Goal: Task Accomplishment & Management: Complete application form

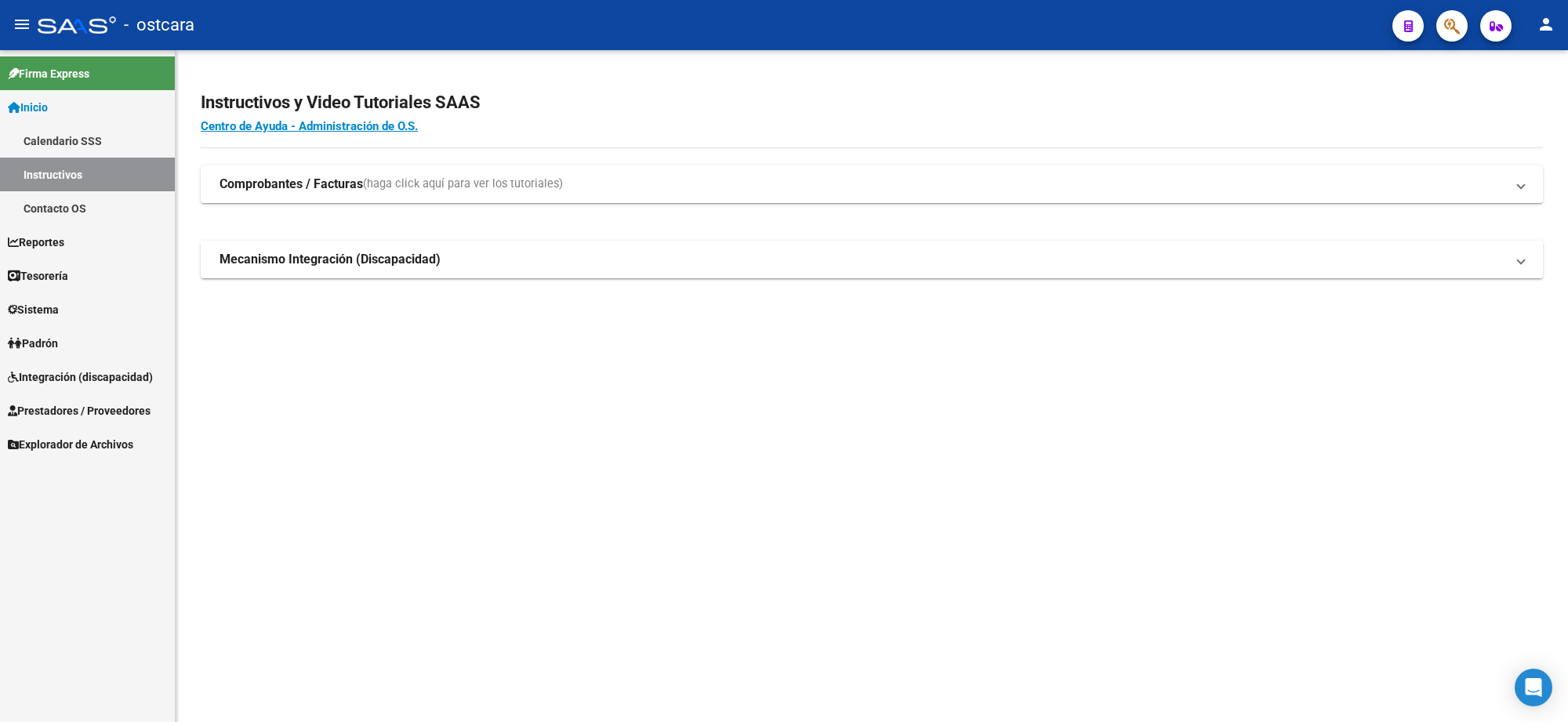
click at [86, 405] on span "Prestadores / Proveedores" at bounding box center [79, 410] width 143 height 17
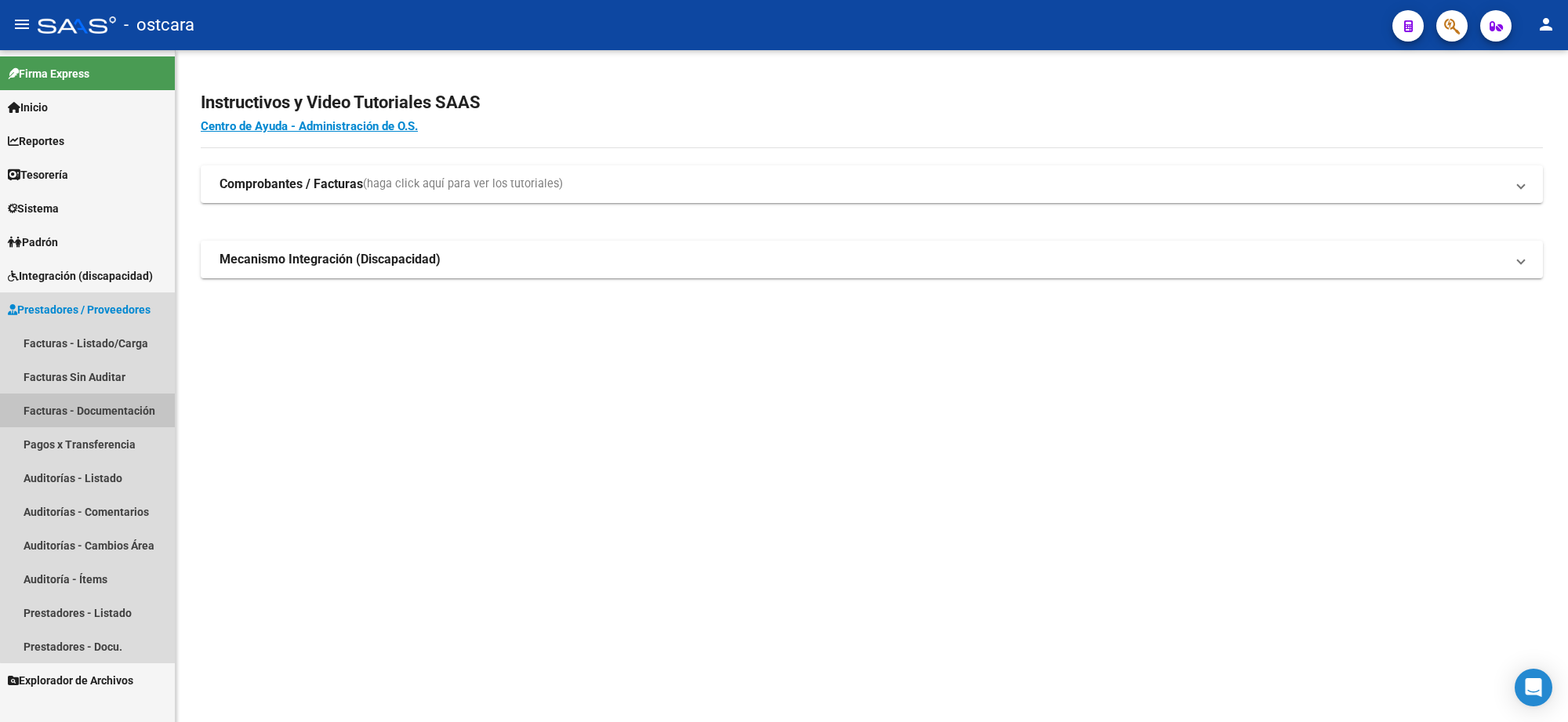
click at [120, 409] on link "Facturas - Documentación" at bounding box center [87, 410] width 175 height 34
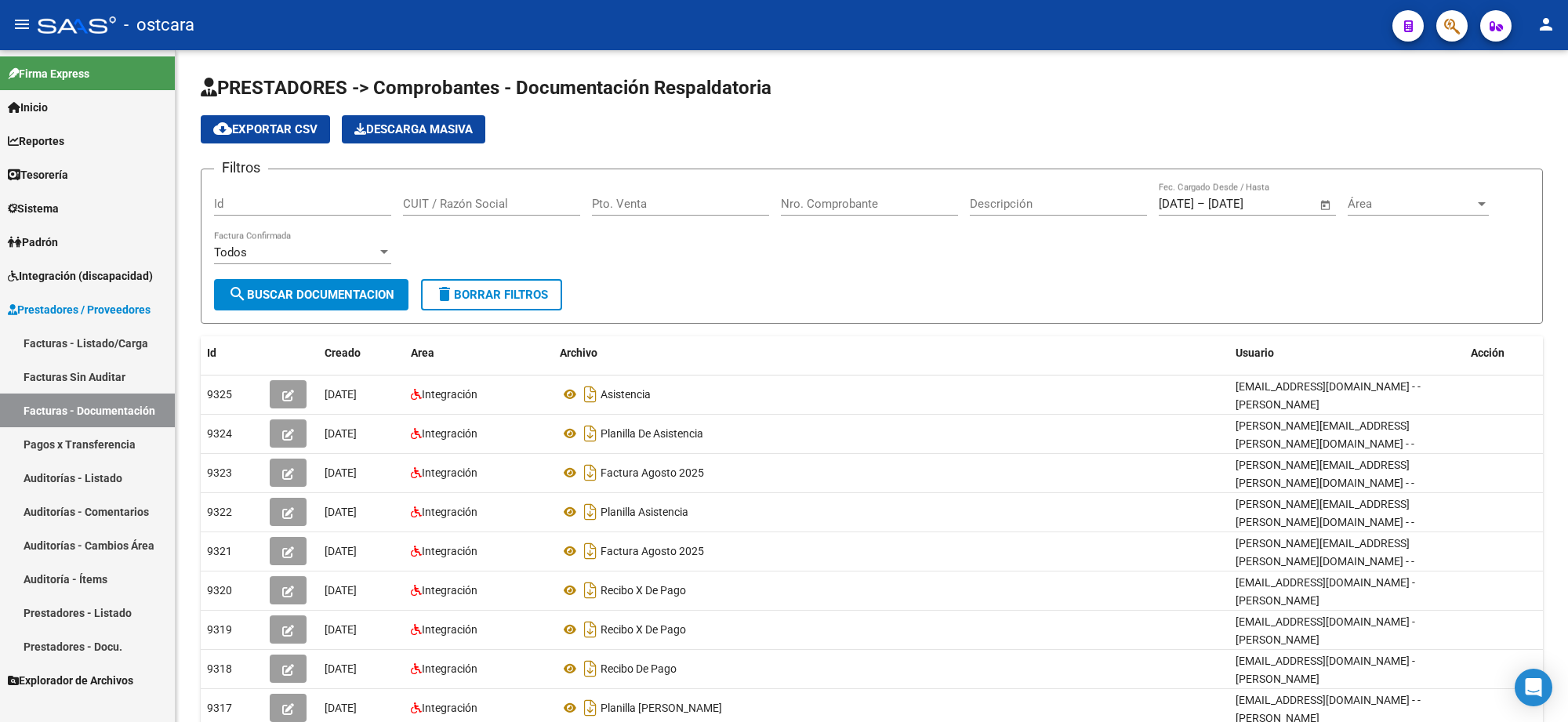
click at [94, 343] on link "Facturas - Listado/Carga" at bounding box center [87, 343] width 175 height 34
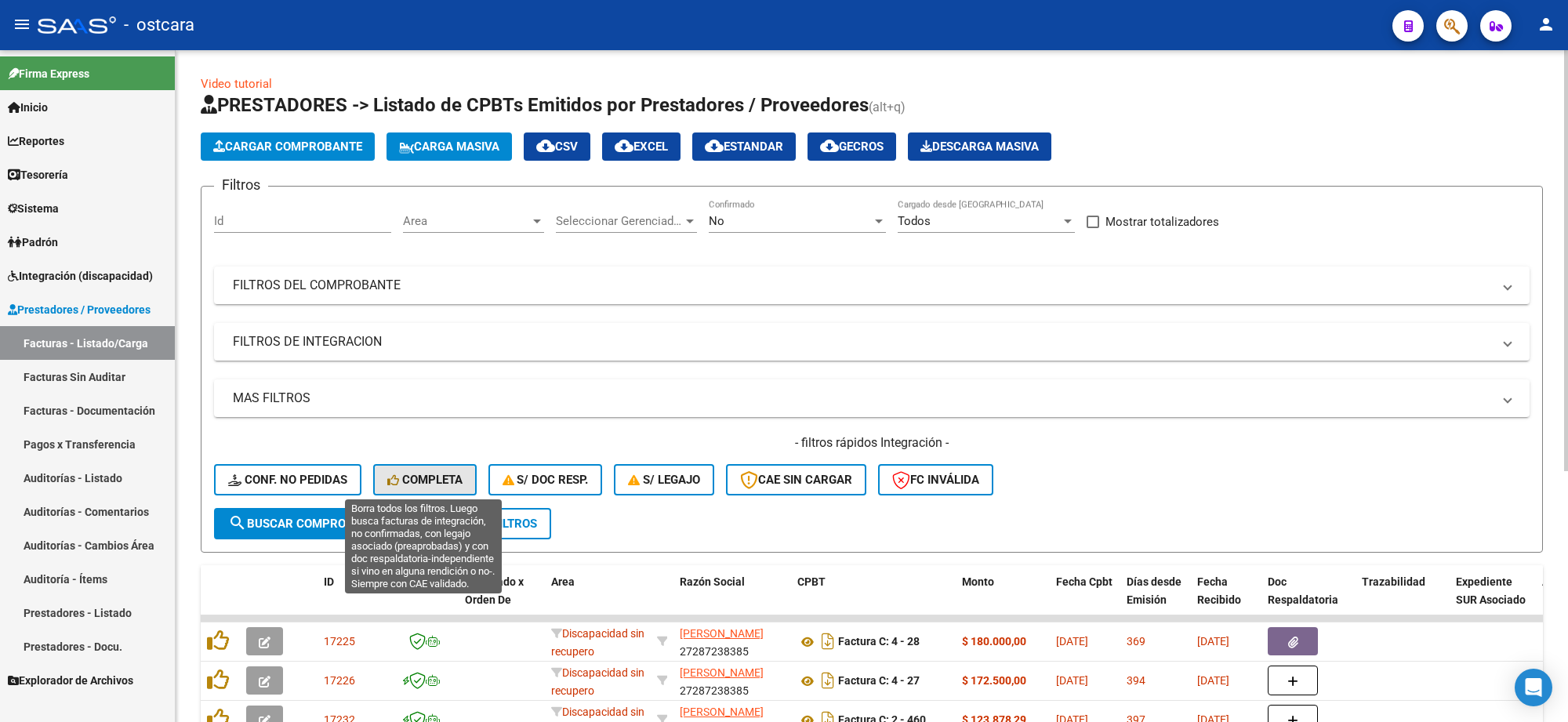
click at [408, 478] on span "Completa" at bounding box center [424, 479] width 75 height 14
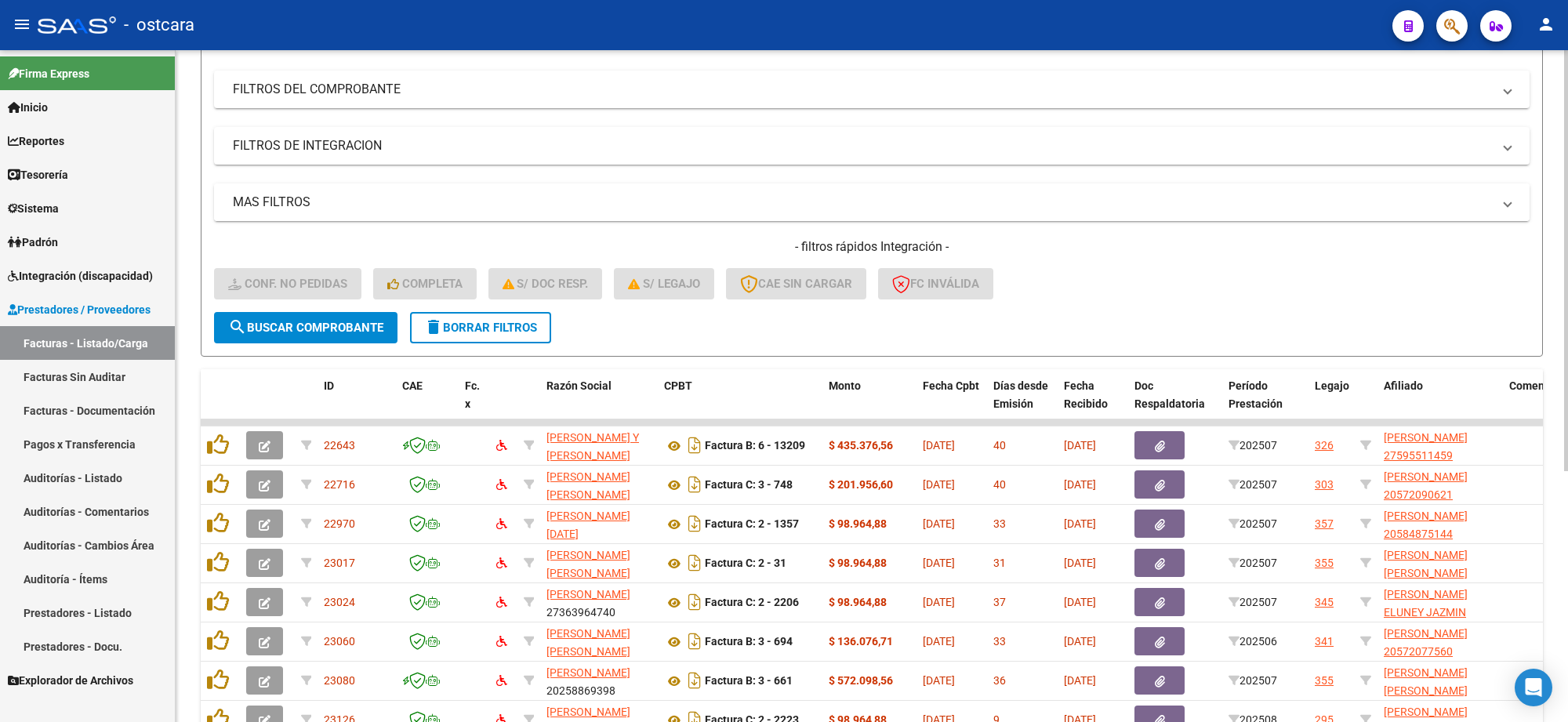
scroll to position [400, 0]
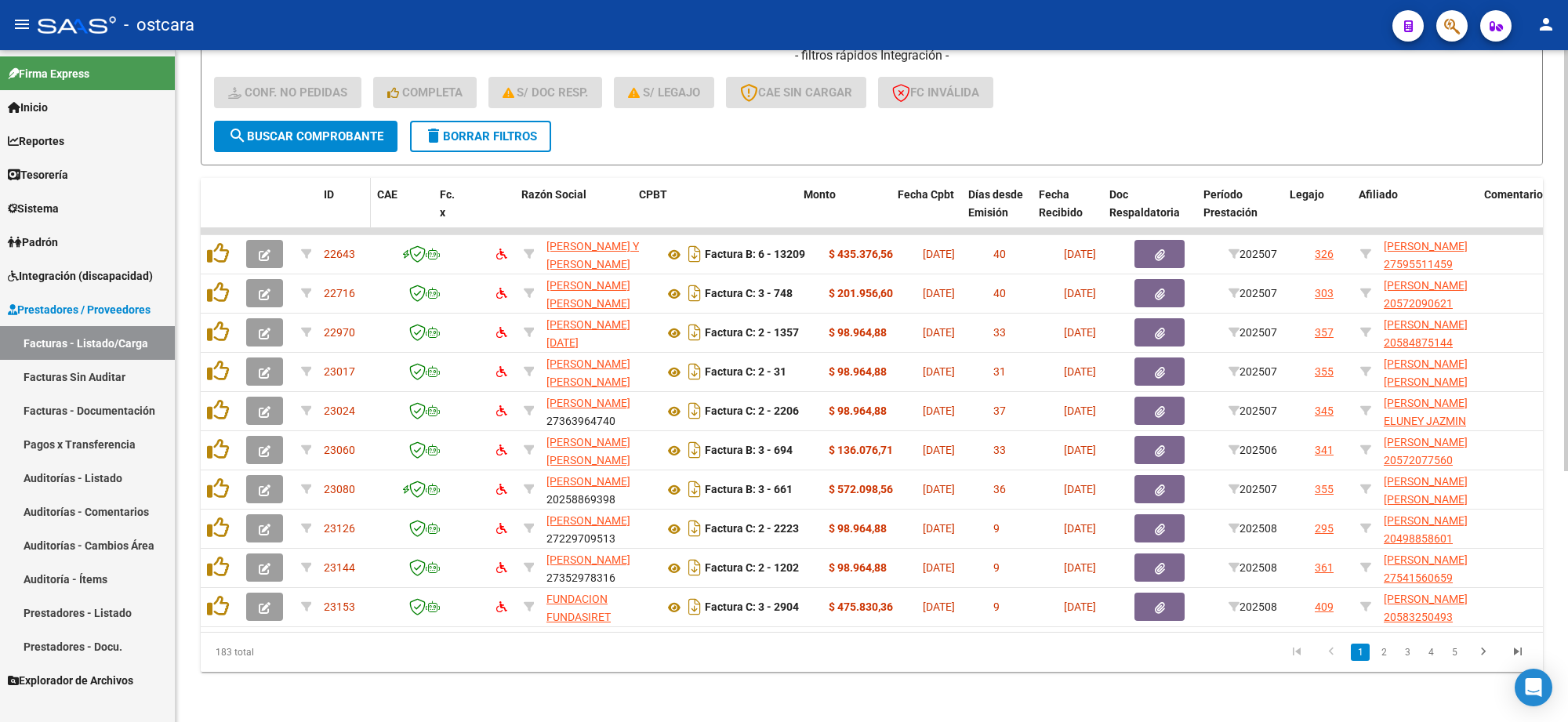
drag, startPoint x: 390, startPoint y: 200, endPoint x: 358, endPoint y: 196, distance: 32.2
click at [358, 196] on datatable-header-cell "ID" at bounding box center [344, 212] width 53 height 69
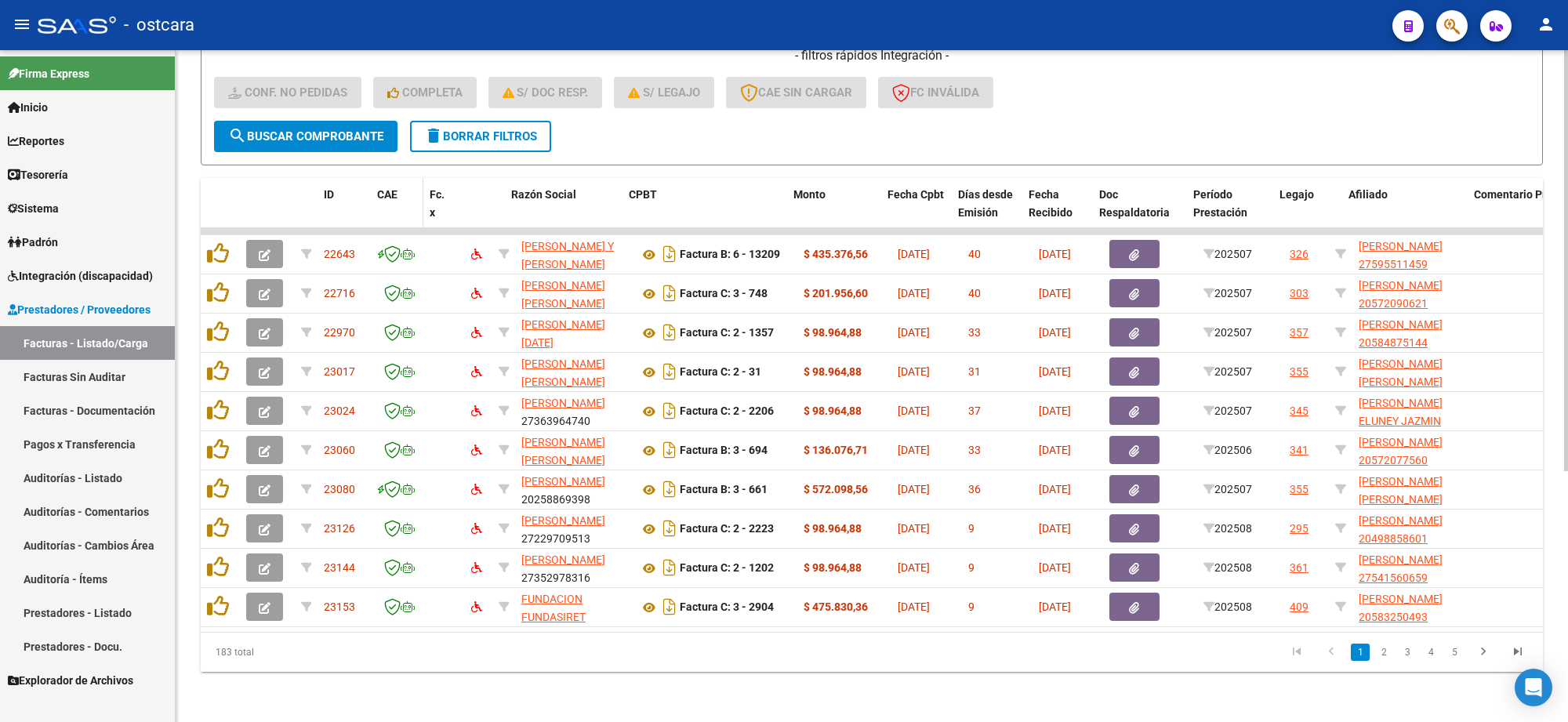
drag, startPoint x: 428, startPoint y: 201, endPoint x: 415, endPoint y: 198, distance: 13.3
click at [416, 198] on span at bounding box center [419, 212] width 7 height 69
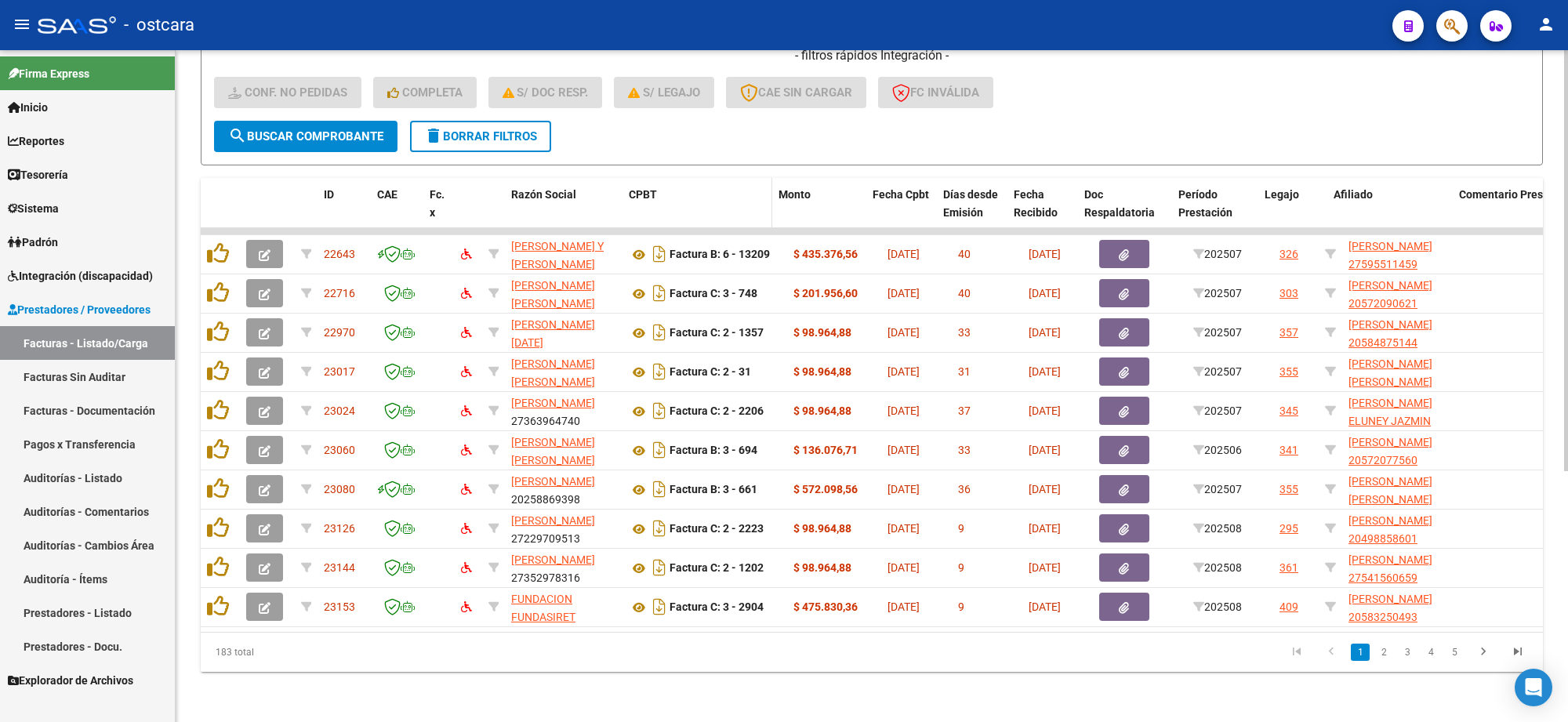
drag, startPoint x: 781, startPoint y: 196, endPoint x: 762, endPoint y: 188, distance: 20.6
click at [762, 188] on datatable-header-cell "CPBT" at bounding box center [697, 212] width 150 height 69
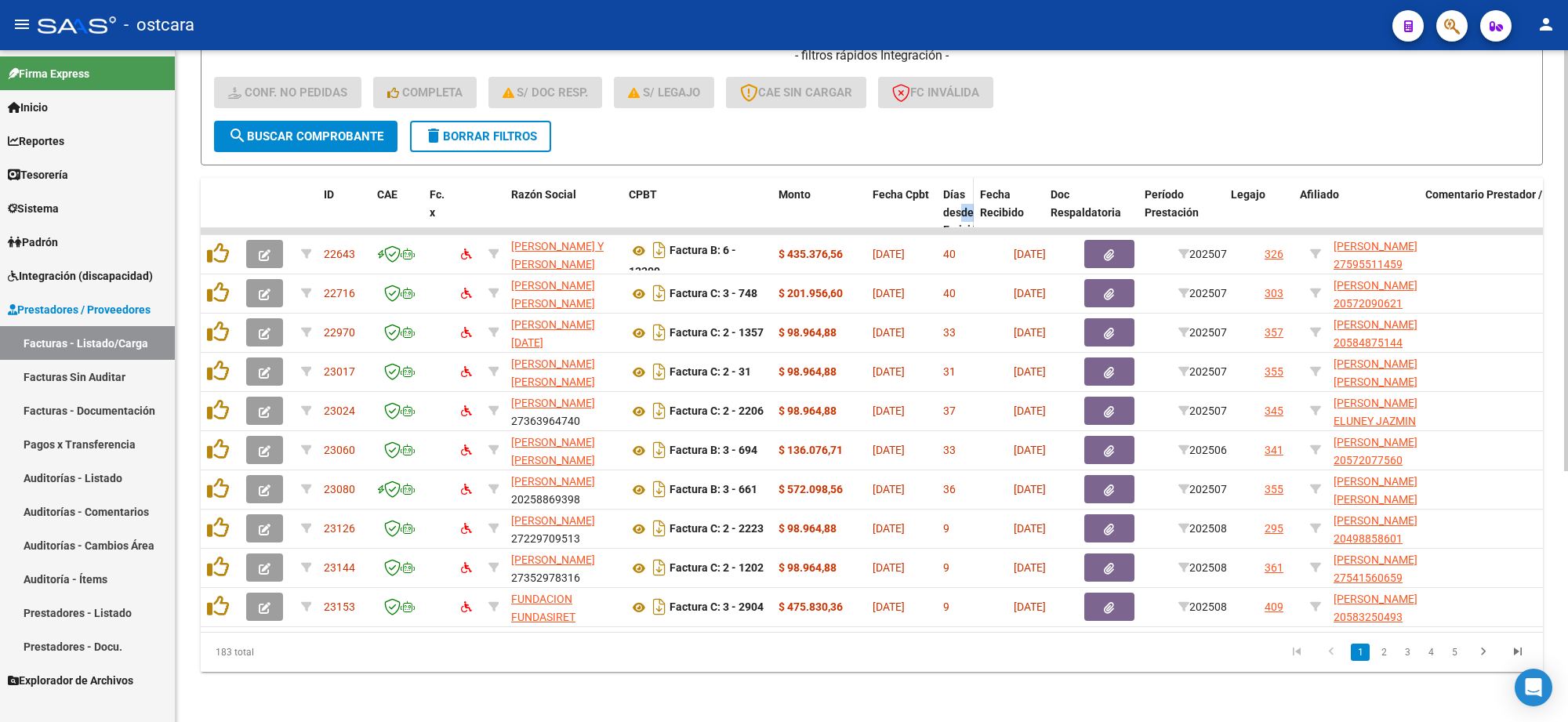
drag, startPoint x: 1004, startPoint y: 205, endPoint x: 962, endPoint y: 205, distance: 42.0
click at [962, 205] on datatable-header-cell "Días desde Emisión" at bounding box center [955, 221] width 36 height 87
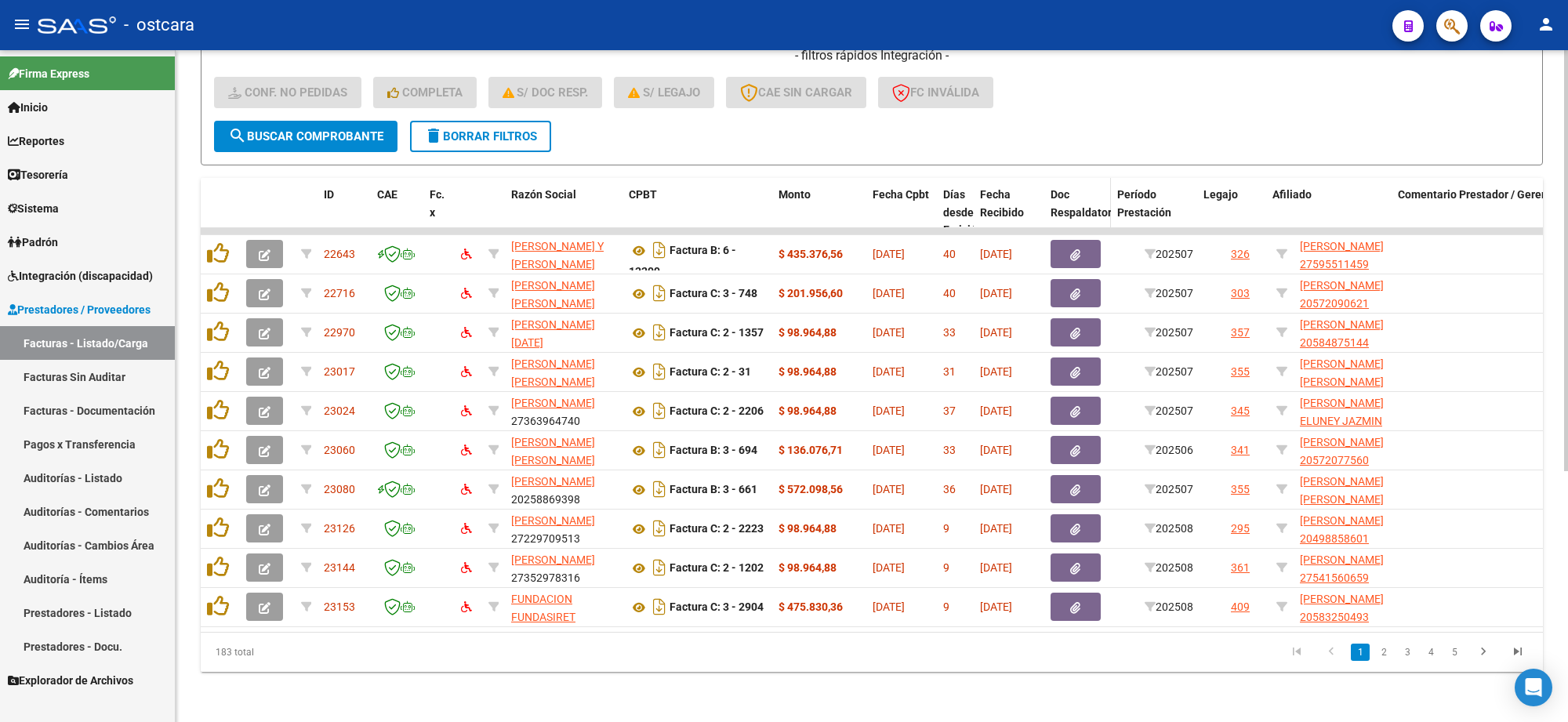
drag, startPoint x: 1134, startPoint y: 197, endPoint x: 1099, endPoint y: 197, distance: 35.0
click at [1099, 197] on datatable-header-cell "Doc Respaldatoria" at bounding box center [1077, 221] width 66 height 87
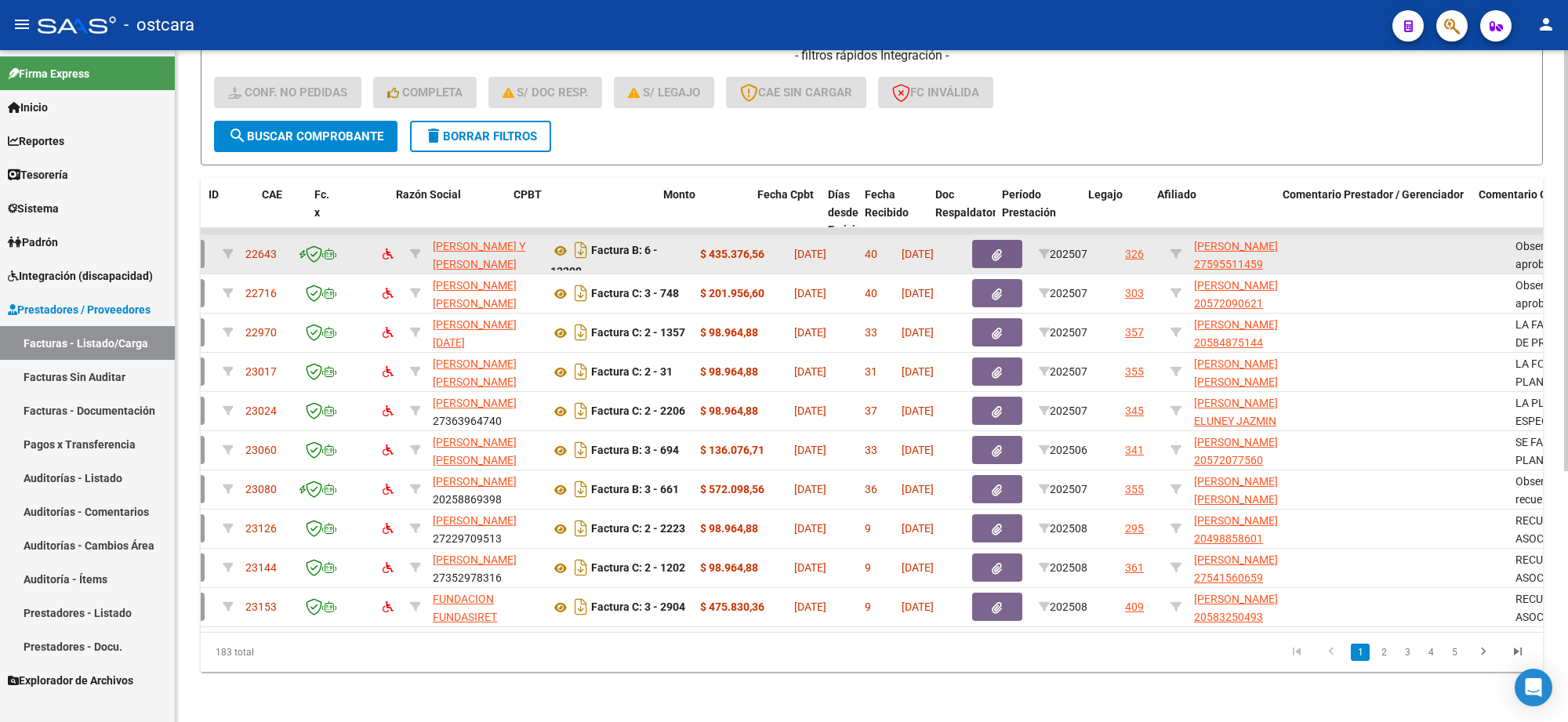
scroll to position [0, 118]
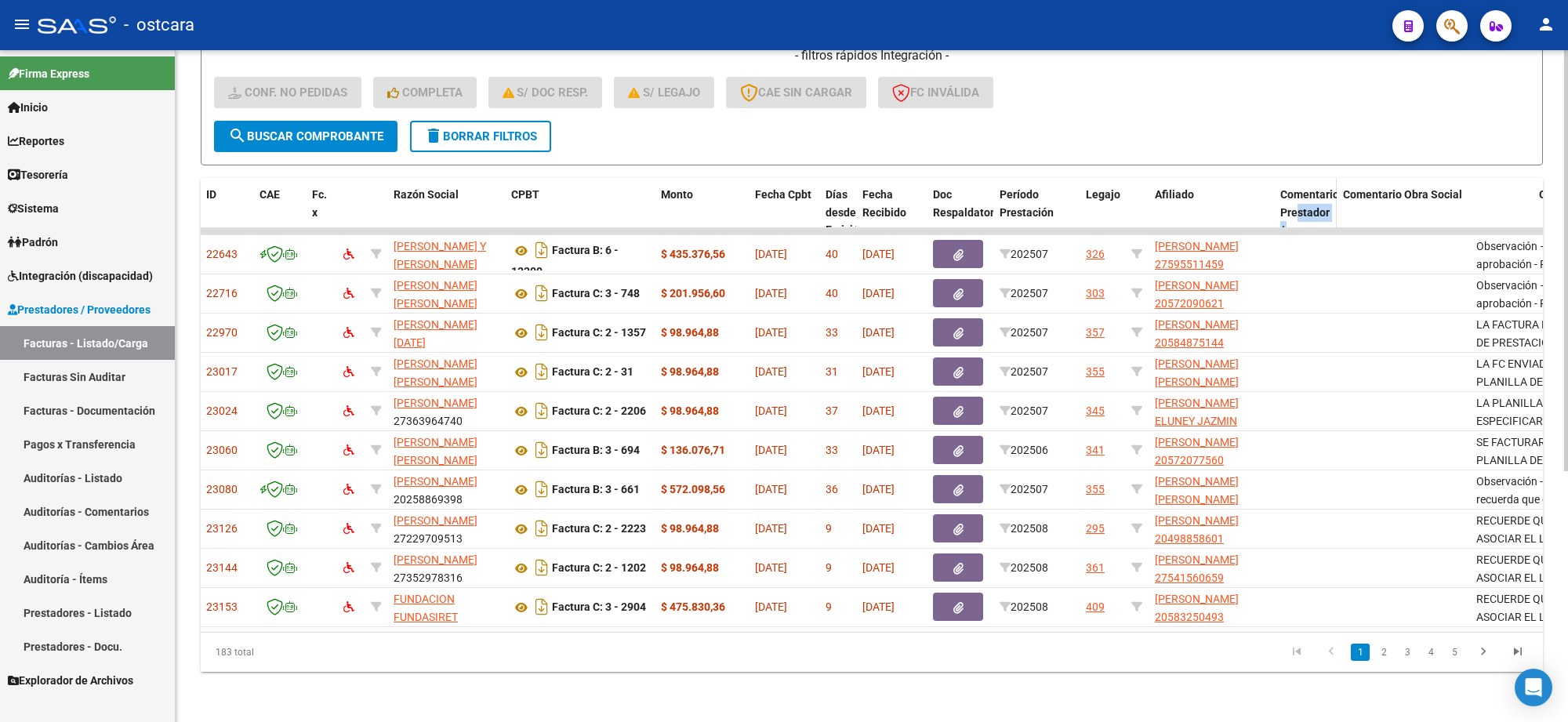
drag, startPoint x: 1463, startPoint y: 195, endPoint x: 1296, endPoint y: 195, distance: 167.0
click at [1296, 195] on datatable-header-cell "Comentario Prestador / Gerenciador" at bounding box center [1305, 230] width 63 height 105
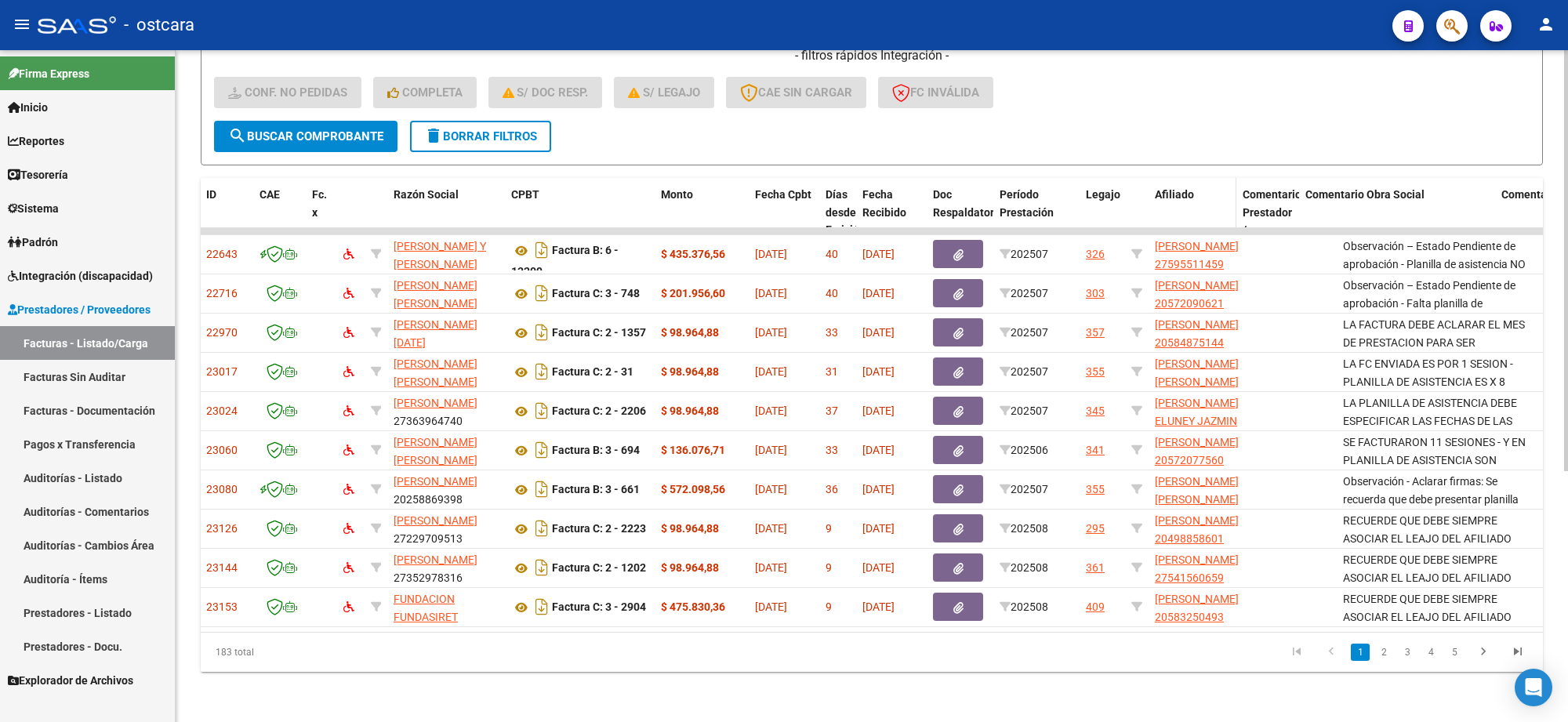
drag, startPoint x: 1270, startPoint y: 204, endPoint x: 1224, endPoint y: 201, distance: 46.1
click at [1224, 201] on datatable-header-cell "Afiliado" at bounding box center [1193, 230] width 88 height 105
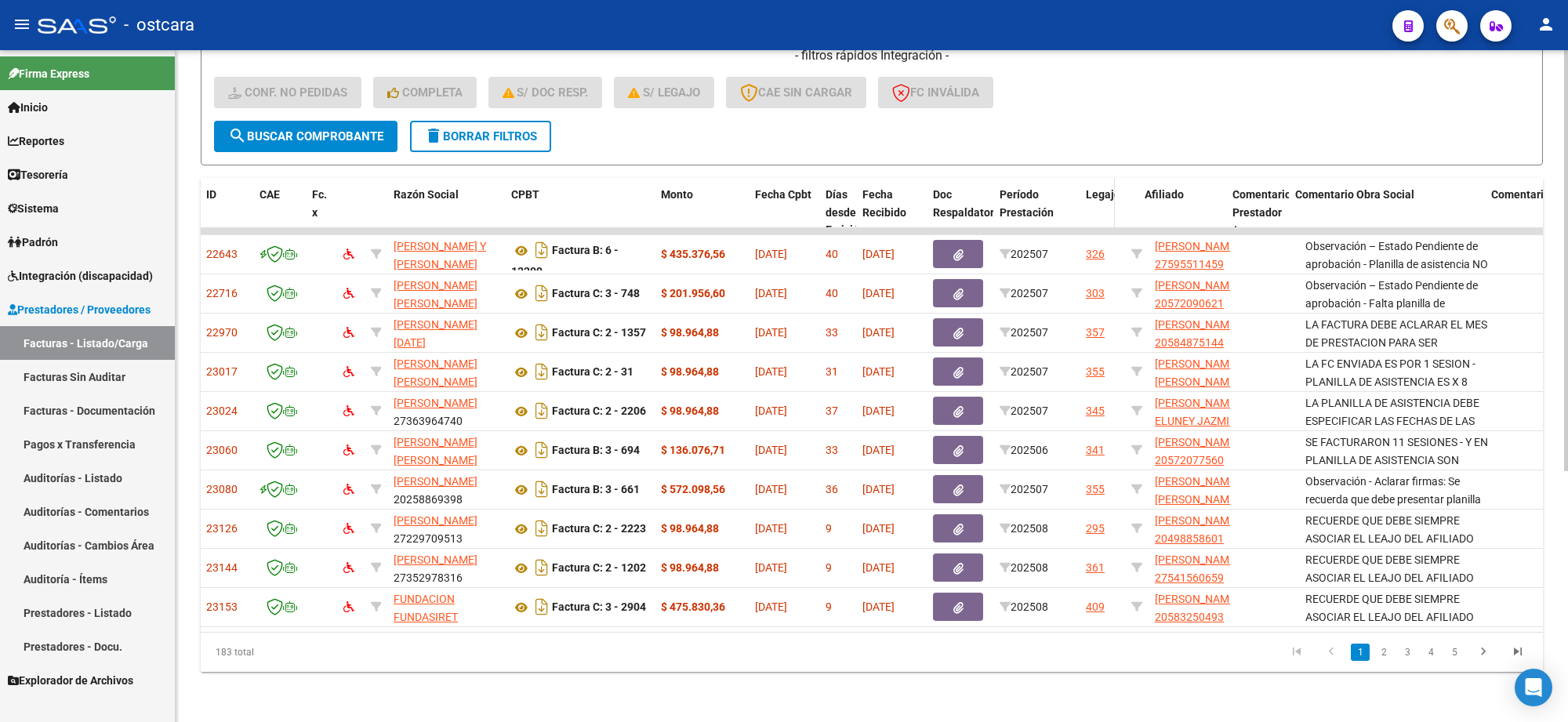
drag, startPoint x: 1122, startPoint y: 198, endPoint x: 1110, endPoint y: 198, distance: 12.0
click at [1110, 198] on span at bounding box center [1111, 230] width 7 height 105
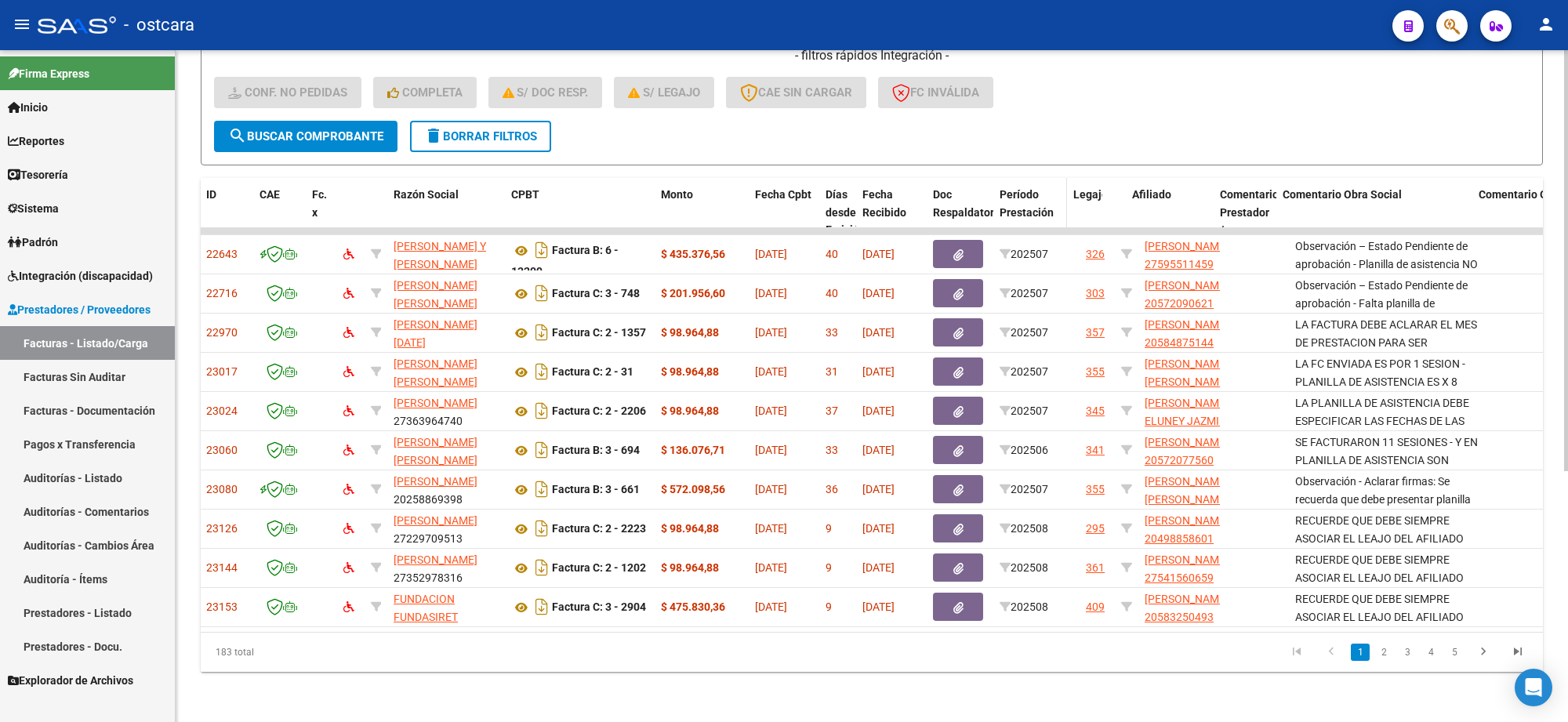
drag, startPoint x: 1072, startPoint y: 201, endPoint x: 1057, endPoint y: 198, distance: 15.3
click at [1057, 198] on datatable-header-cell "Período Prestación" at bounding box center [1030, 230] width 74 height 105
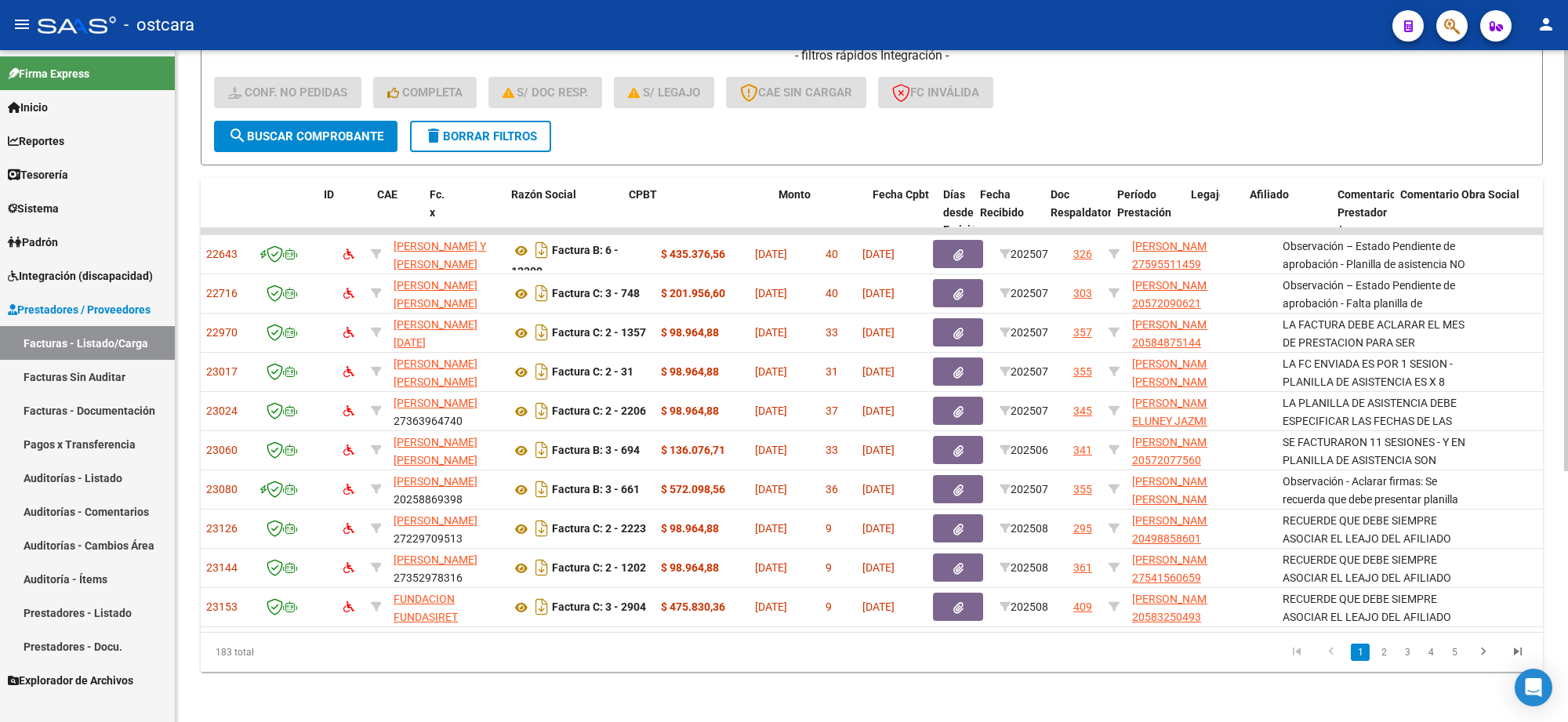
scroll to position [0, 0]
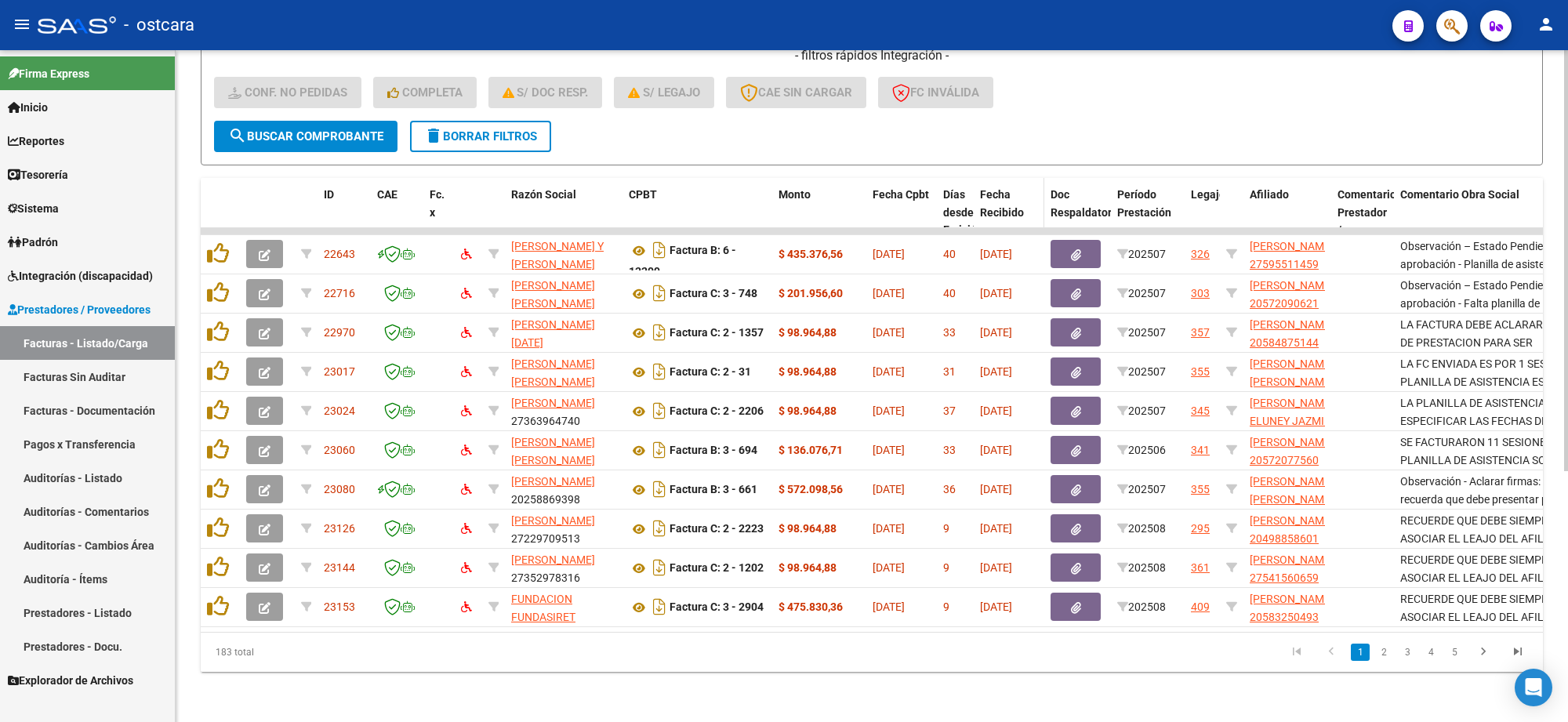
click at [1006, 195] on span "Fecha Recibido" at bounding box center [1001, 203] width 44 height 31
click at [1382, 647] on link "2" at bounding box center [1383, 652] width 19 height 17
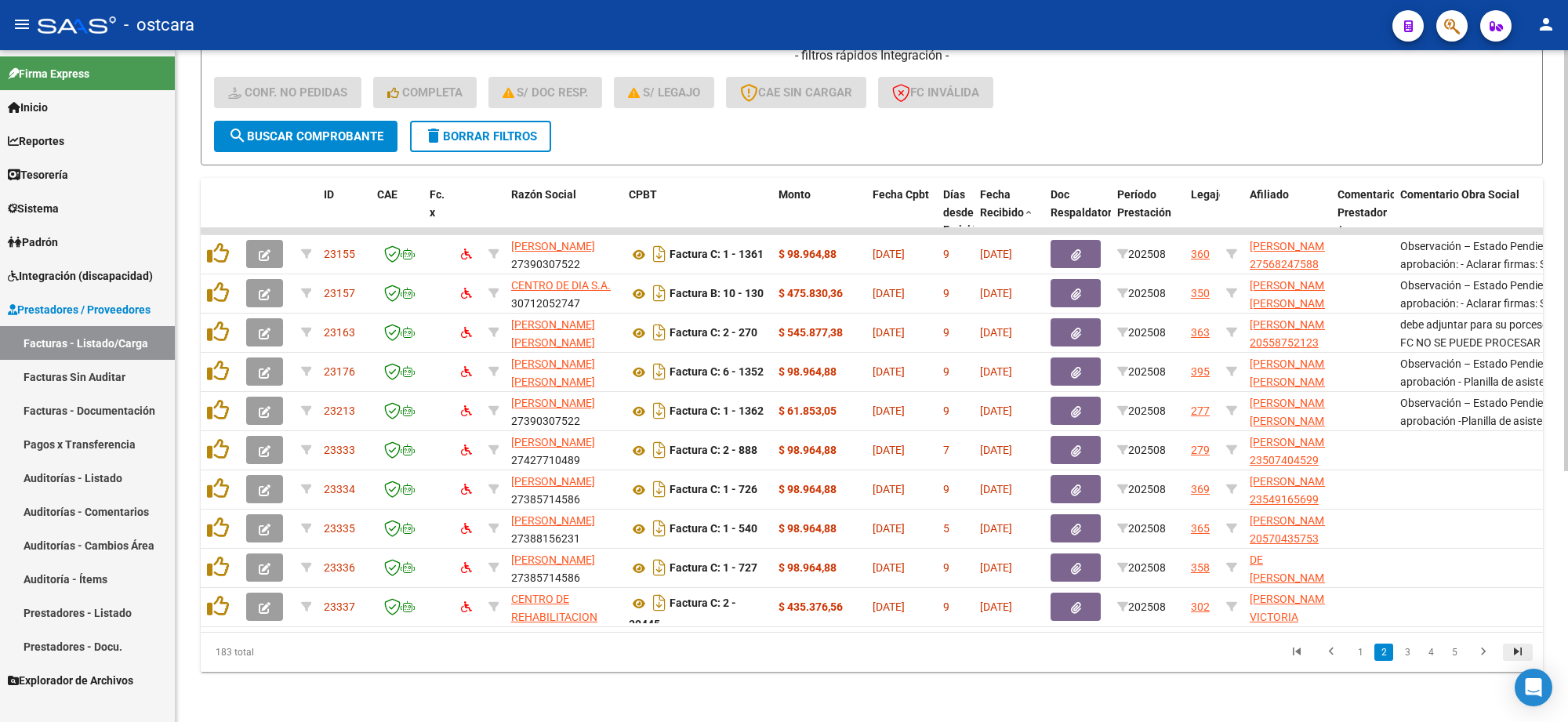
click at [1521, 649] on icon "go to last page" at bounding box center [1517, 654] width 21 height 19
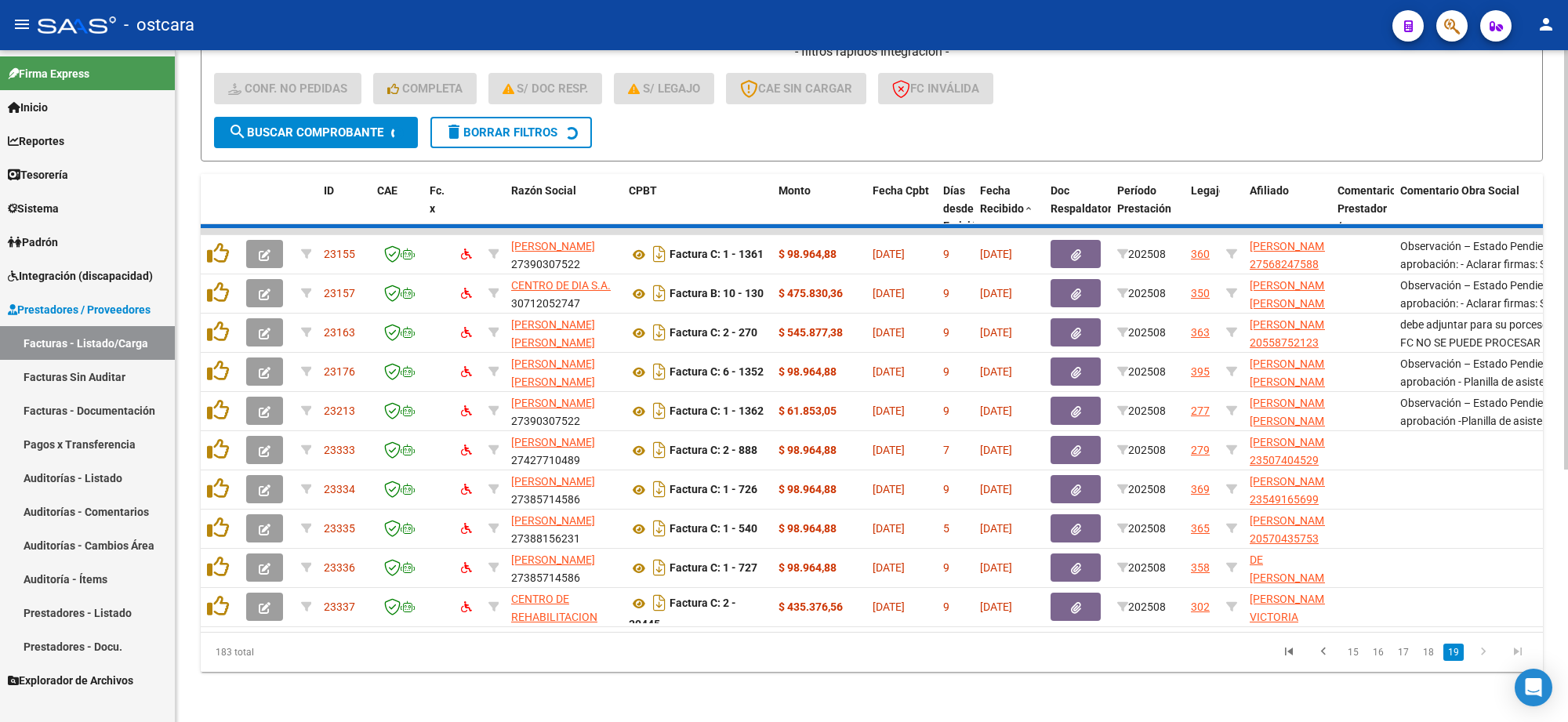
scroll to position [125, 0]
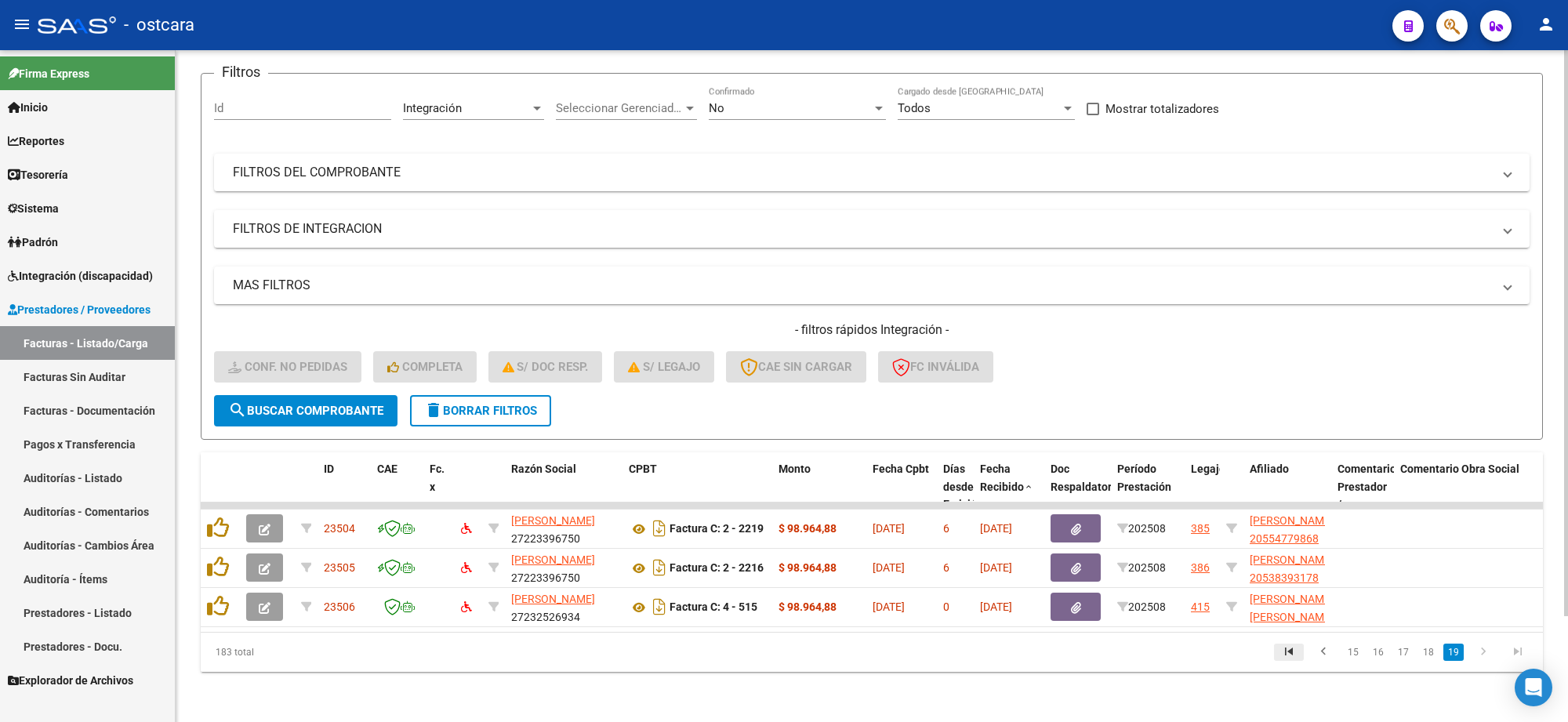
click at [1286, 652] on icon "go to first page" at bounding box center [1289, 654] width 21 height 19
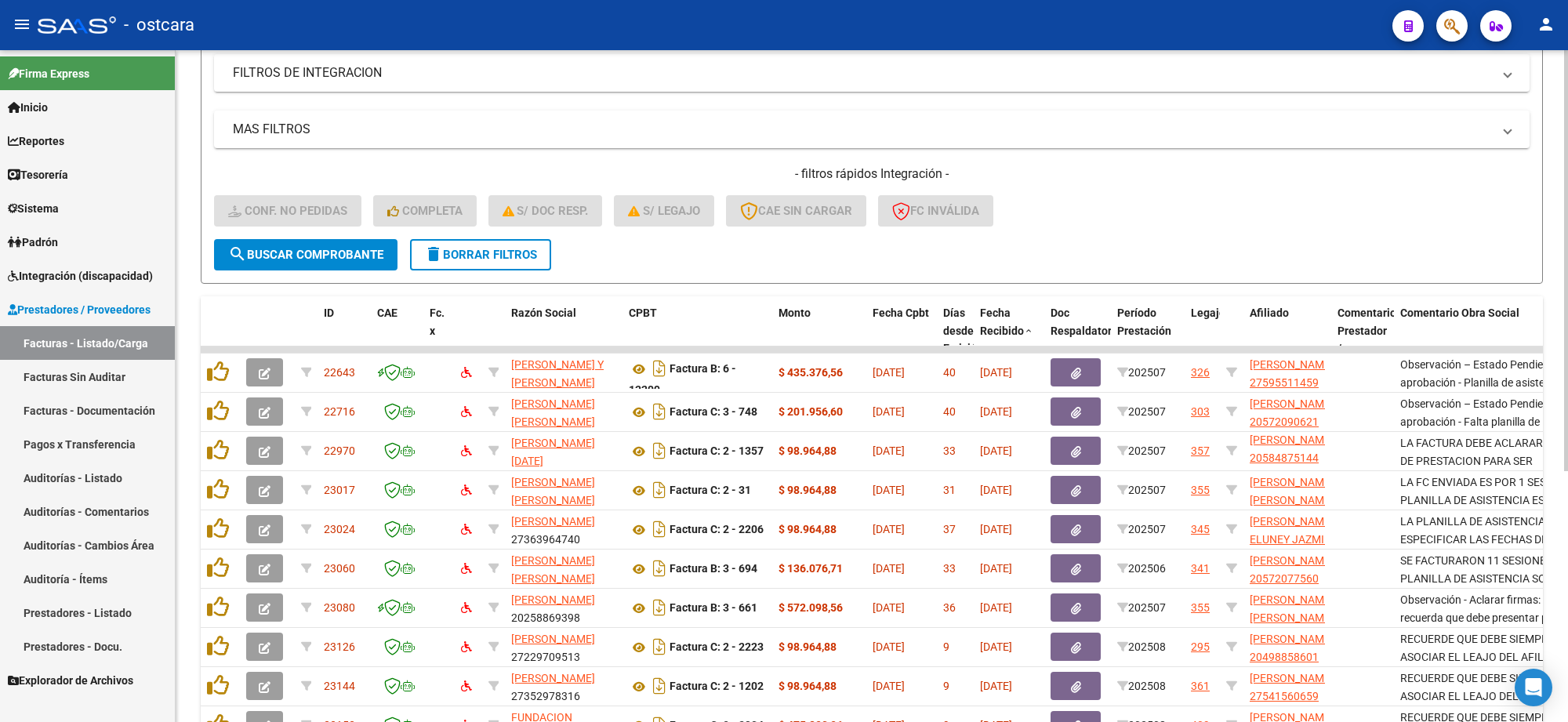
scroll to position [400, 0]
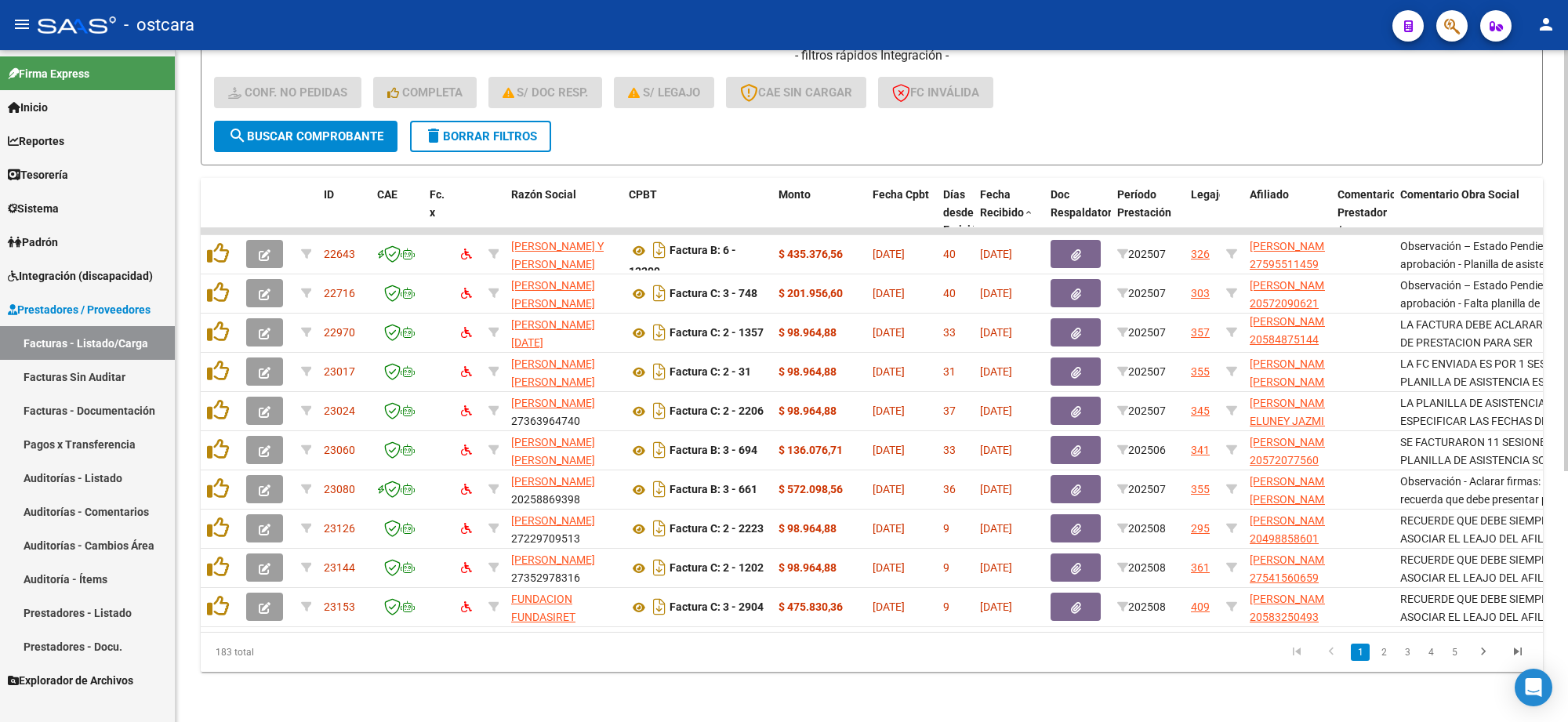
click at [1386, 655] on link "2" at bounding box center [1383, 652] width 19 height 17
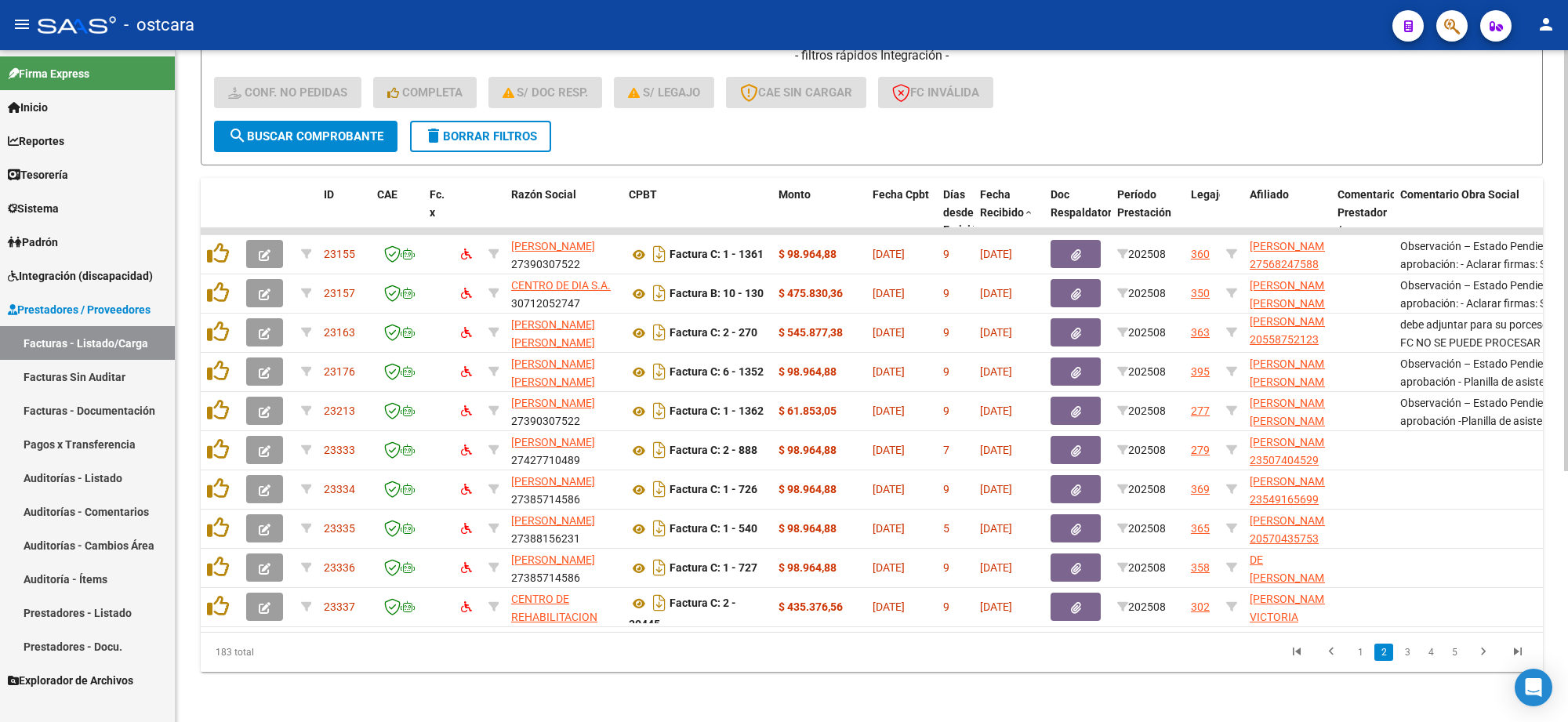
click at [1406, 651] on link "3" at bounding box center [1407, 652] width 19 height 17
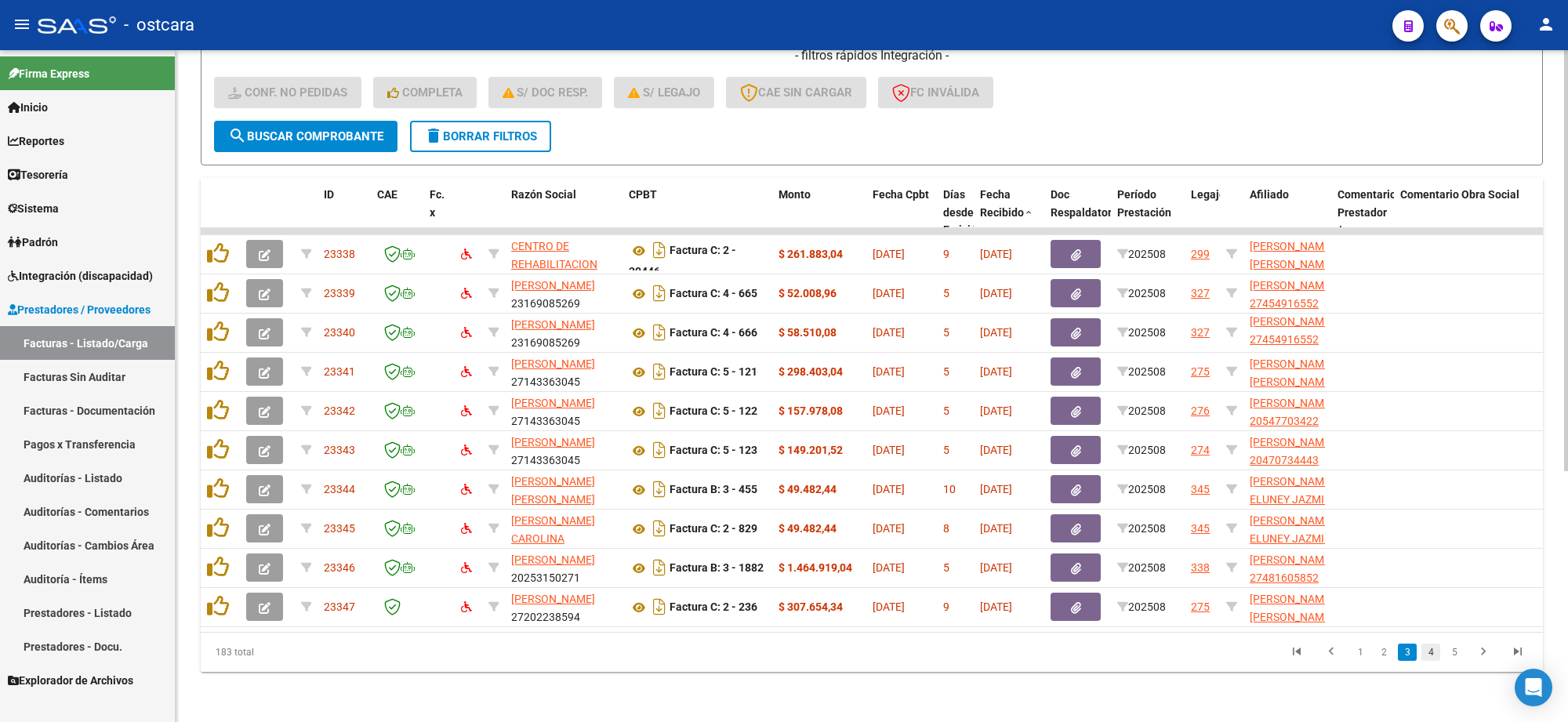
click at [1432, 652] on link "4" at bounding box center [1430, 652] width 19 height 17
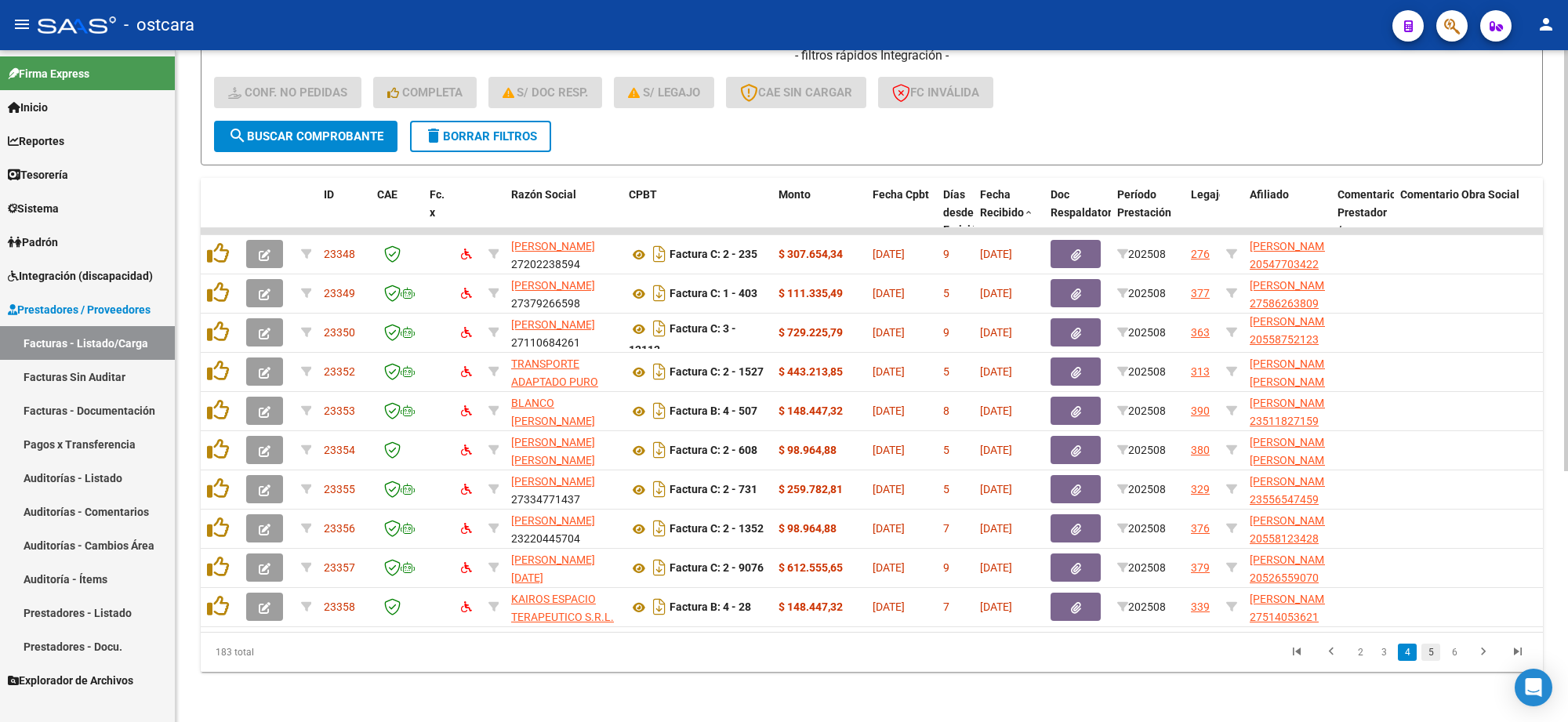
click at [1439, 653] on link "5" at bounding box center [1430, 652] width 19 height 17
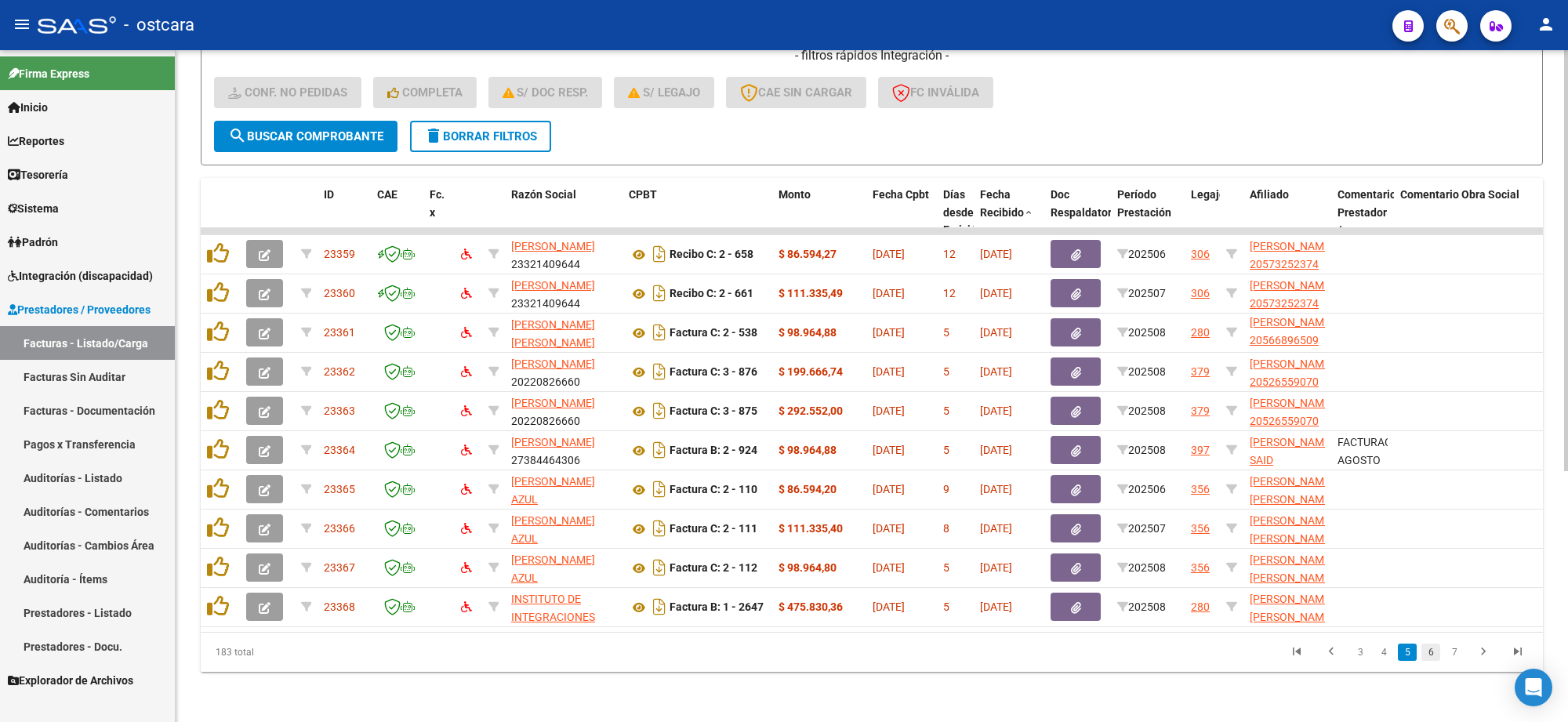
click at [1432, 653] on link "6" at bounding box center [1430, 652] width 19 height 17
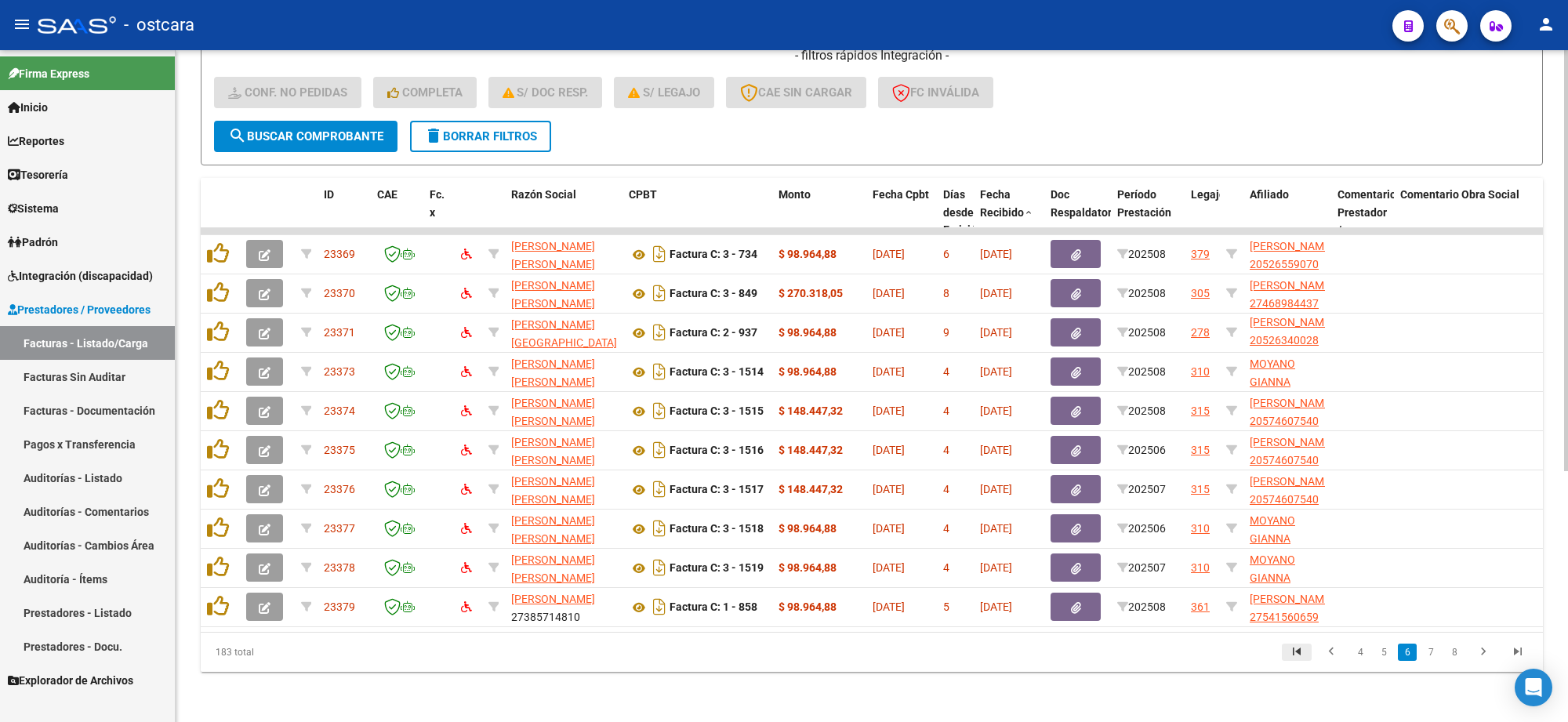
click at [1298, 653] on icon "go to first page" at bounding box center [1296, 654] width 21 height 19
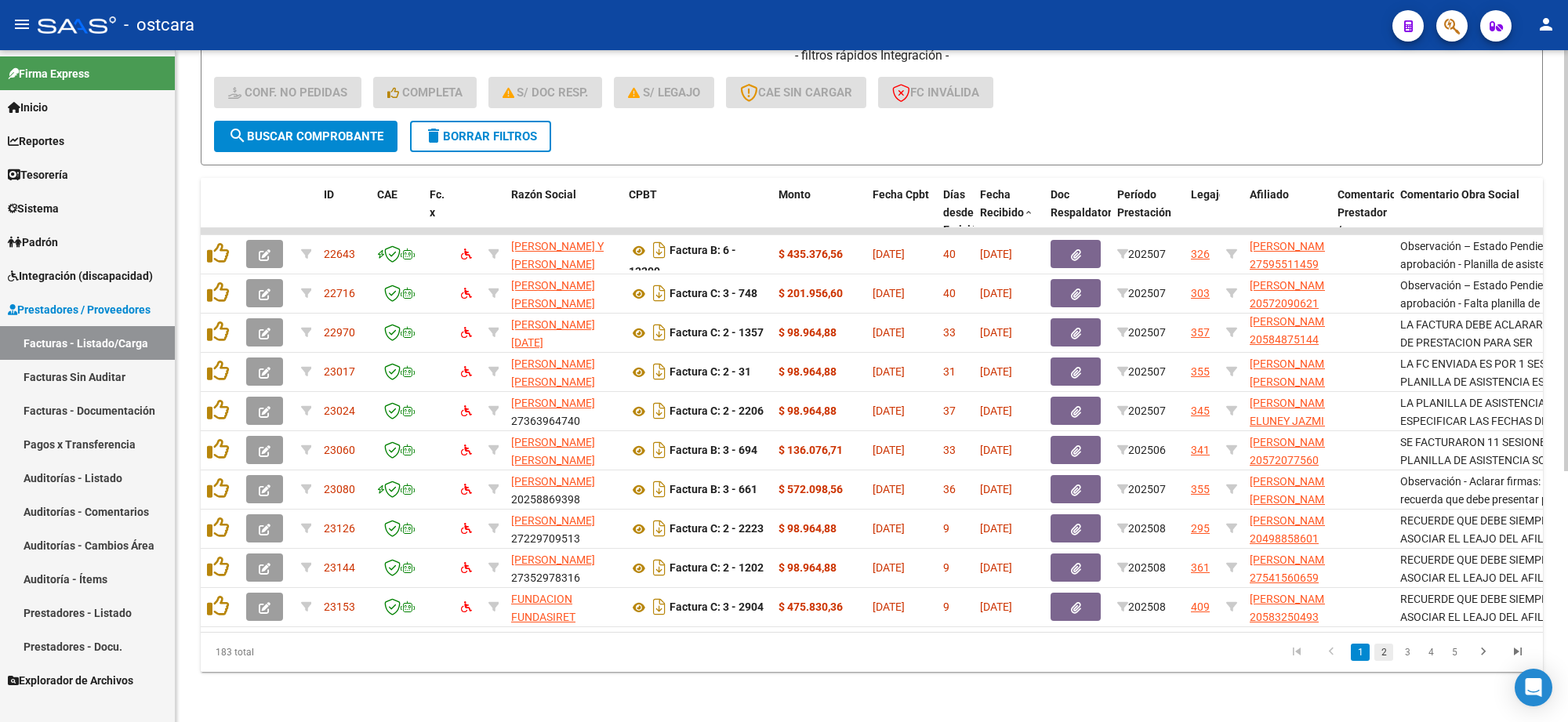
click at [1377, 652] on link "2" at bounding box center [1383, 652] width 19 height 17
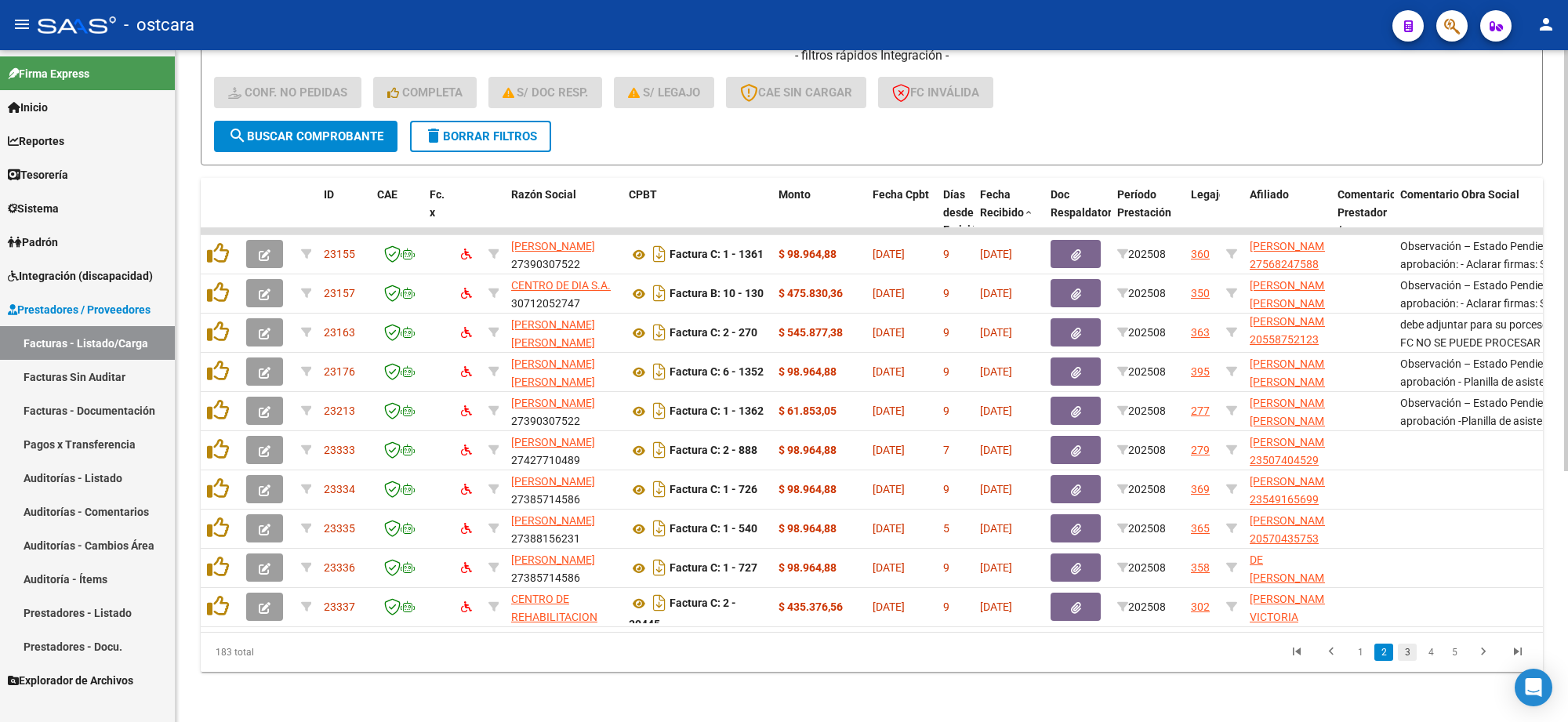
click at [1403, 652] on link "3" at bounding box center [1407, 652] width 19 height 17
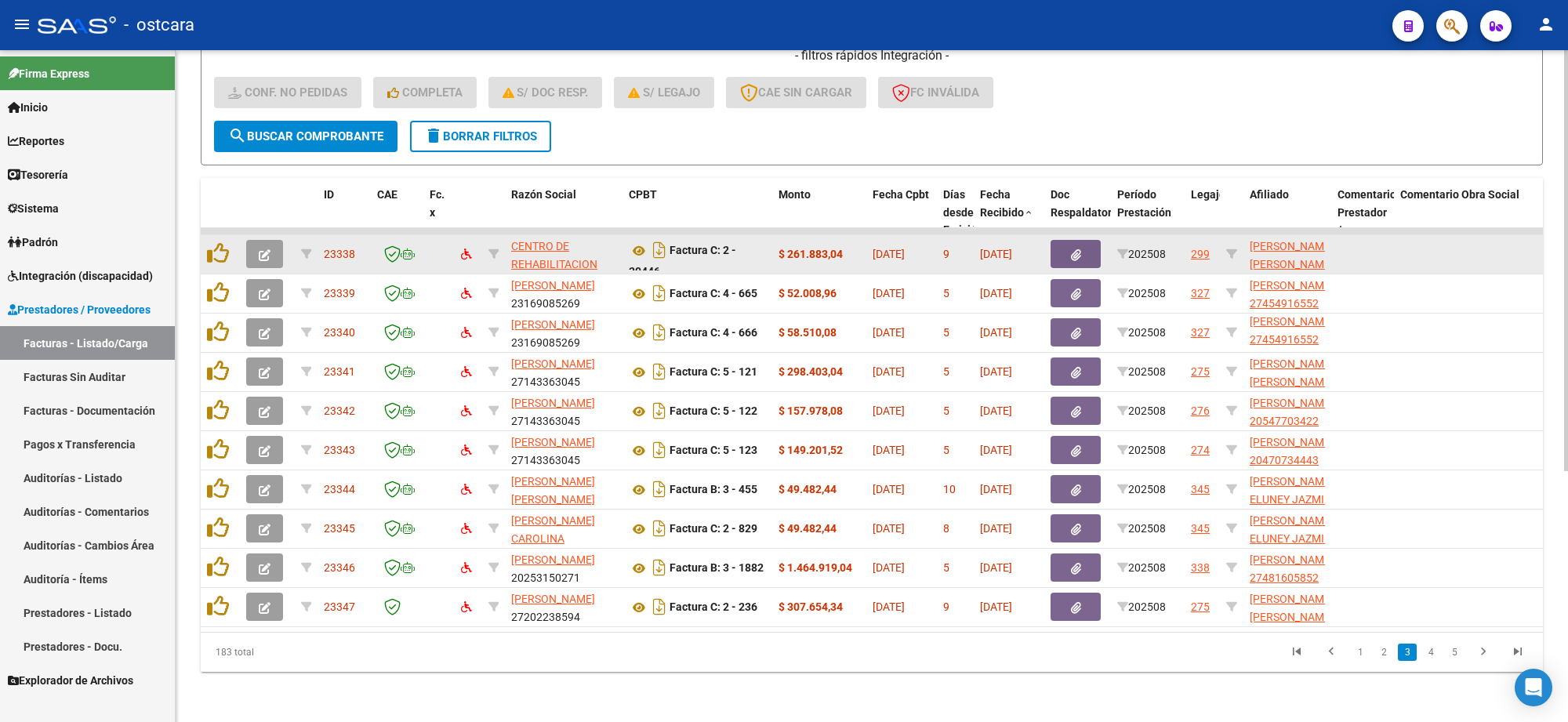
click at [263, 250] on icon "button" at bounding box center [264, 255] width 12 height 12
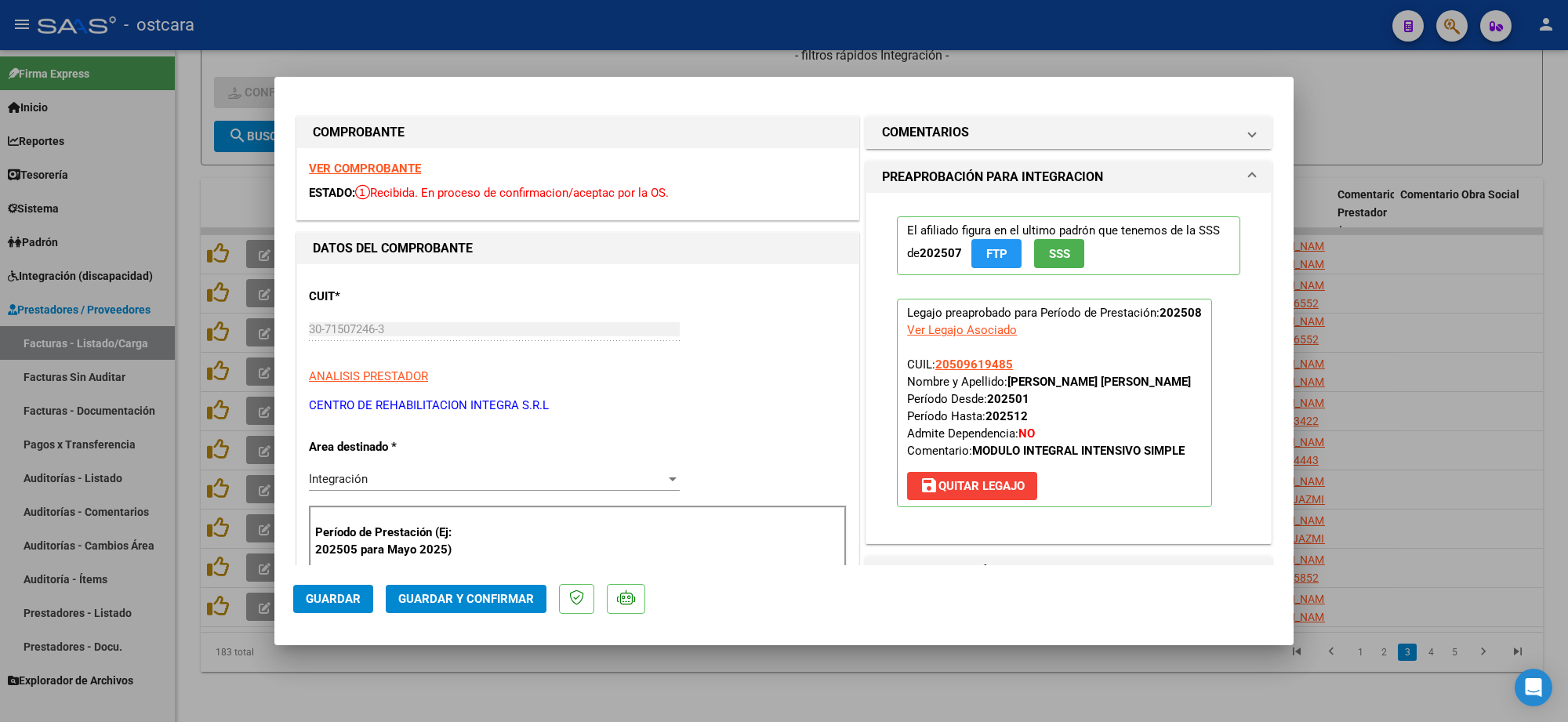
click at [355, 168] on strong "VER COMPROBANTE" at bounding box center [365, 168] width 112 height 14
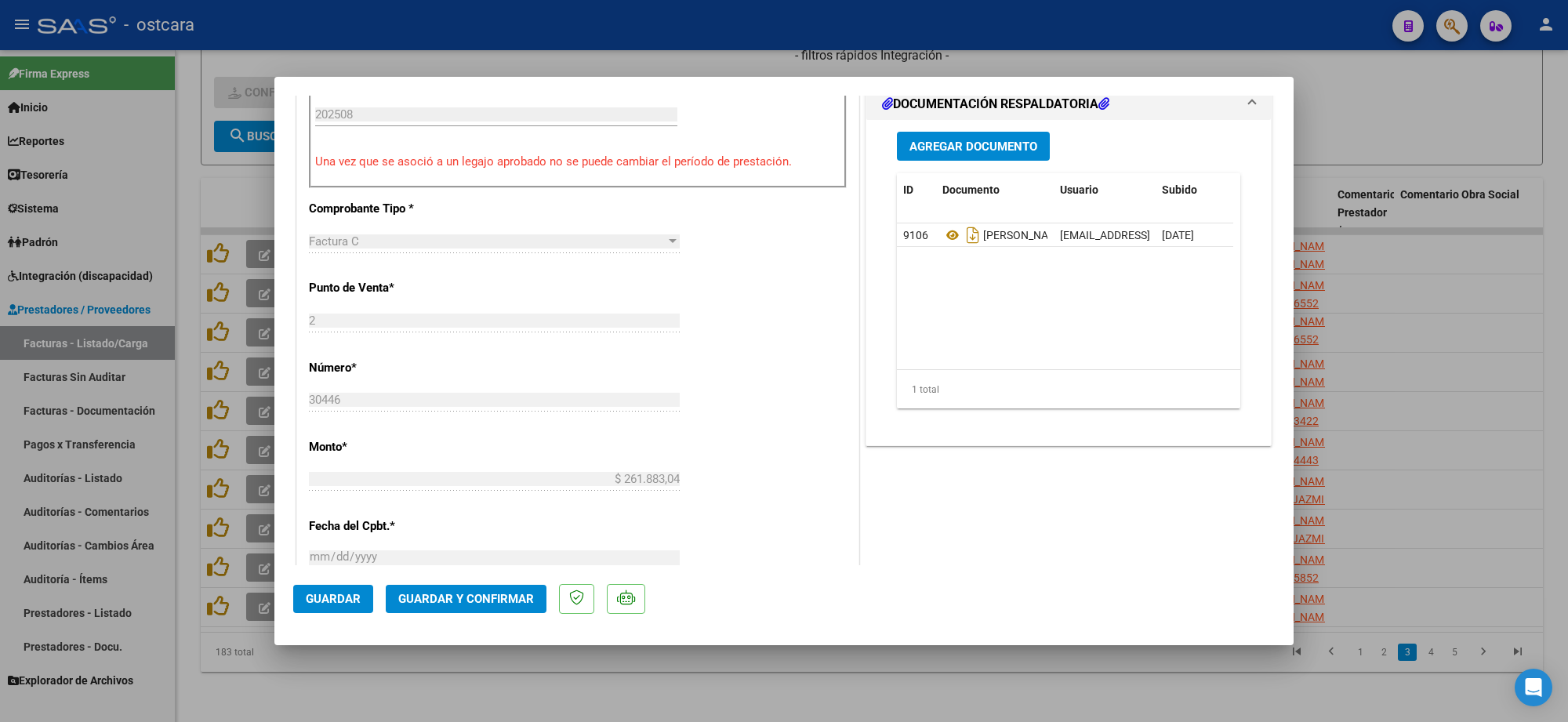
scroll to position [490, 0]
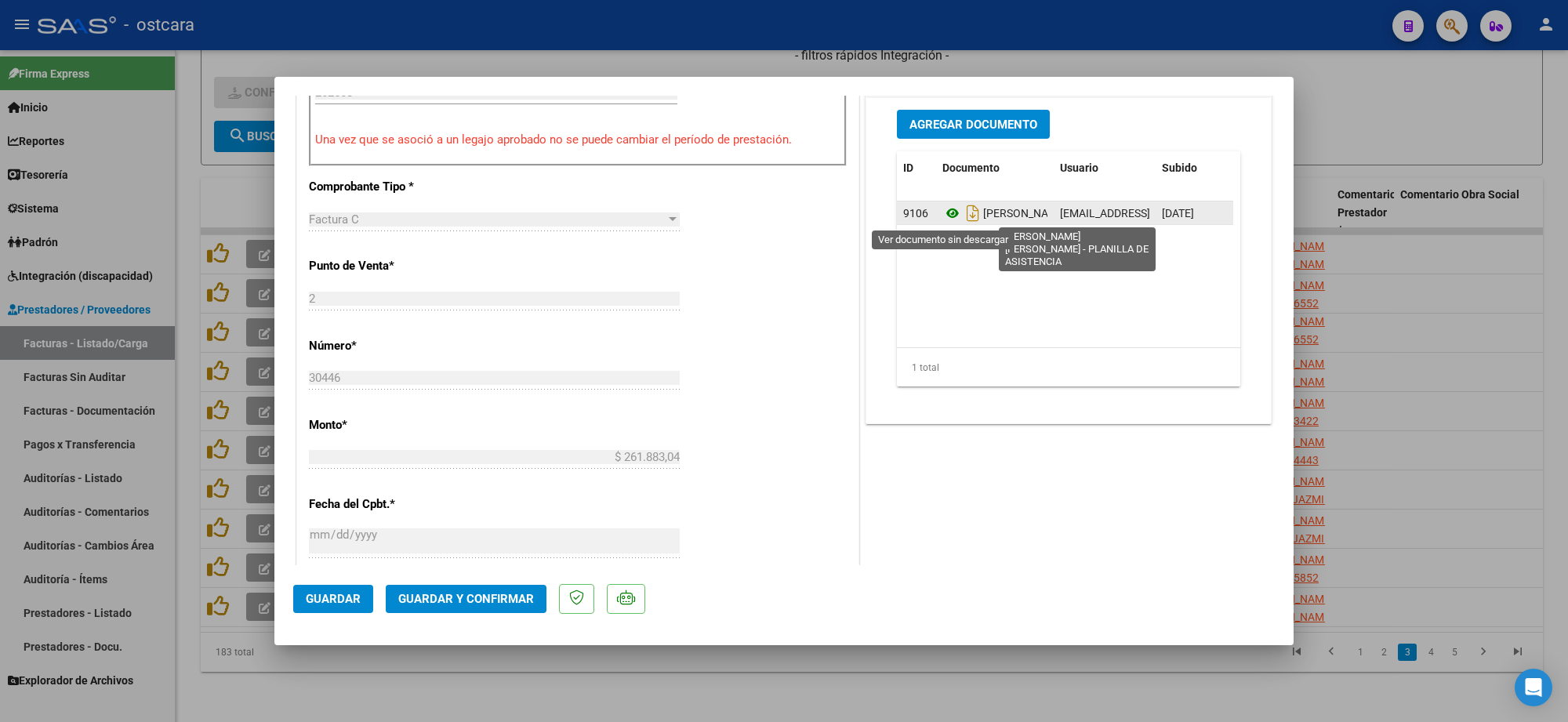
click at [942, 217] on icon at bounding box center [952, 213] width 21 height 19
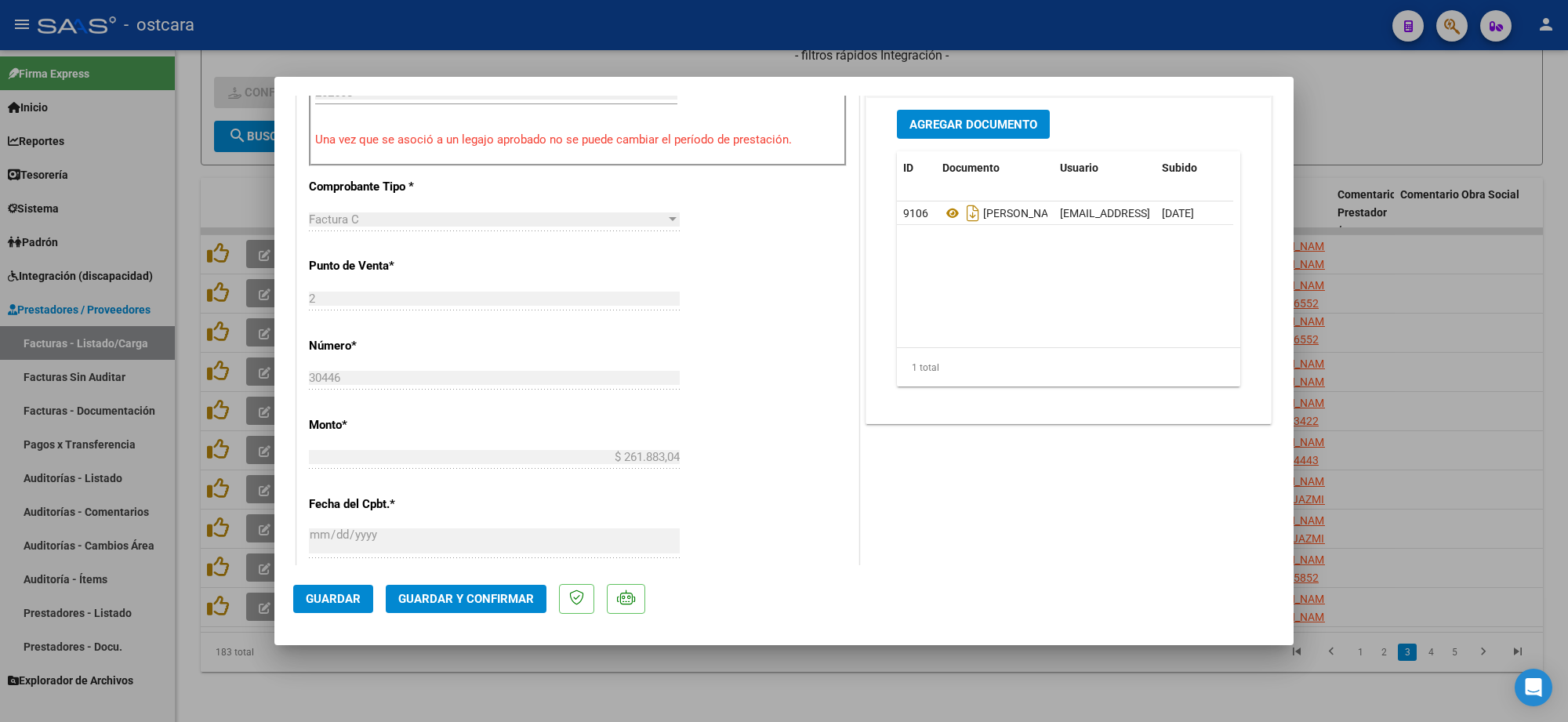
click at [433, 594] on span "Guardar y Confirmar" at bounding box center [467, 598] width 136 height 14
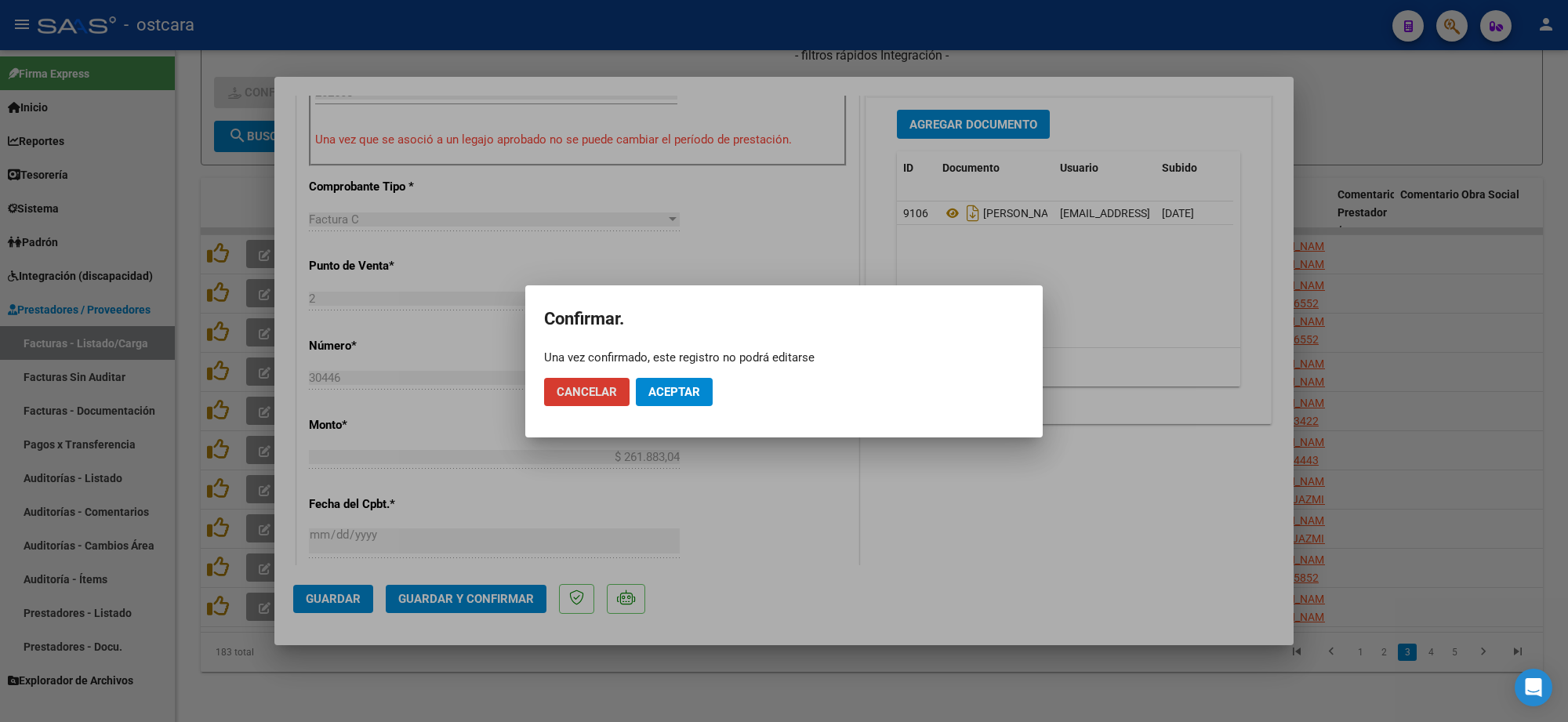
click at [666, 392] on span "Aceptar" at bounding box center [674, 391] width 51 height 14
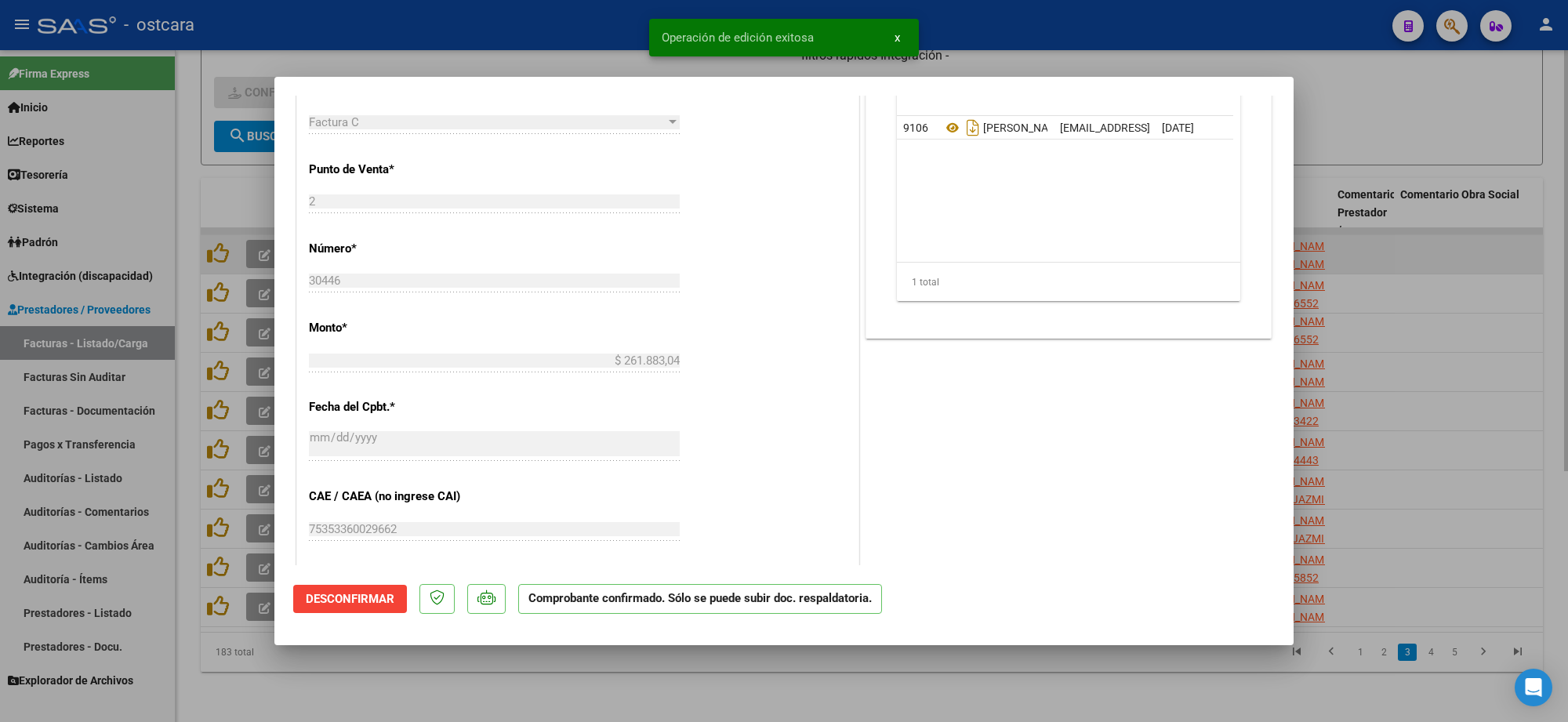
click at [1428, 238] on div at bounding box center [784, 361] width 1568 height 722
type input "$ 0,00"
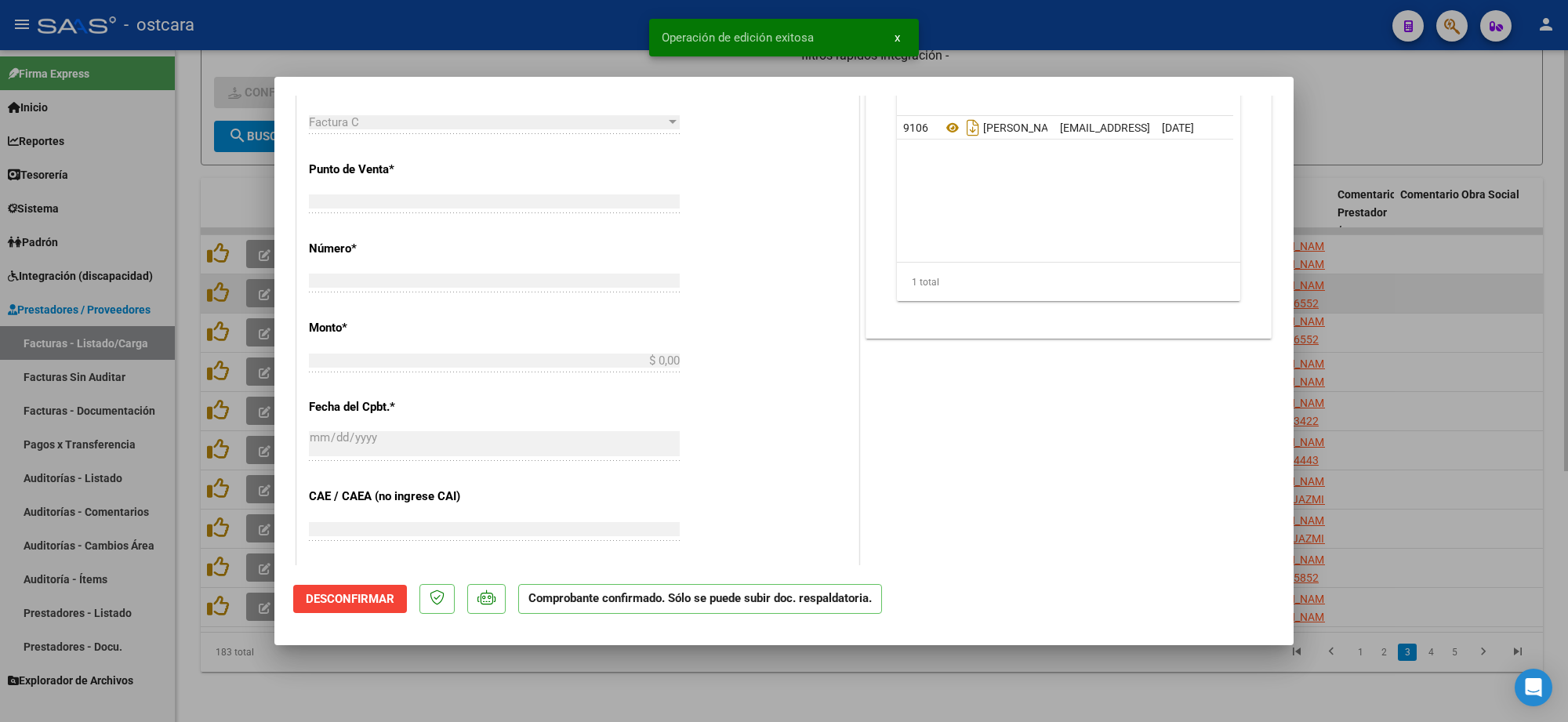
scroll to position [0, 0]
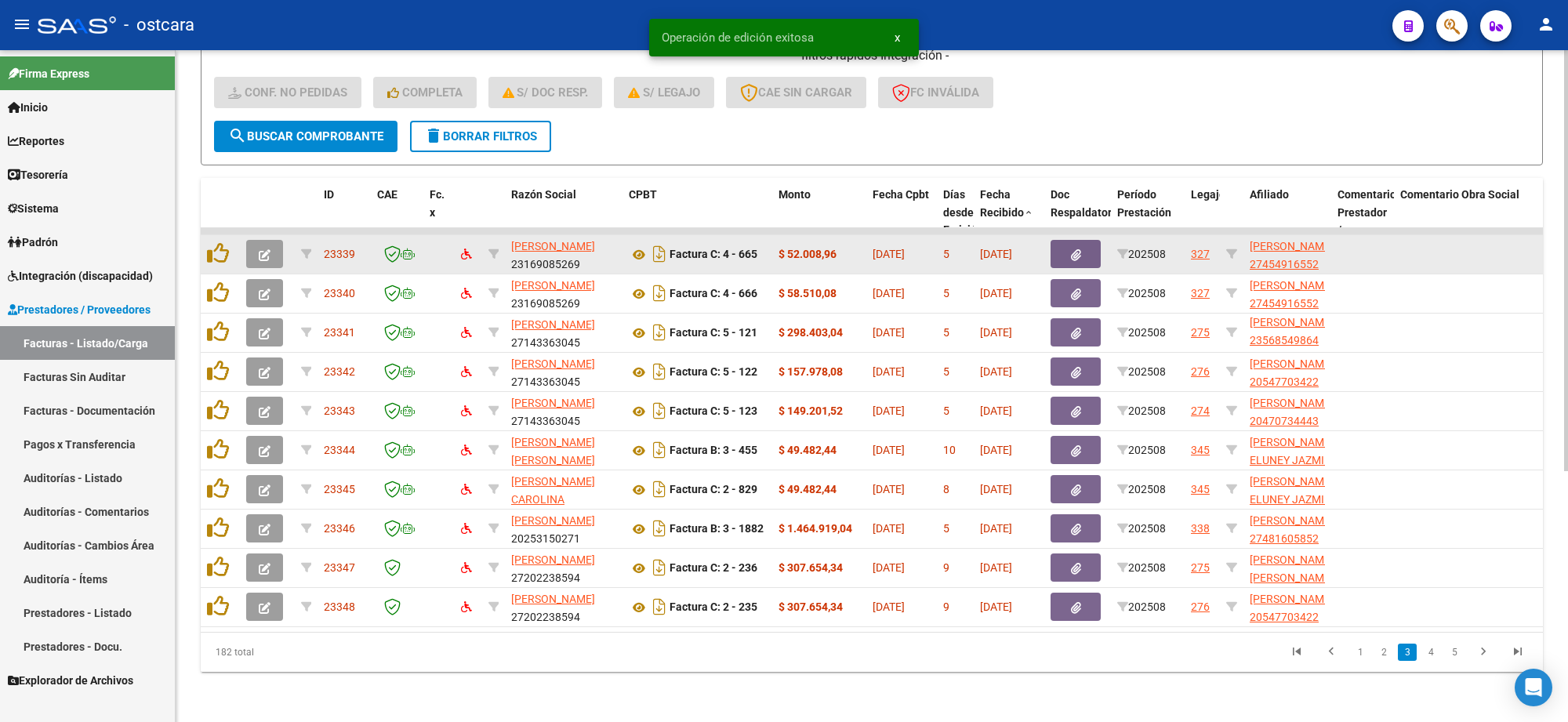
click at [269, 250] on icon "button" at bounding box center [264, 255] width 12 height 12
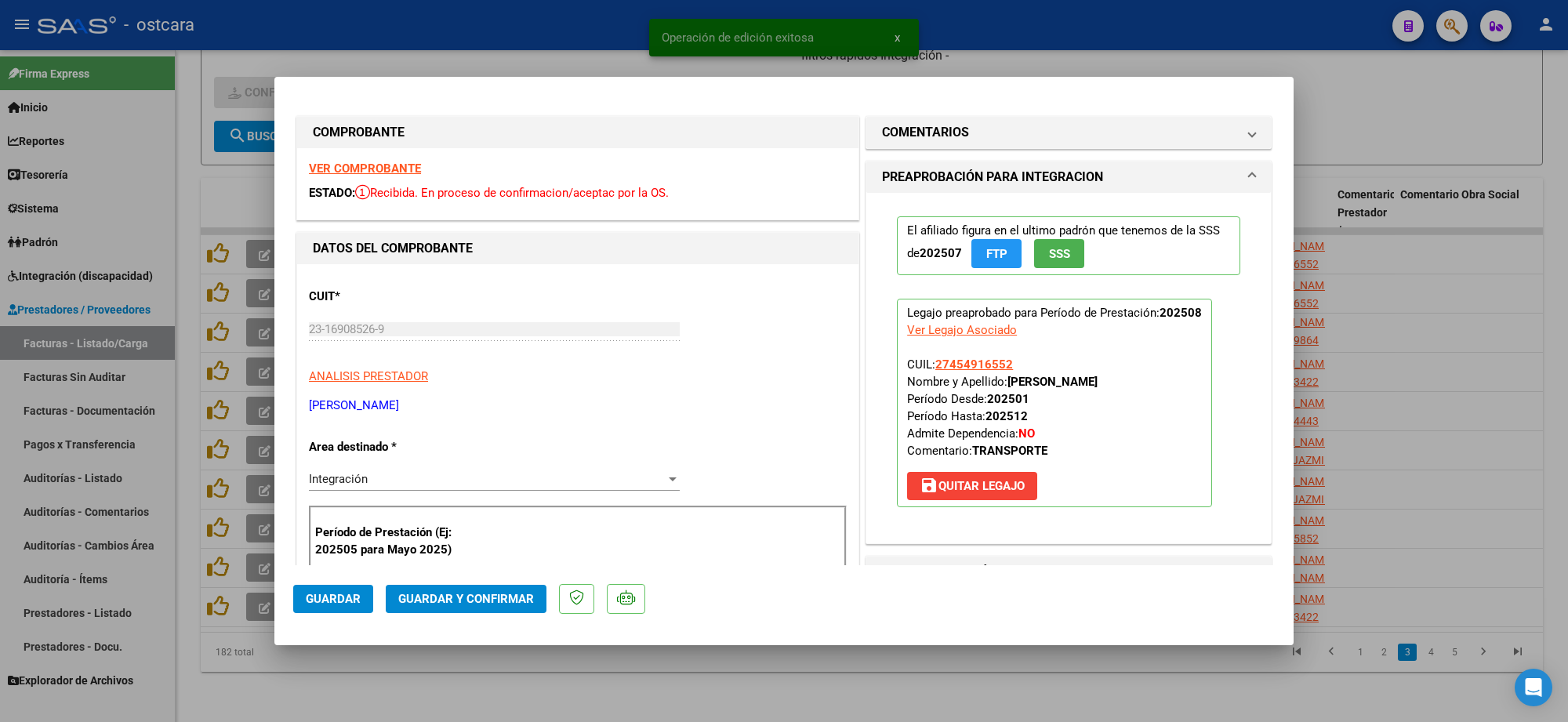
click at [347, 163] on strong "VER COMPROBANTE" at bounding box center [365, 168] width 112 height 14
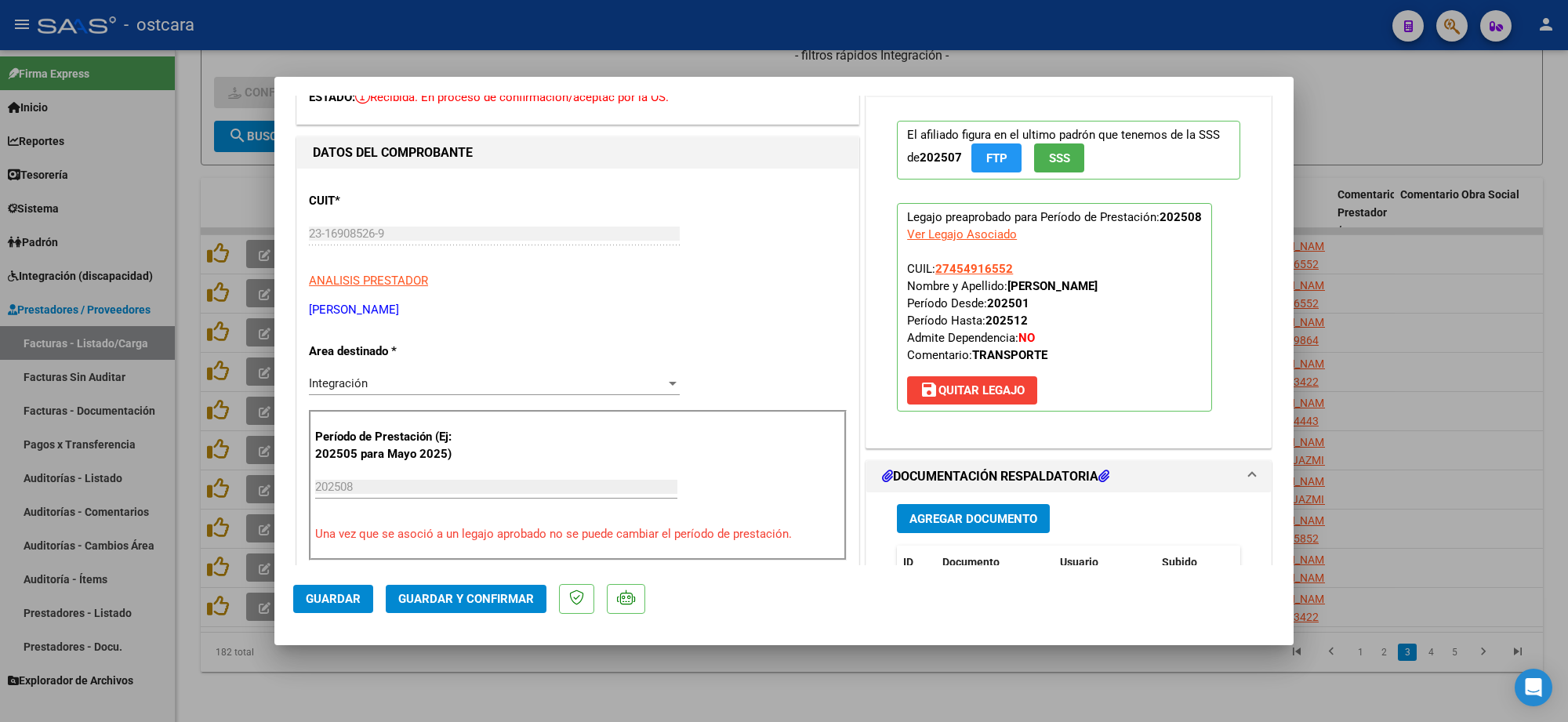
scroll to position [294, 0]
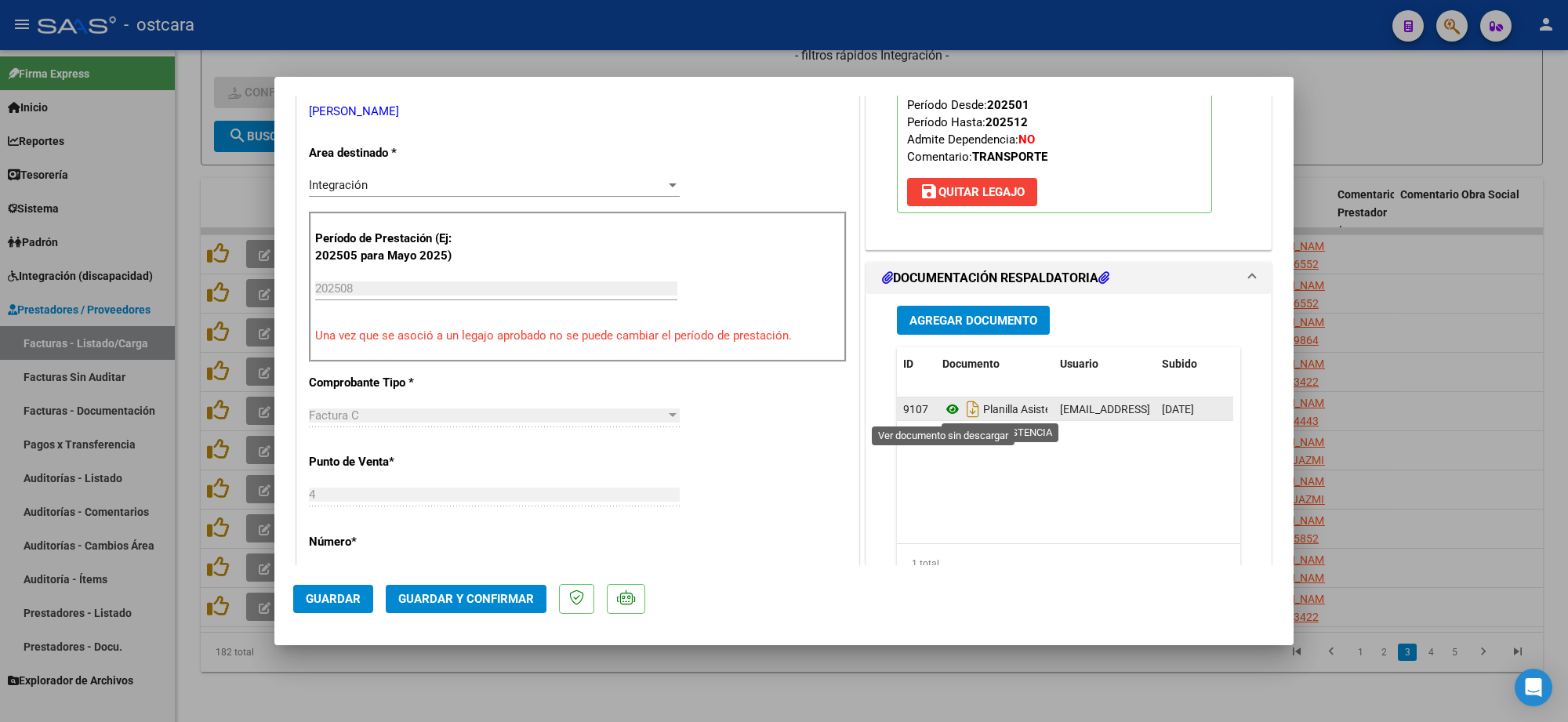
click at [947, 414] on icon at bounding box center [952, 409] width 21 height 19
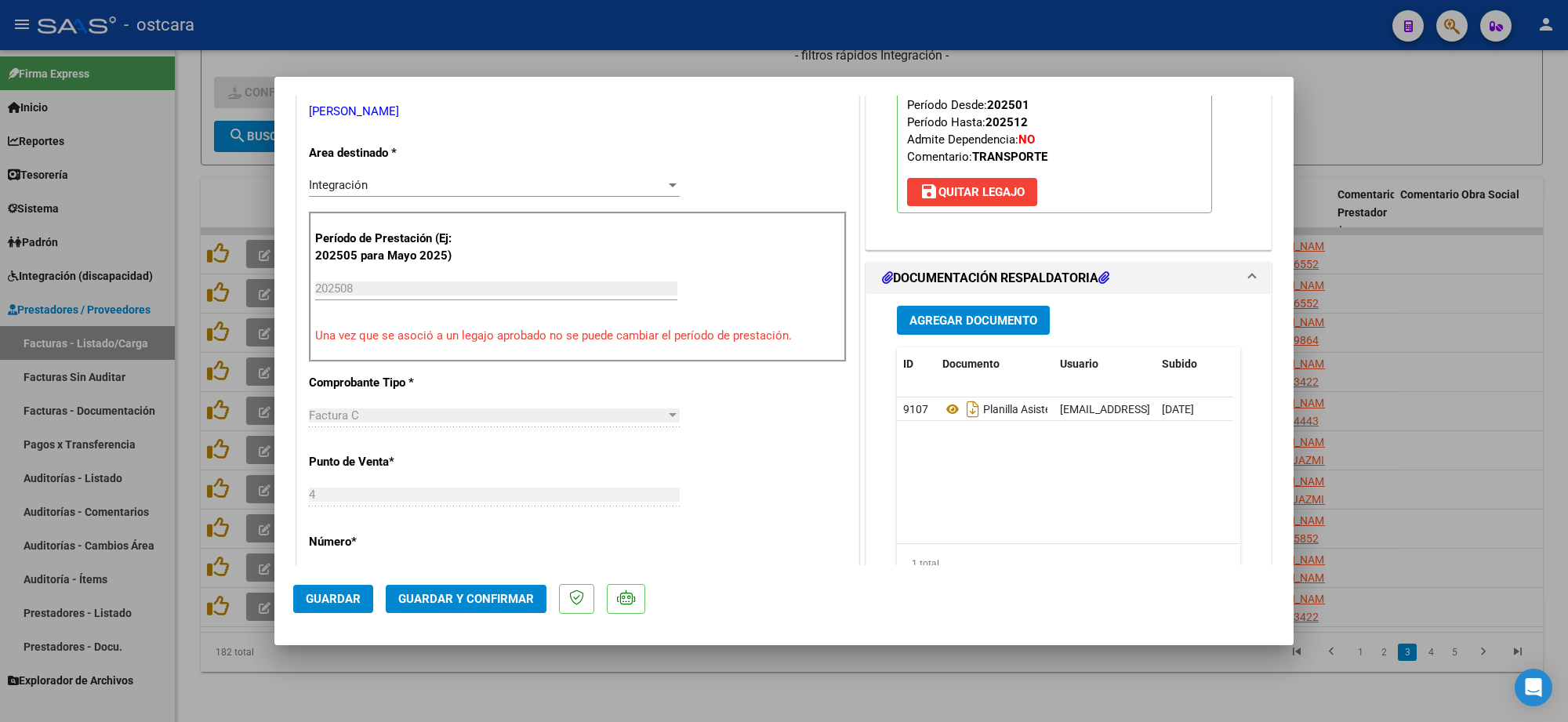
click at [507, 604] on span "Guardar y Confirmar" at bounding box center [467, 598] width 136 height 14
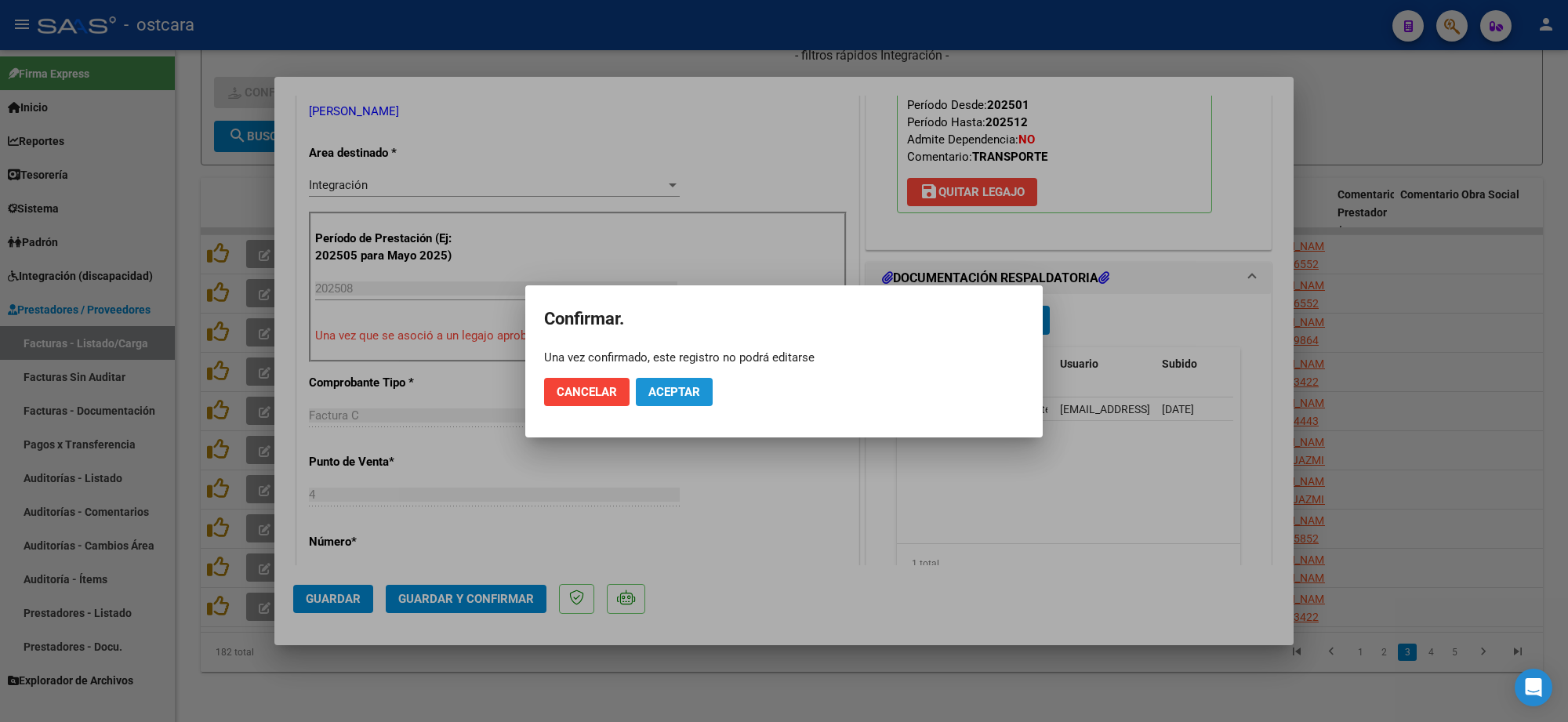
click at [667, 393] on span "Aceptar" at bounding box center [674, 391] width 51 height 14
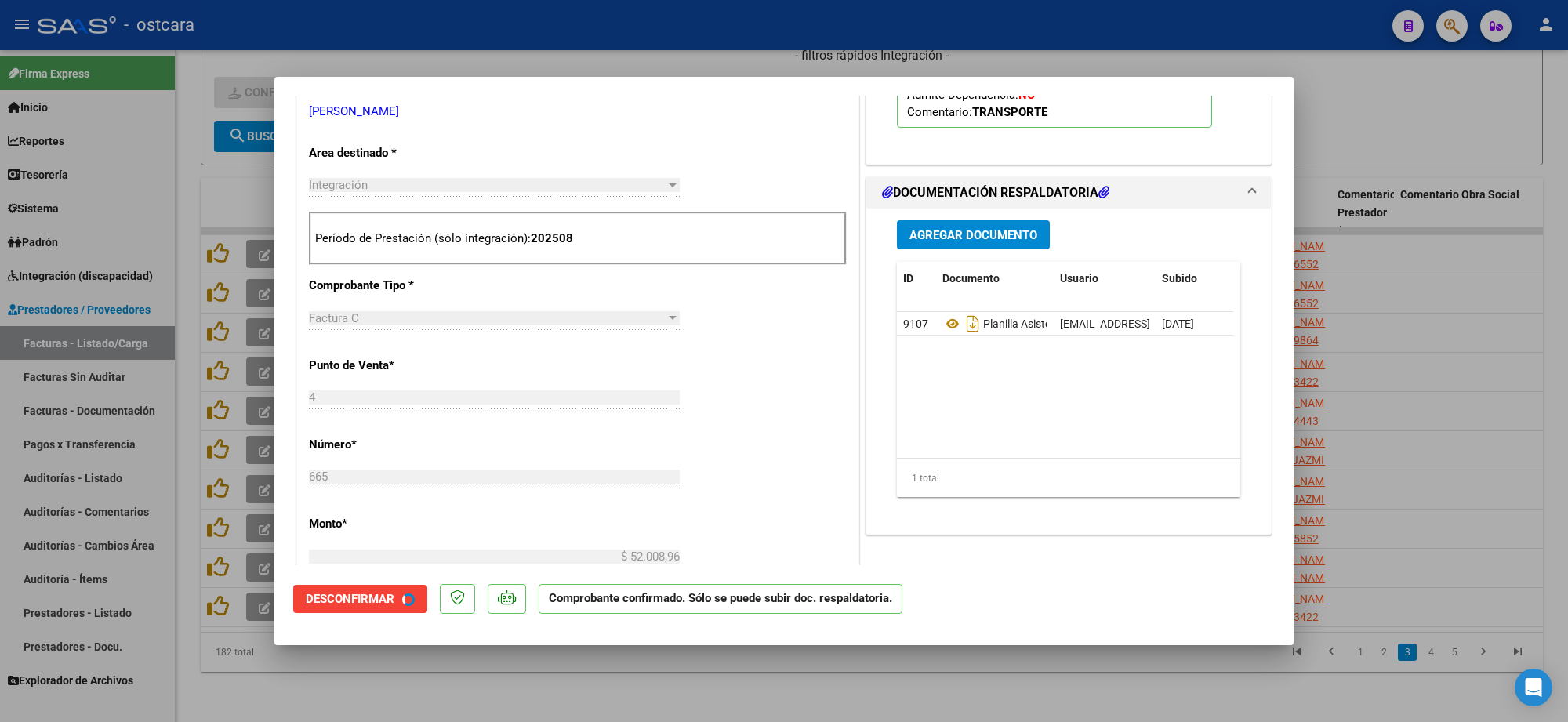
click at [1457, 279] on div at bounding box center [784, 361] width 1568 height 722
type input "$ 0,00"
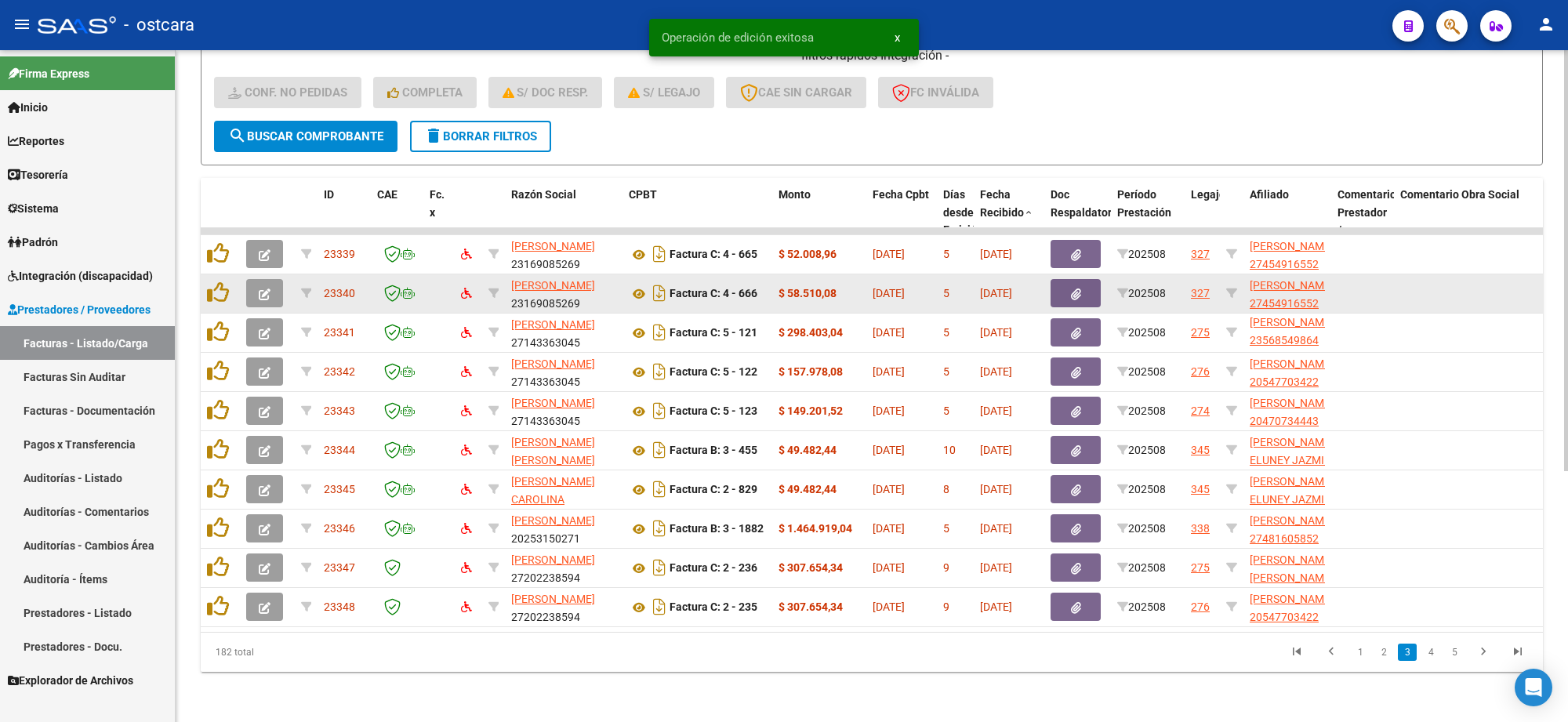
click at [267, 284] on button "button" at bounding box center [264, 293] width 36 height 28
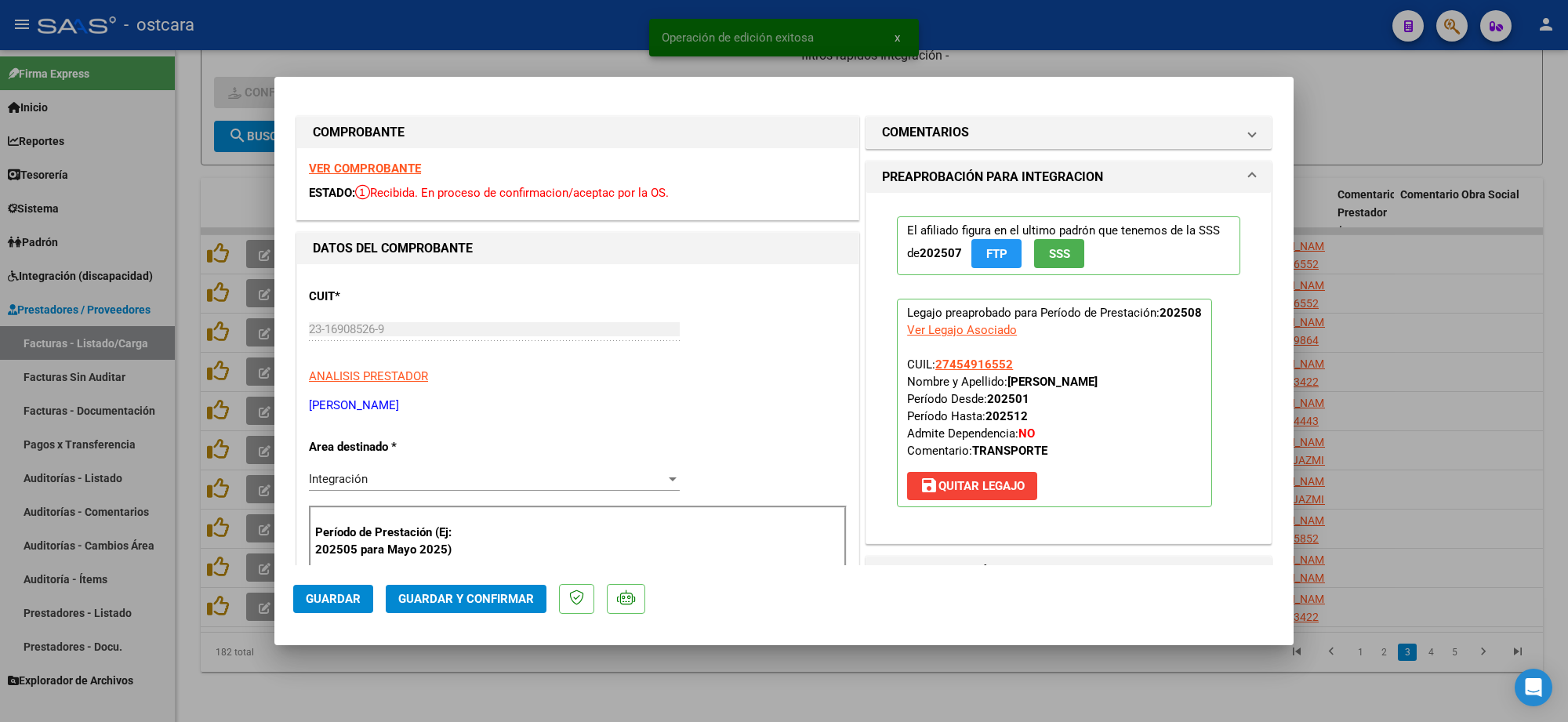
click at [381, 166] on strong "VER COMPROBANTE" at bounding box center [365, 168] width 112 height 14
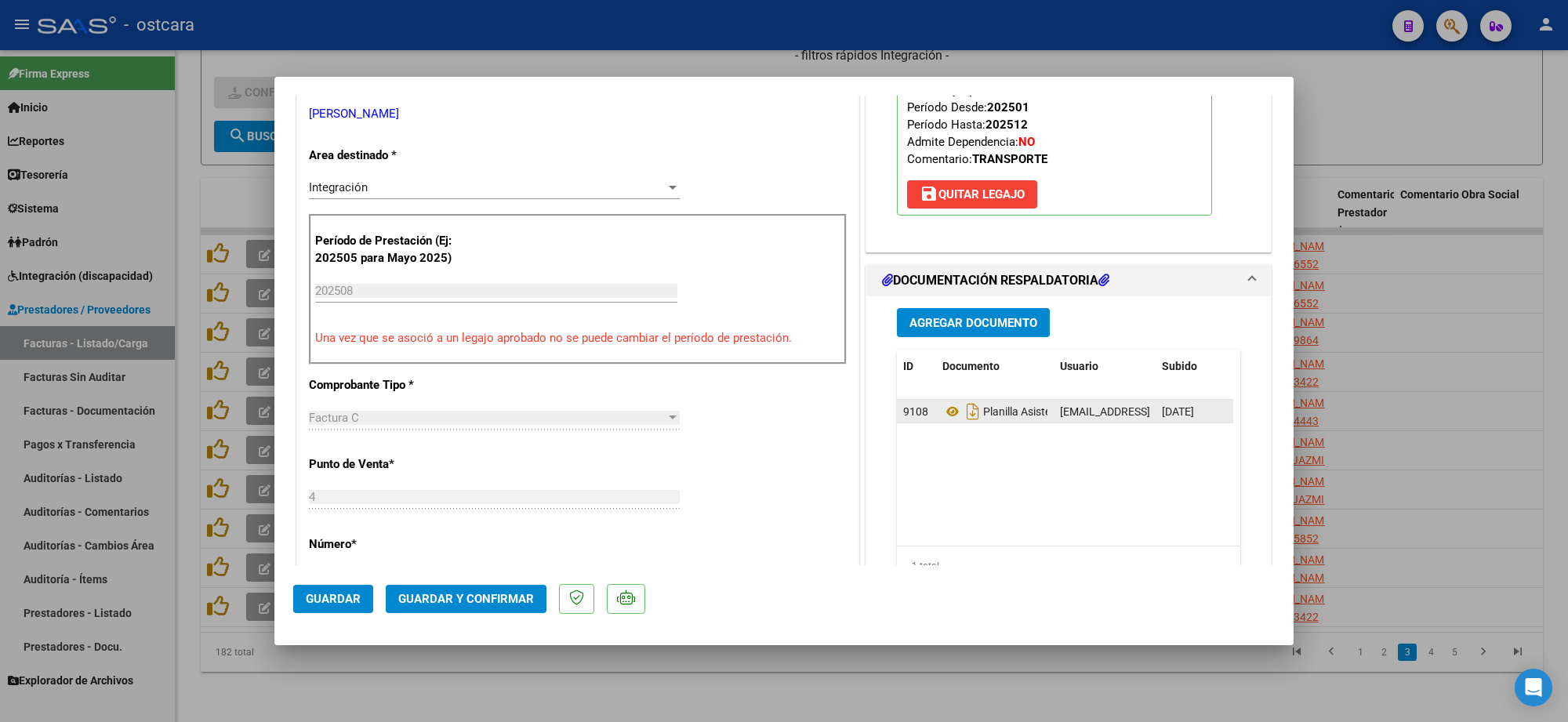
scroll to position [294, 0]
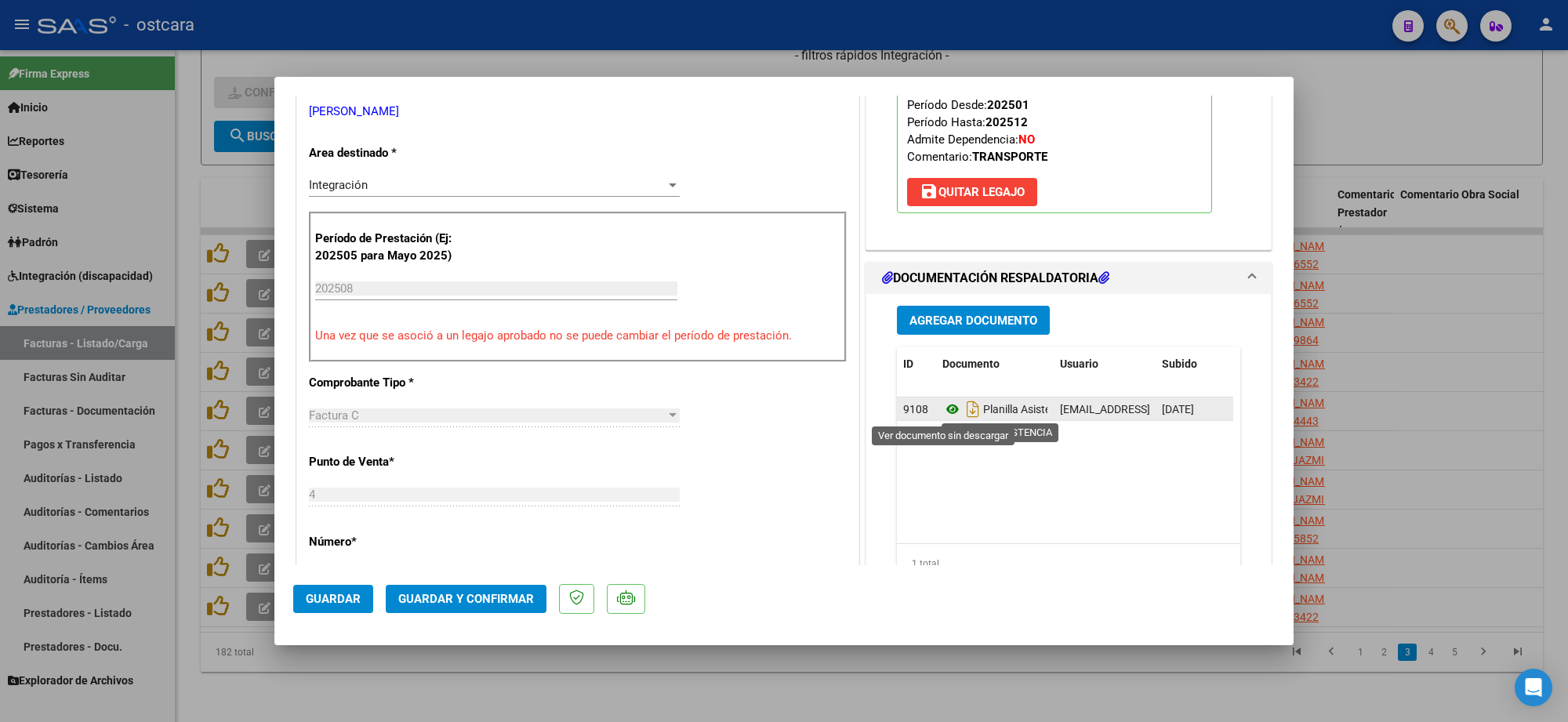
click at [942, 414] on icon at bounding box center [952, 409] width 21 height 19
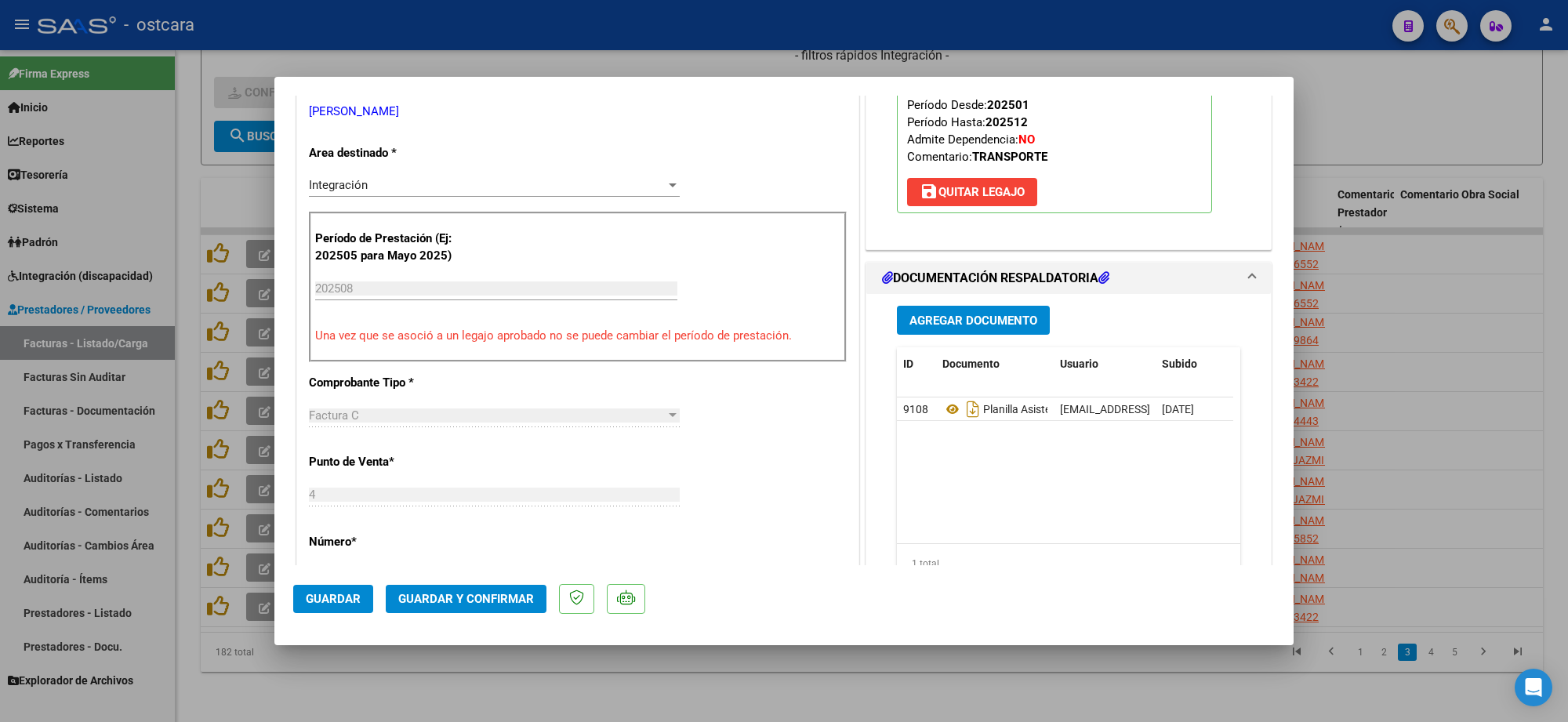
click at [478, 600] on span "Guardar y Confirmar" at bounding box center [467, 598] width 136 height 14
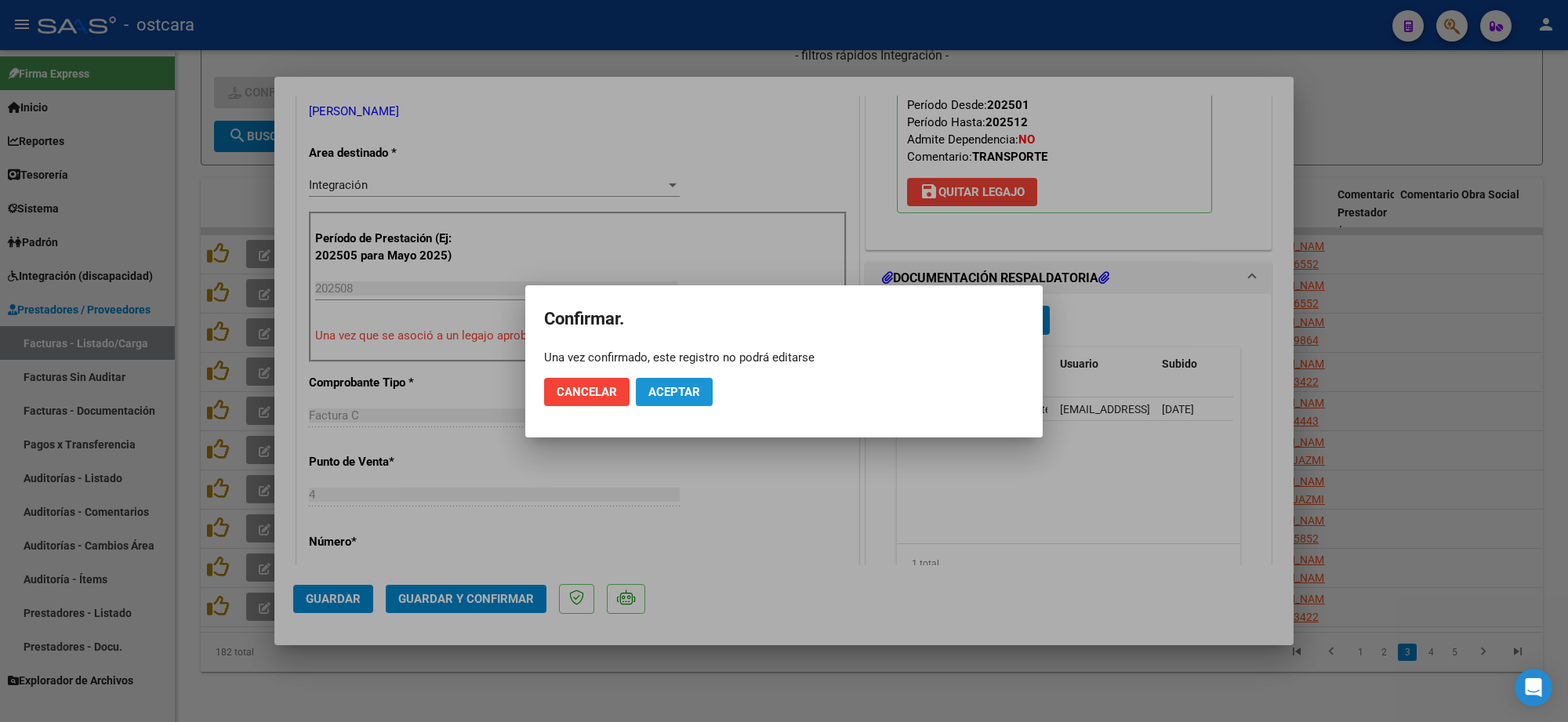
click at [671, 393] on span "Aceptar" at bounding box center [674, 391] width 51 height 14
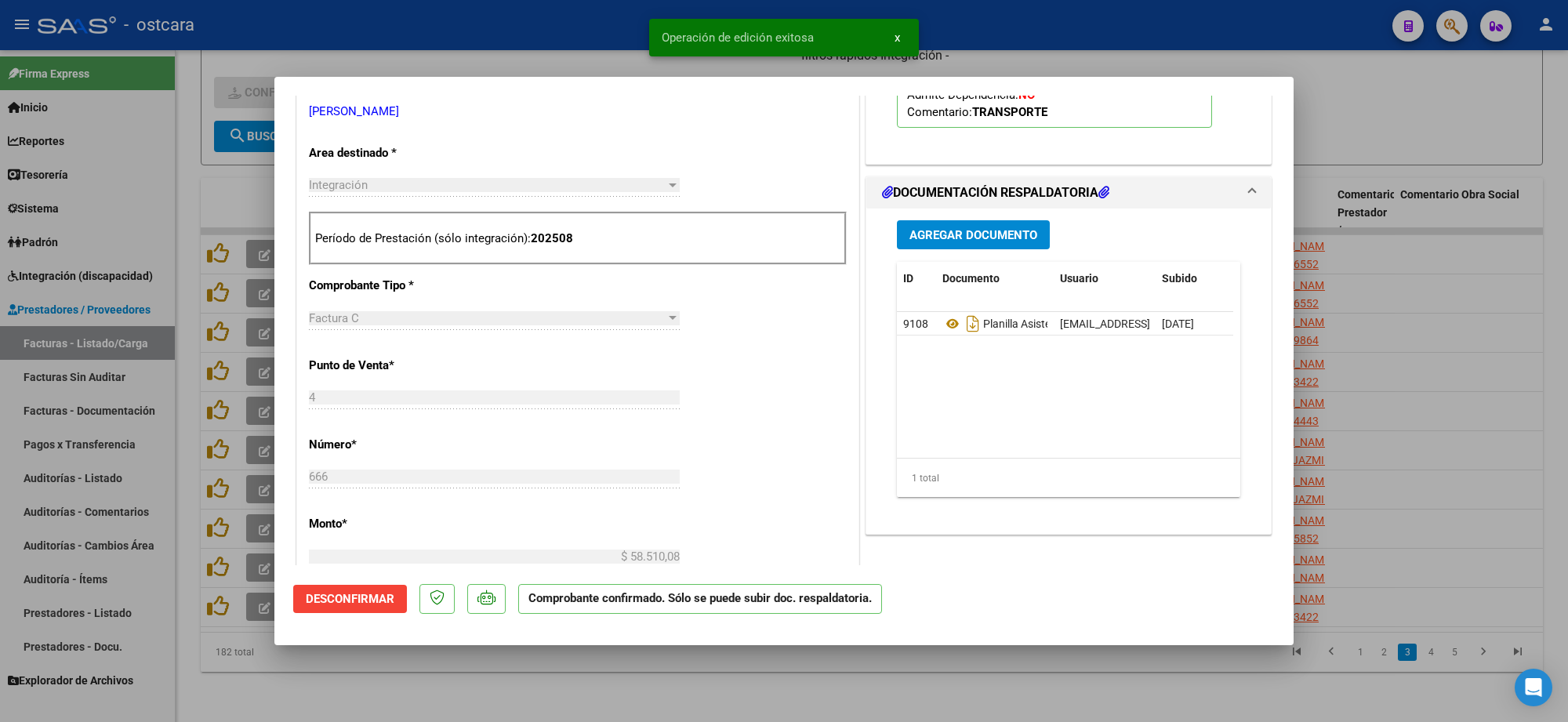
click at [1416, 206] on div at bounding box center [784, 361] width 1568 height 722
type input "$ 0,00"
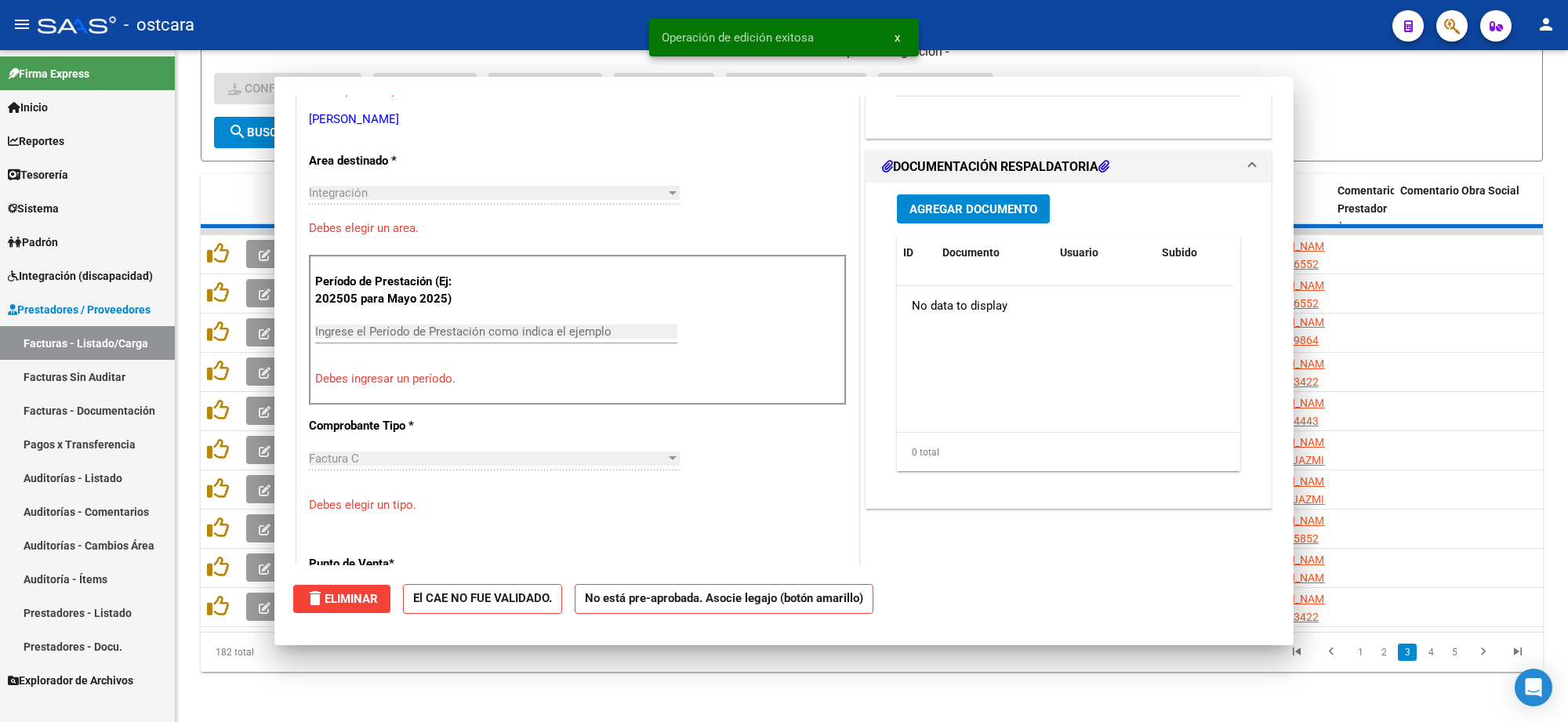
scroll to position [302, 0]
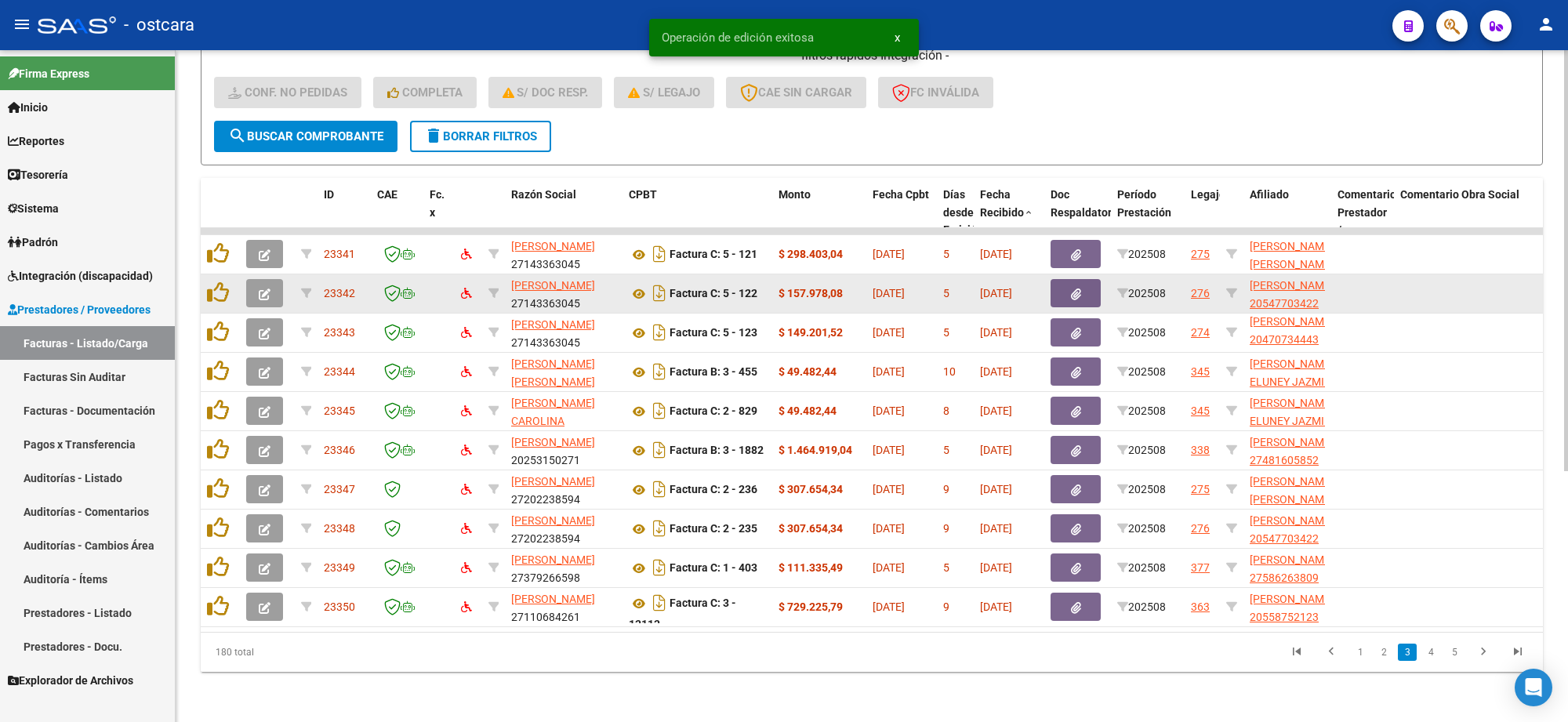
click at [265, 288] on icon "button" at bounding box center [264, 294] width 12 height 12
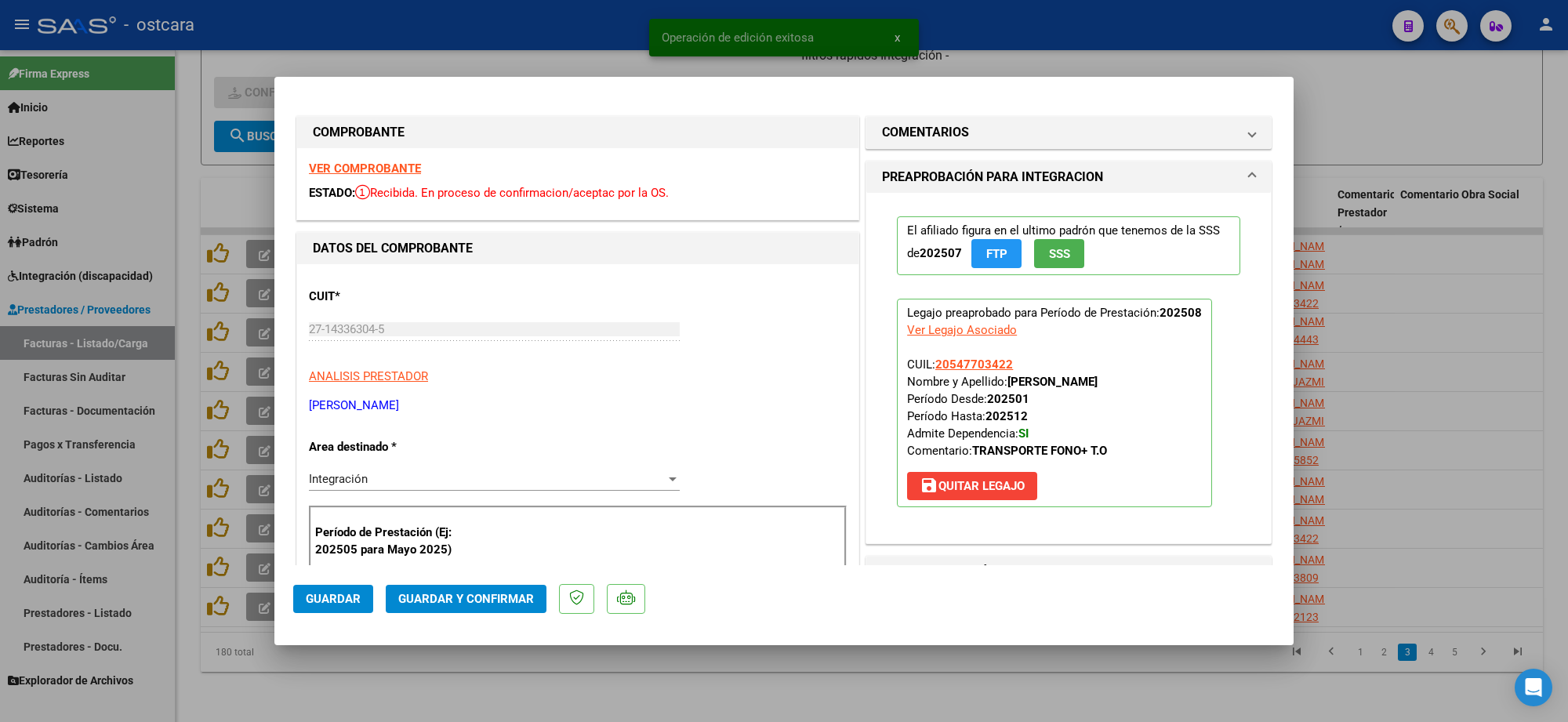
click at [353, 167] on strong "VER COMPROBANTE" at bounding box center [365, 168] width 112 height 14
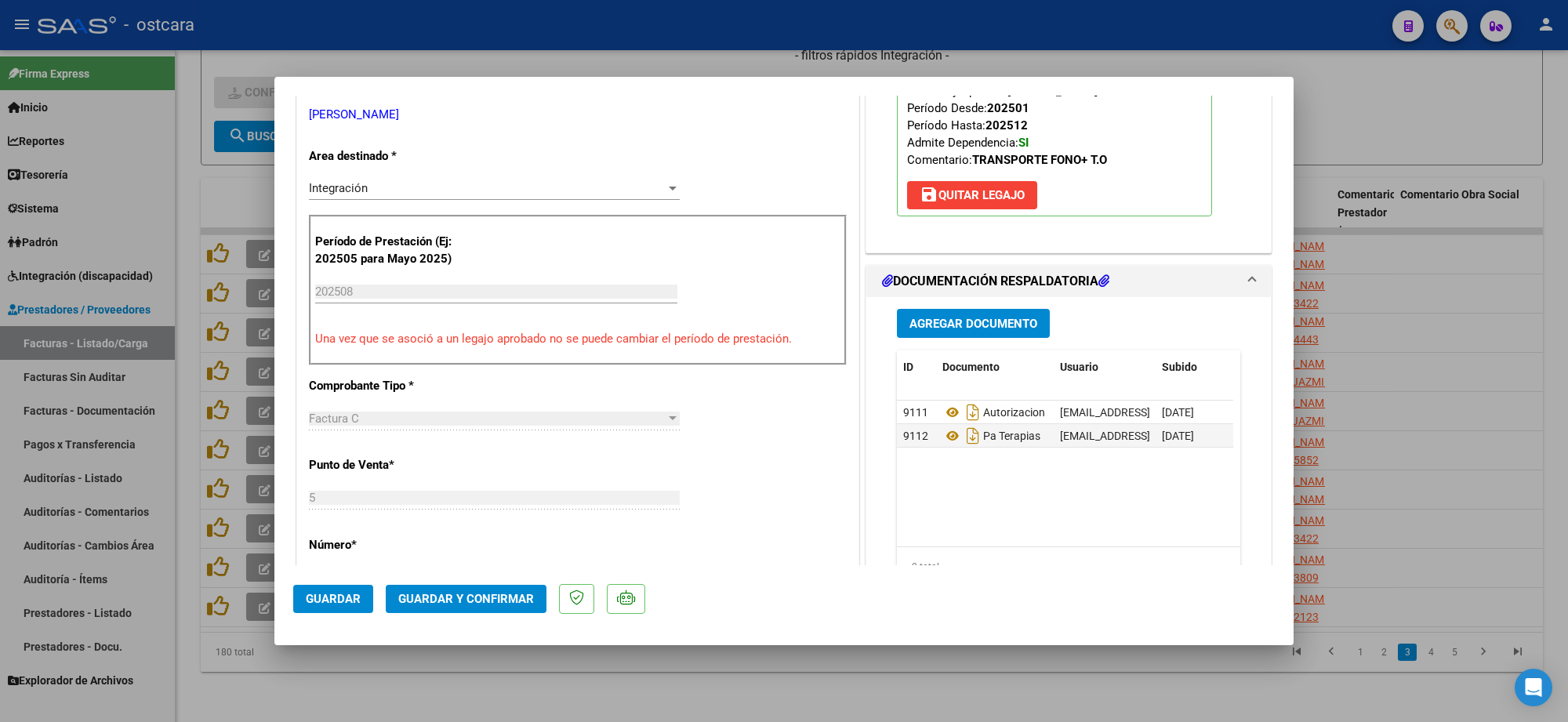
scroll to position [294, 0]
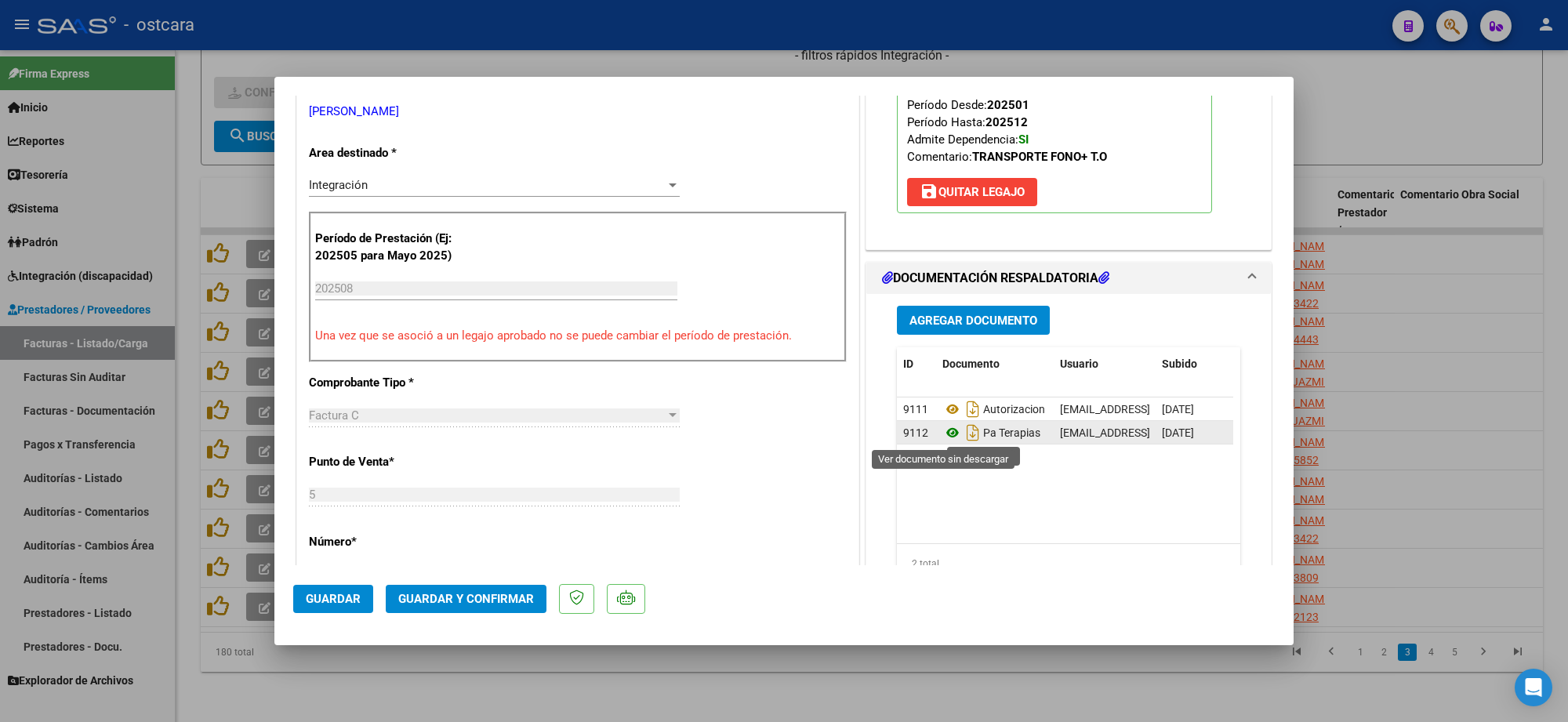
click at [942, 436] on icon at bounding box center [952, 433] width 21 height 19
click at [488, 600] on span "Guardar y Confirmar" at bounding box center [467, 598] width 136 height 14
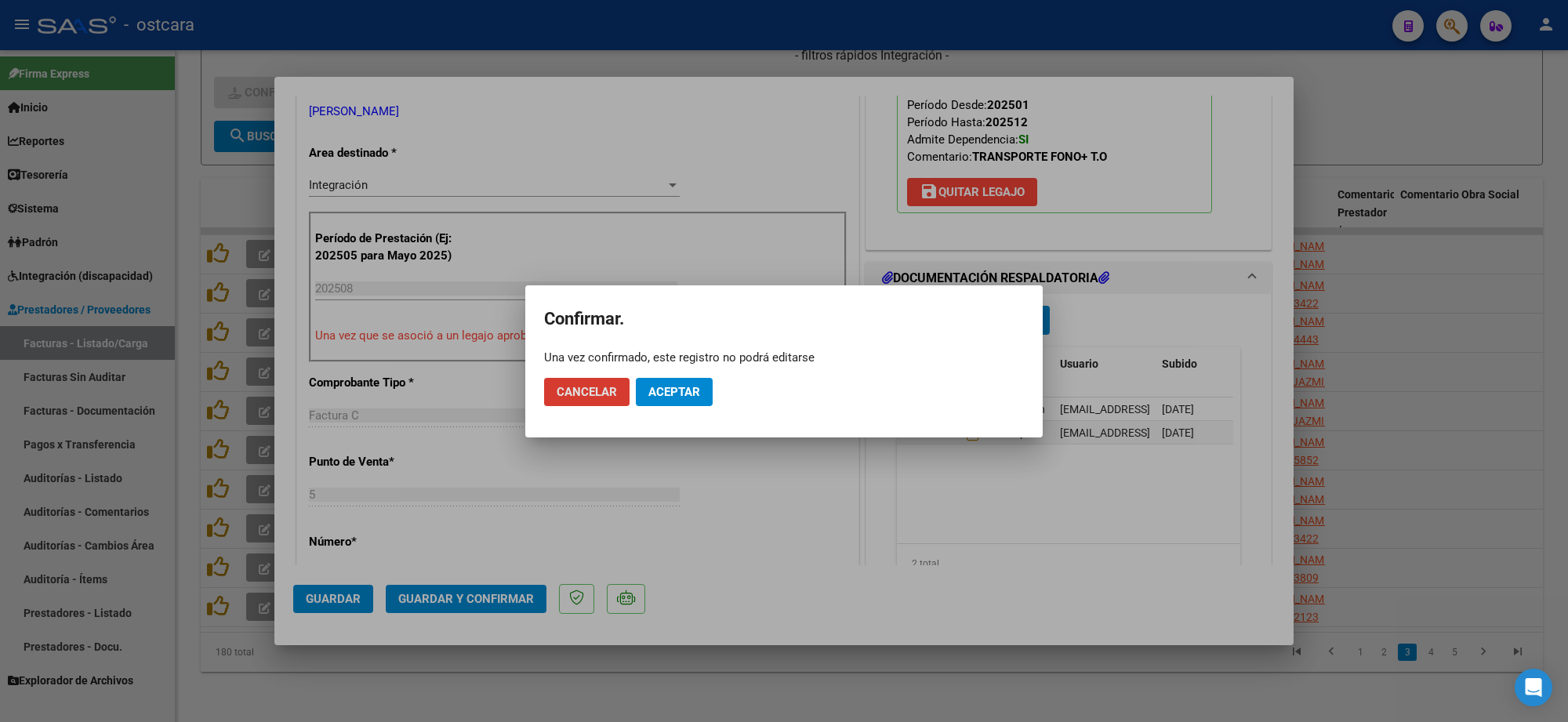
click at [678, 390] on span "Aceptar" at bounding box center [674, 391] width 51 height 14
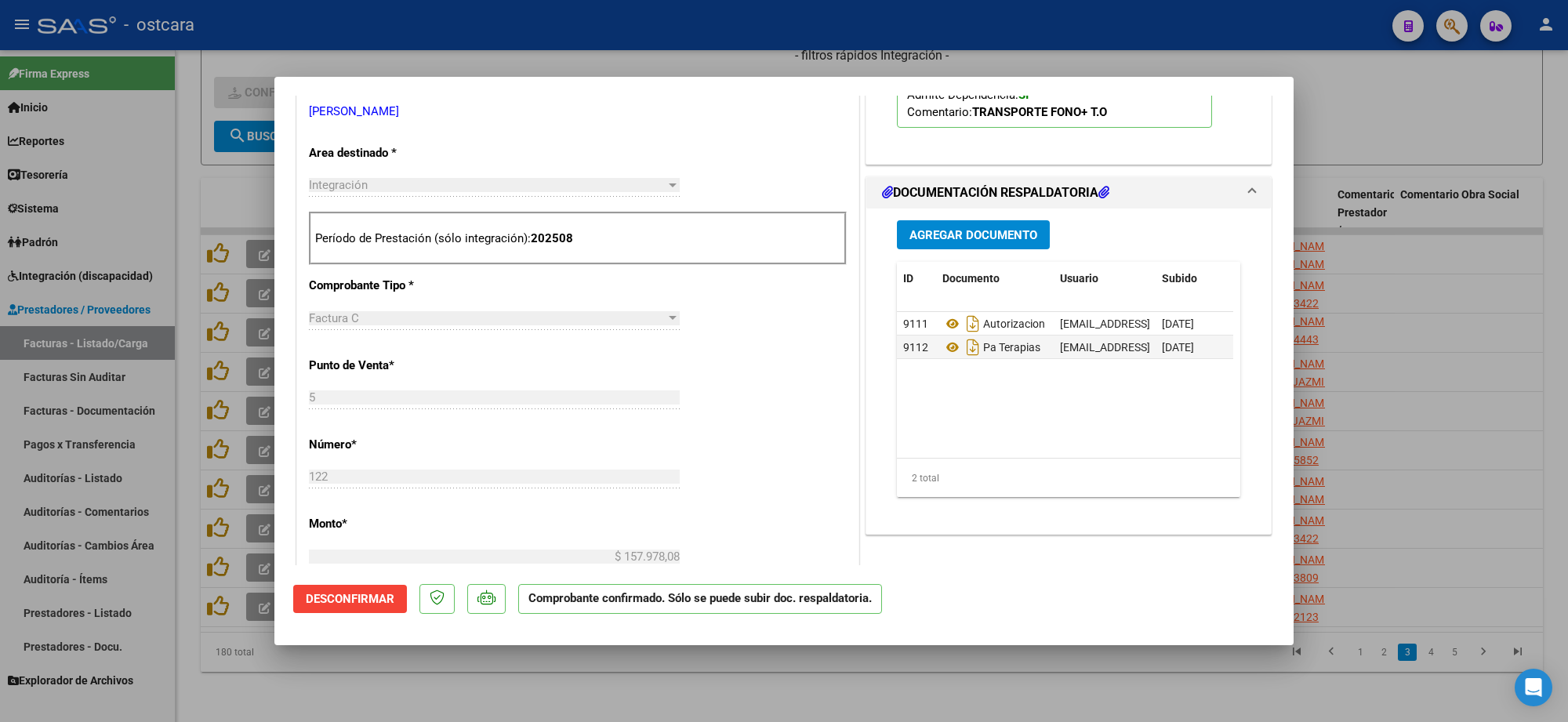
click at [872, 115] on div "El afiliado figura en el ultimo padrón que tenemos de la SSS de 202507 FTP SSS …" at bounding box center [1068, 9] width 404 height 310
click at [942, 329] on icon at bounding box center [952, 323] width 21 height 19
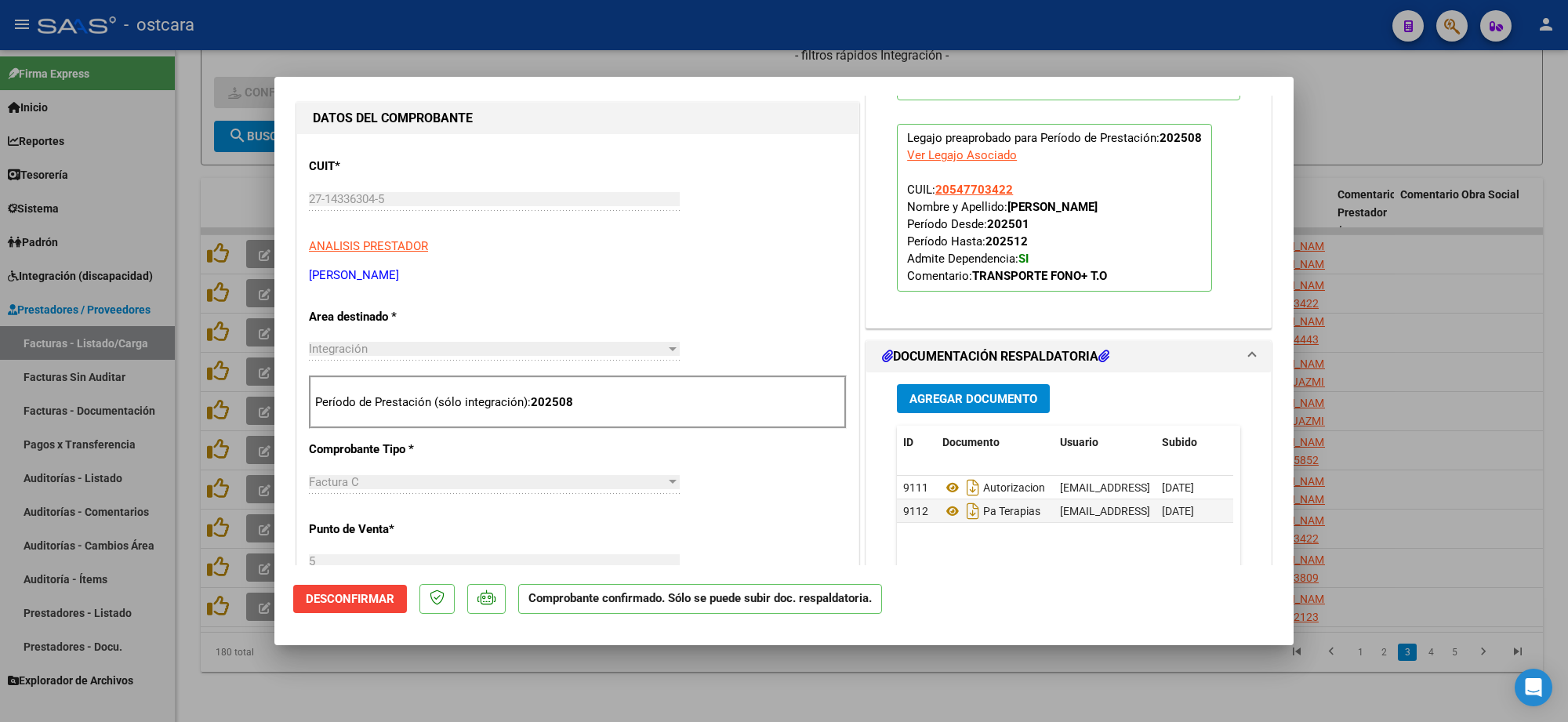
scroll to position [0, 0]
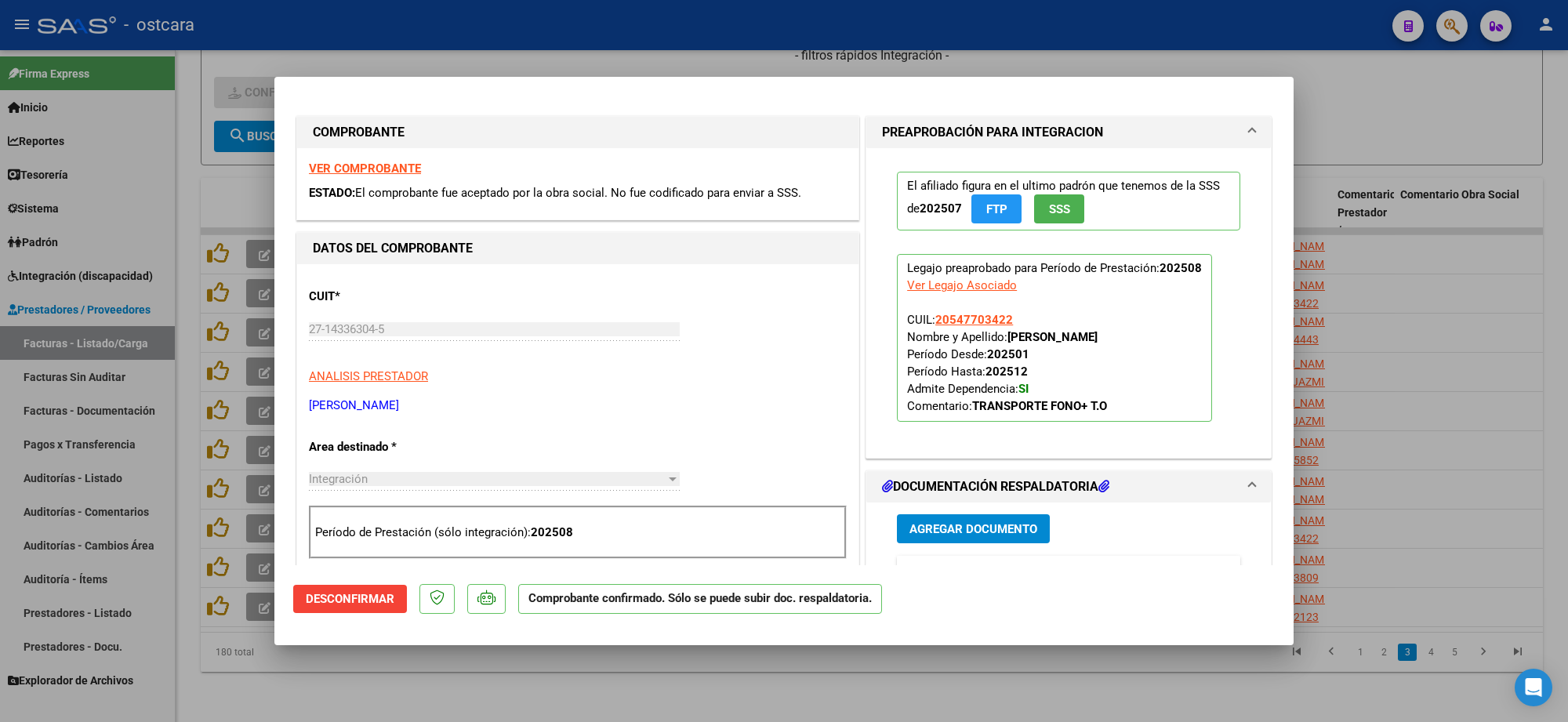
click at [369, 165] on strong "VER COMPROBANTE" at bounding box center [365, 168] width 112 height 14
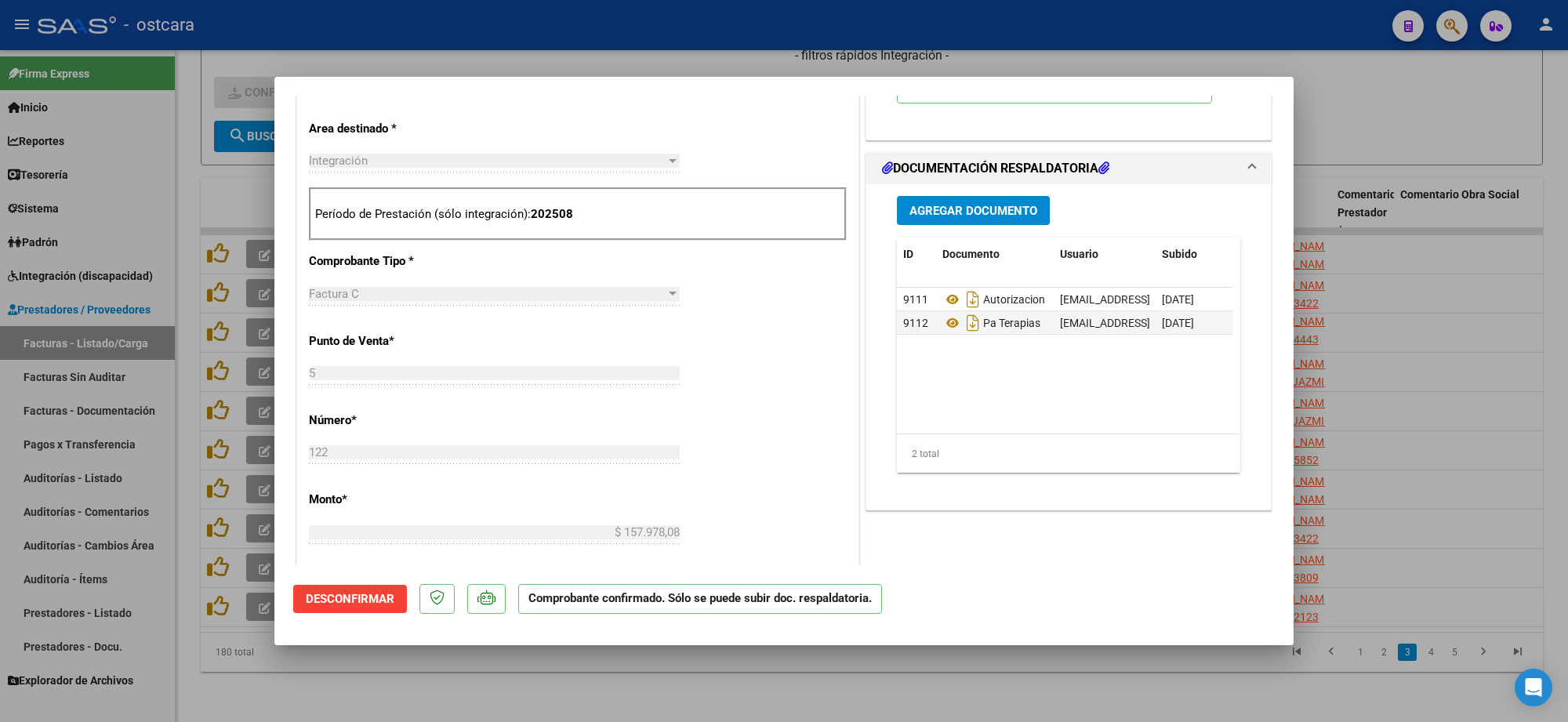
scroll to position [392, 0]
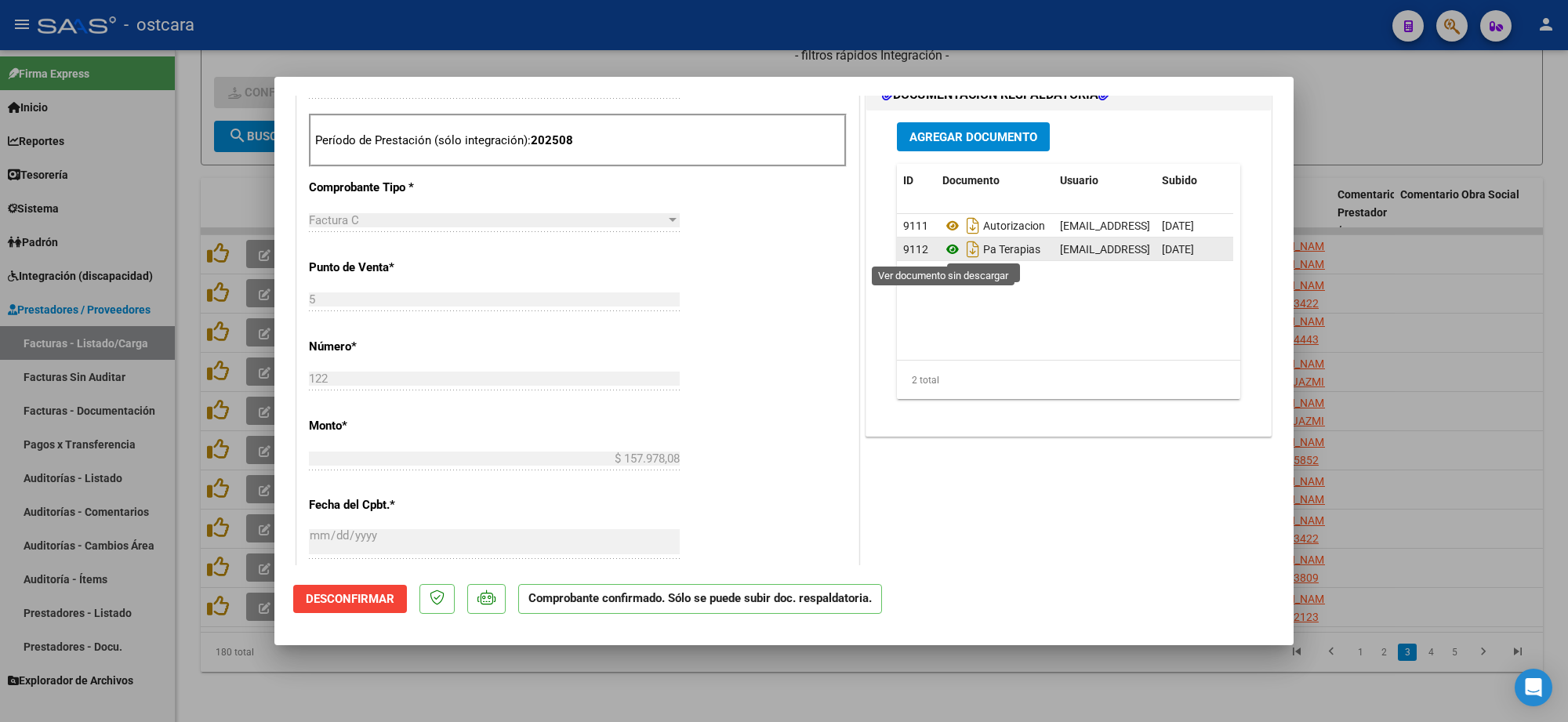
click at [947, 245] on icon at bounding box center [952, 249] width 21 height 19
click at [1392, 110] on div at bounding box center [784, 361] width 1568 height 722
type input "$ 0,00"
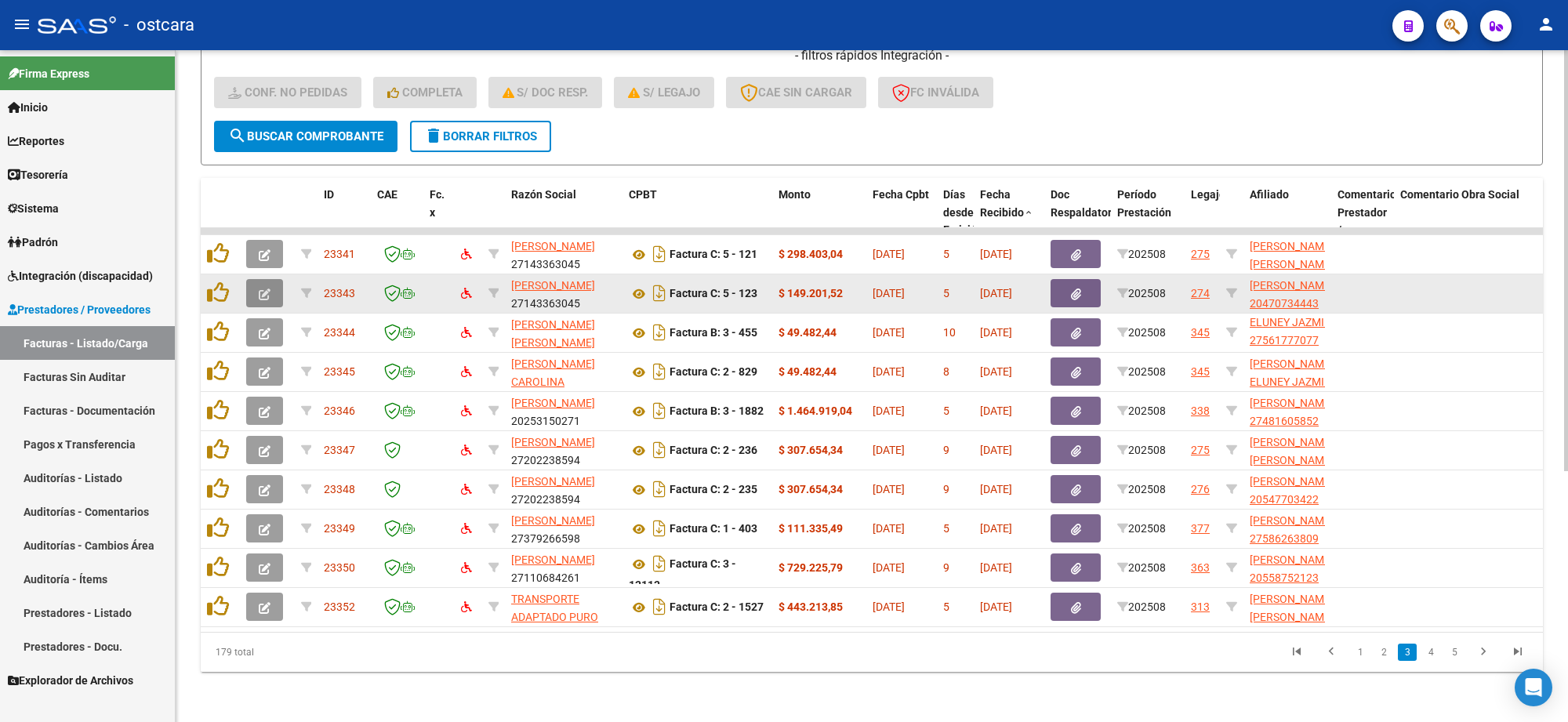
click at [261, 288] on icon "button" at bounding box center [264, 294] width 12 height 12
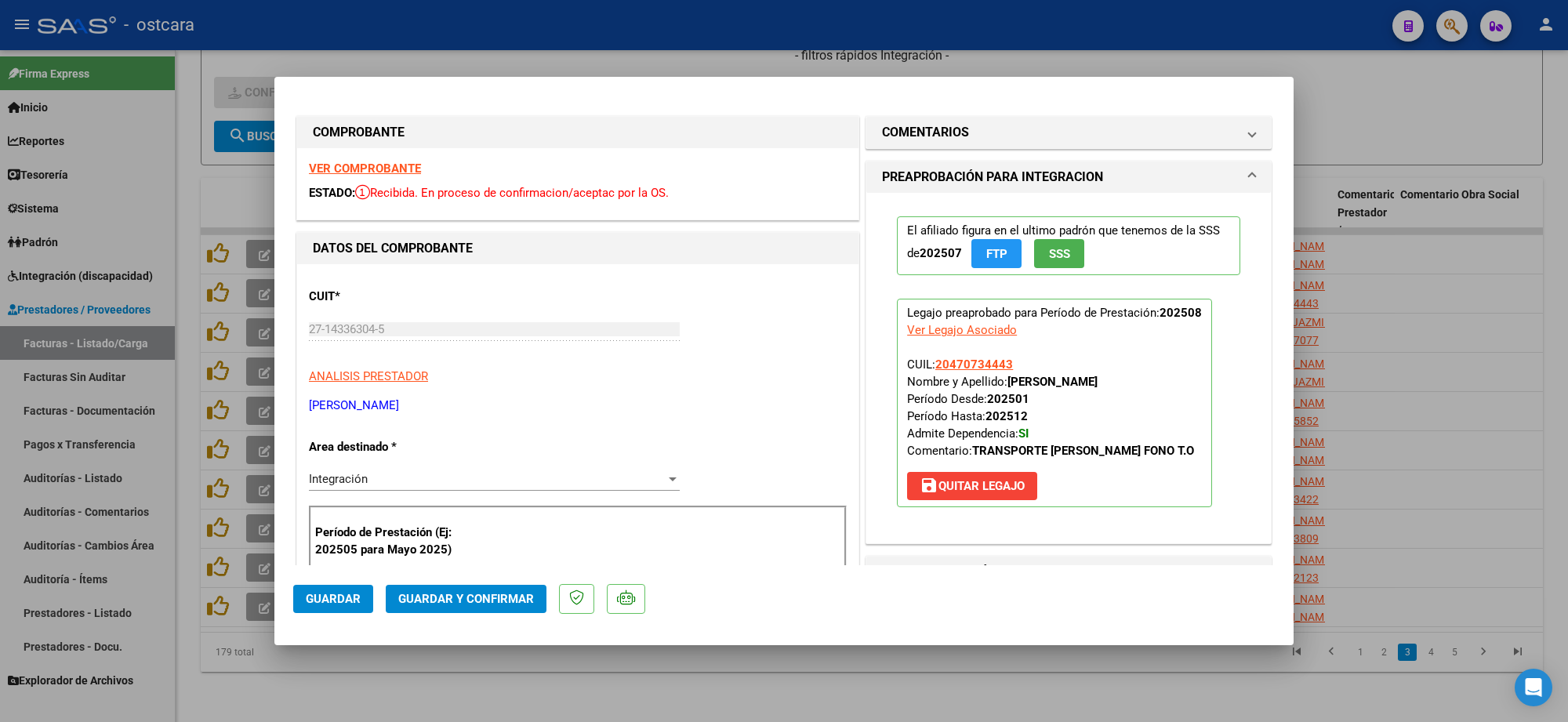
click at [375, 170] on strong "VER COMPROBANTE" at bounding box center [365, 168] width 112 height 14
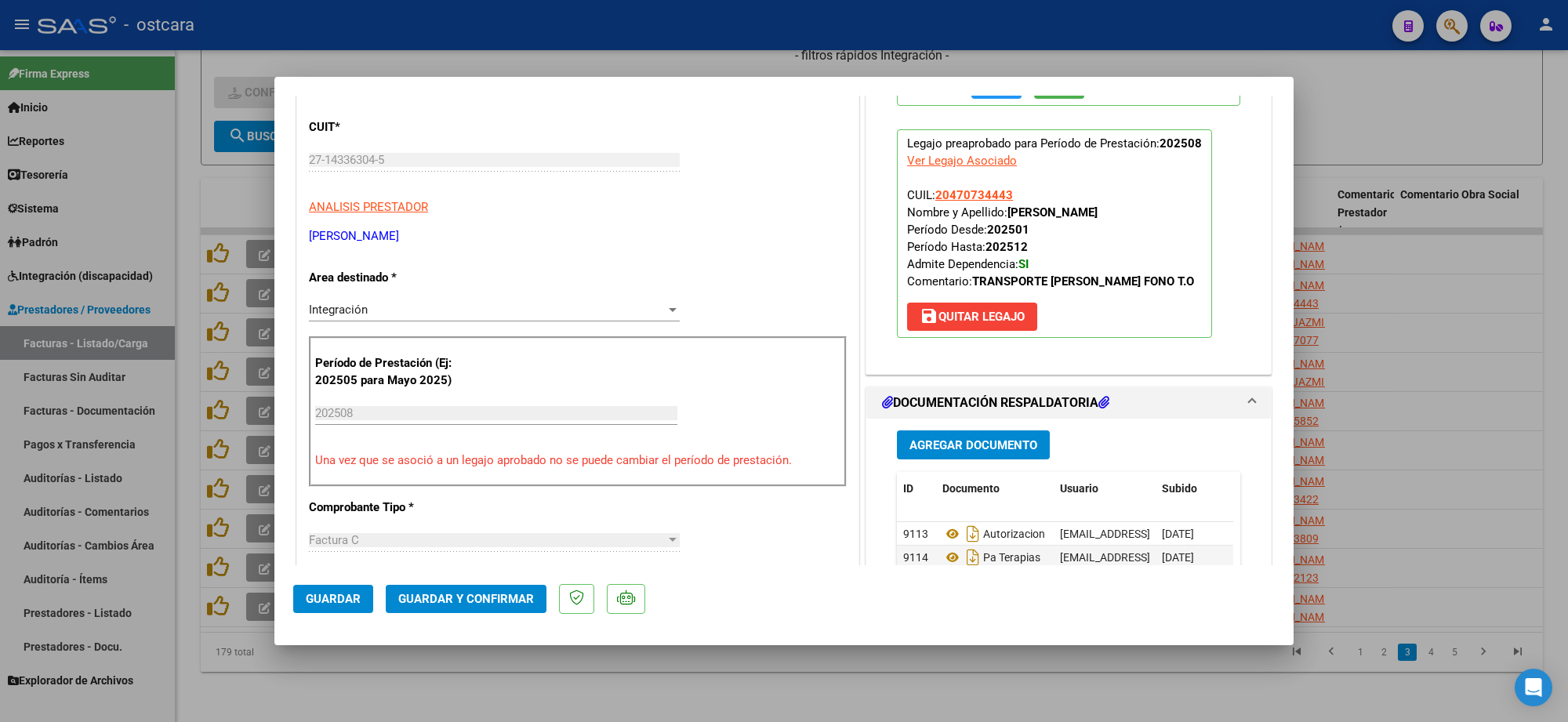
scroll to position [392, 0]
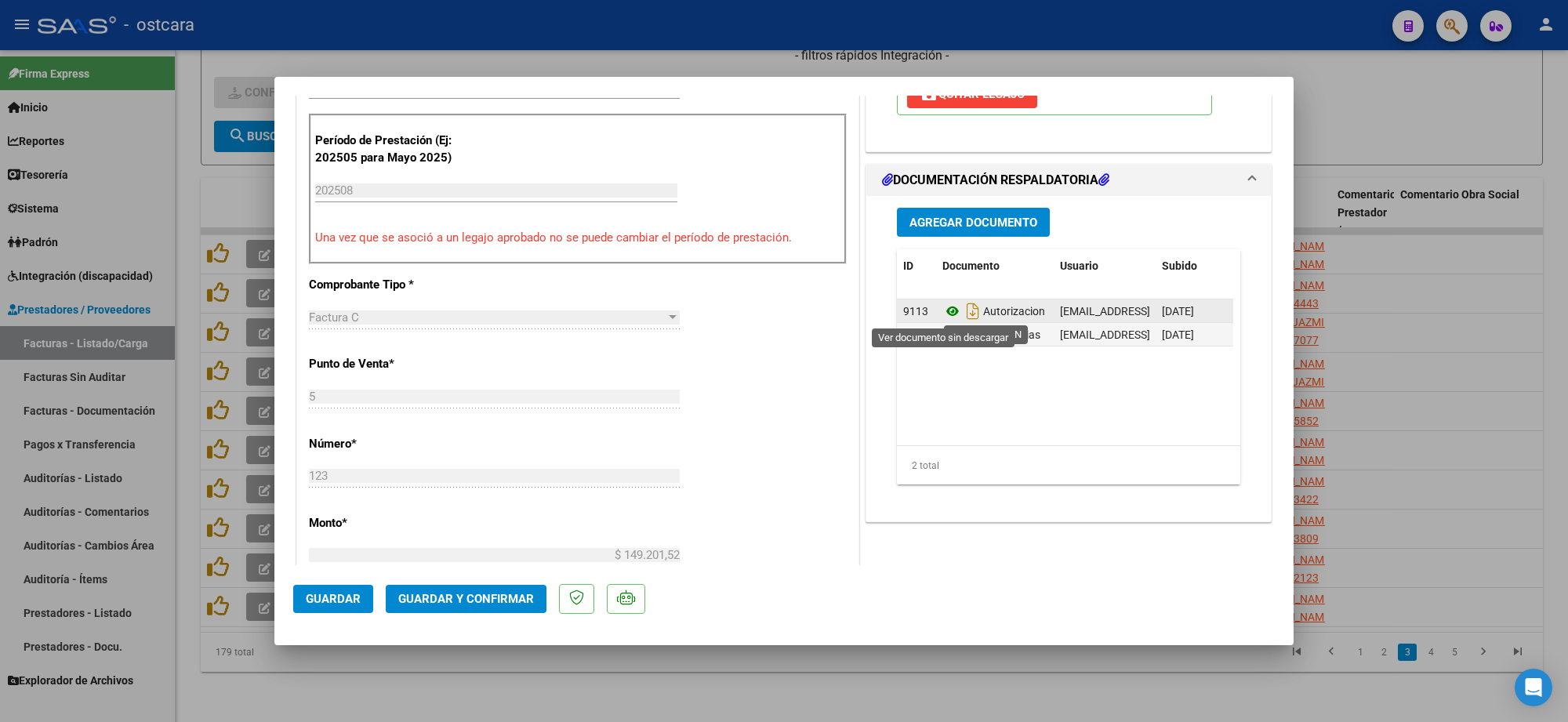
click at [942, 308] on icon at bounding box center [952, 311] width 21 height 19
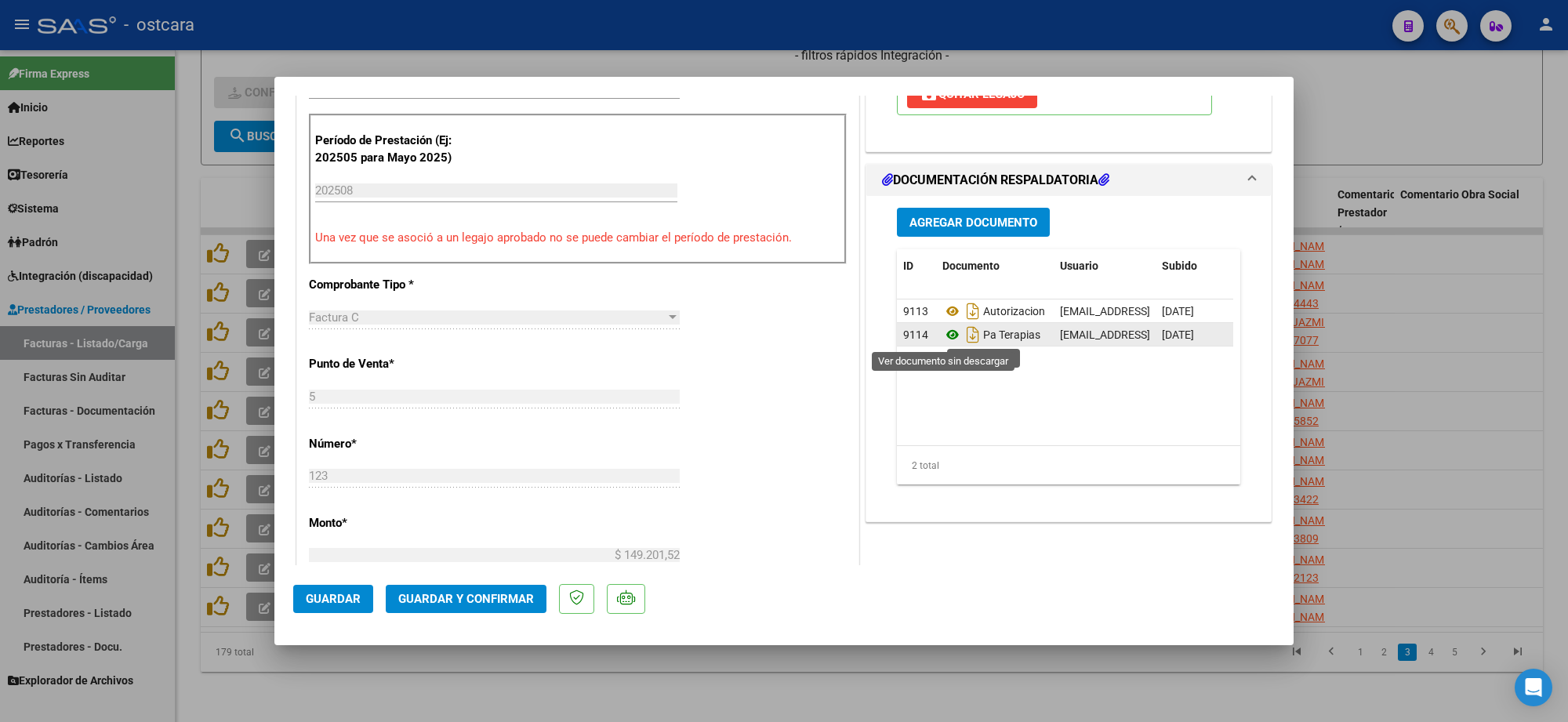
click at [946, 335] on icon at bounding box center [952, 335] width 21 height 19
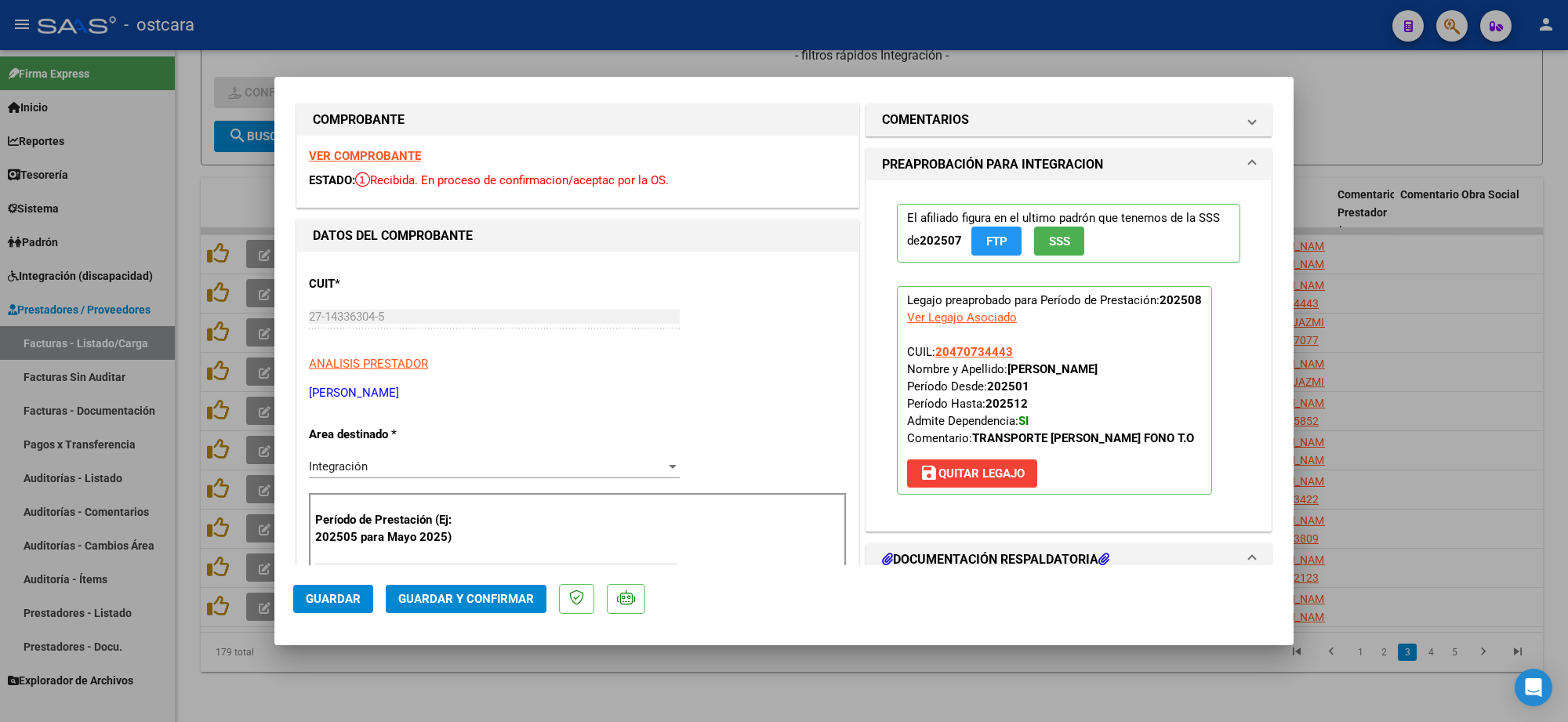
scroll to position [0, 0]
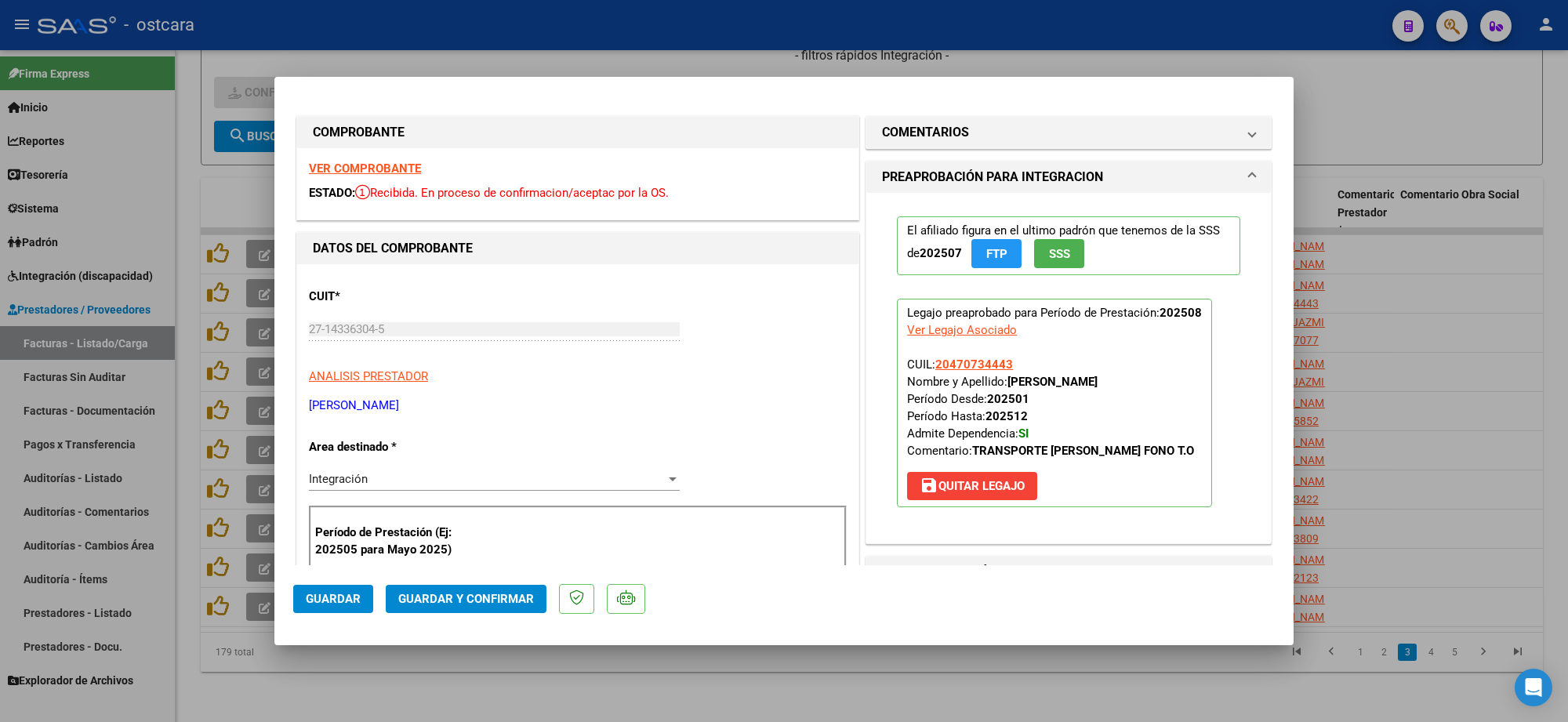
click at [506, 594] on span "Guardar y Confirmar" at bounding box center [467, 598] width 136 height 14
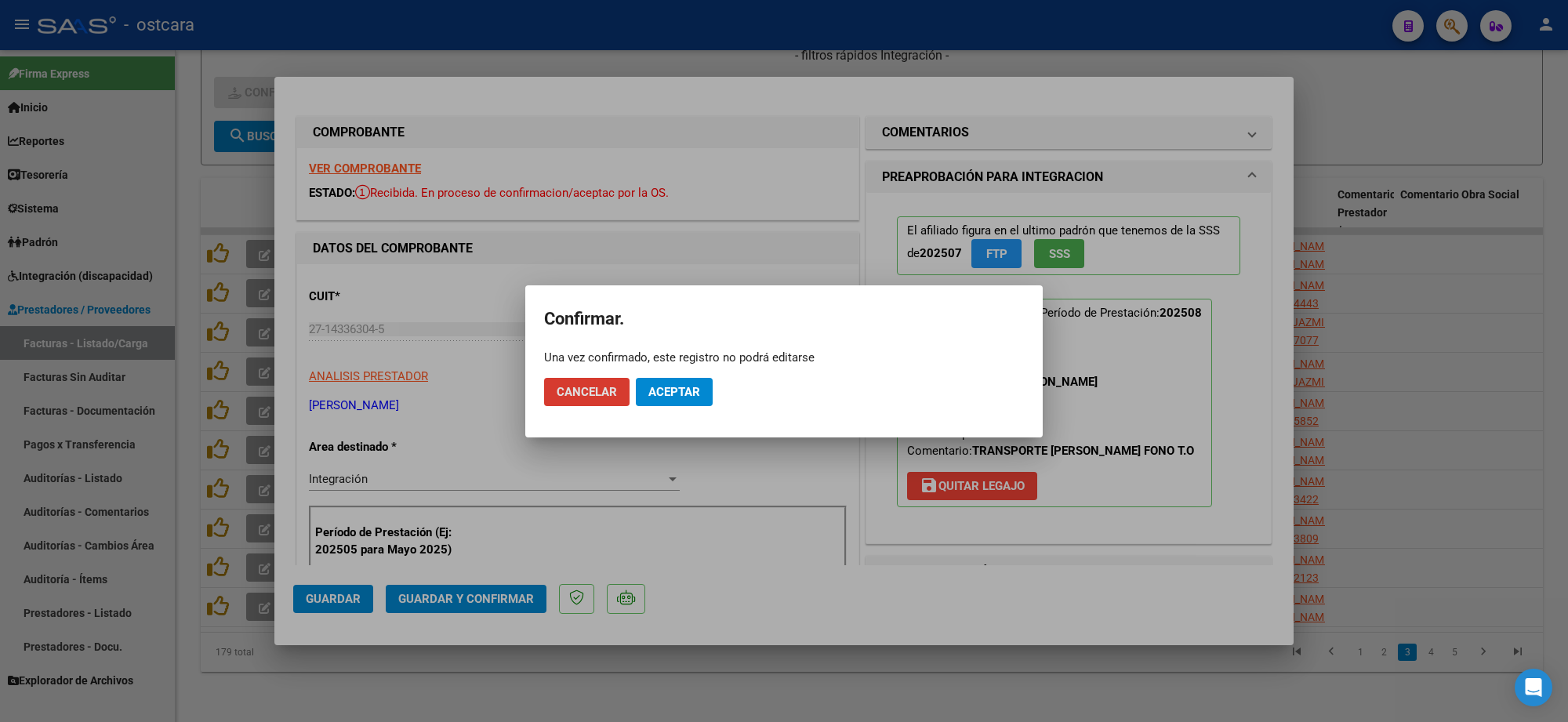
click at [687, 388] on span "Aceptar" at bounding box center [674, 391] width 51 height 14
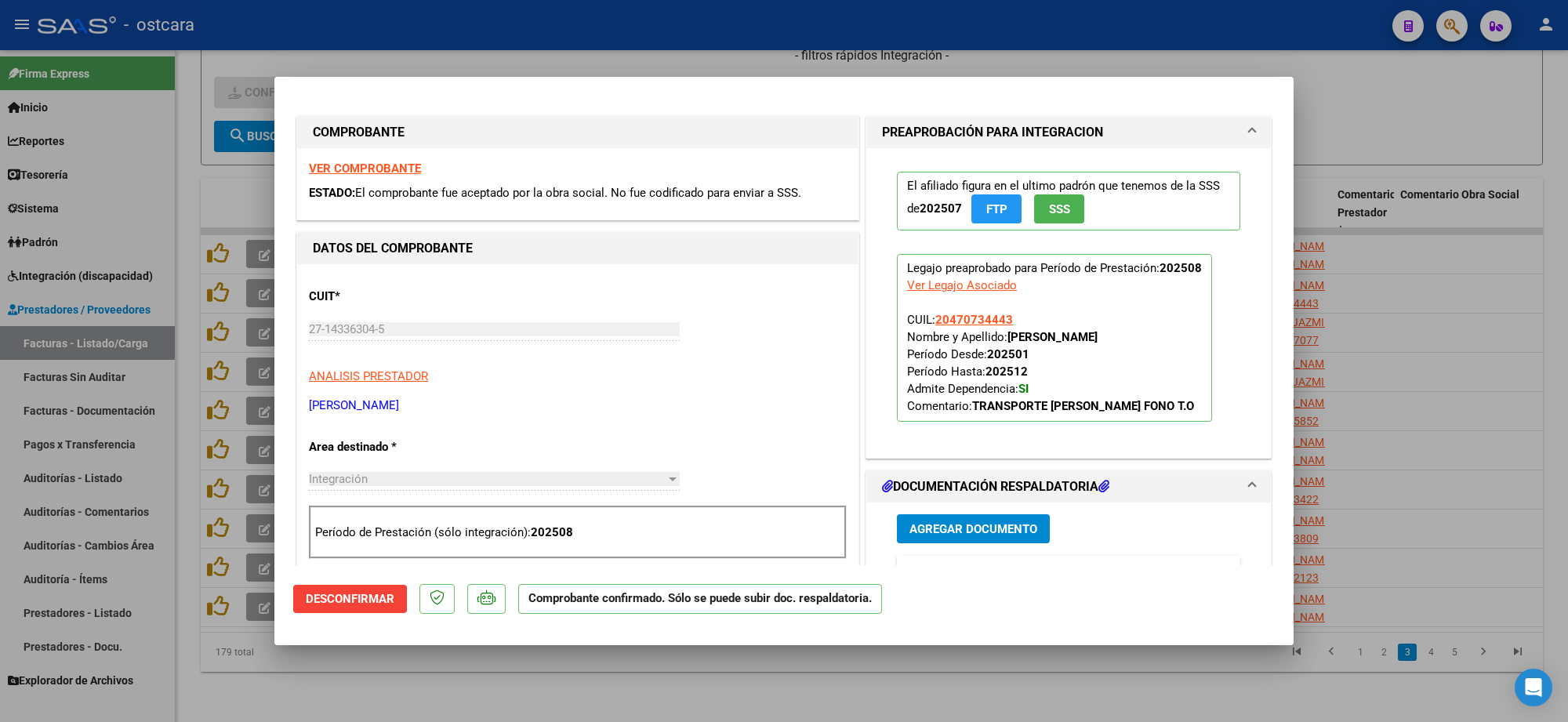
click at [1486, 119] on div at bounding box center [784, 361] width 1568 height 722
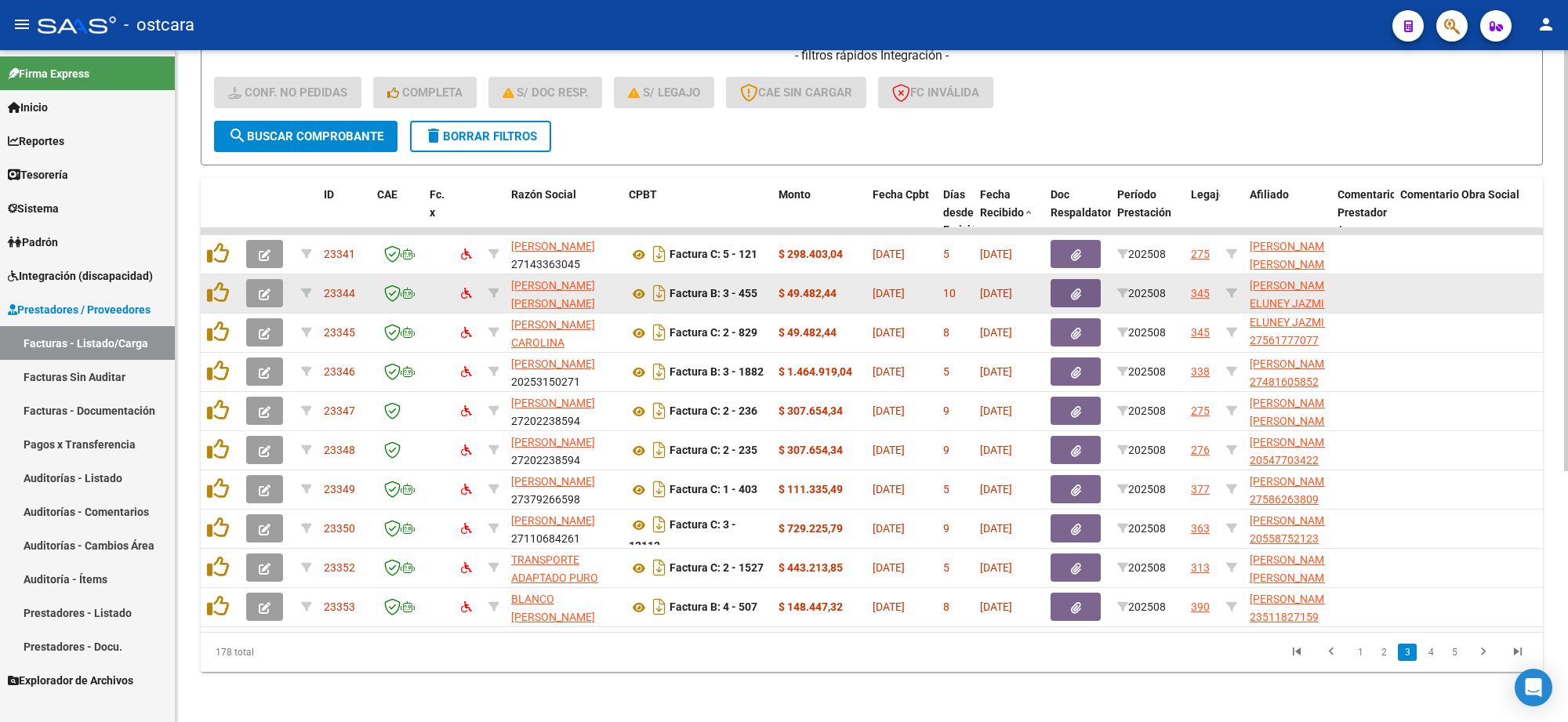
click at [256, 283] on button "button" at bounding box center [264, 293] width 36 height 28
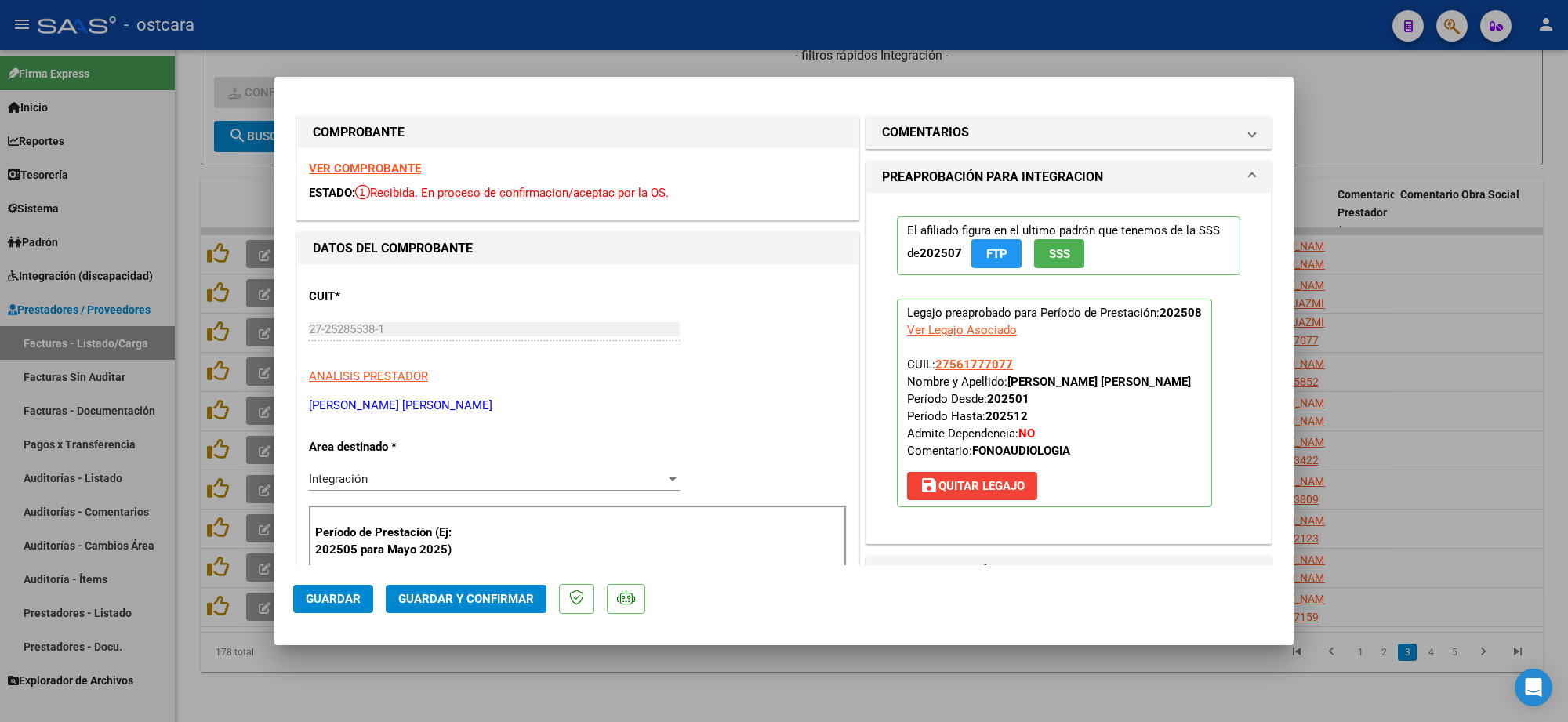
click at [375, 163] on strong "VER COMPROBANTE" at bounding box center [365, 168] width 112 height 14
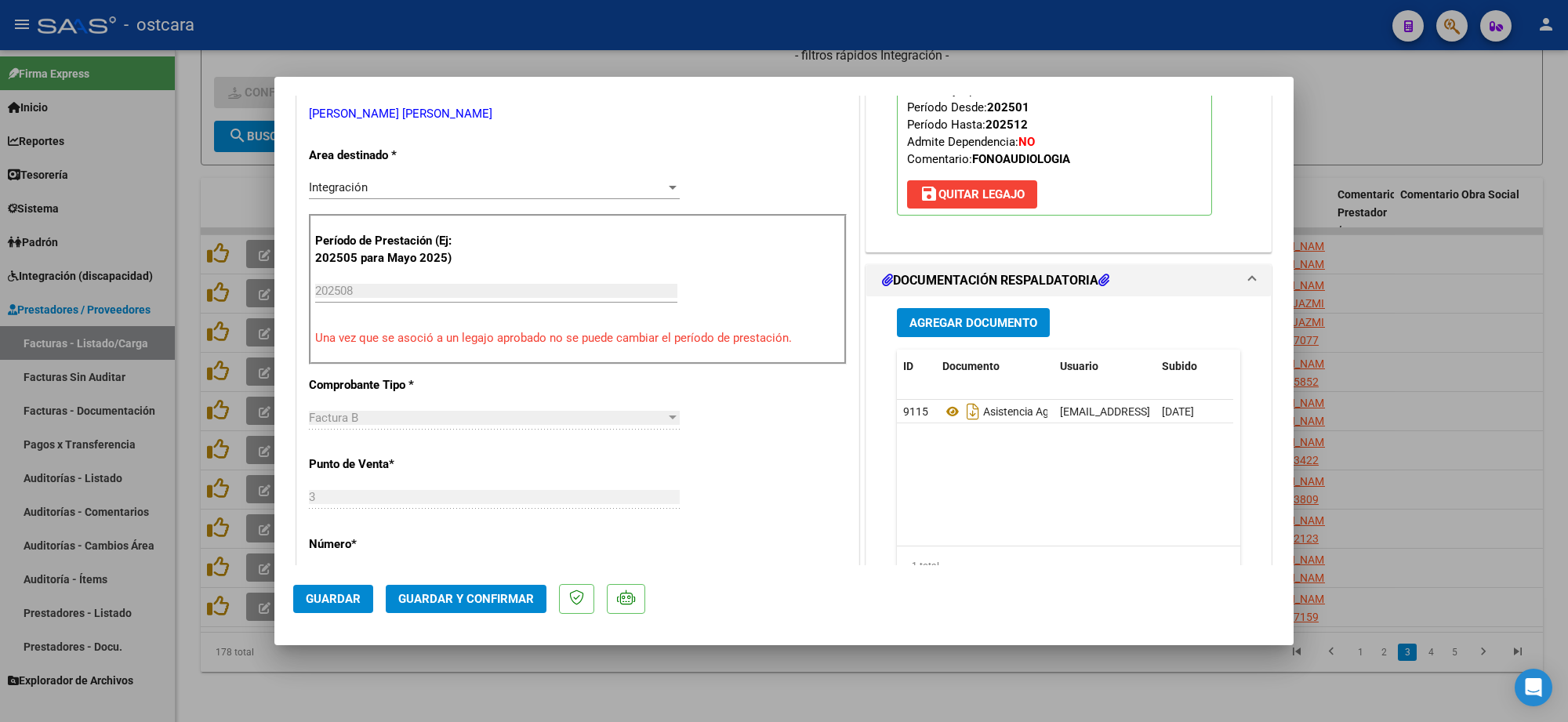
scroll to position [490, 0]
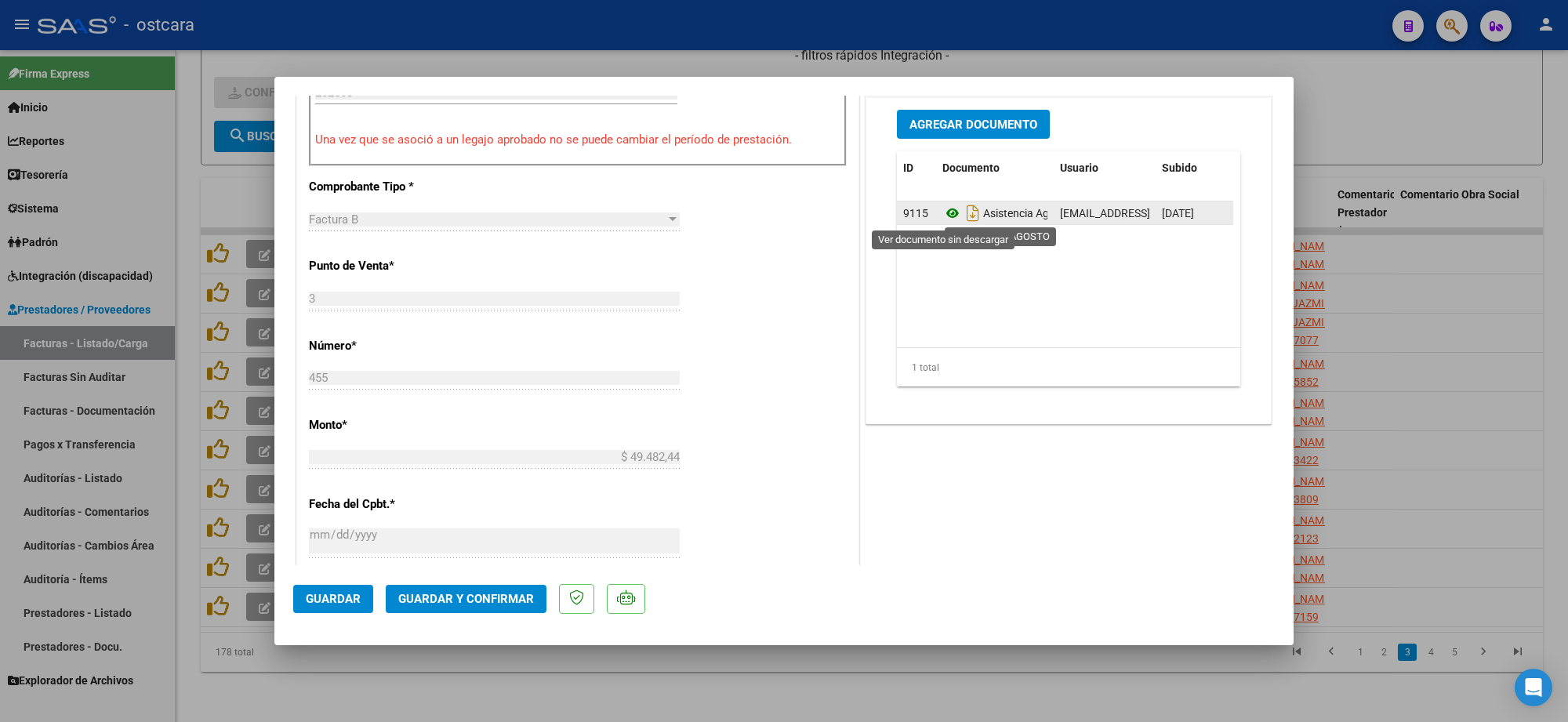
click at [942, 212] on icon at bounding box center [952, 213] width 21 height 19
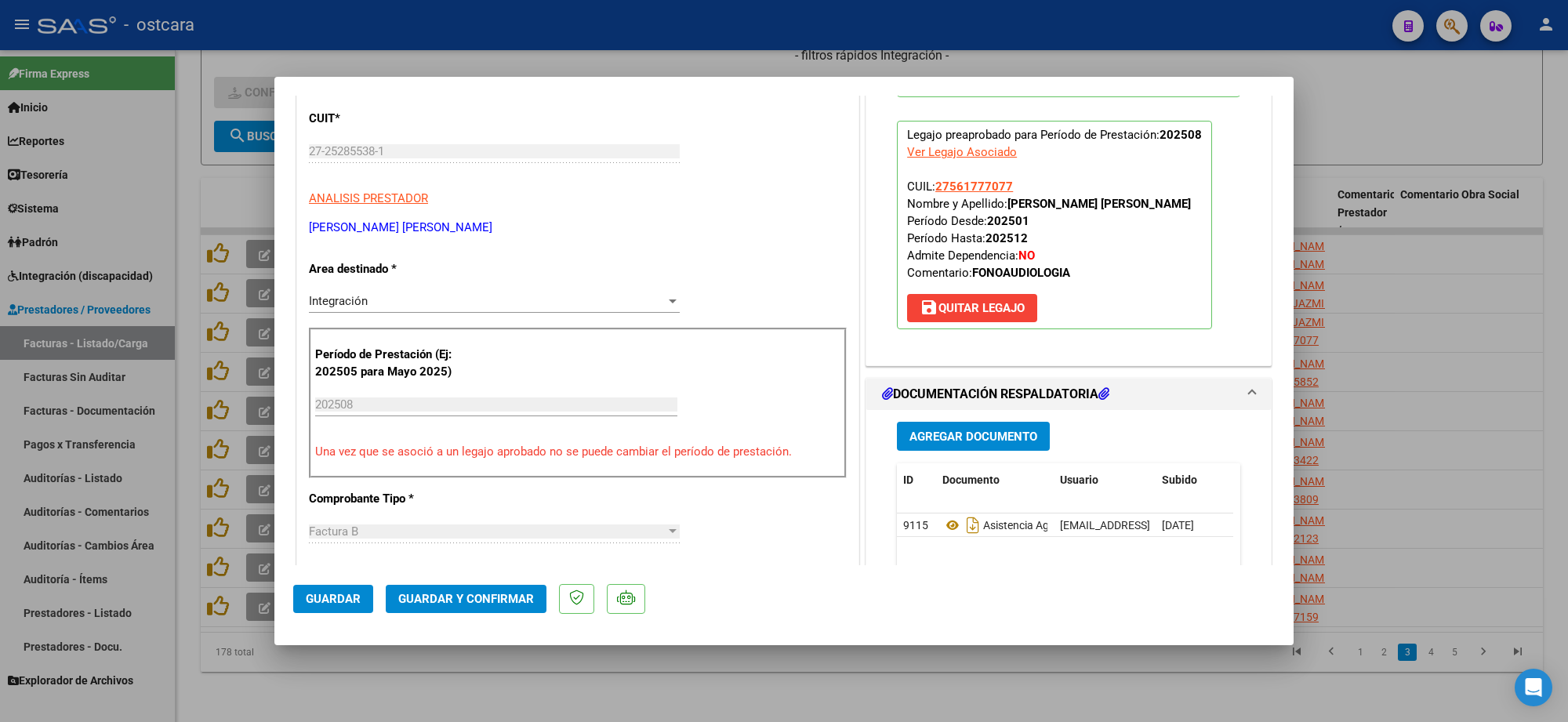
scroll to position [0, 0]
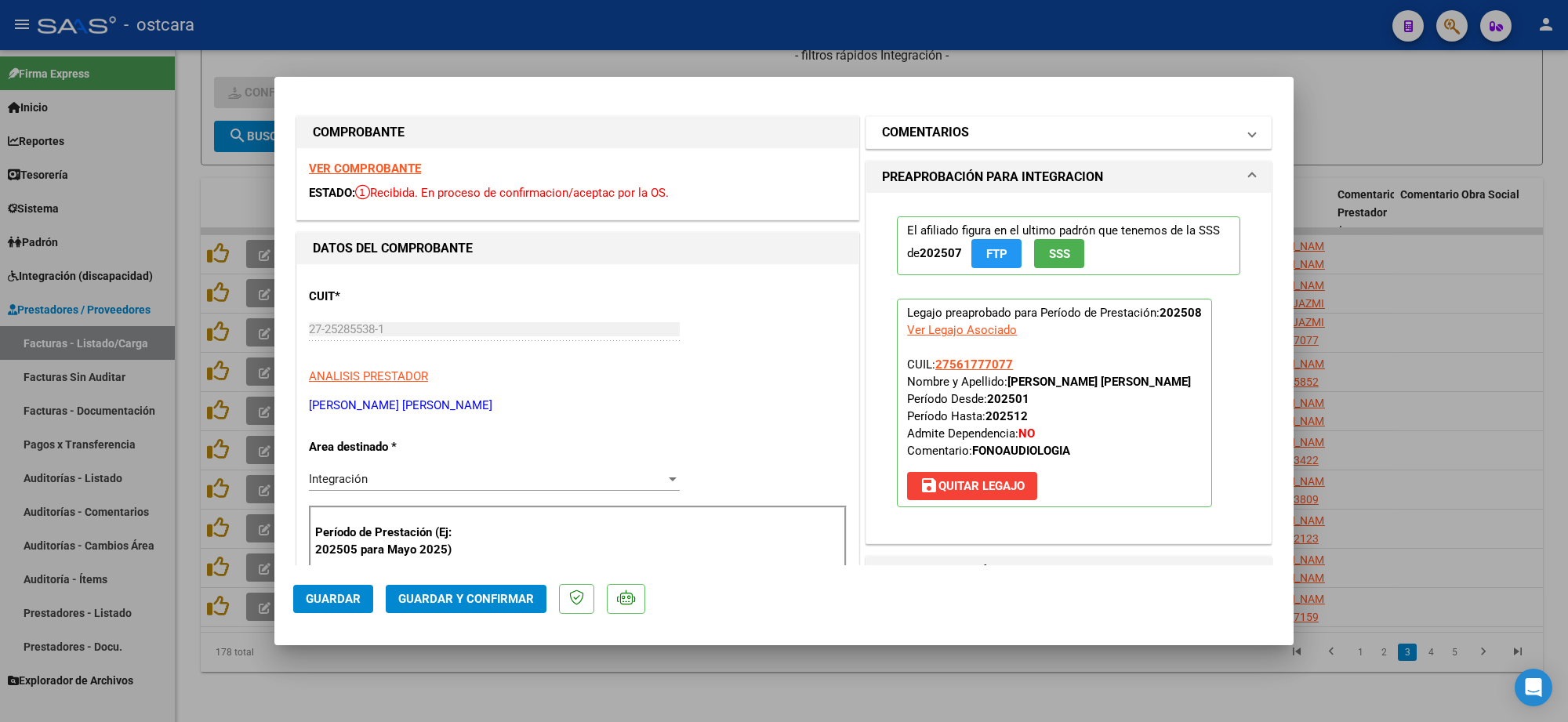
click at [980, 135] on mat-panel-title "COMENTARIOS" at bounding box center [1059, 133] width 355 height 19
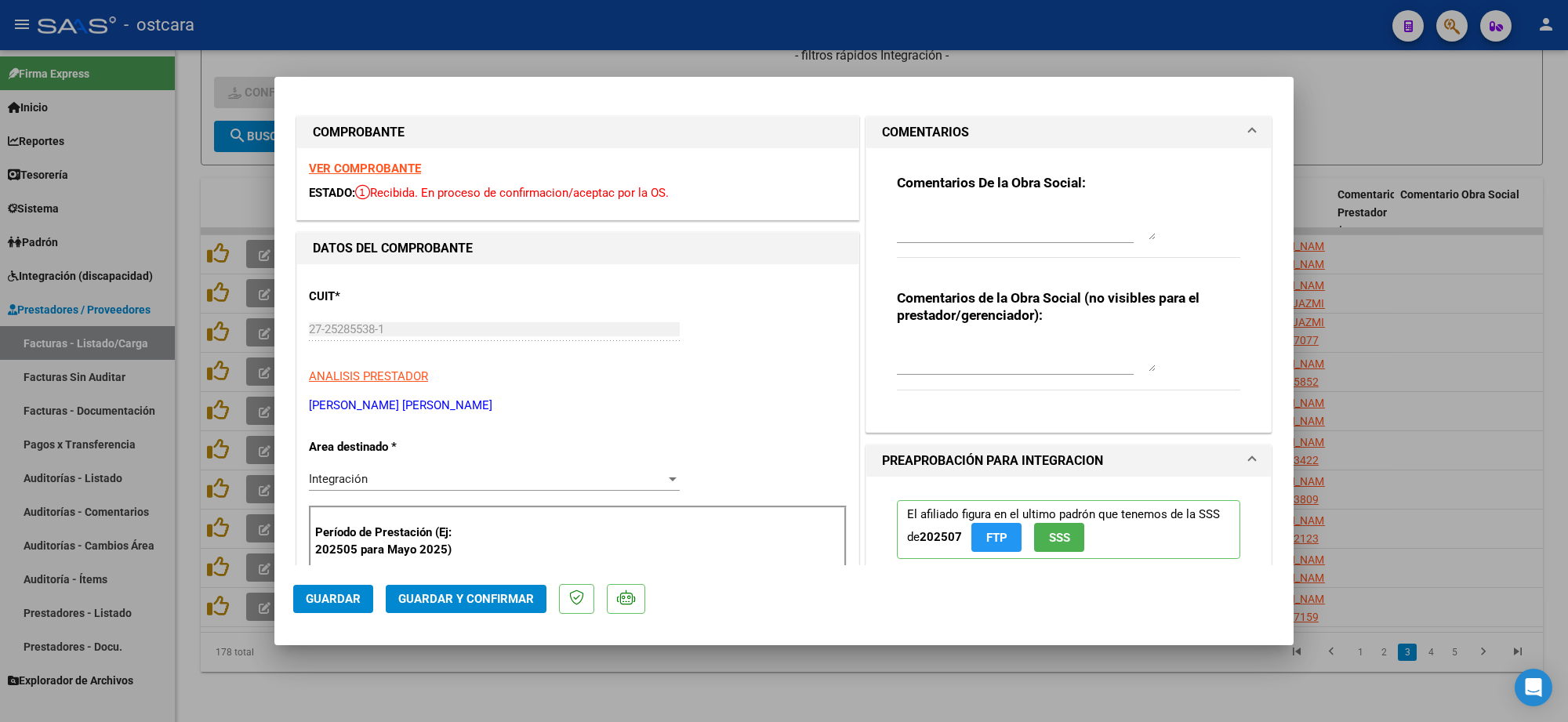
click at [1004, 232] on textarea at bounding box center [1026, 225] width 259 height 31
click at [474, 598] on span "Guardar y Confirmar" at bounding box center [467, 598] width 136 height 14
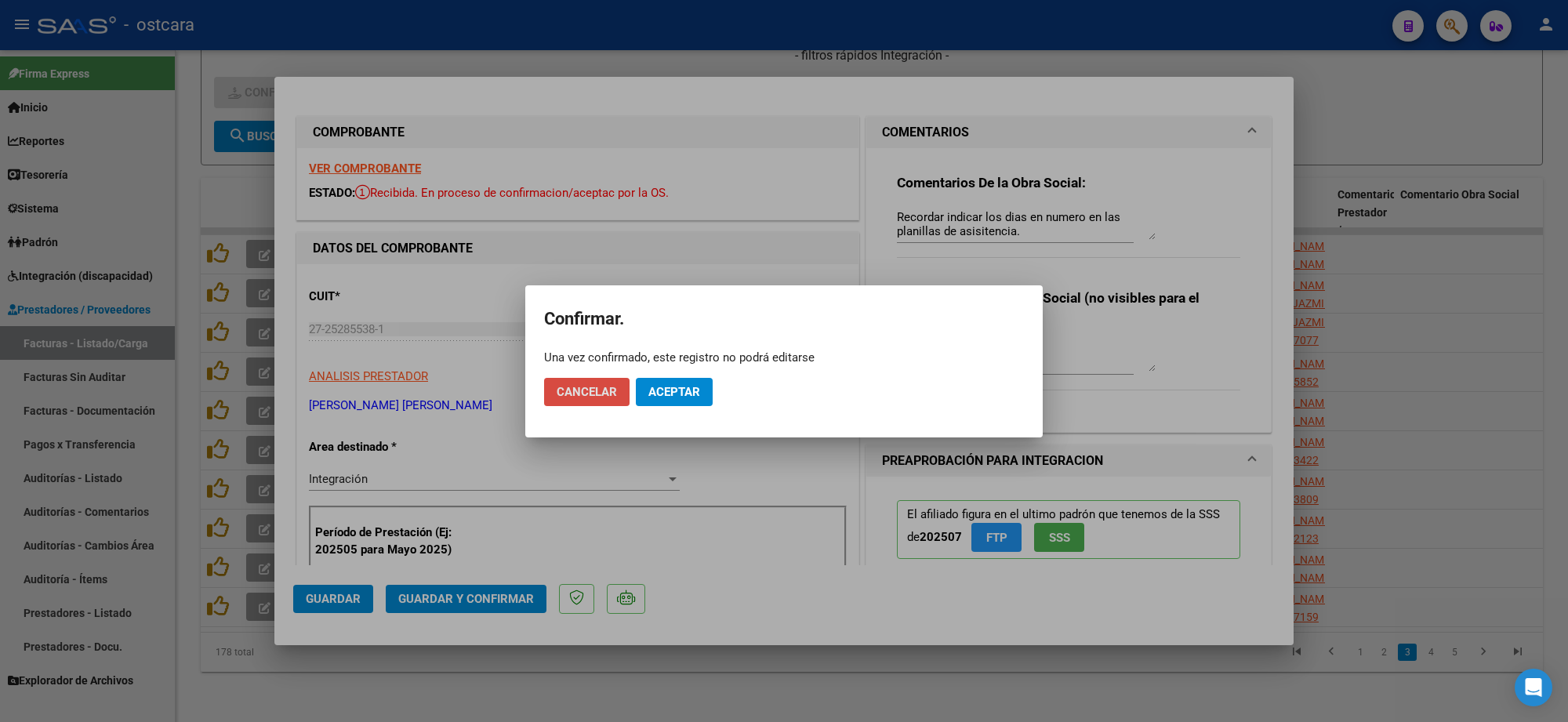
click at [612, 385] on span "Cancelar" at bounding box center [587, 391] width 60 height 14
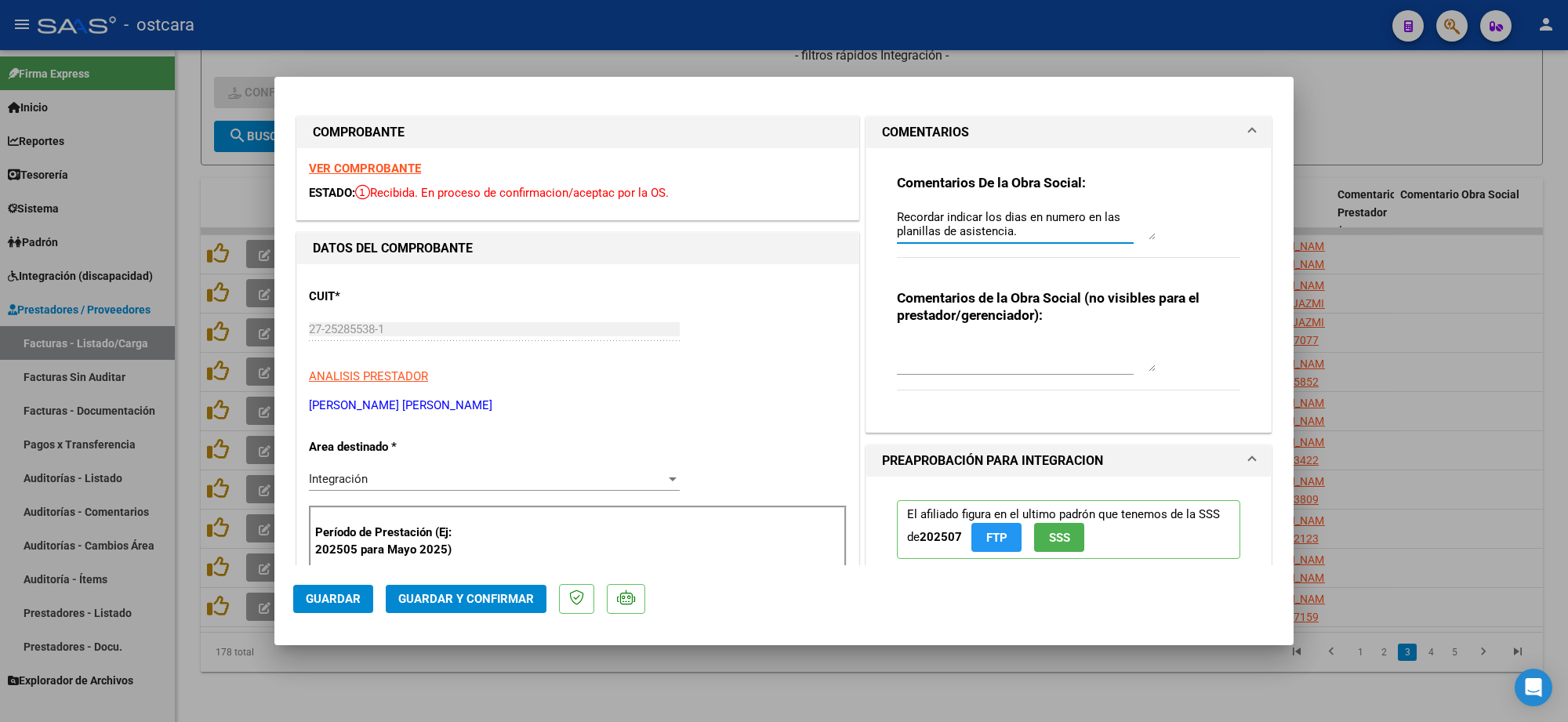
type textarea "Recordar indicar los dias en numero en las planillas de asistencia."
click at [479, 598] on span "Guardar y Confirmar" at bounding box center [467, 598] width 136 height 14
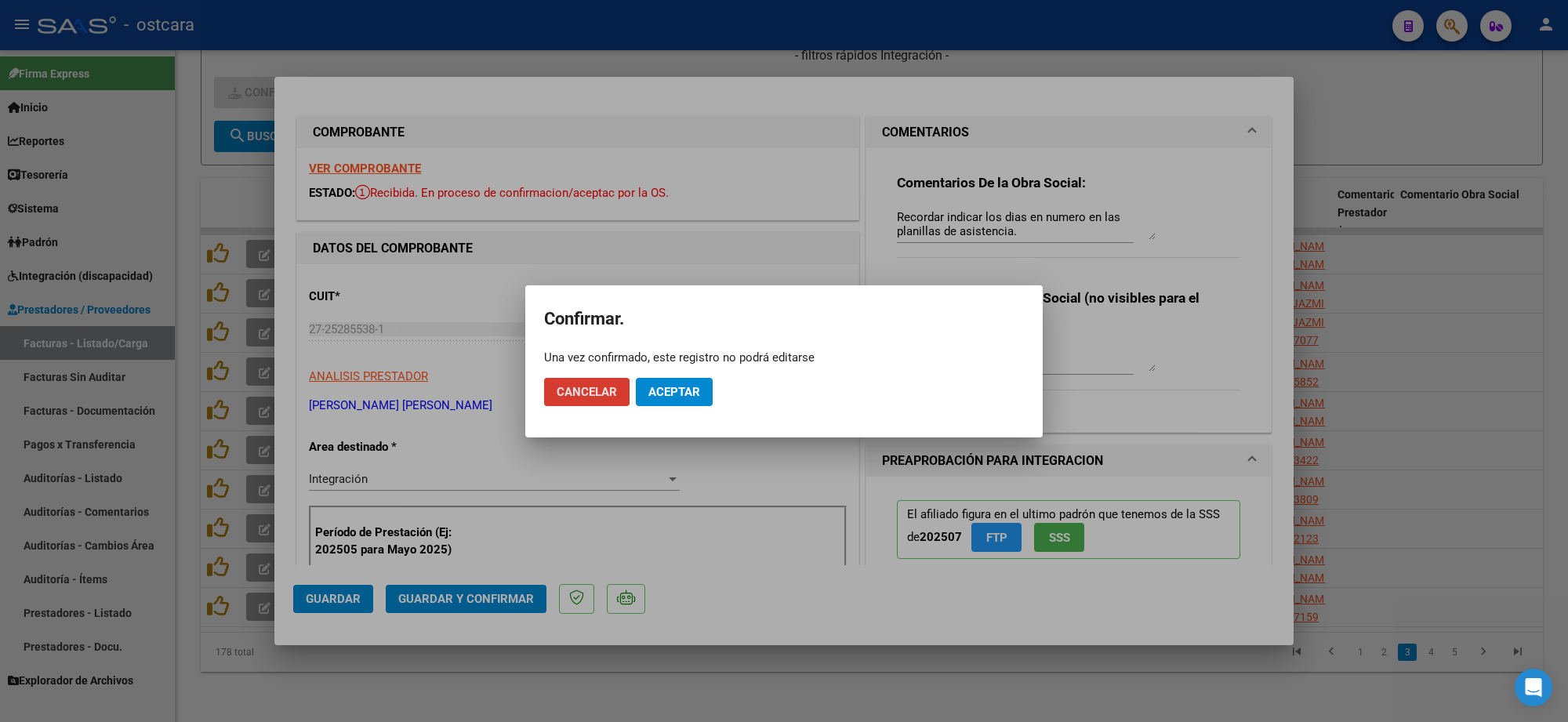
click at [656, 385] on span "Aceptar" at bounding box center [674, 391] width 51 height 14
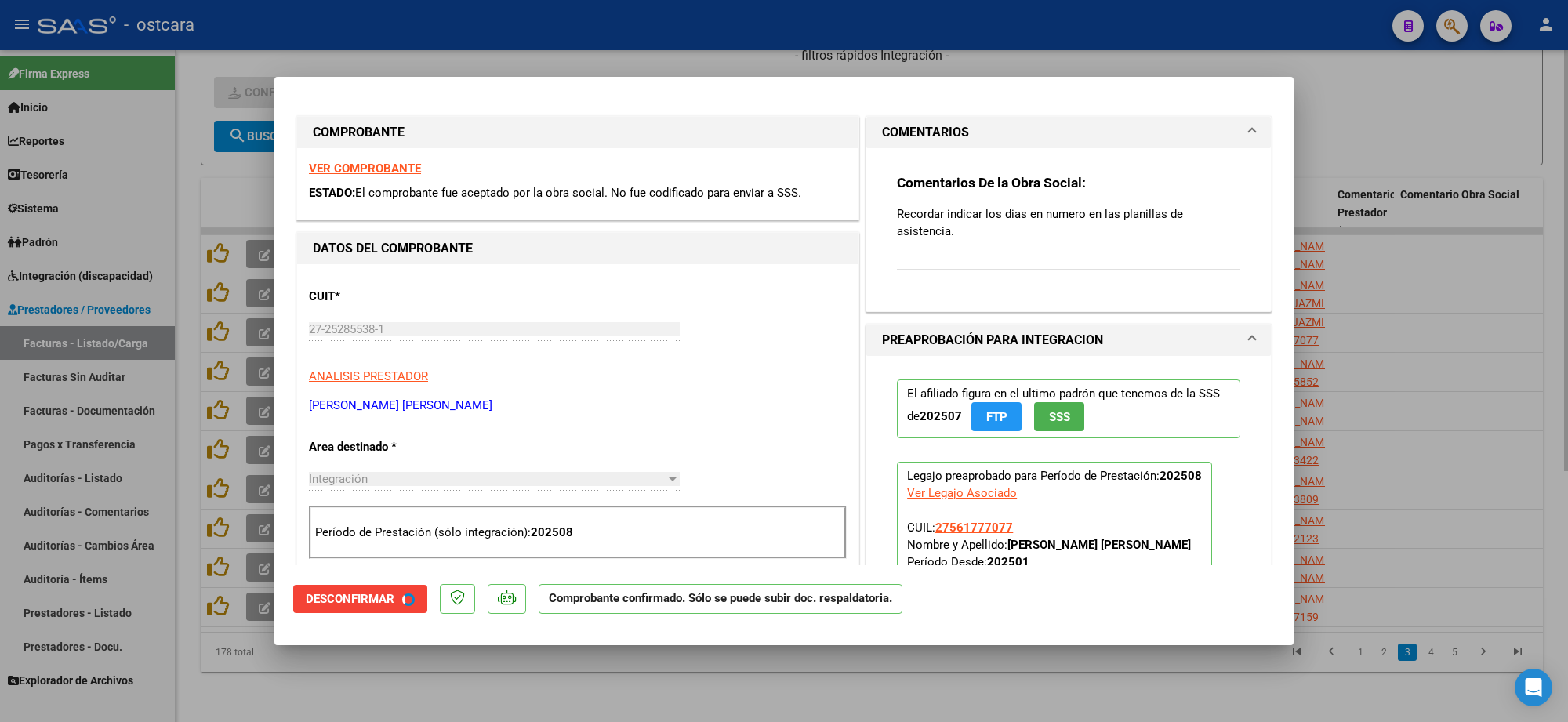
click at [1393, 114] on div at bounding box center [784, 361] width 1568 height 722
type input "$ 0,00"
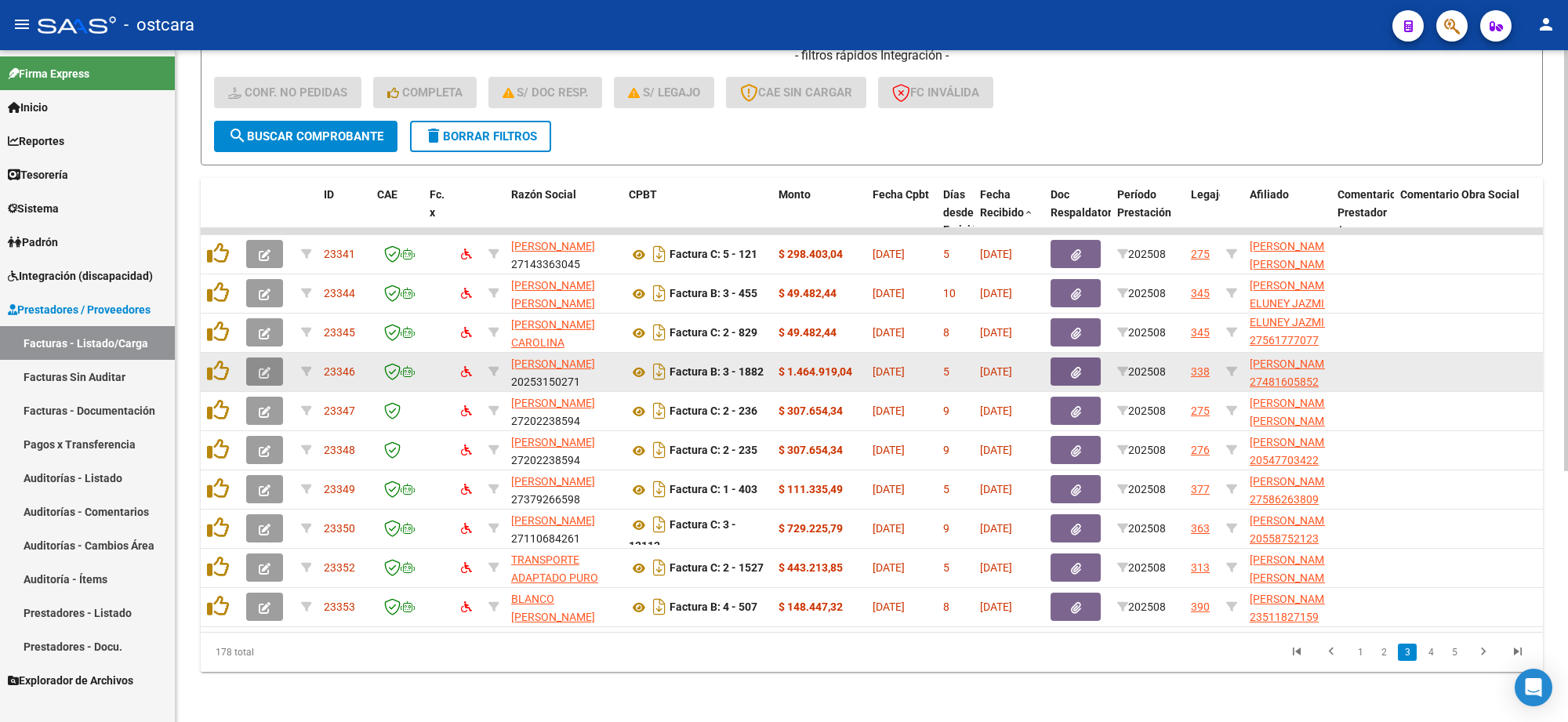
click at [264, 367] on icon "button" at bounding box center [264, 373] width 12 height 12
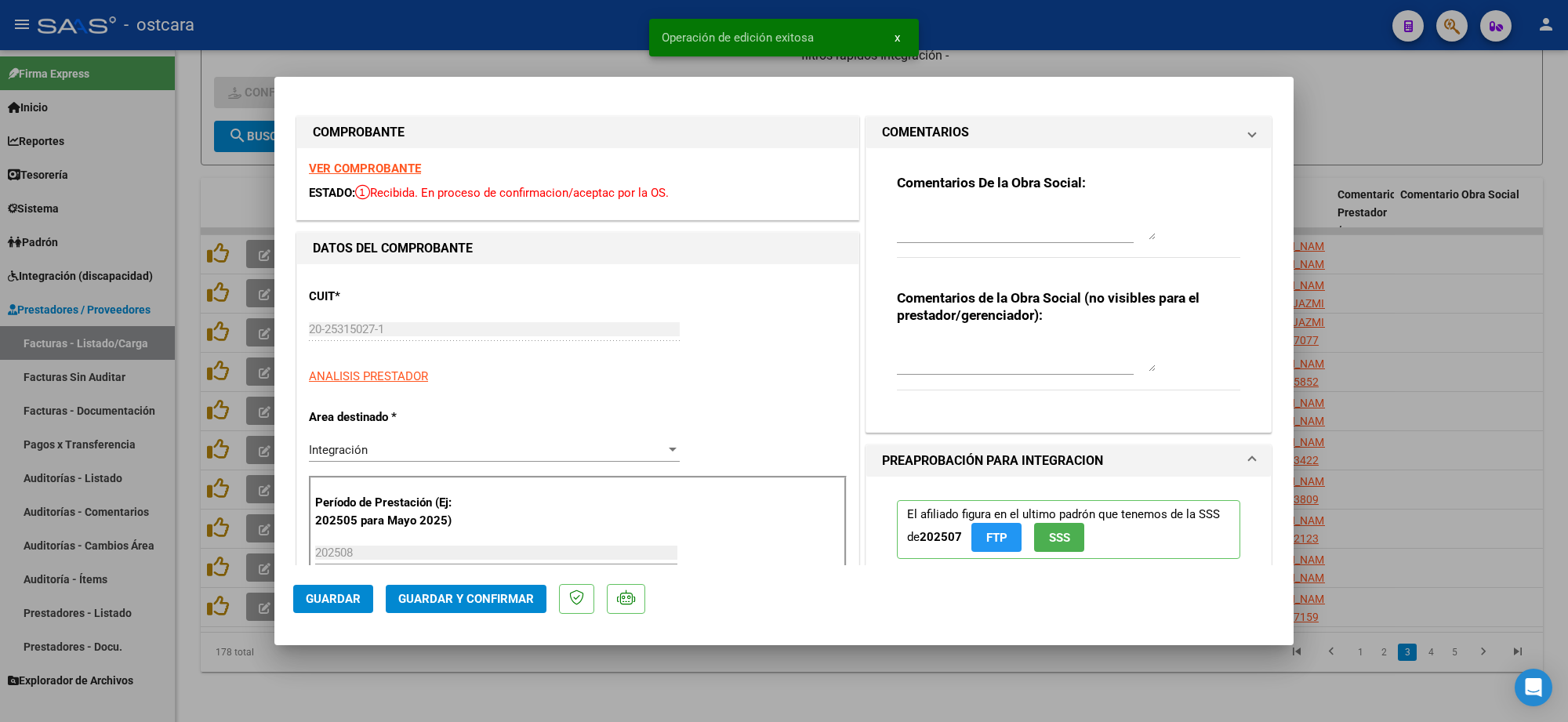
click at [743, 211] on div "VER COMPROBANTE ESTADO: Recibida. En proceso de confirmacion/aceptac por la OS." at bounding box center [578, 184] width 561 height 71
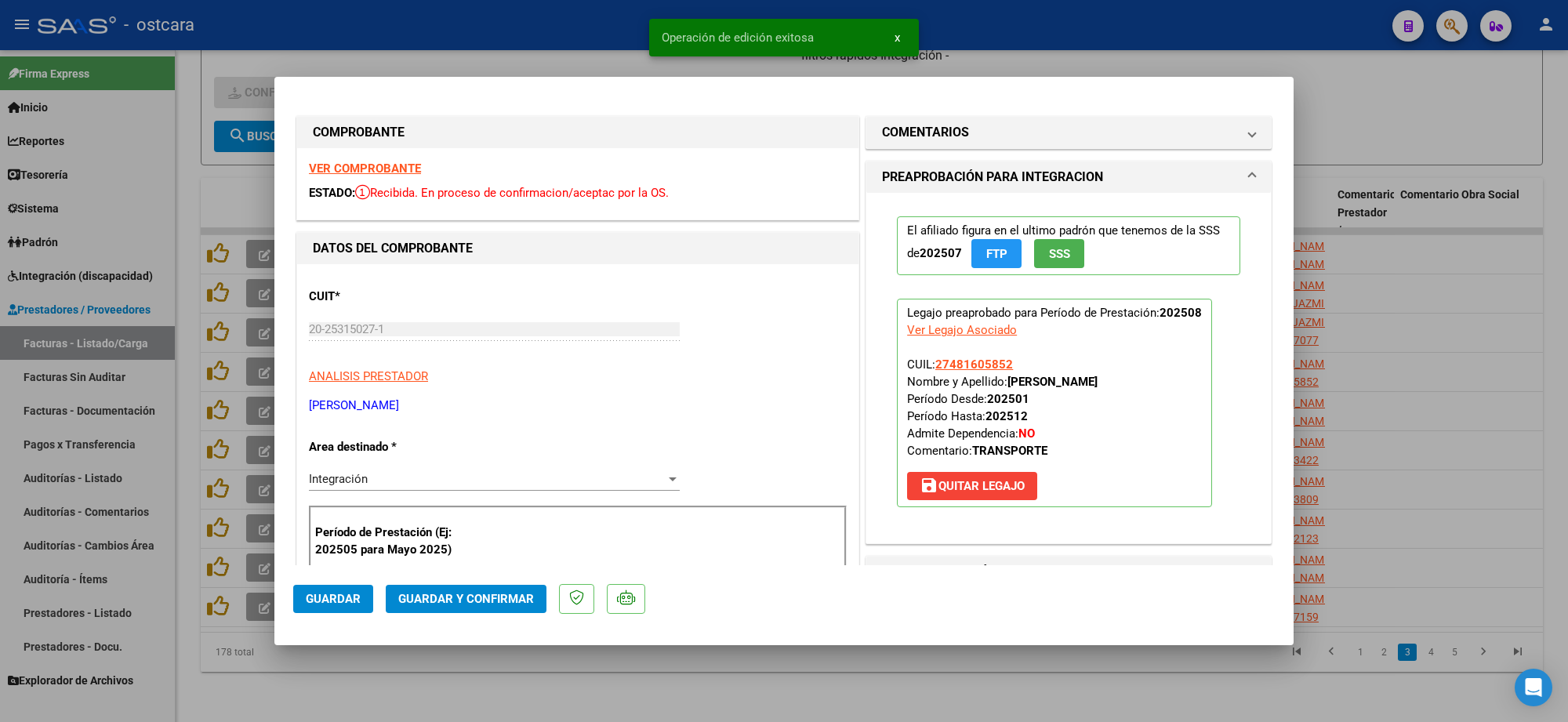
click at [398, 167] on strong "VER COMPROBANTE" at bounding box center [365, 168] width 112 height 14
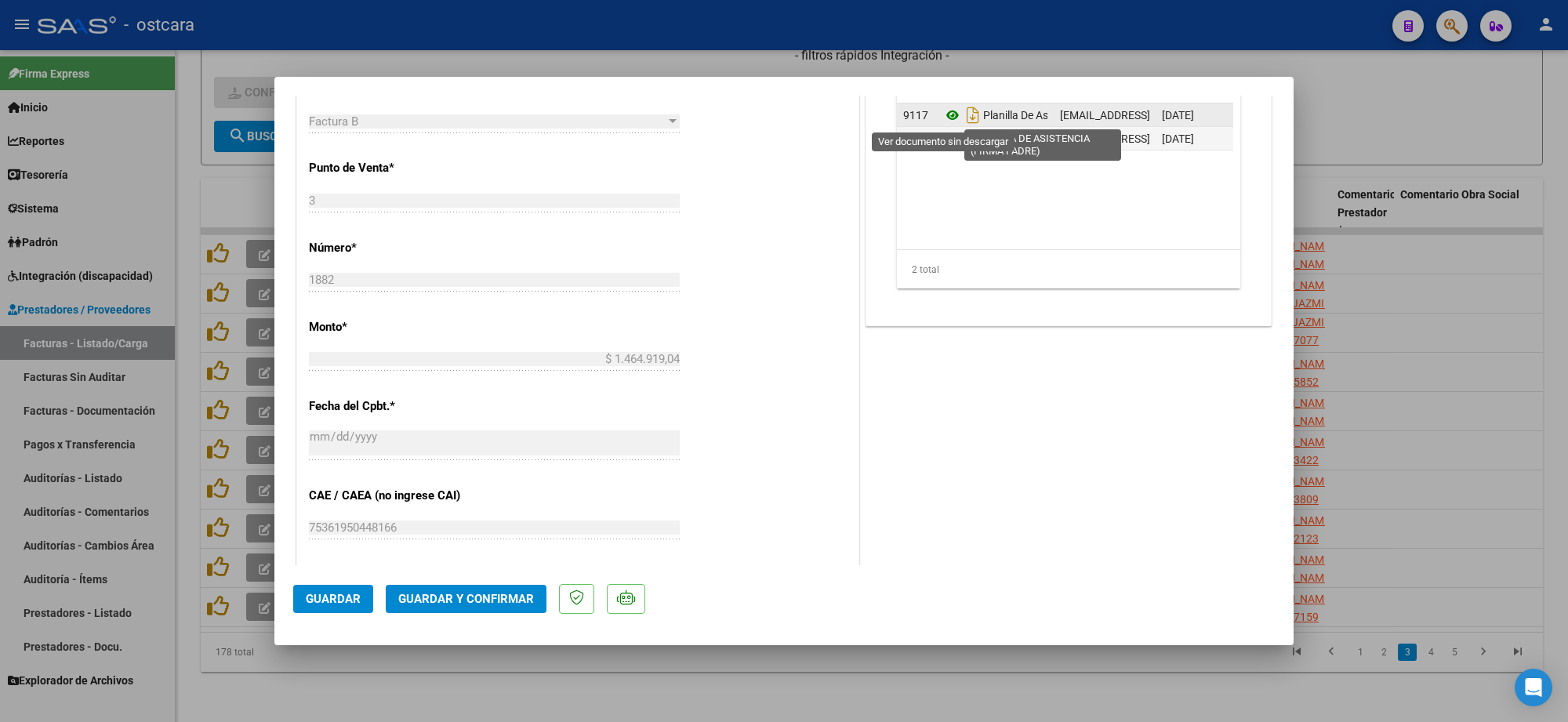
click at [942, 119] on icon at bounding box center [952, 115] width 21 height 19
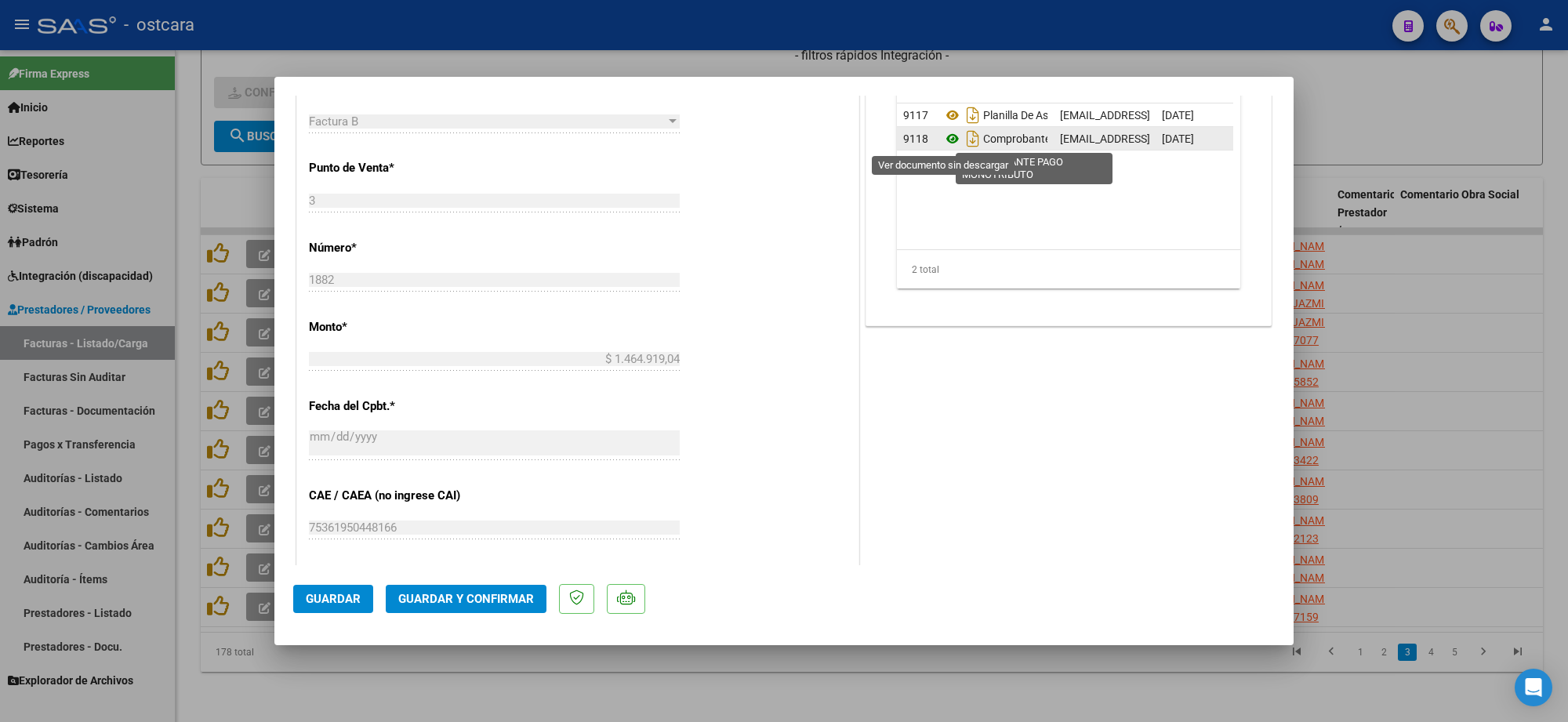
click at [945, 136] on icon at bounding box center [952, 138] width 21 height 19
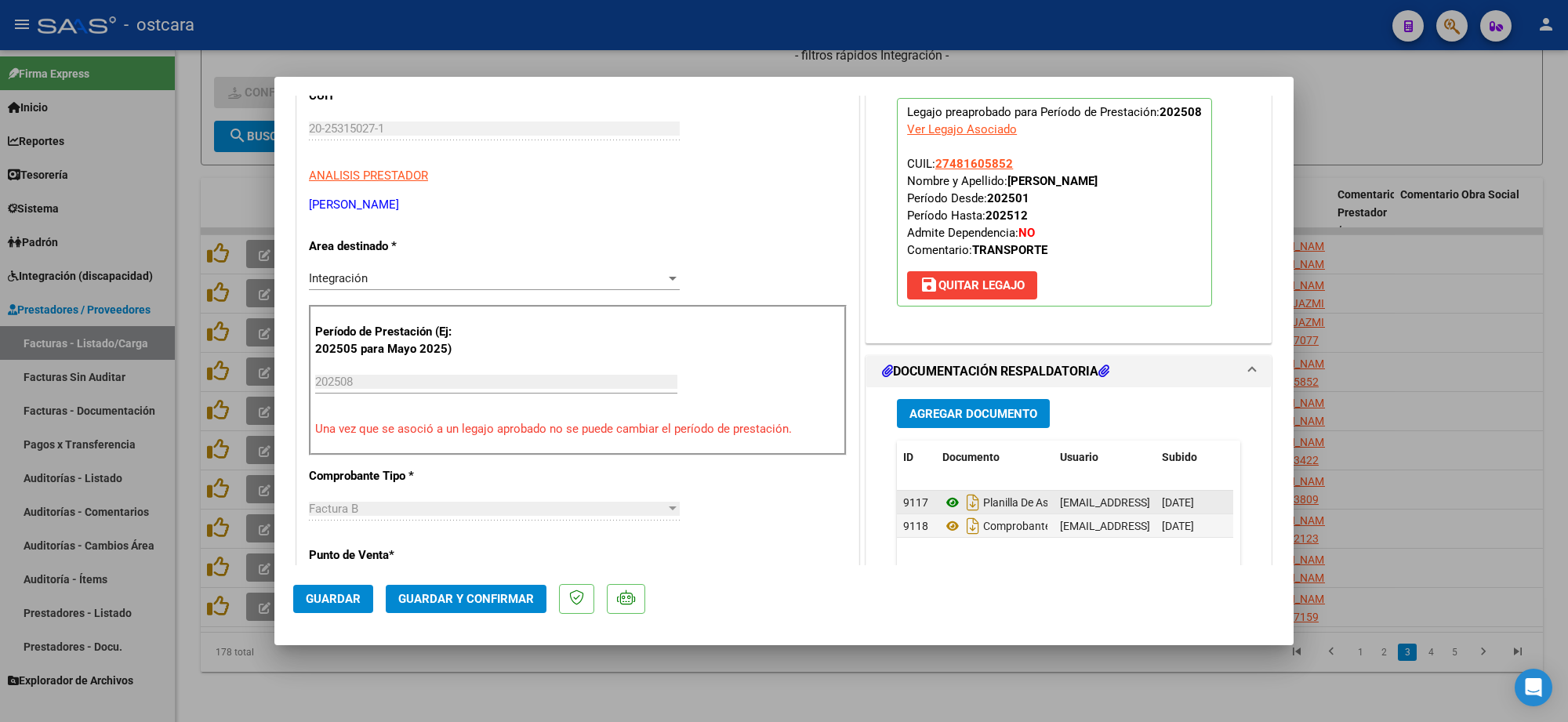
scroll to position [392, 0]
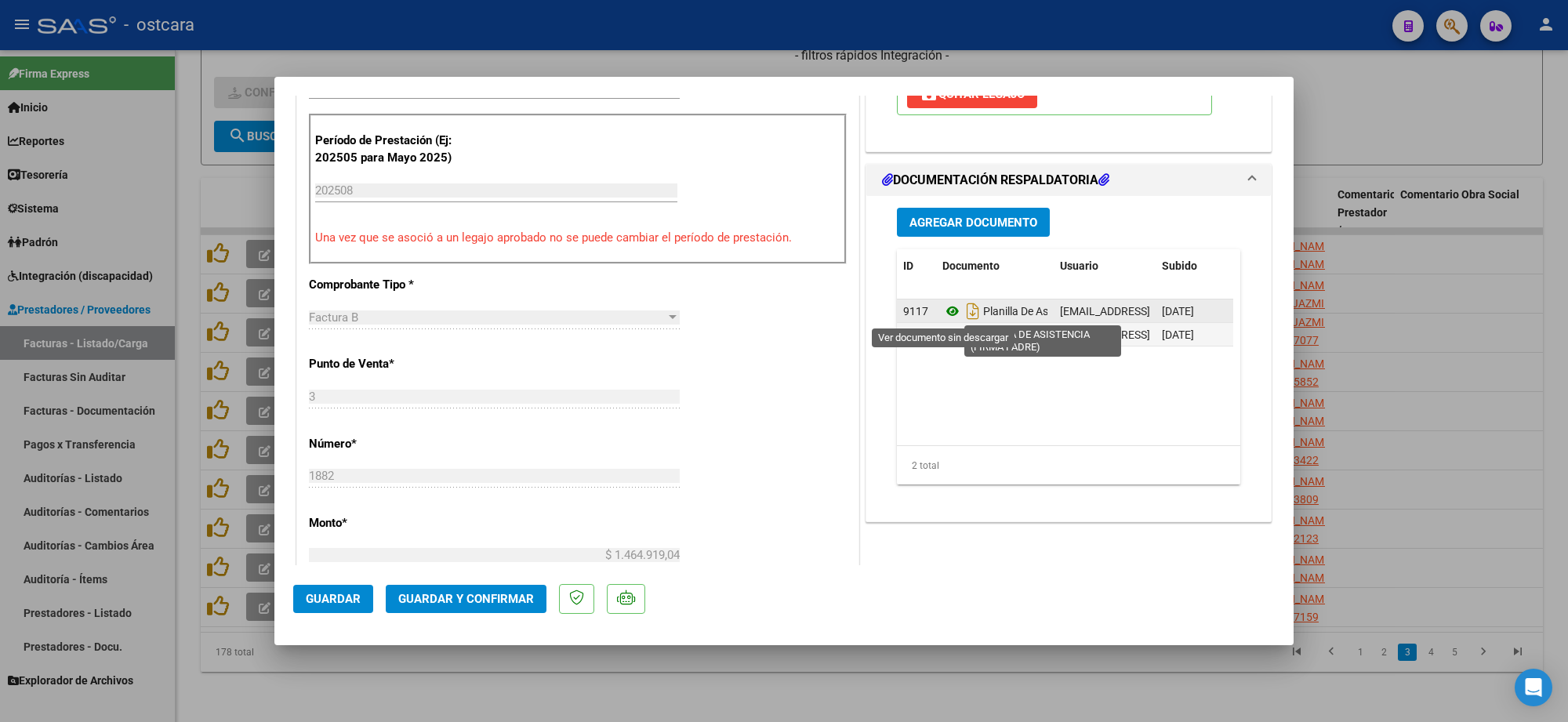
click at [942, 307] on icon at bounding box center [952, 311] width 21 height 19
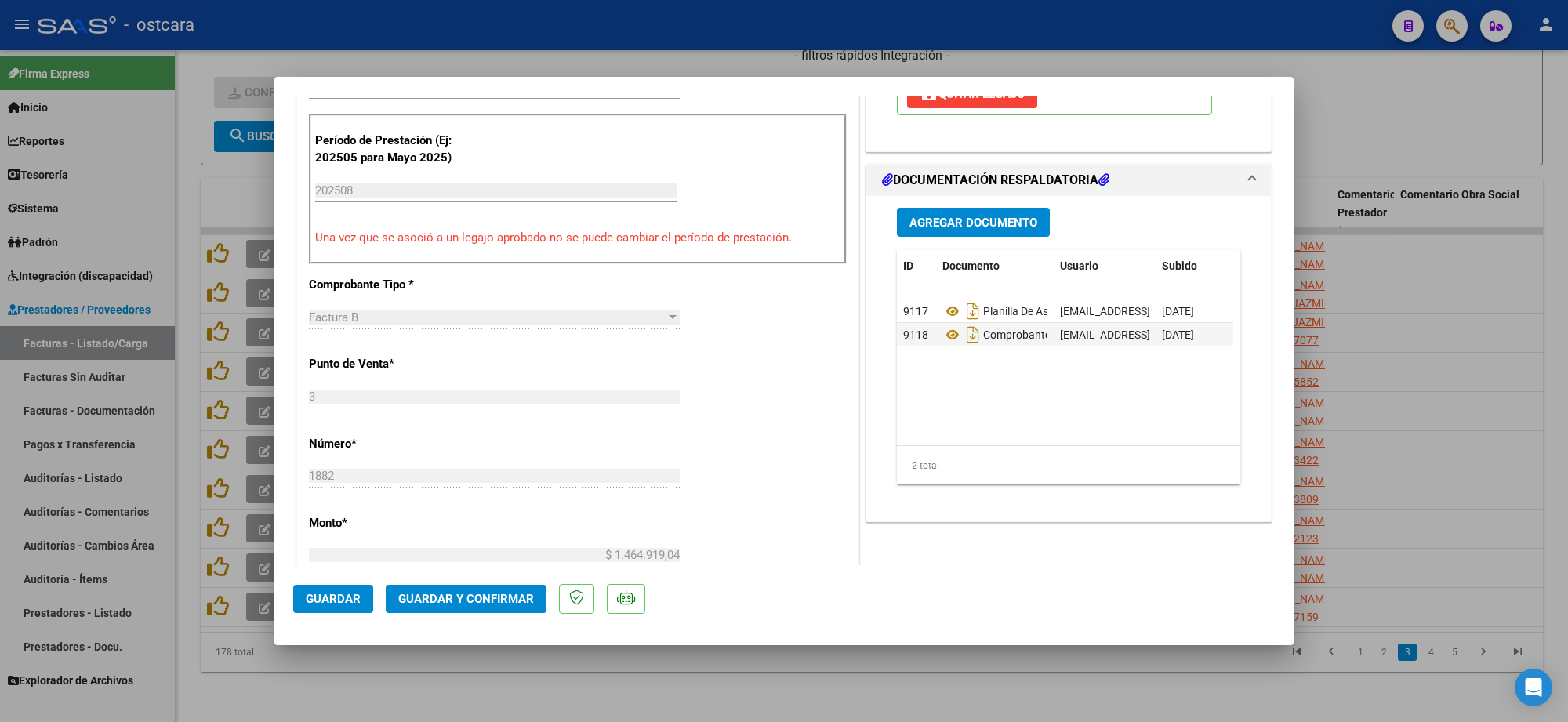
click at [498, 596] on span "Guardar y Confirmar" at bounding box center [467, 598] width 136 height 14
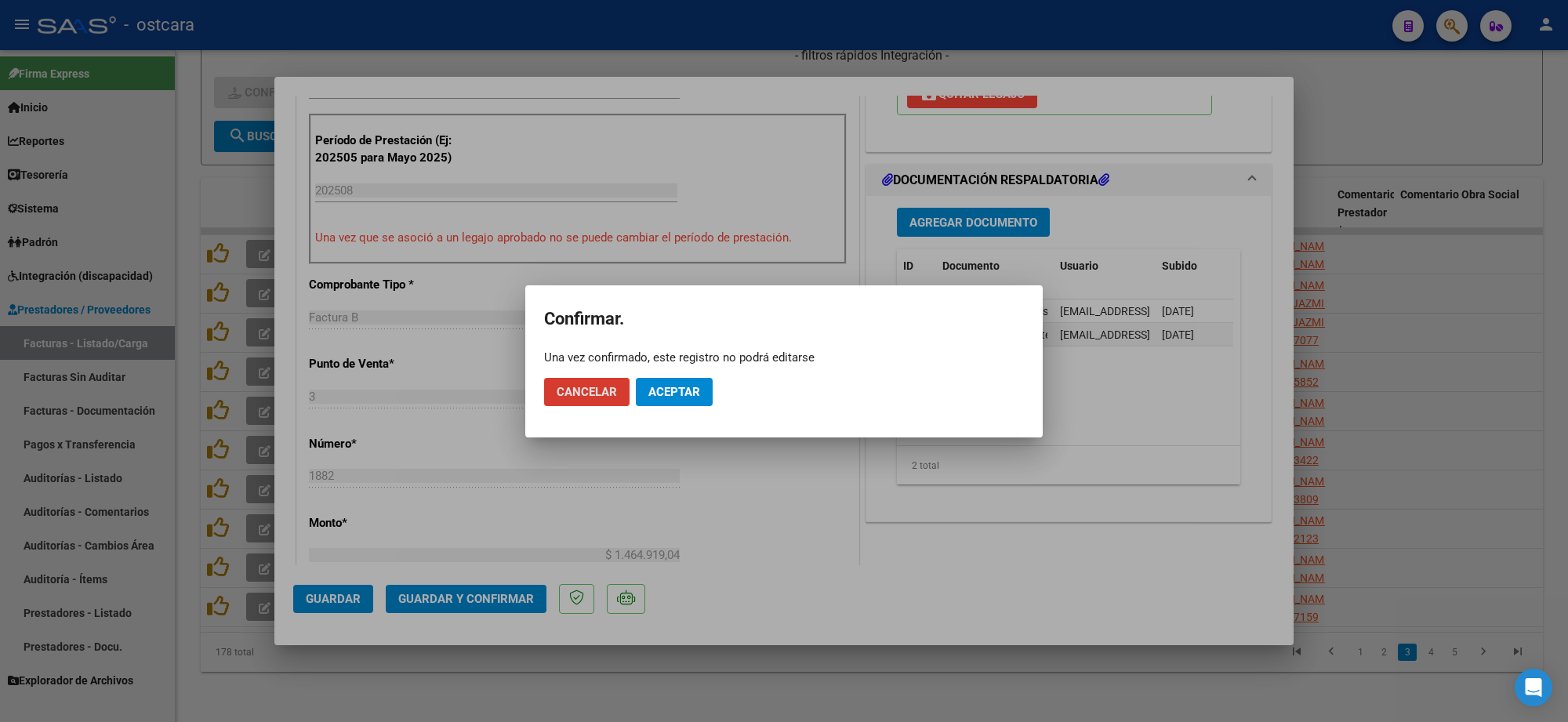
click at [698, 382] on button "Aceptar" at bounding box center [674, 392] width 77 height 28
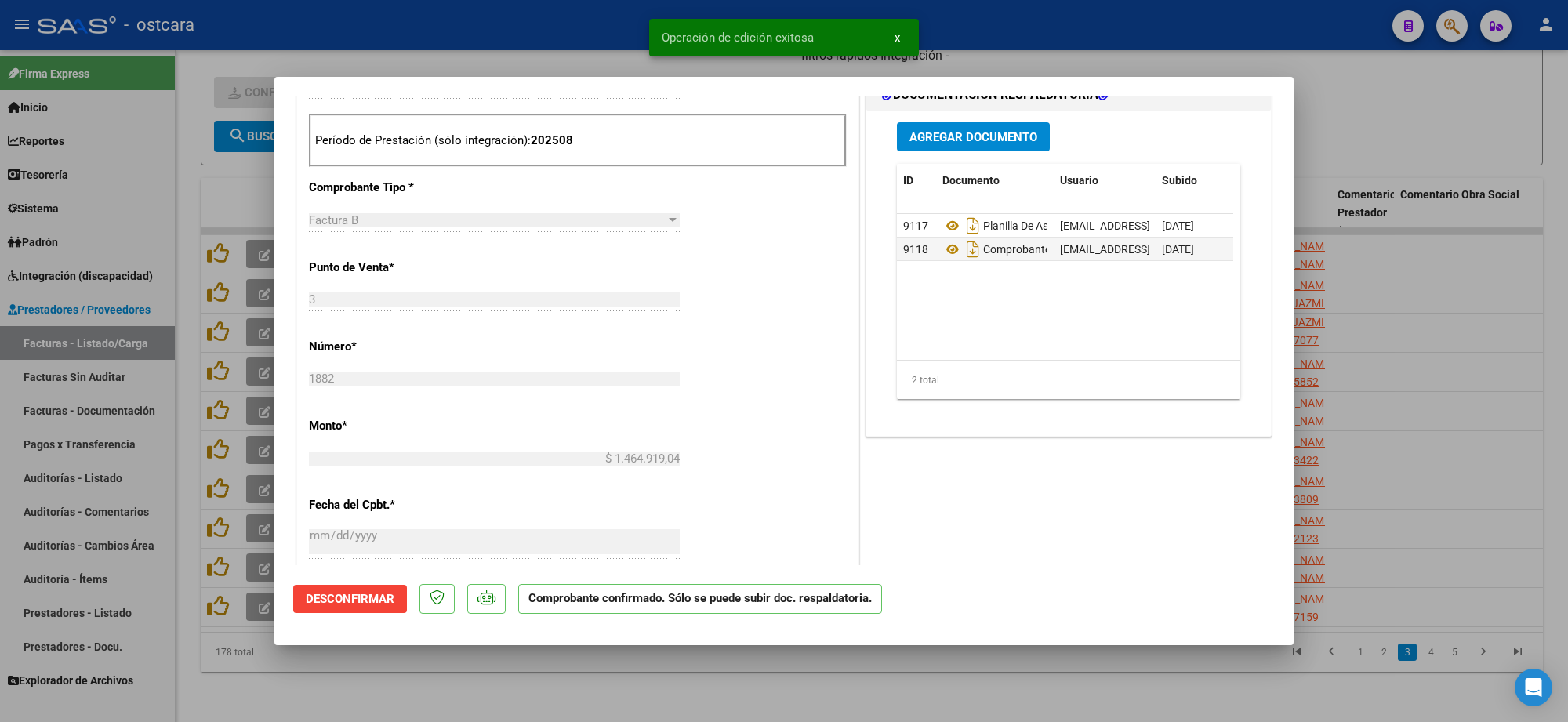
click at [1443, 167] on div at bounding box center [784, 361] width 1568 height 722
type input "$ 0,00"
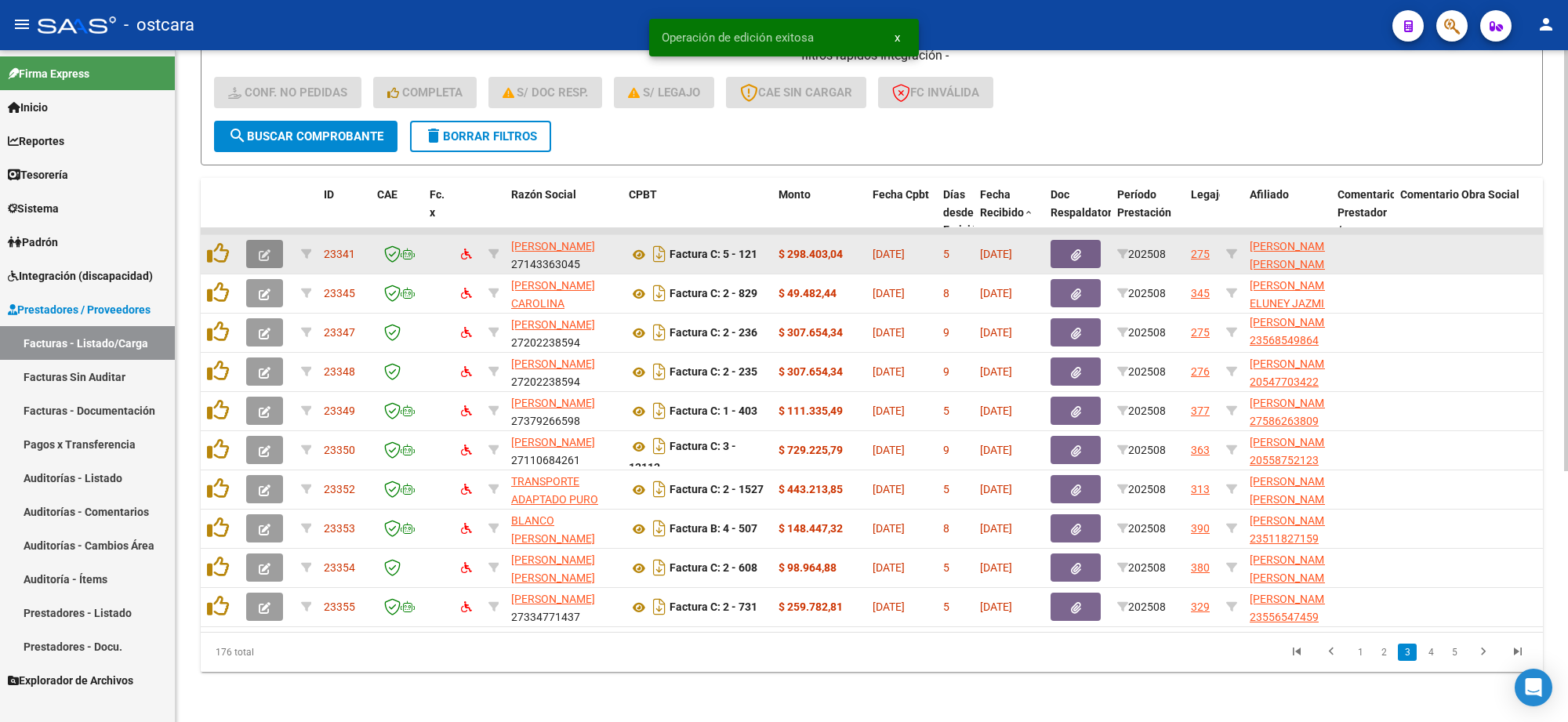
click at [259, 250] on icon "button" at bounding box center [264, 255] width 12 height 12
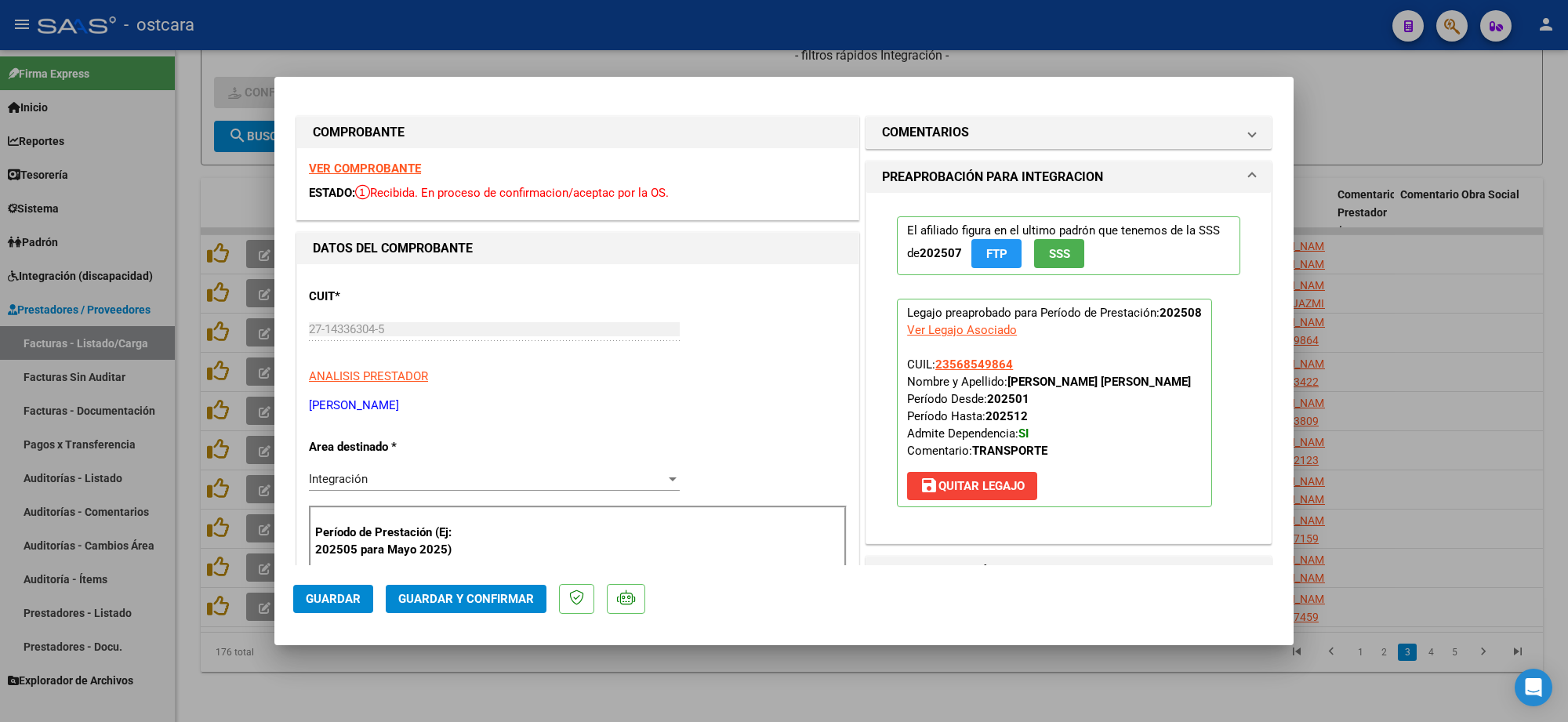
click at [373, 159] on div "VER COMPROBANTE ESTADO: Recibida. En proceso de confirmacion/aceptac por la OS." at bounding box center [578, 184] width 561 height 71
click at [381, 169] on strong "VER COMPROBANTE" at bounding box center [365, 168] width 112 height 14
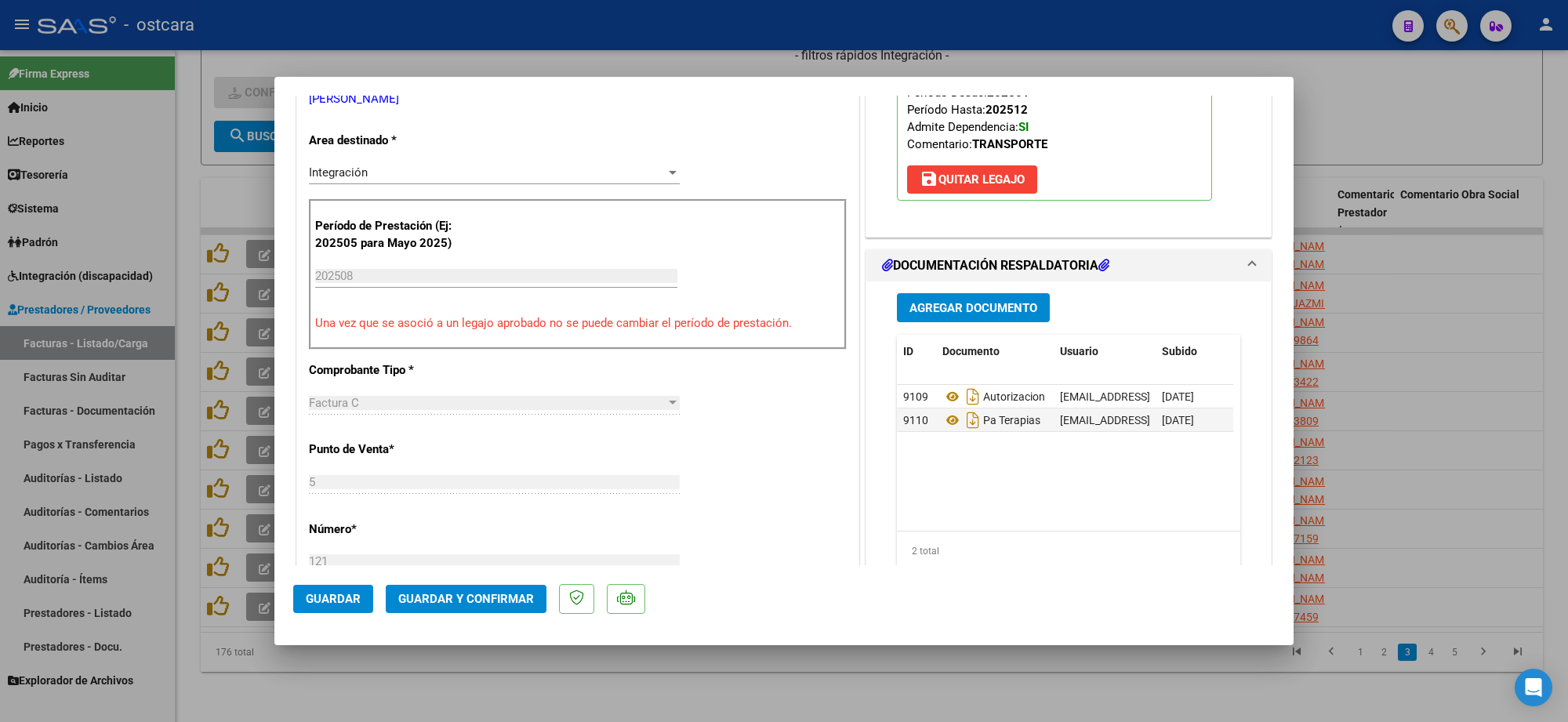
scroll to position [490, 0]
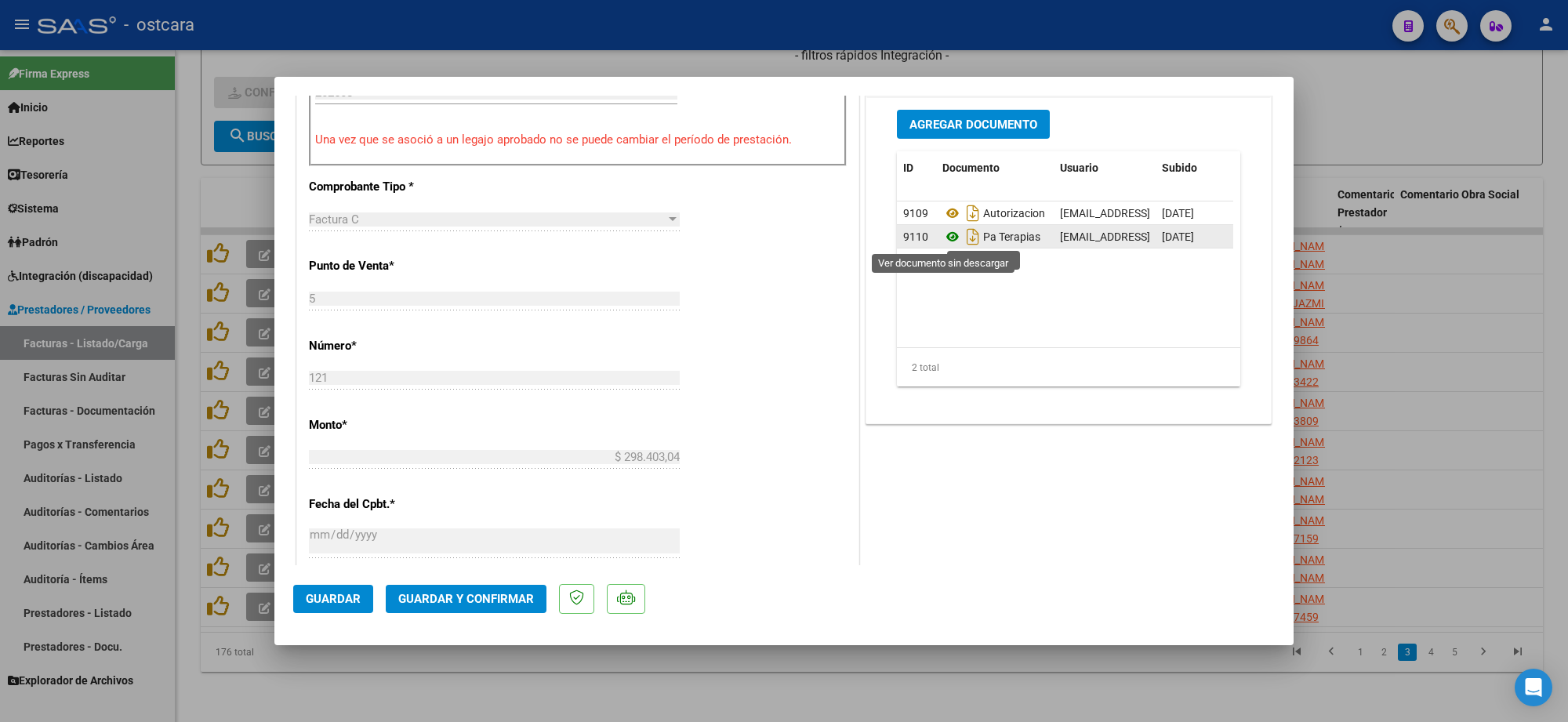
click at [945, 240] on icon at bounding box center [952, 236] width 21 height 19
click at [498, 598] on span "Guardar y Confirmar" at bounding box center [467, 598] width 136 height 14
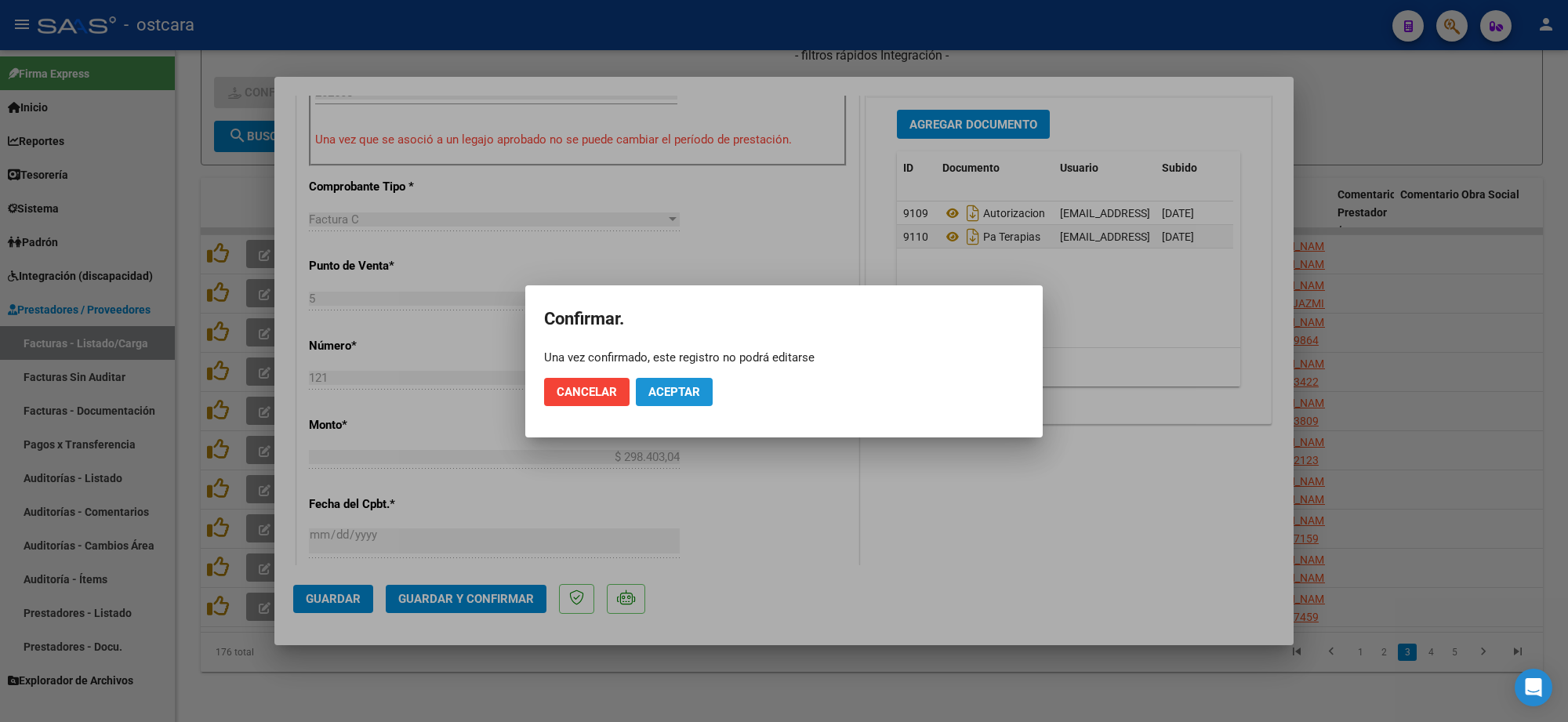
click at [686, 396] on span "Aceptar" at bounding box center [674, 391] width 51 height 14
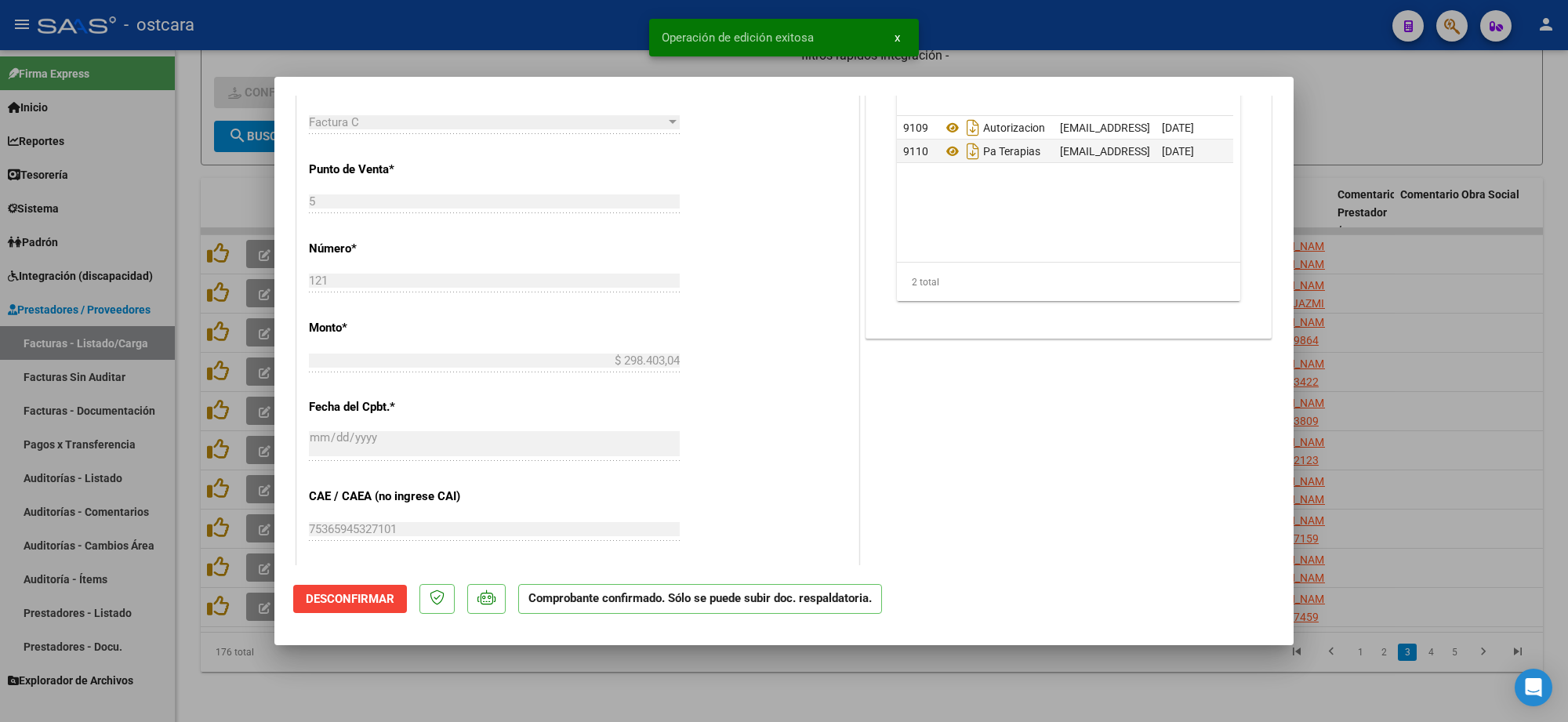
click at [1421, 106] on div at bounding box center [784, 361] width 1568 height 722
type input "$ 0,00"
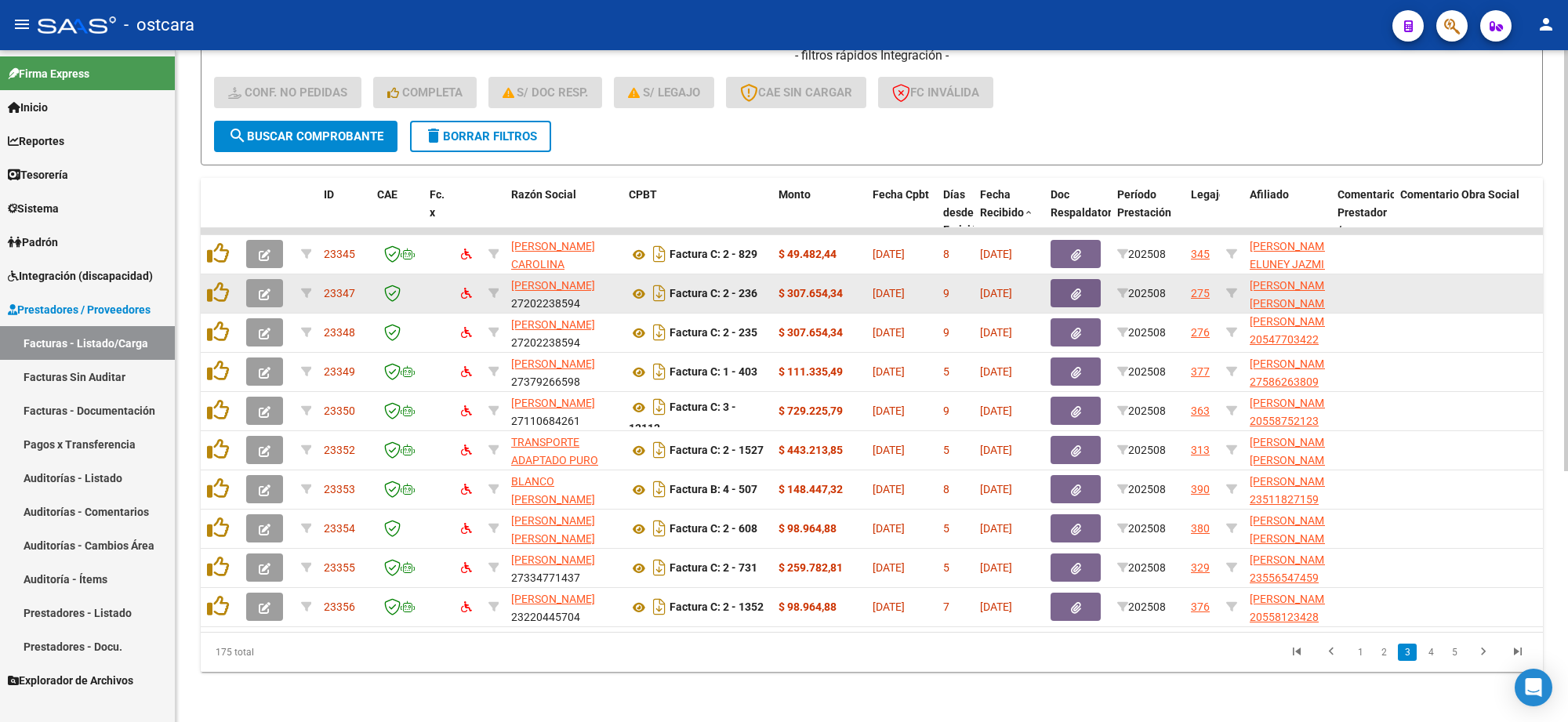
click at [264, 288] on icon "button" at bounding box center [264, 294] width 12 height 12
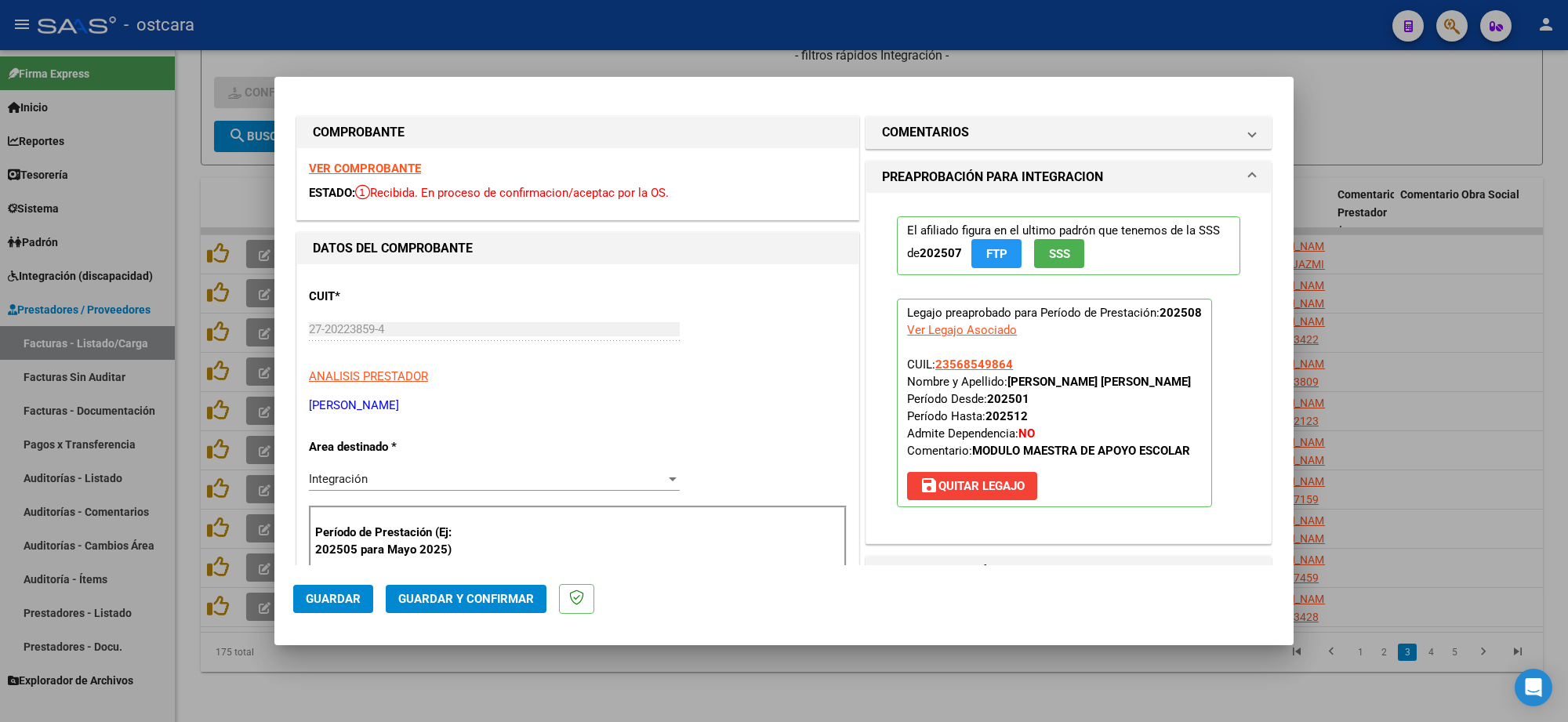
click at [377, 177] on div "VER COMPROBANTE ESTADO: Recibida. En proceso de confirmacion/aceptac por la OS." at bounding box center [578, 184] width 561 height 71
click at [397, 172] on strong "VER COMPROBANTE" at bounding box center [365, 168] width 112 height 14
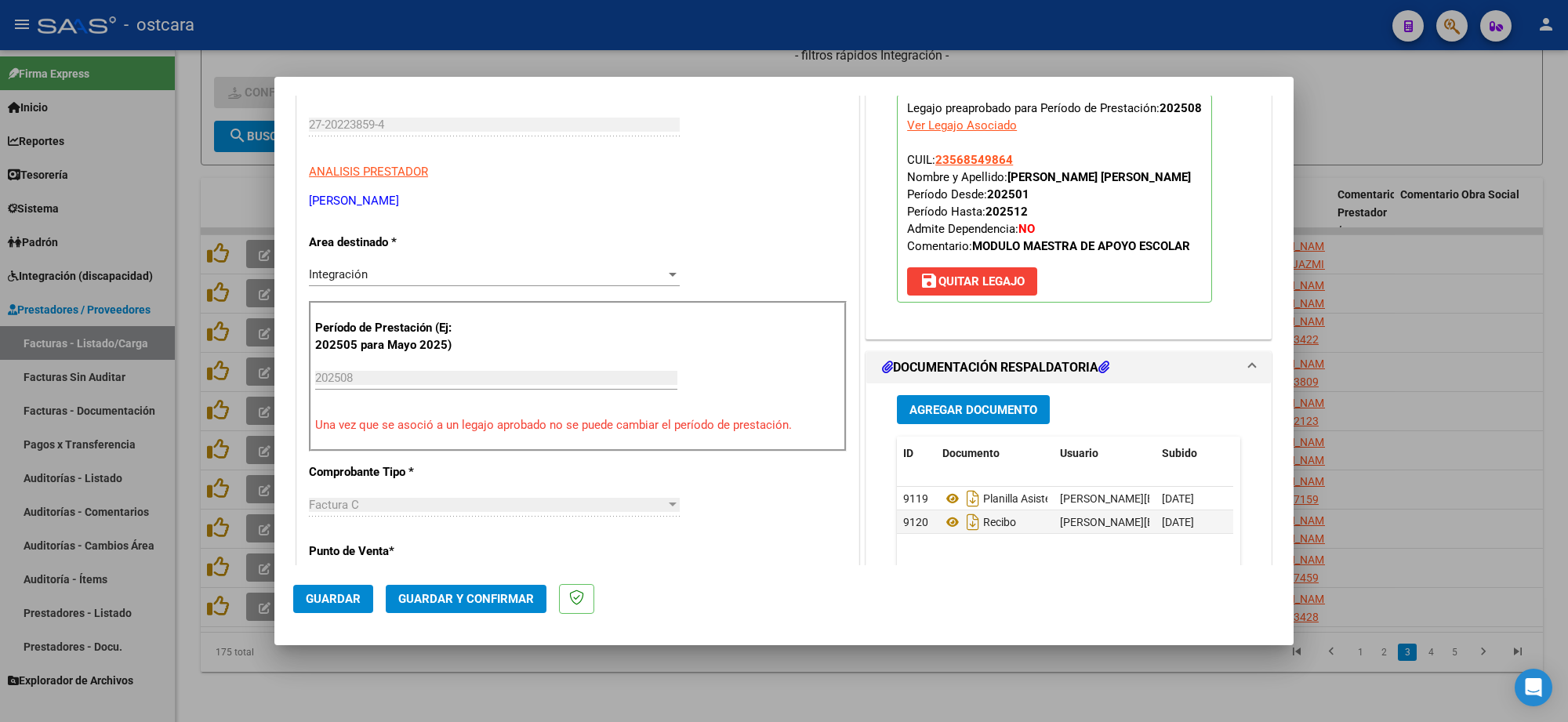
scroll to position [392, 0]
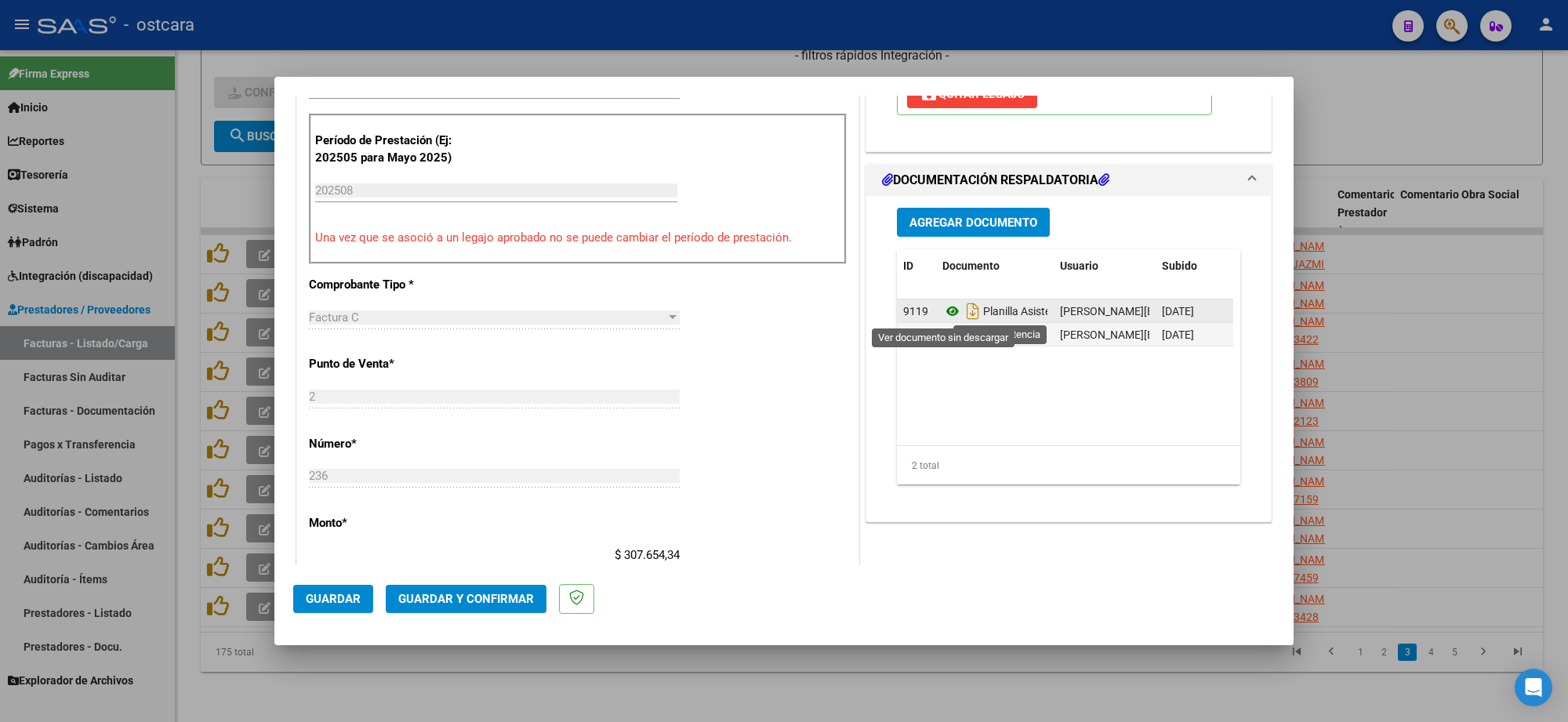
click at [945, 306] on icon at bounding box center [952, 311] width 21 height 19
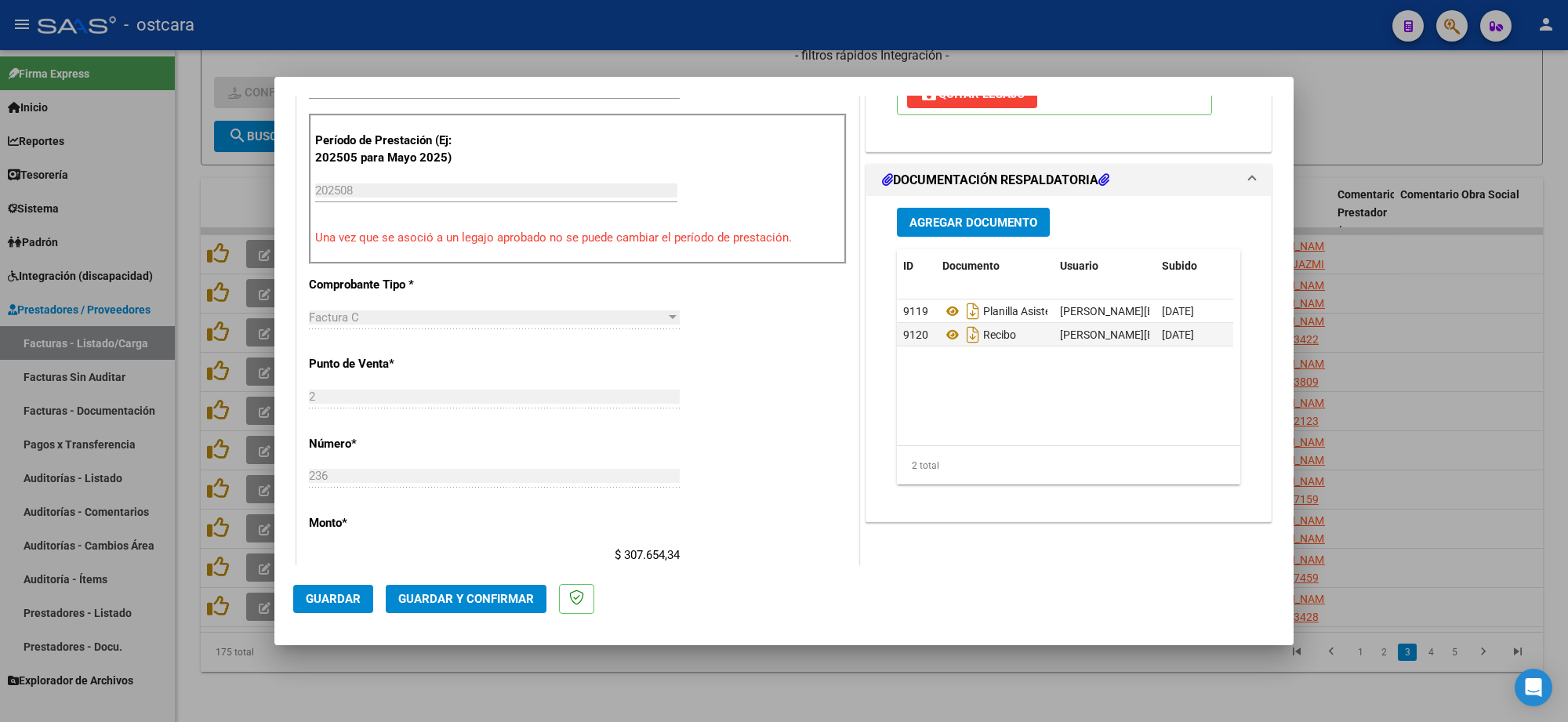
click at [510, 601] on span "Guardar y Confirmar" at bounding box center [467, 598] width 136 height 14
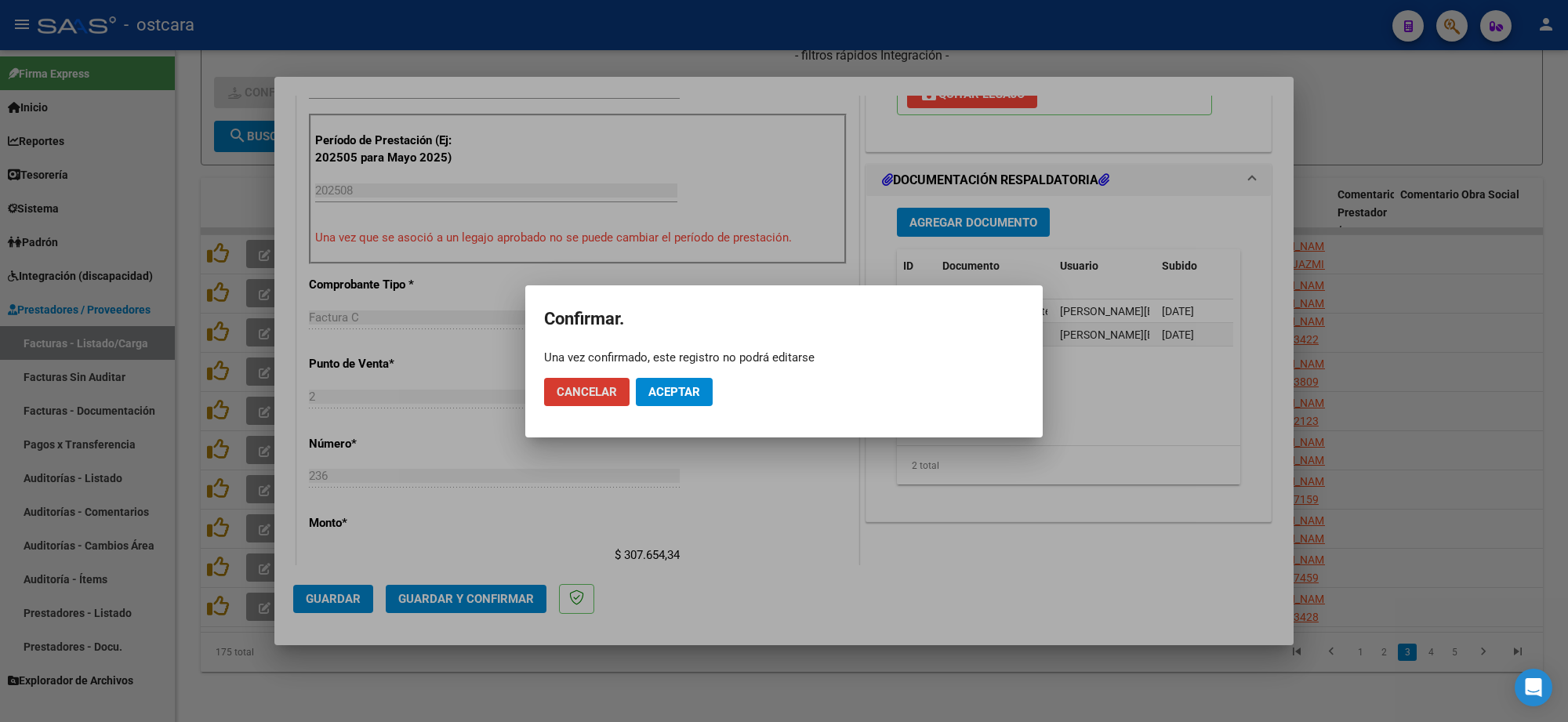
click at [690, 390] on span "Aceptar" at bounding box center [674, 391] width 51 height 14
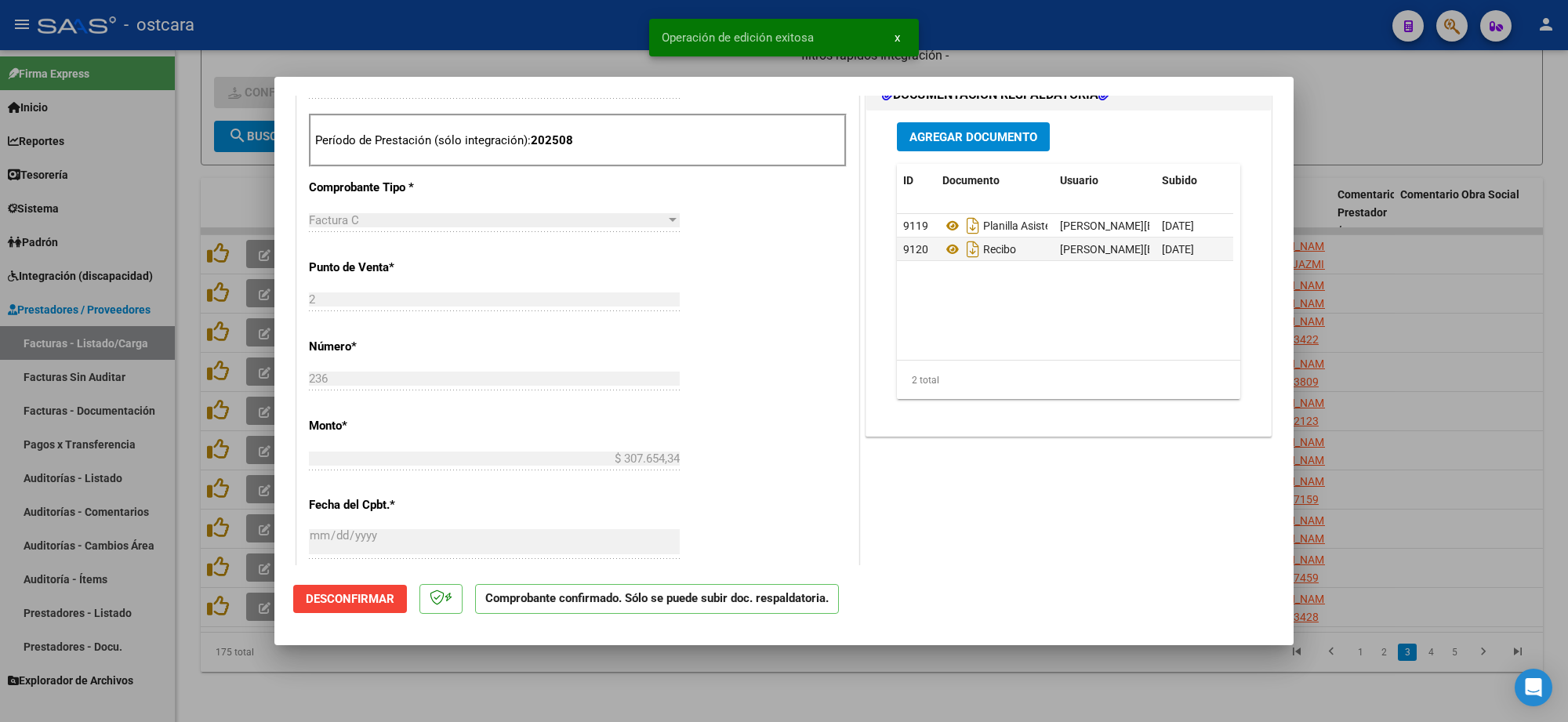
click at [1391, 119] on div at bounding box center [784, 361] width 1568 height 722
type input "$ 0,00"
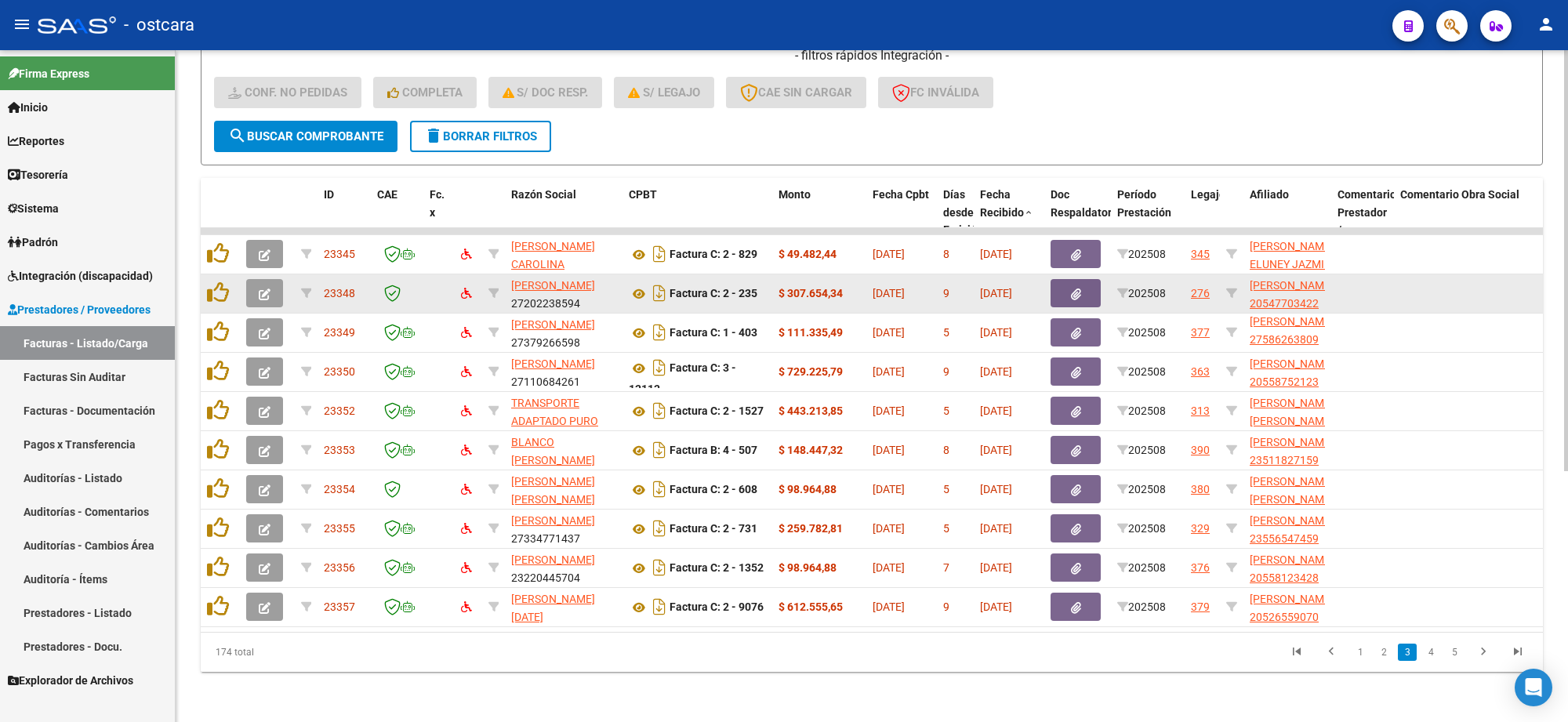
click at [261, 288] on icon "button" at bounding box center [264, 294] width 12 height 12
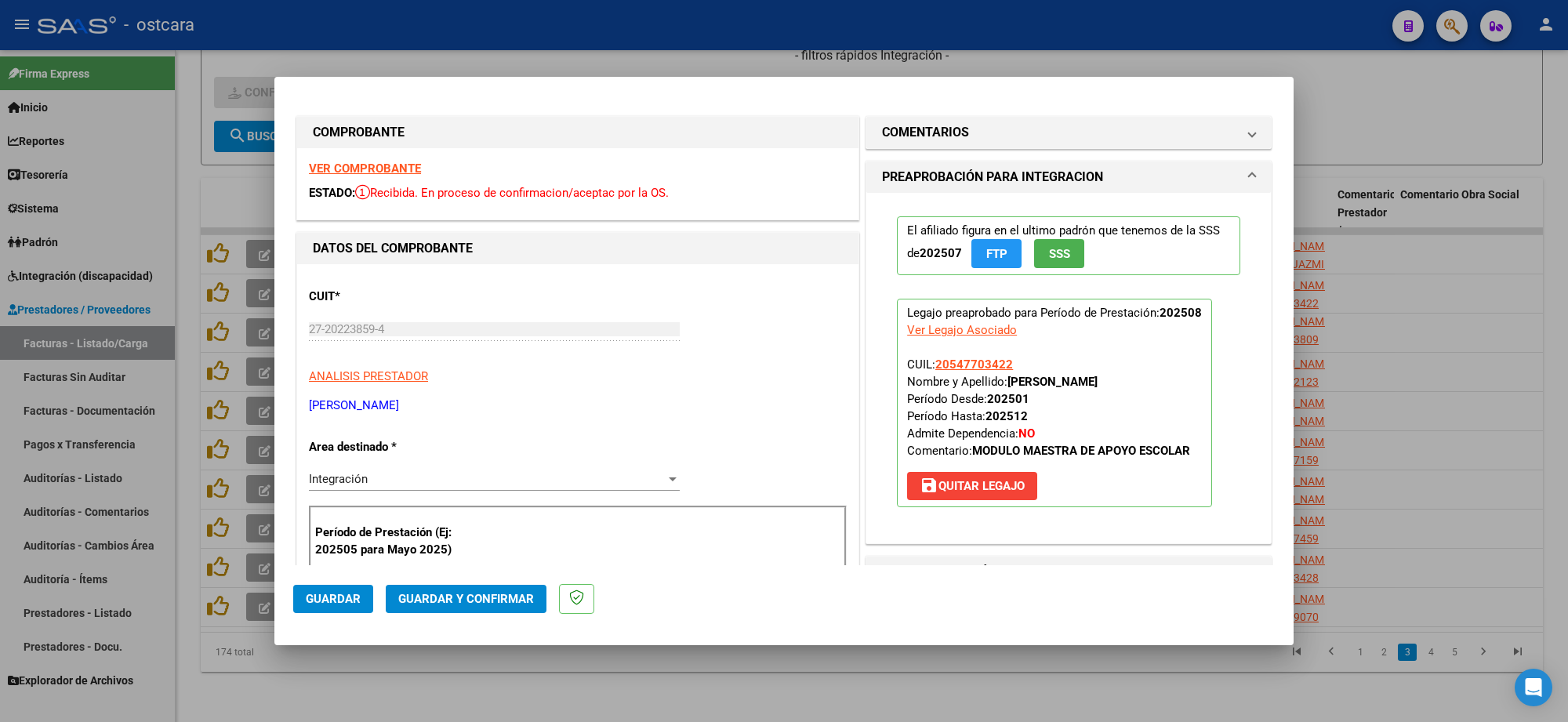
click at [392, 167] on strong "VER COMPROBANTE" at bounding box center [365, 168] width 112 height 14
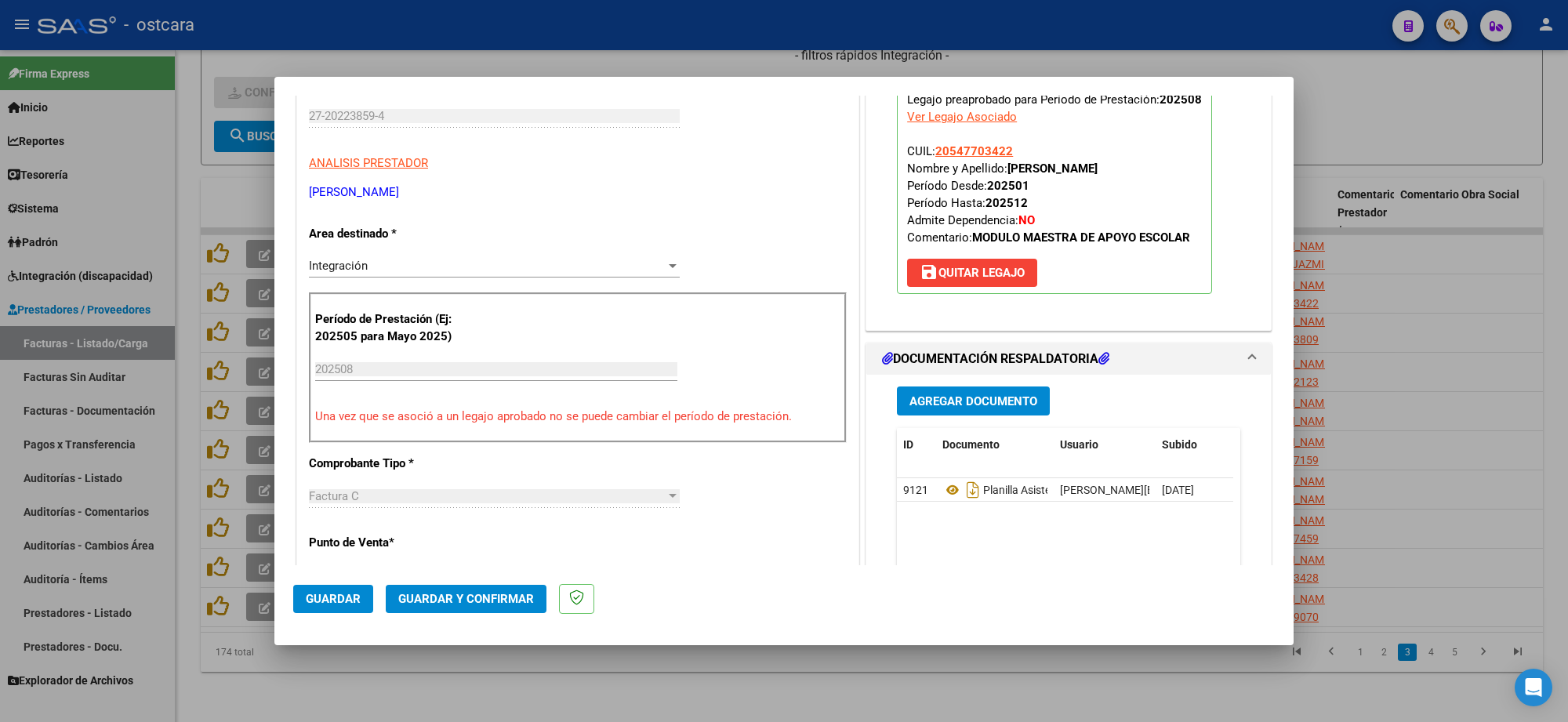
scroll to position [392, 0]
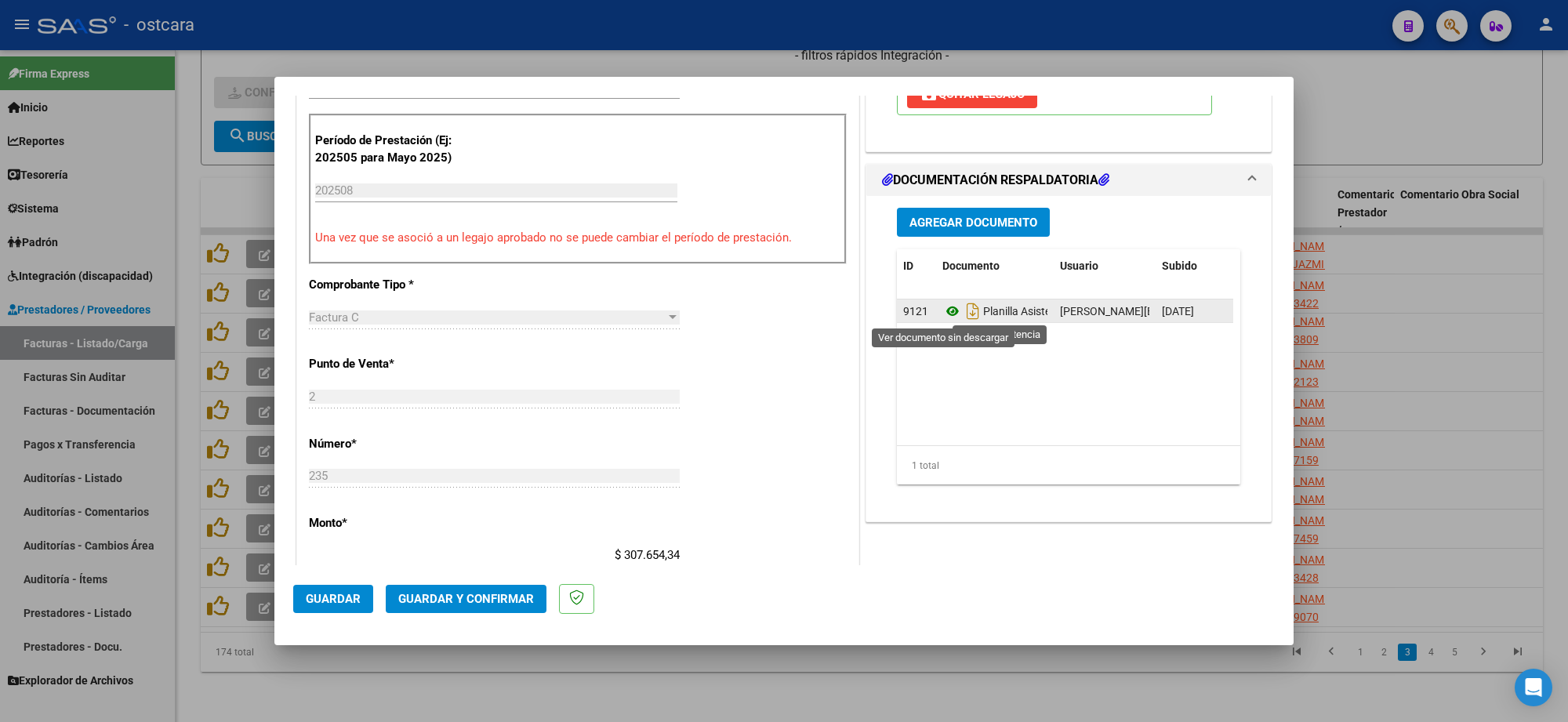
click at [945, 312] on icon at bounding box center [952, 311] width 21 height 19
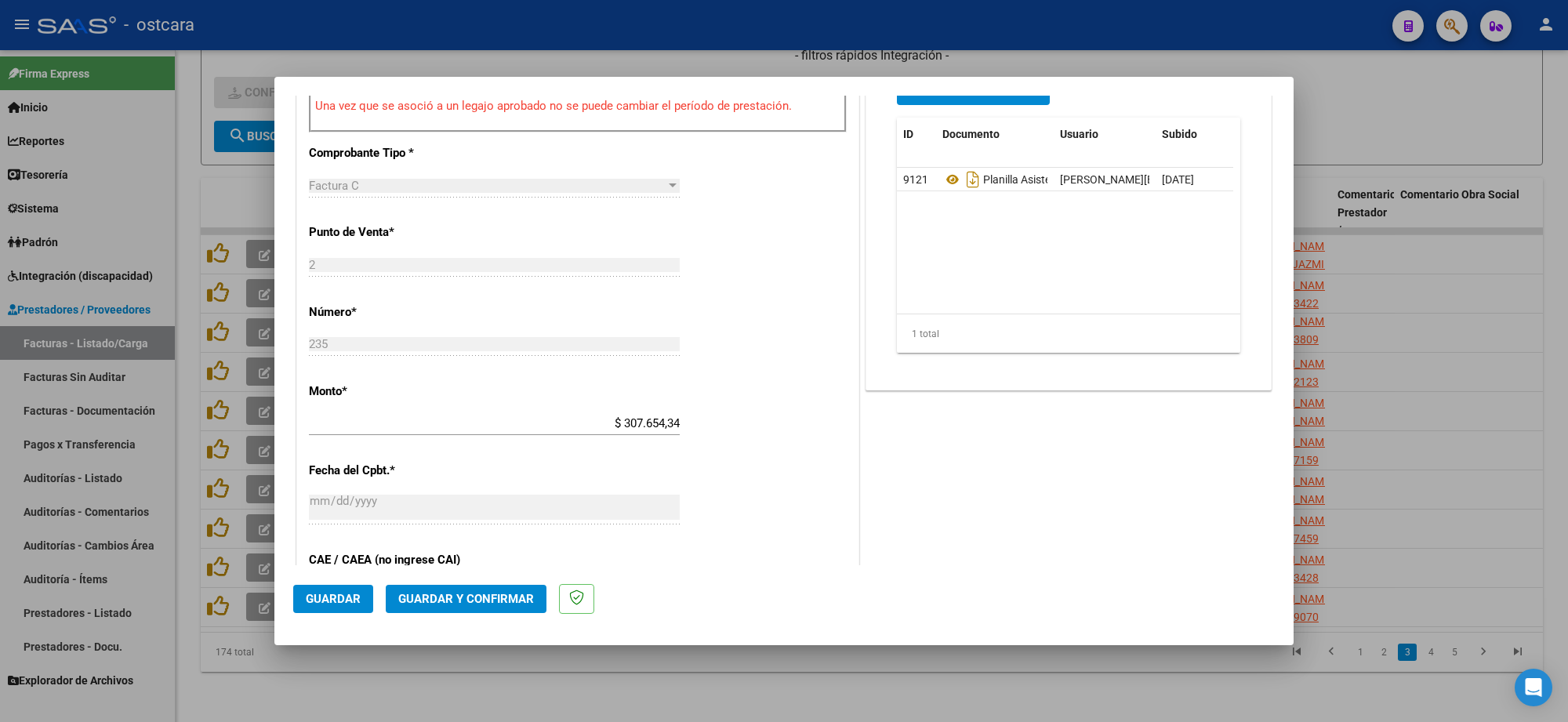
scroll to position [784, 0]
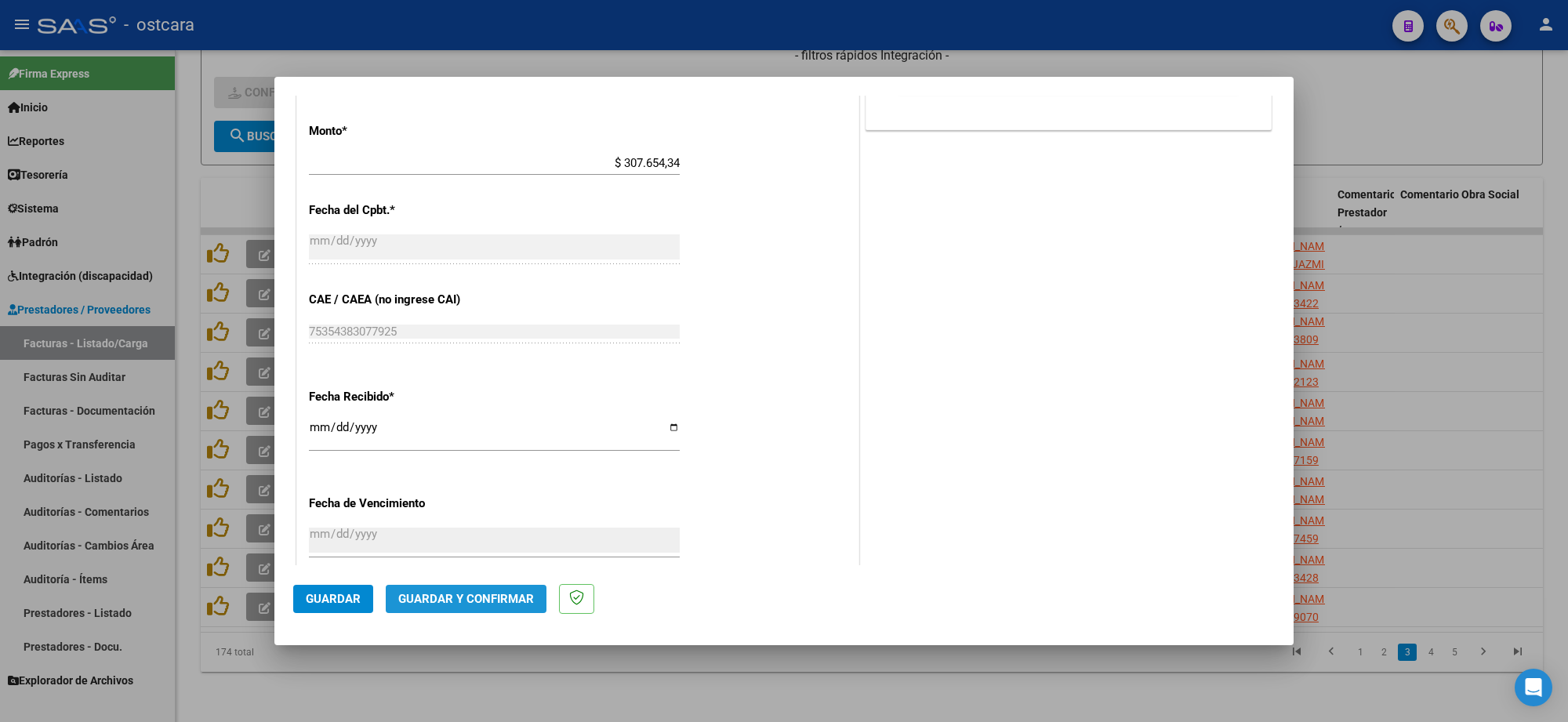
click at [494, 603] on span "Guardar y Confirmar" at bounding box center [467, 598] width 136 height 14
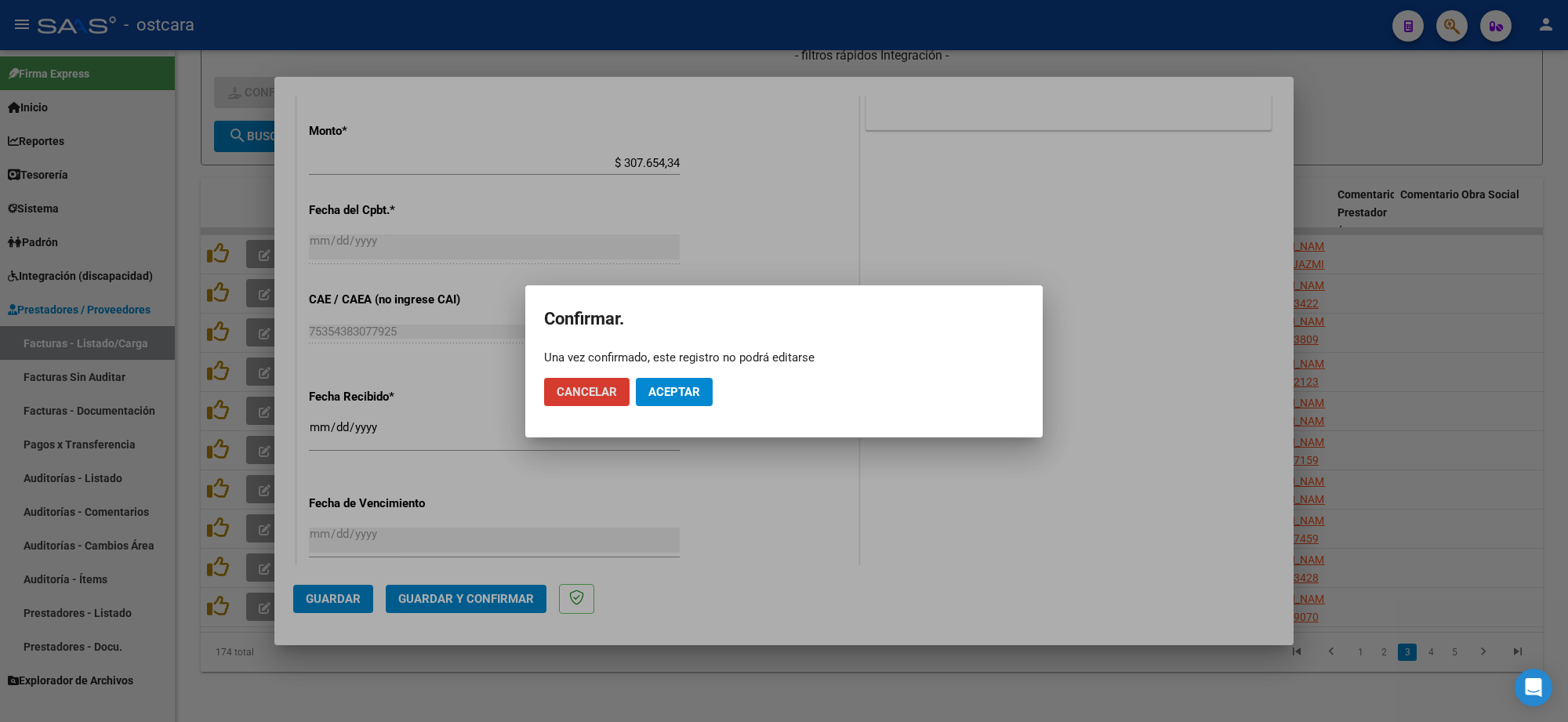
click at [690, 395] on span "Aceptar" at bounding box center [674, 391] width 51 height 14
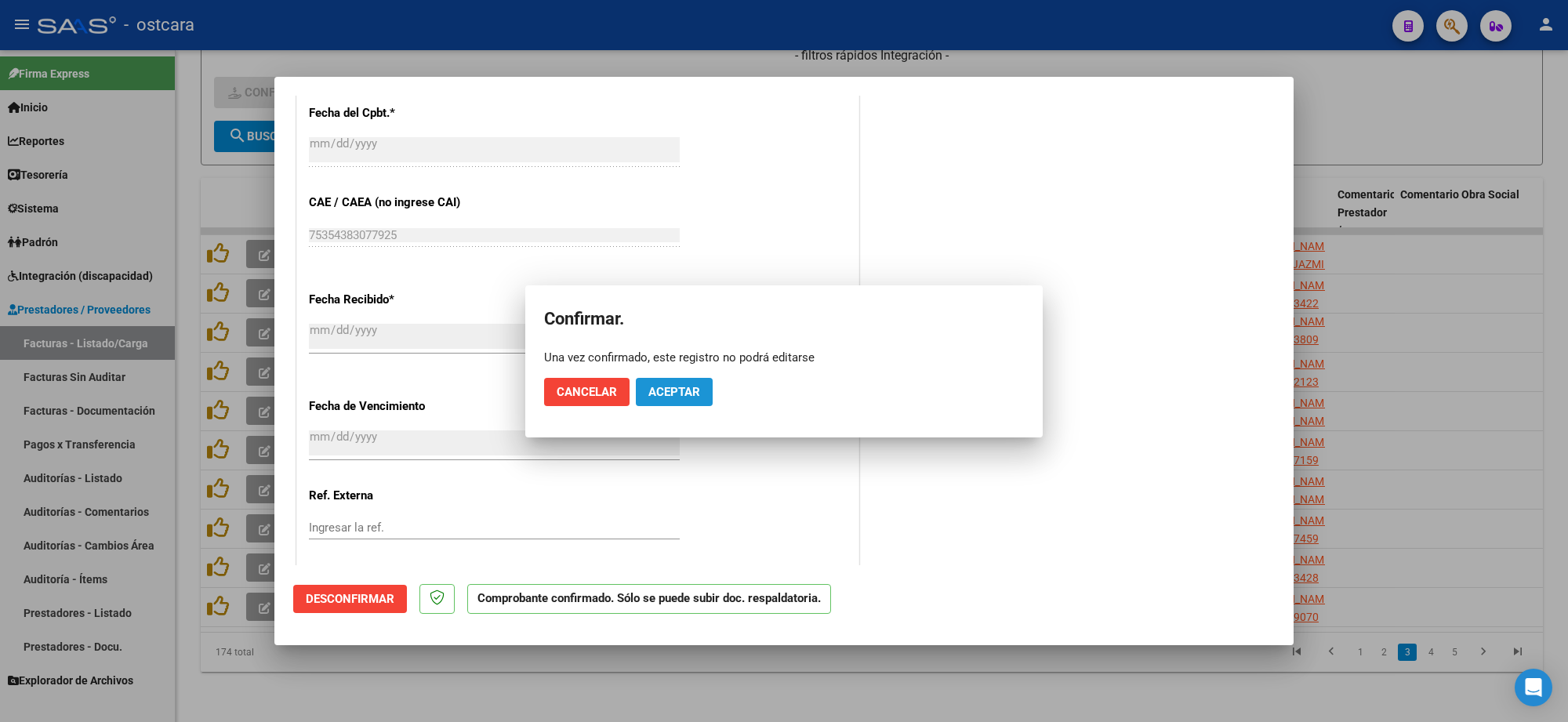
scroll to position [687, 0]
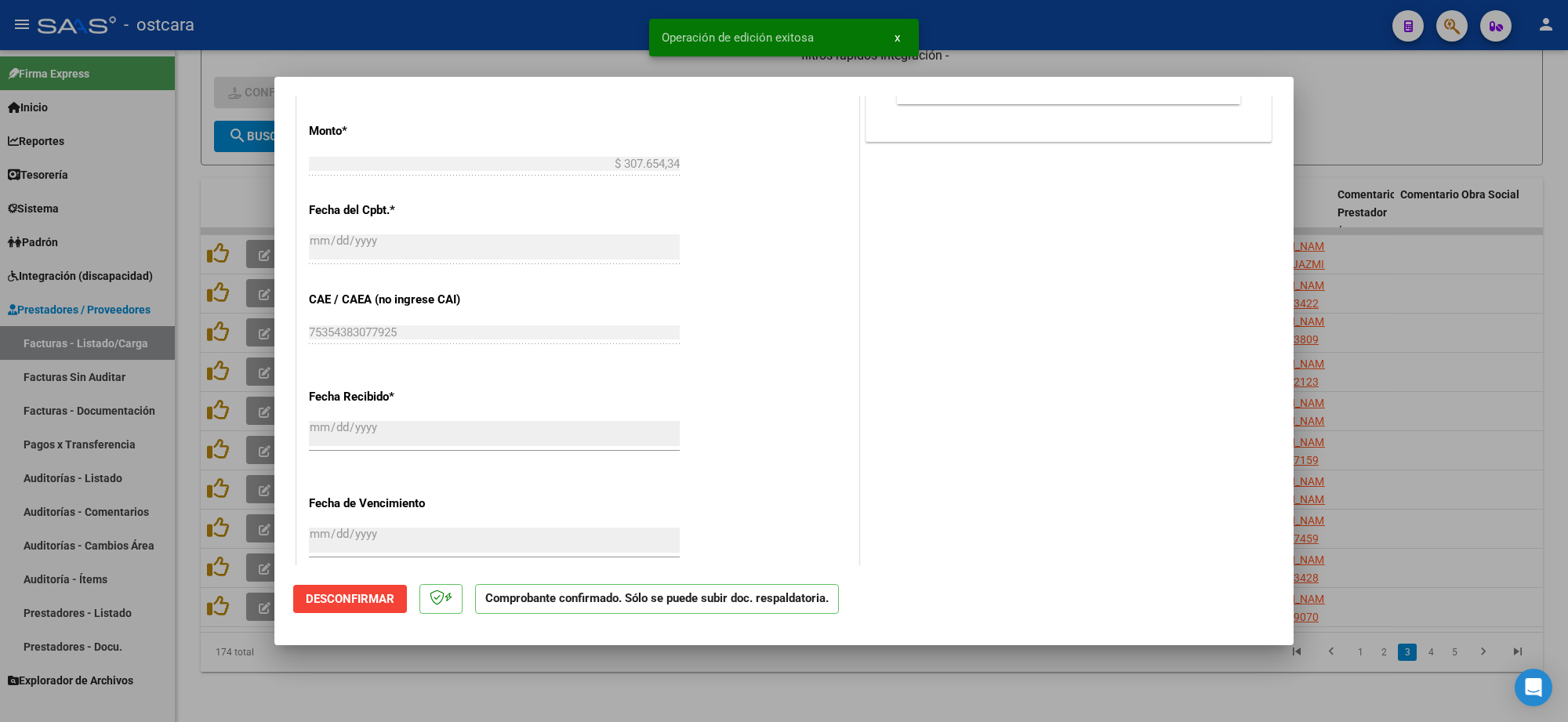
click at [1394, 228] on div at bounding box center [784, 361] width 1568 height 722
type input "$ 0,00"
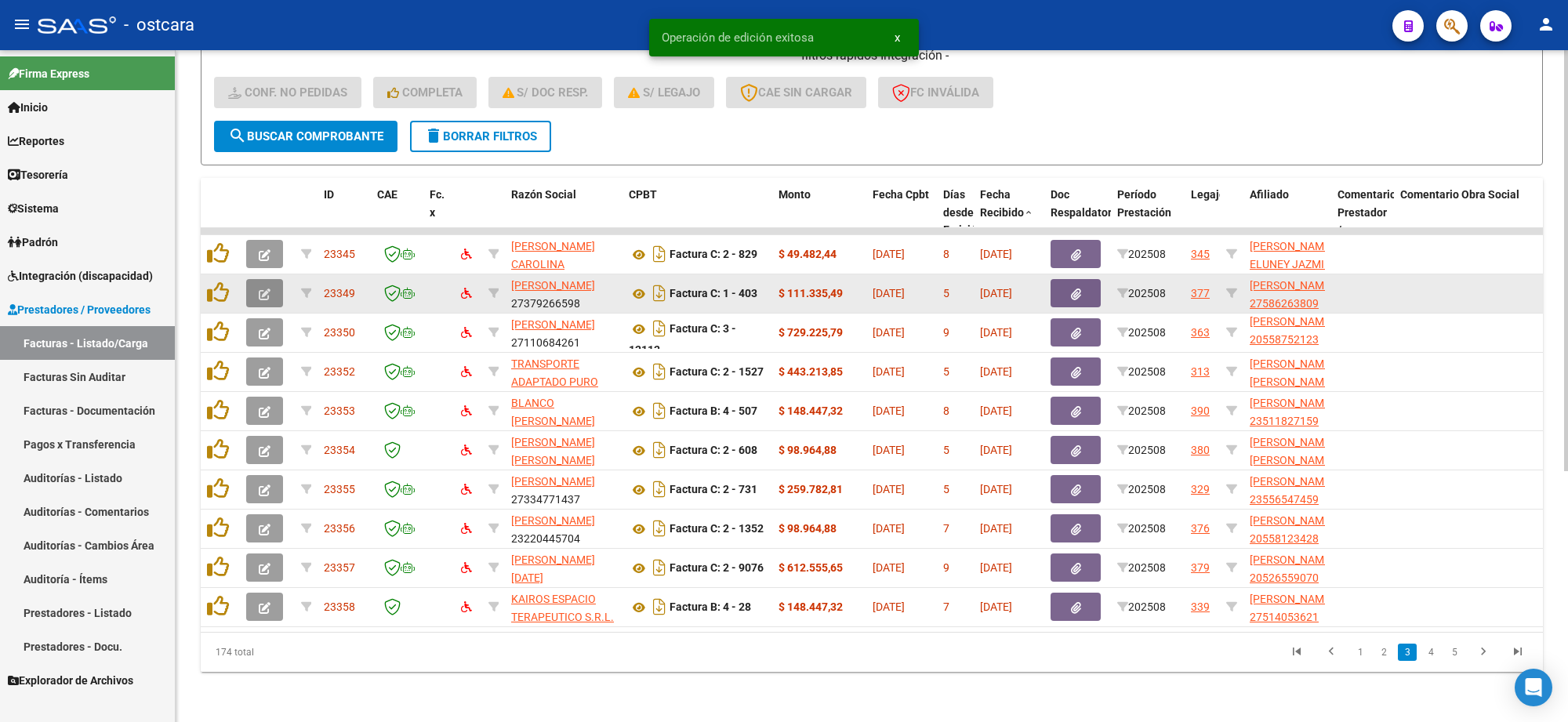
click at [264, 288] on icon "button" at bounding box center [264, 294] width 12 height 12
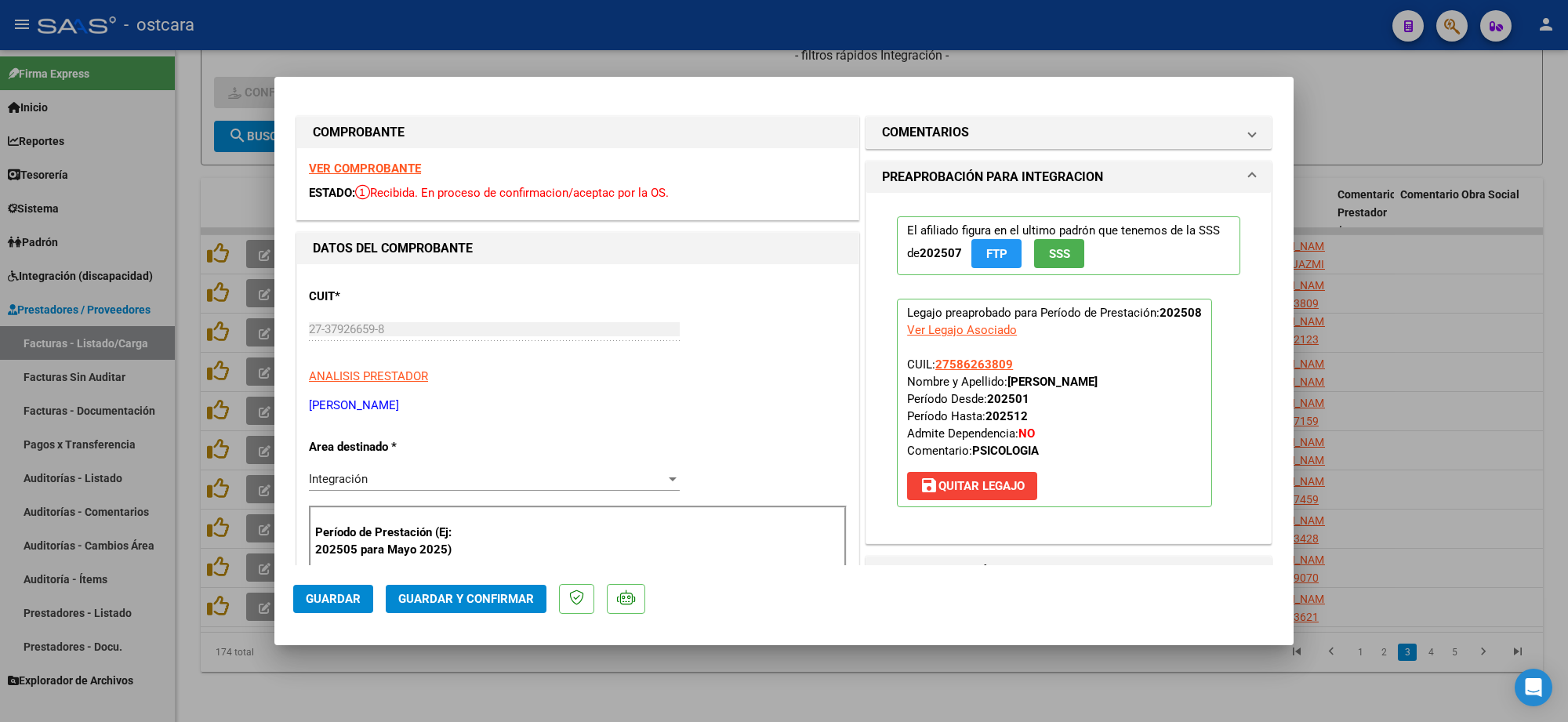
click at [370, 167] on strong "VER COMPROBANTE" at bounding box center [365, 168] width 112 height 14
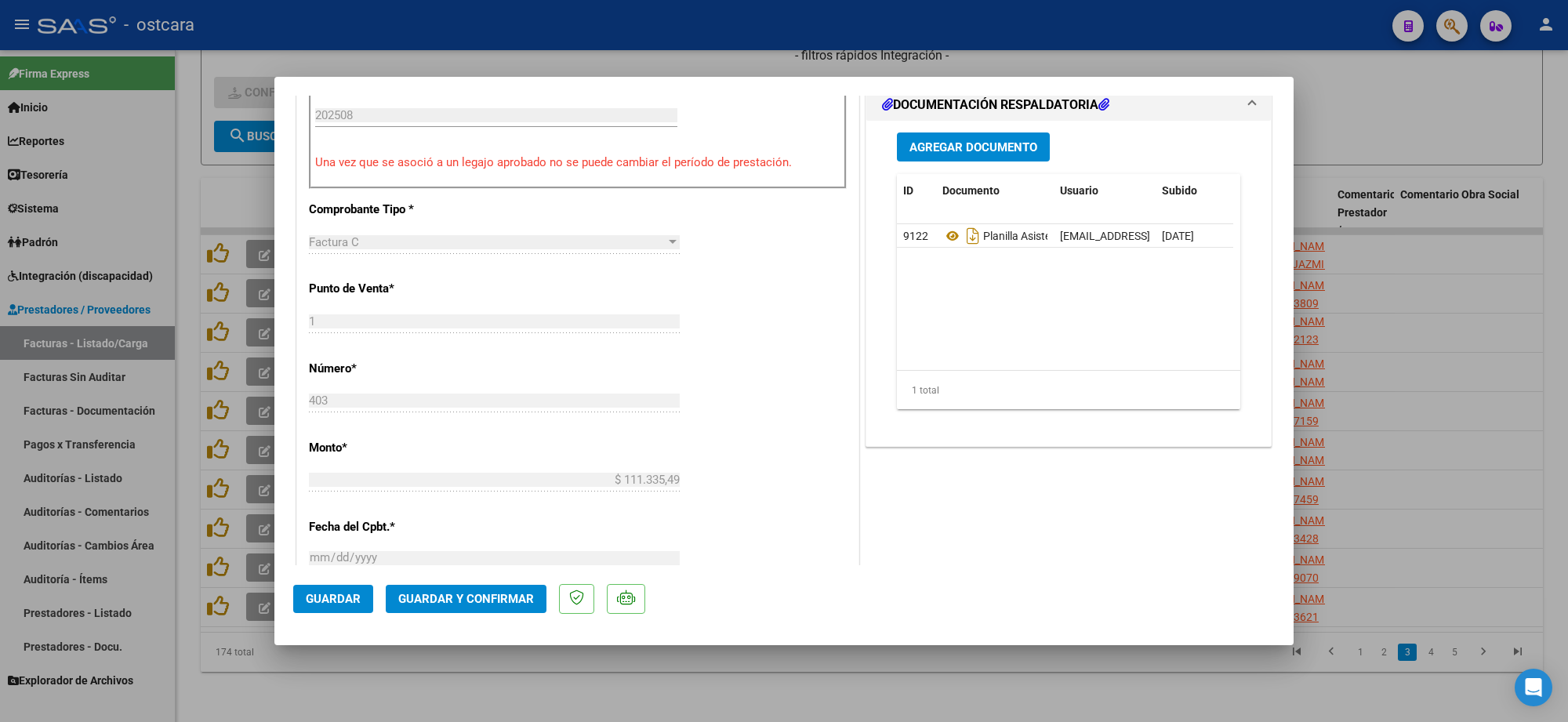
scroll to position [588, 0]
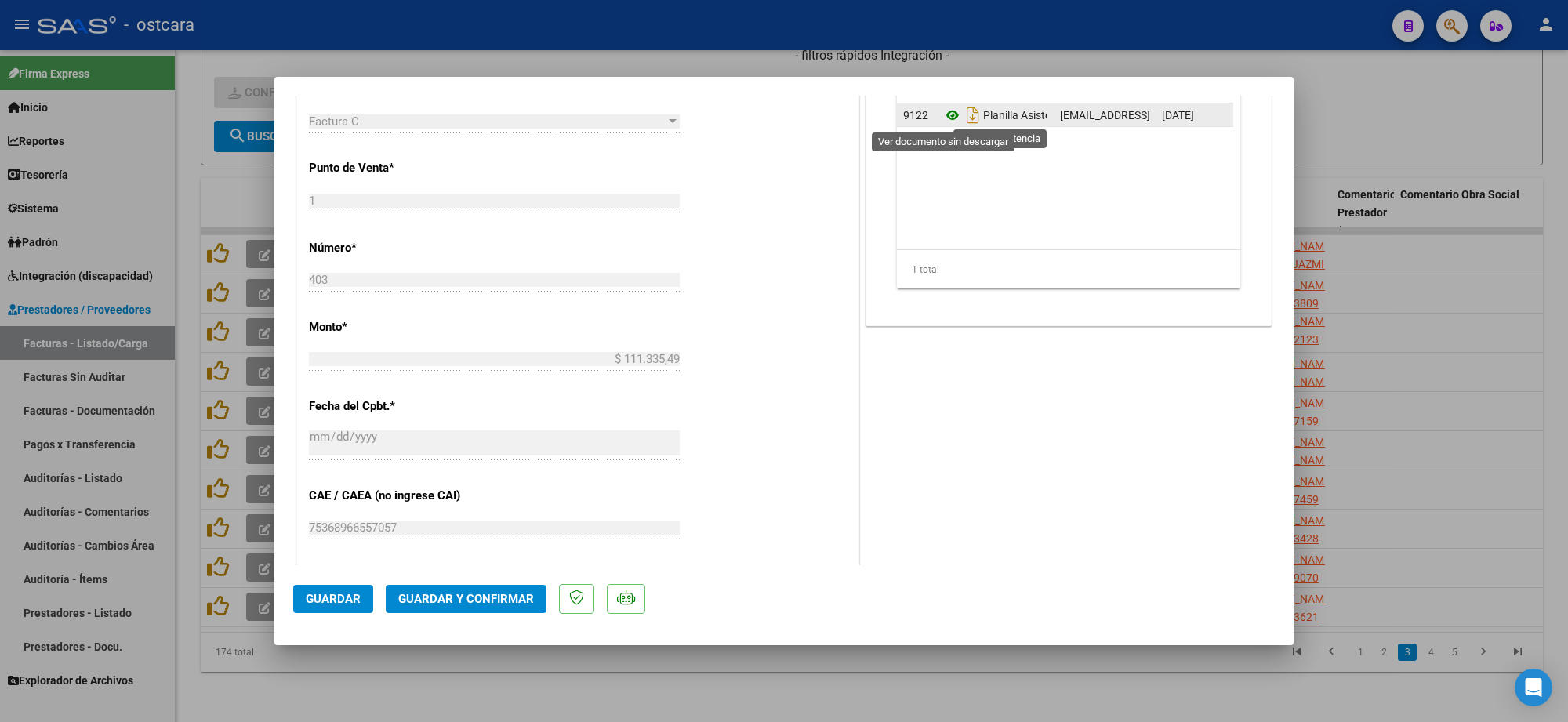
click at [943, 112] on icon at bounding box center [952, 115] width 21 height 19
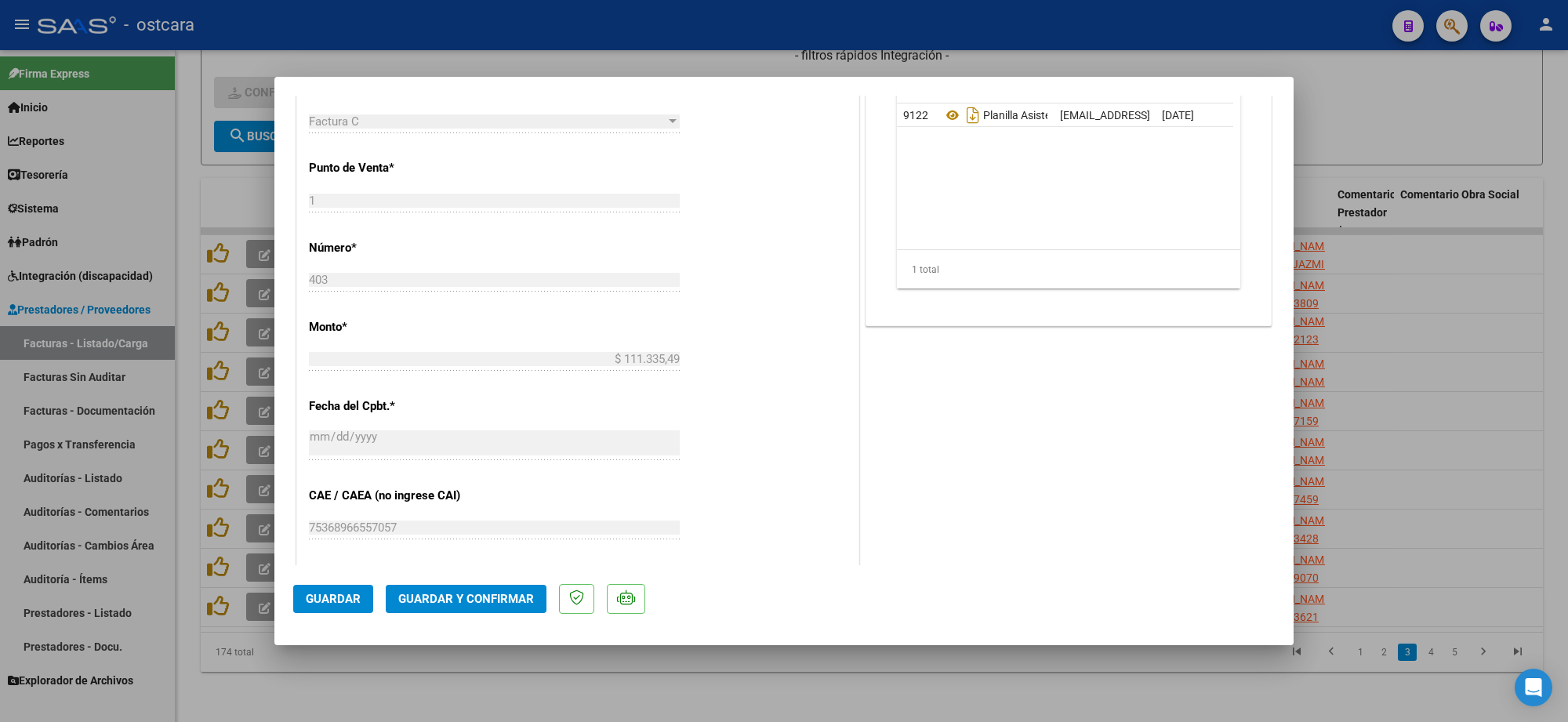
click at [495, 603] on span "Guardar y Confirmar" at bounding box center [467, 598] width 136 height 14
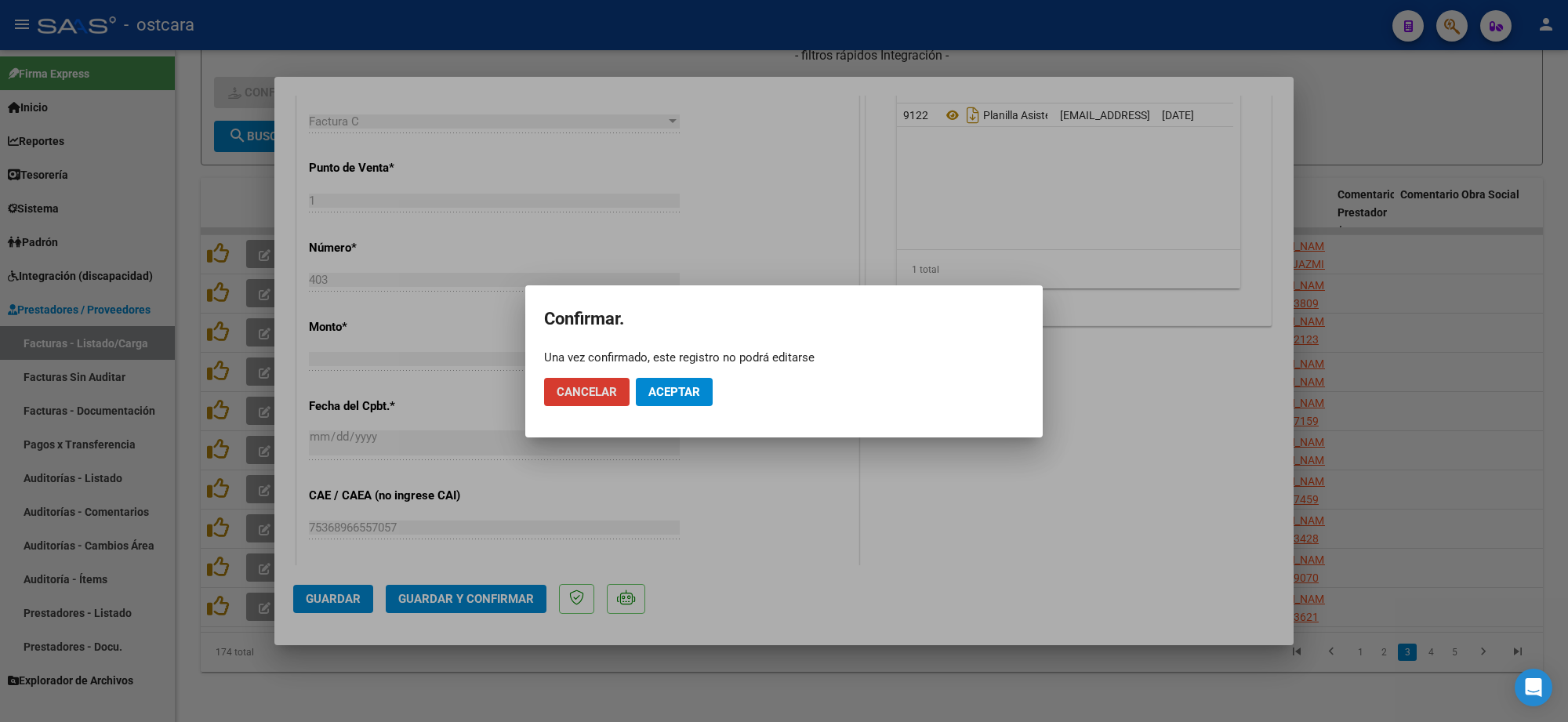
click at [678, 390] on span "Aceptar" at bounding box center [674, 391] width 51 height 14
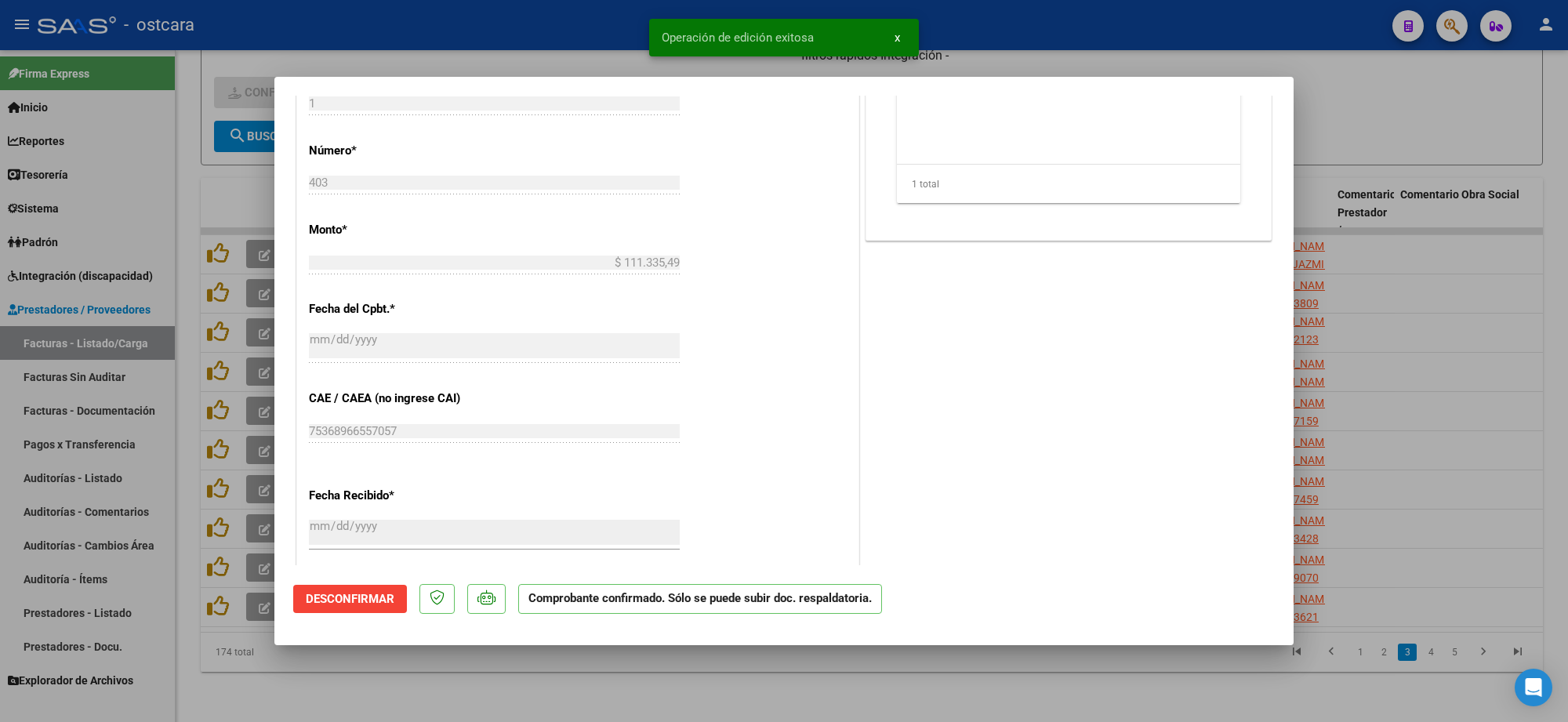
click at [1400, 95] on div at bounding box center [784, 361] width 1568 height 722
type input "$ 0,00"
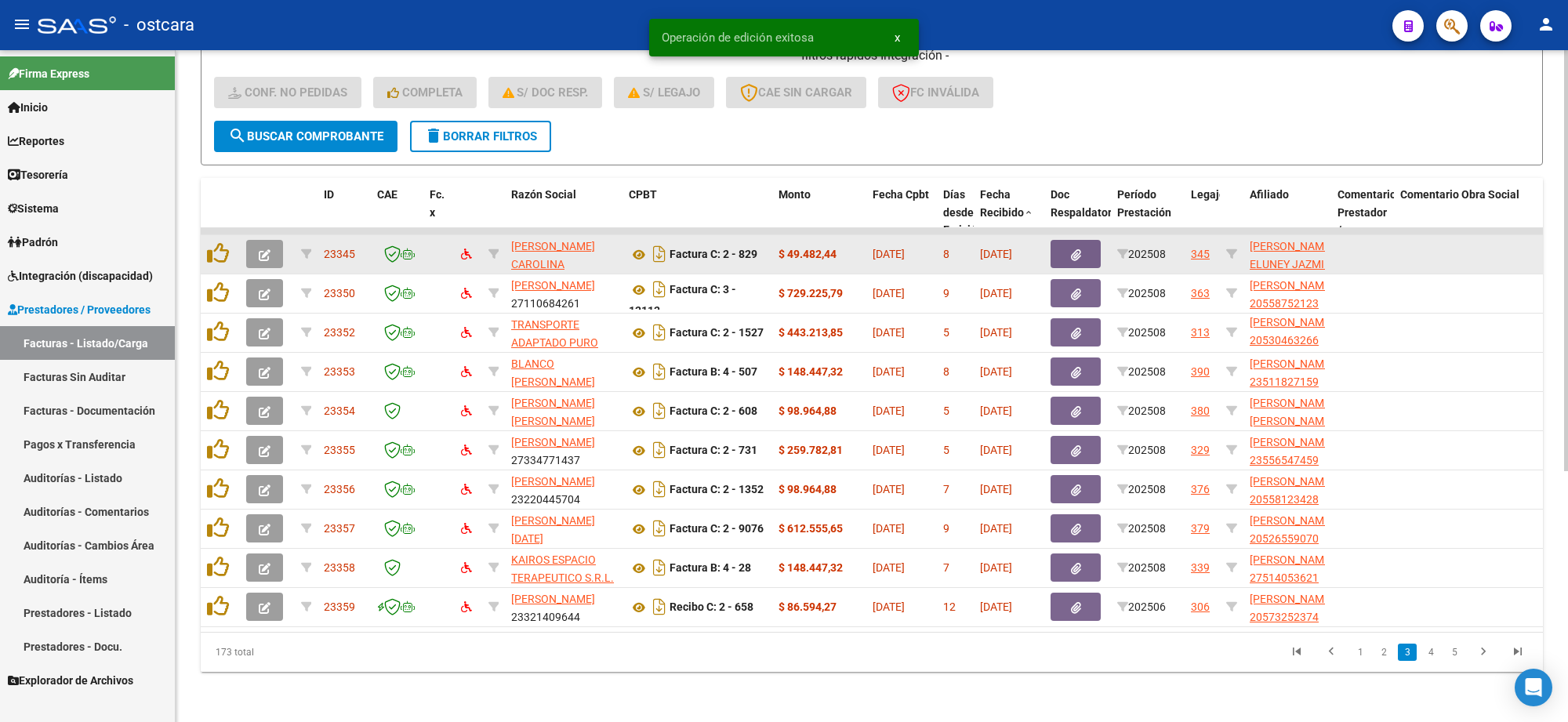
click at [259, 250] on icon "button" at bounding box center [264, 255] width 12 height 12
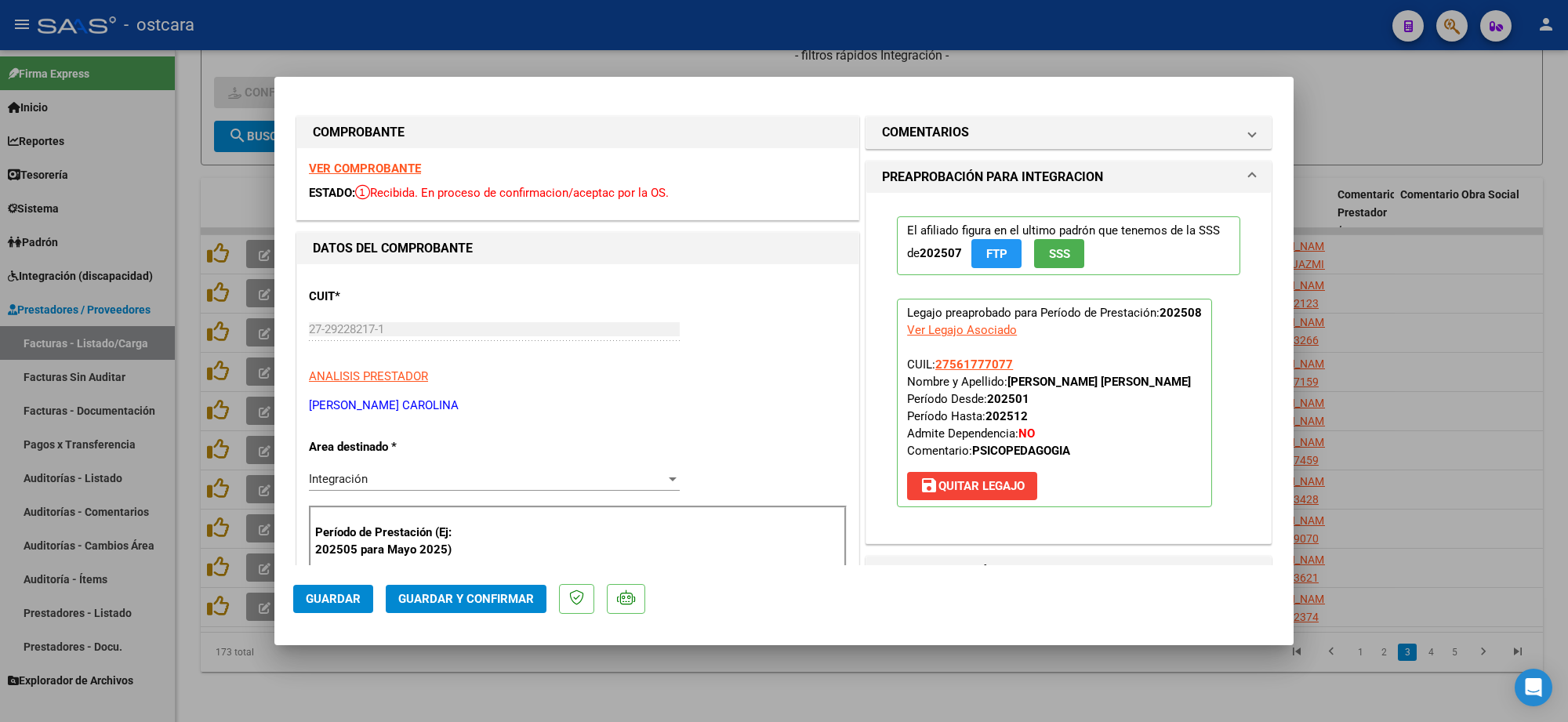
click at [343, 165] on strong "VER COMPROBANTE" at bounding box center [365, 168] width 112 height 14
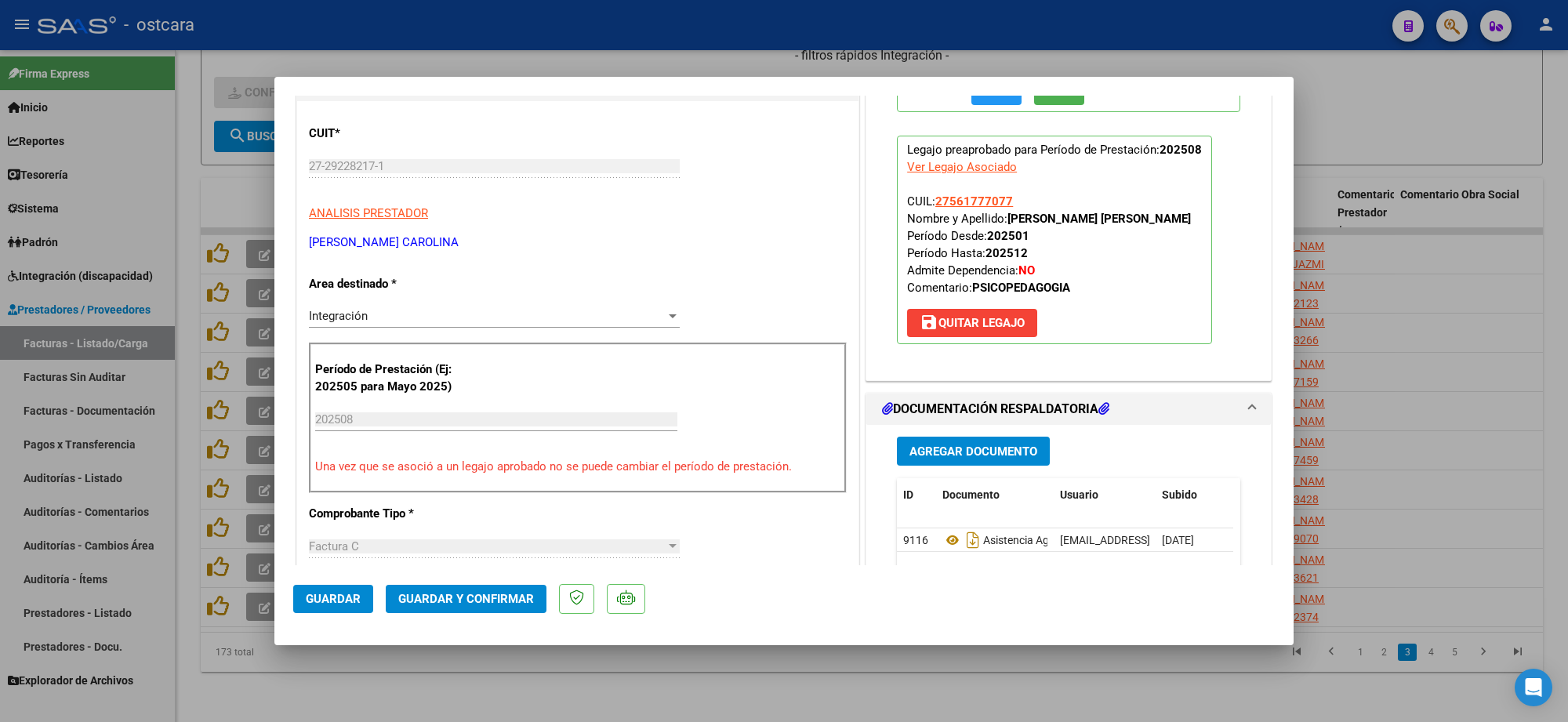
scroll to position [294, 0]
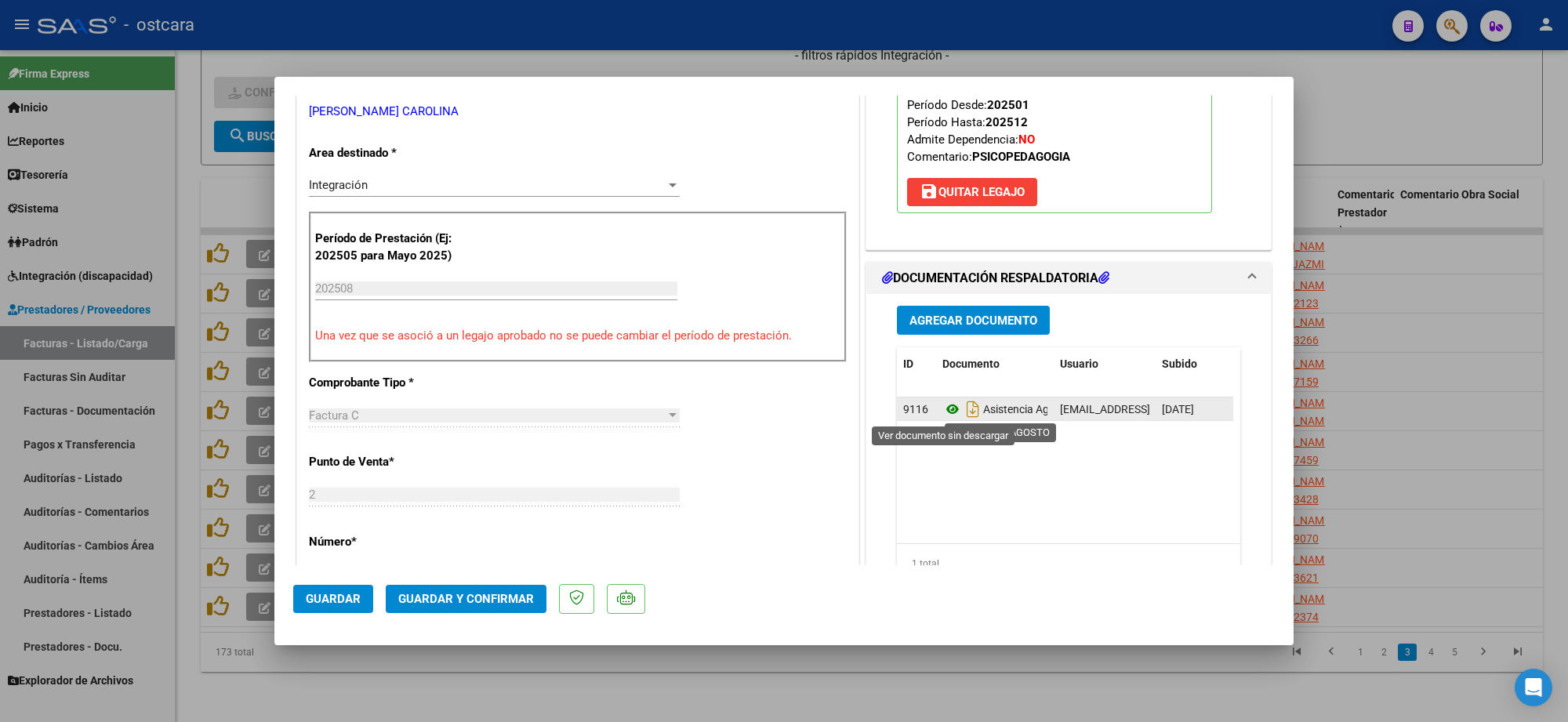
click at [946, 406] on icon at bounding box center [952, 409] width 21 height 19
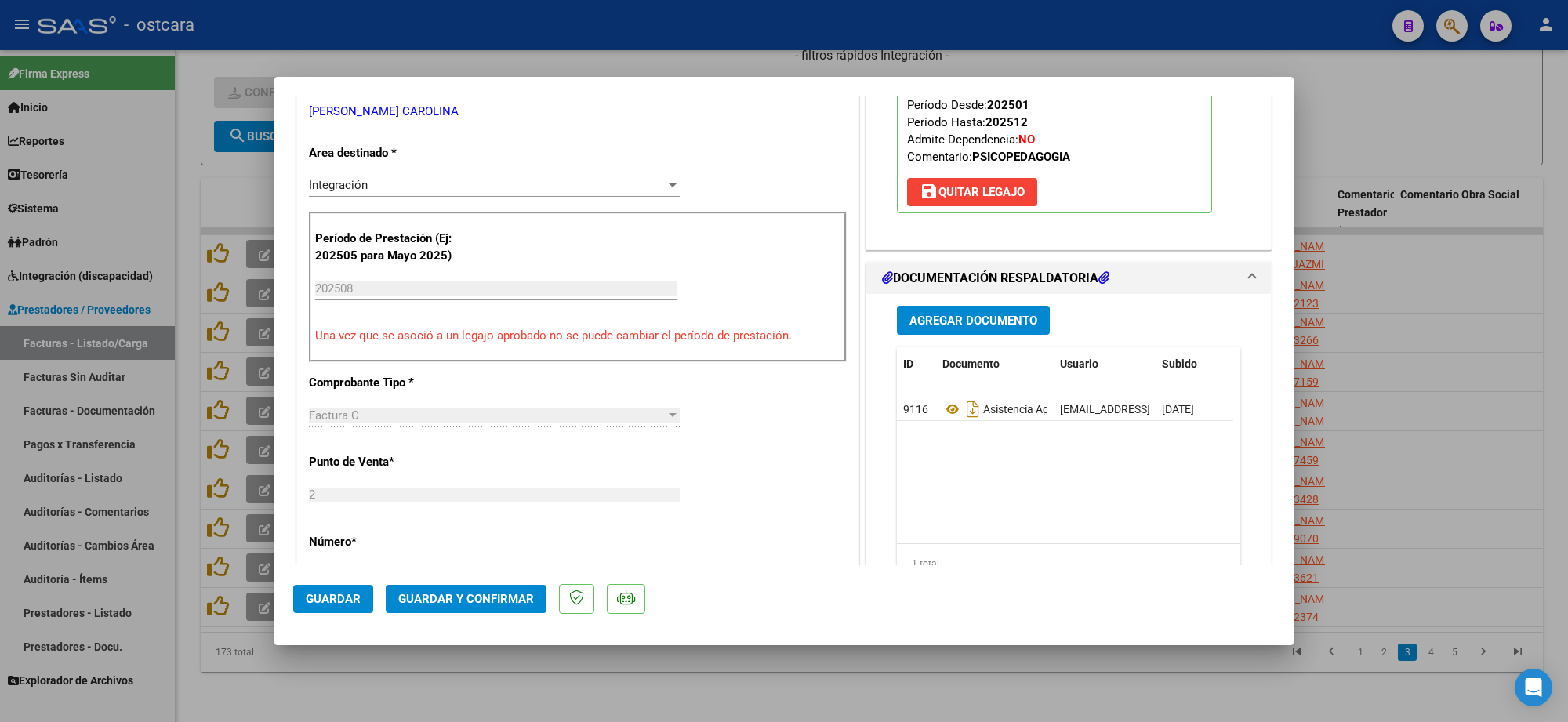
click at [491, 592] on span "Guardar y Confirmar" at bounding box center [467, 598] width 136 height 14
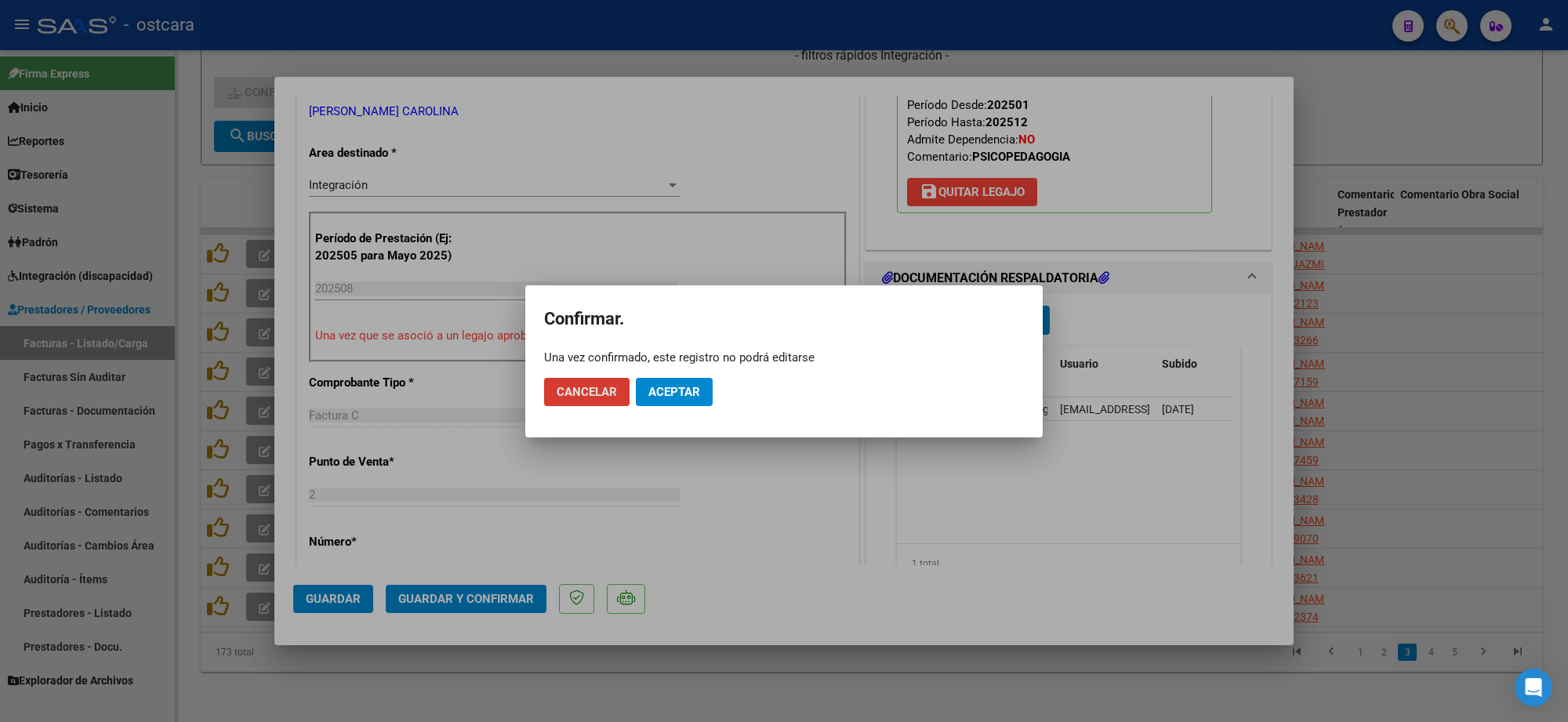
click at [698, 392] on span "Aceptar" at bounding box center [674, 391] width 51 height 14
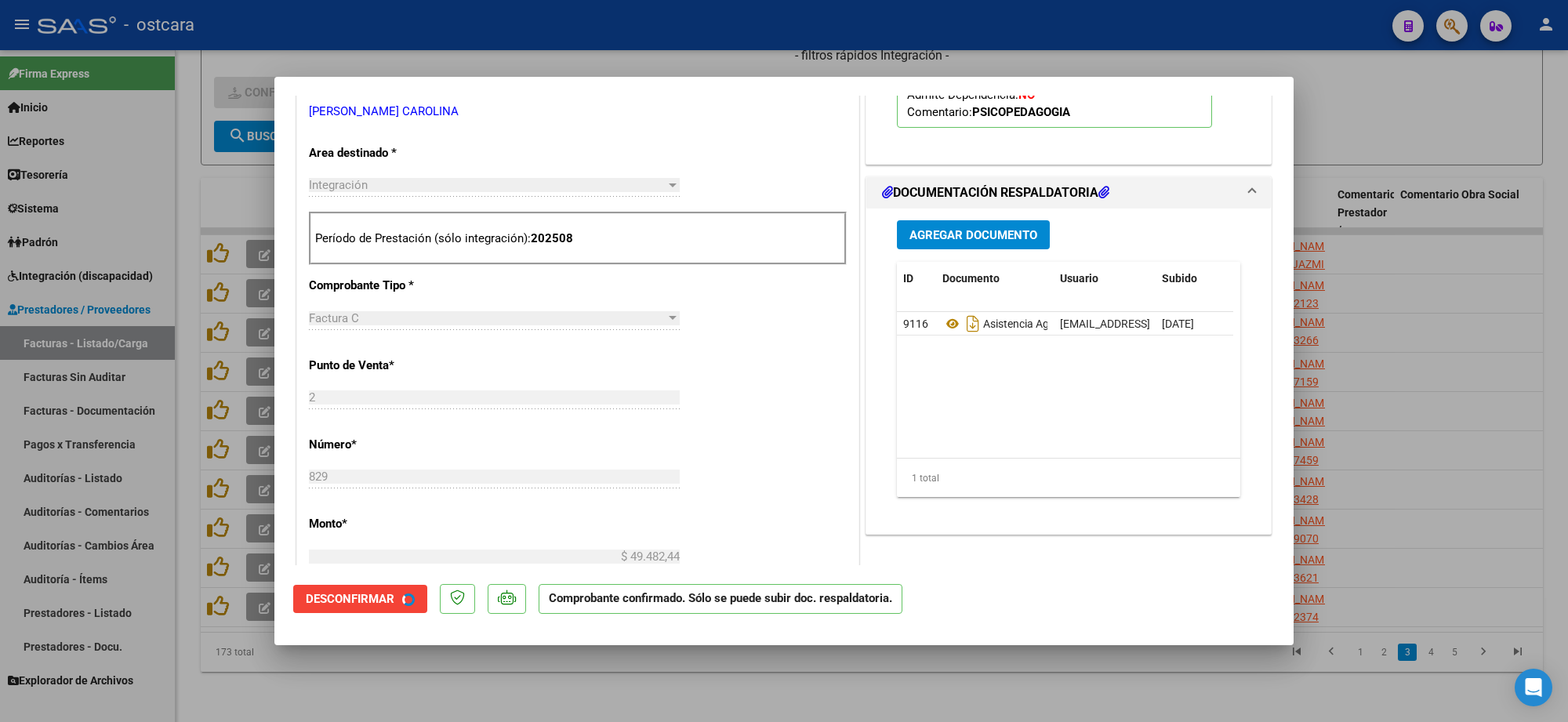
click at [1467, 252] on div at bounding box center [784, 361] width 1568 height 722
type input "$ 0,00"
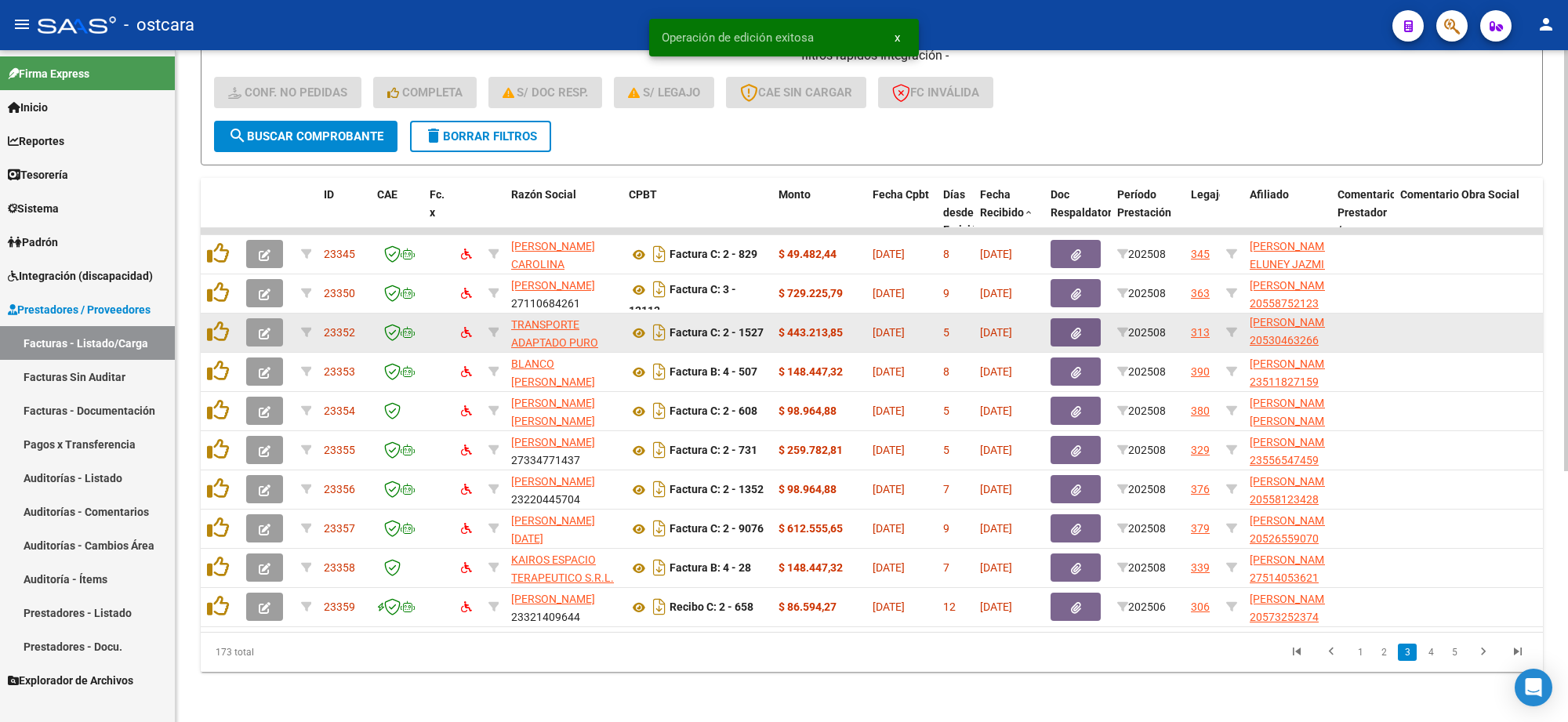
click at [264, 327] on icon "button" at bounding box center [264, 333] width 12 height 12
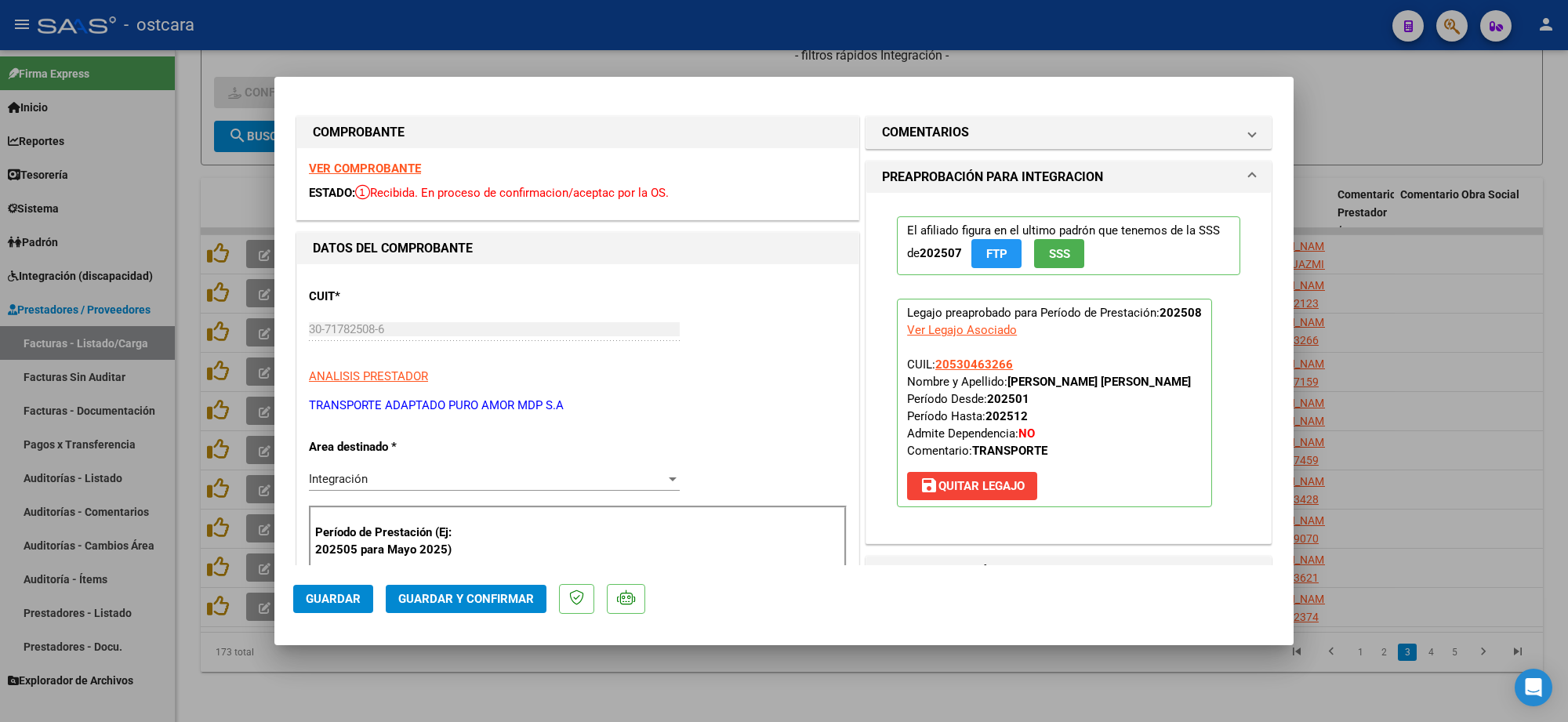
click at [385, 166] on strong "VER COMPROBANTE" at bounding box center [365, 168] width 112 height 14
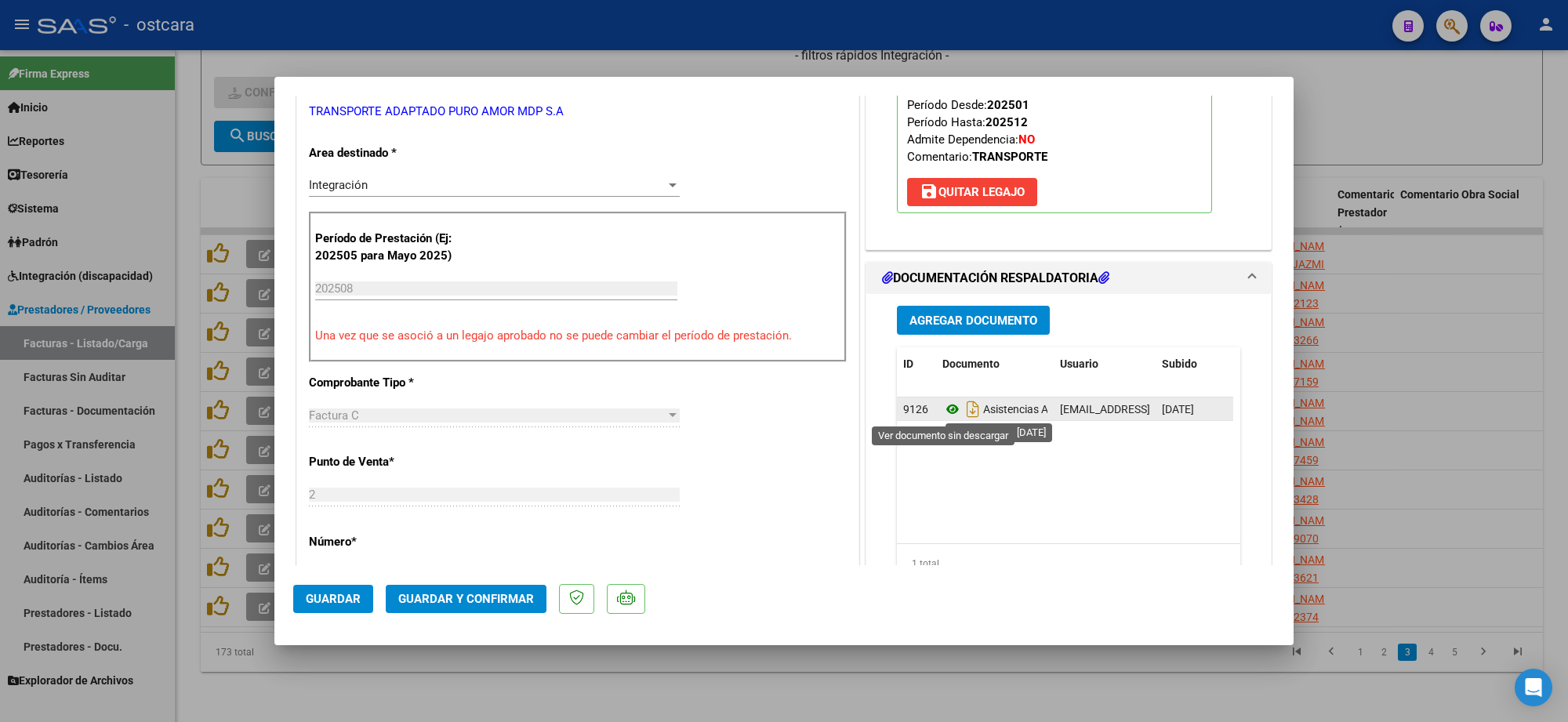
click at [942, 410] on icon at bounding box center [952, 409] width 21 height 19
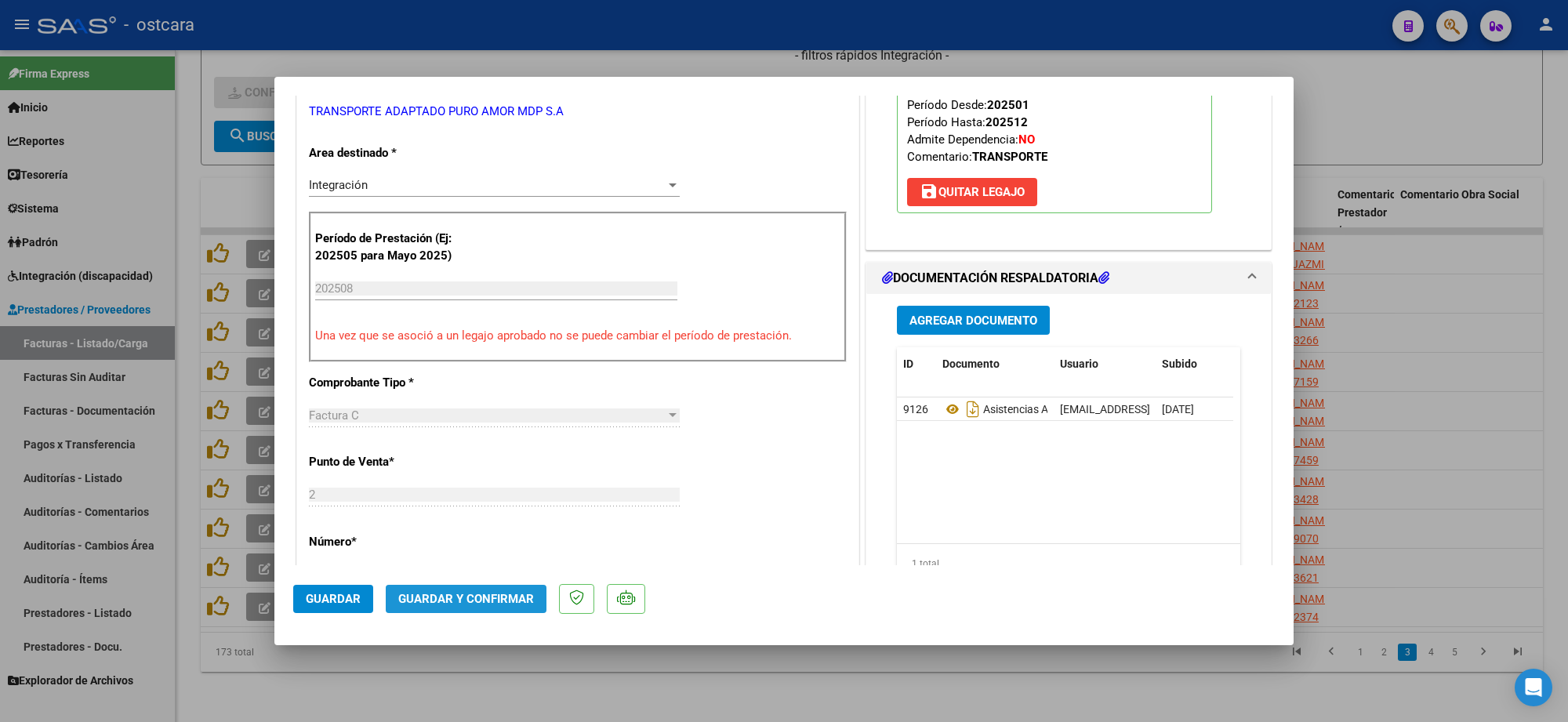
click at [492, 601] on span "Guardar y Confirmar" at bounding box center [467, 598] width 136 height 14
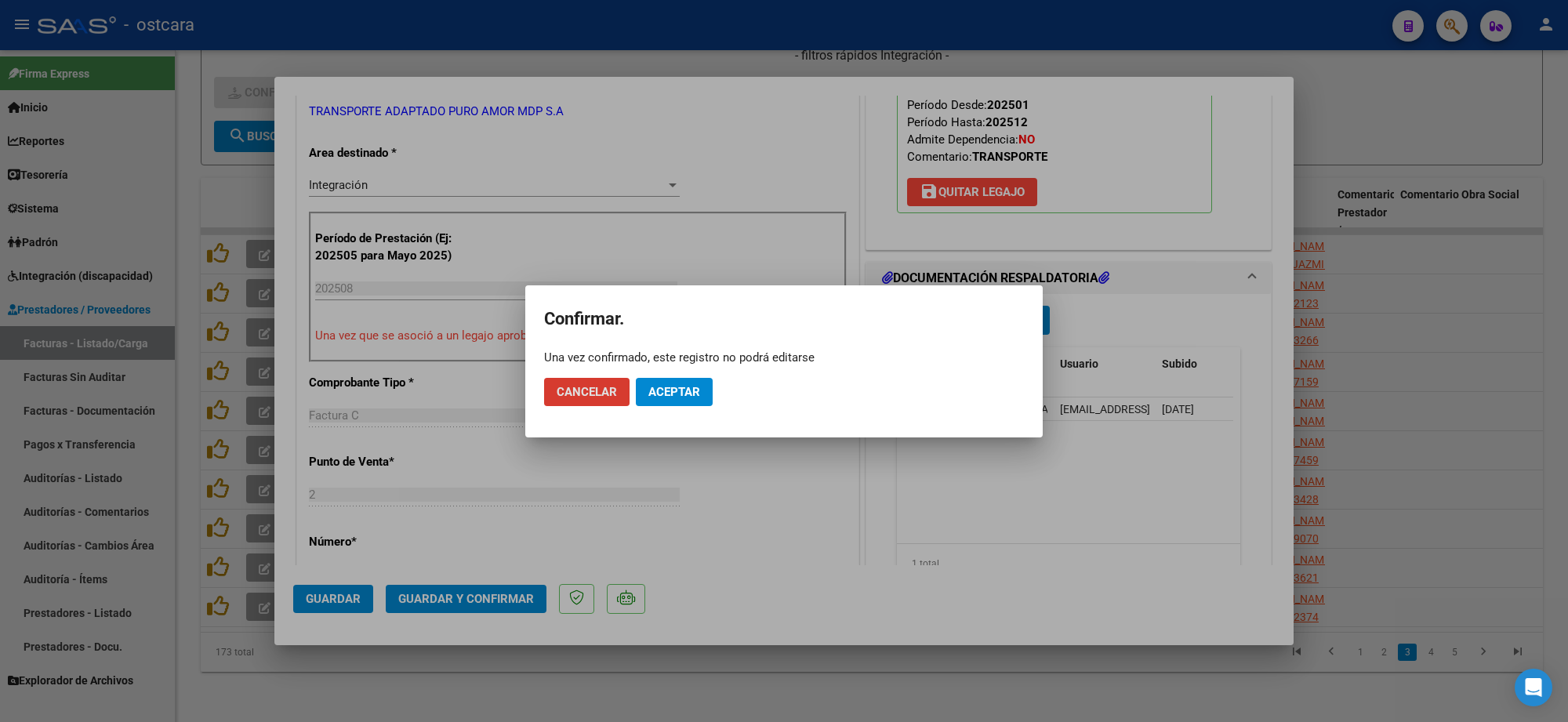
click at [684, 383] on button "Aceptar" at bounding box center [674, 392] width 77 height 28
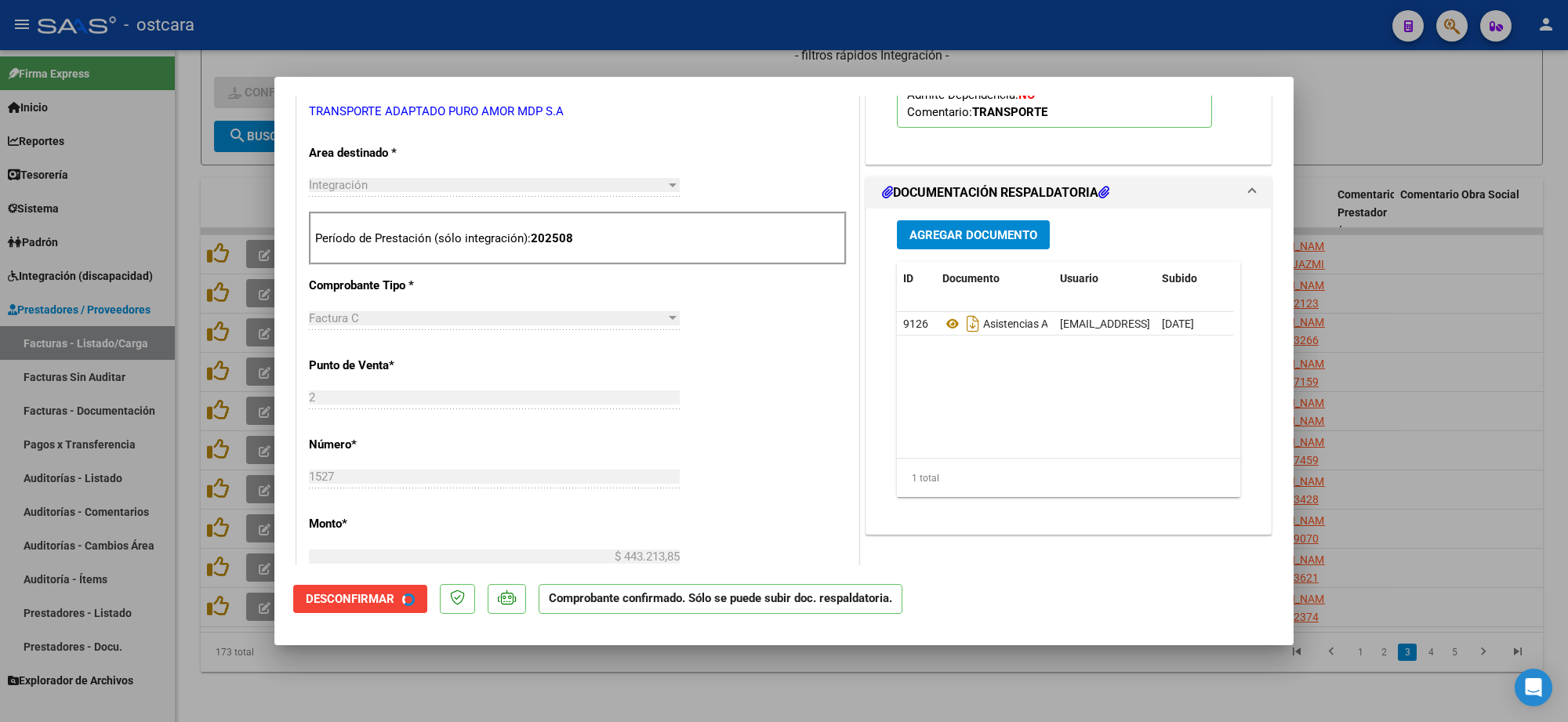
click at [1566, 299] on div at bounding box center [784, 361] width 1568 height 722
type input "$ 0,00"
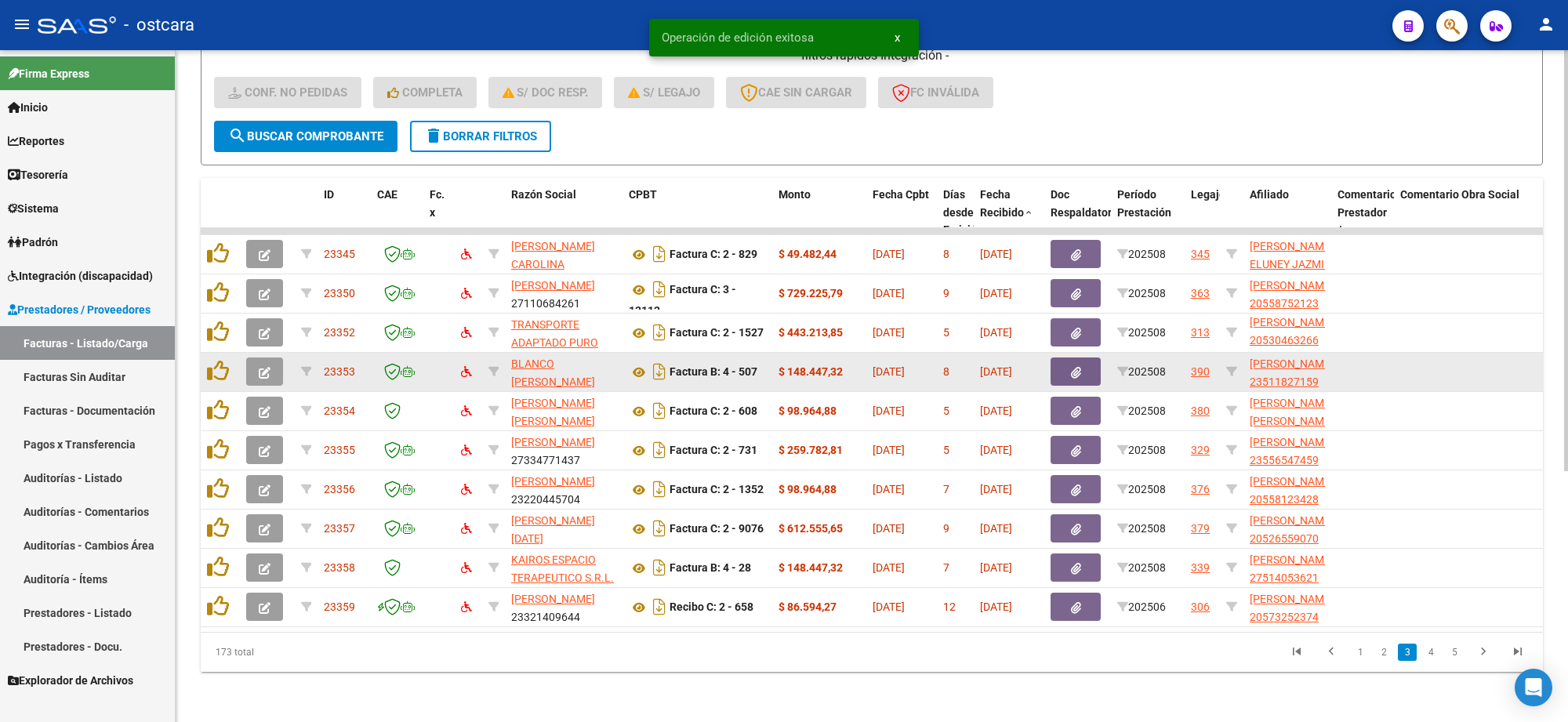
click at [259, 367] on icon "button" at bounding box center [264, 373] width 12 height 12
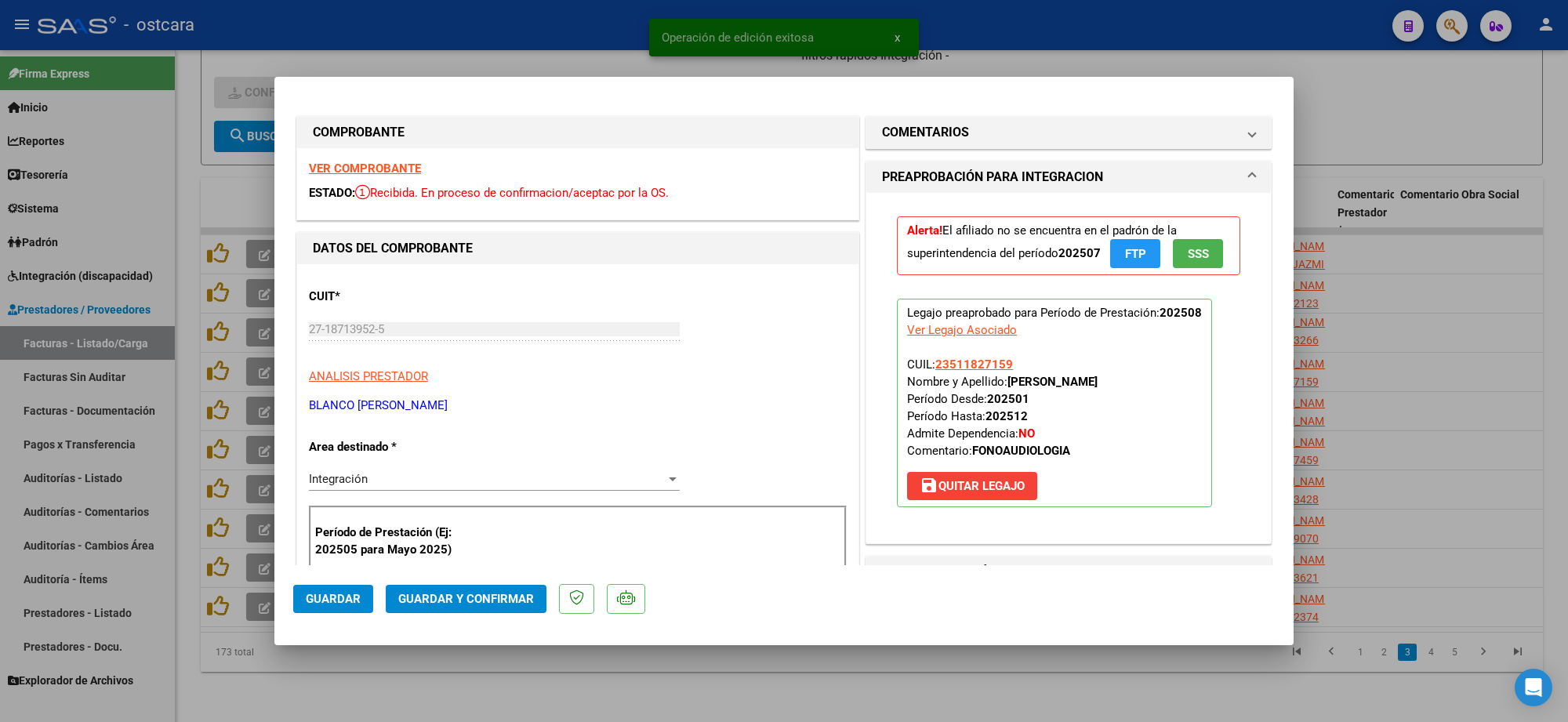
click at [345, 167] on strong "VER COMPROBANTE" at bounding box center [365, 168] width 112 height 14
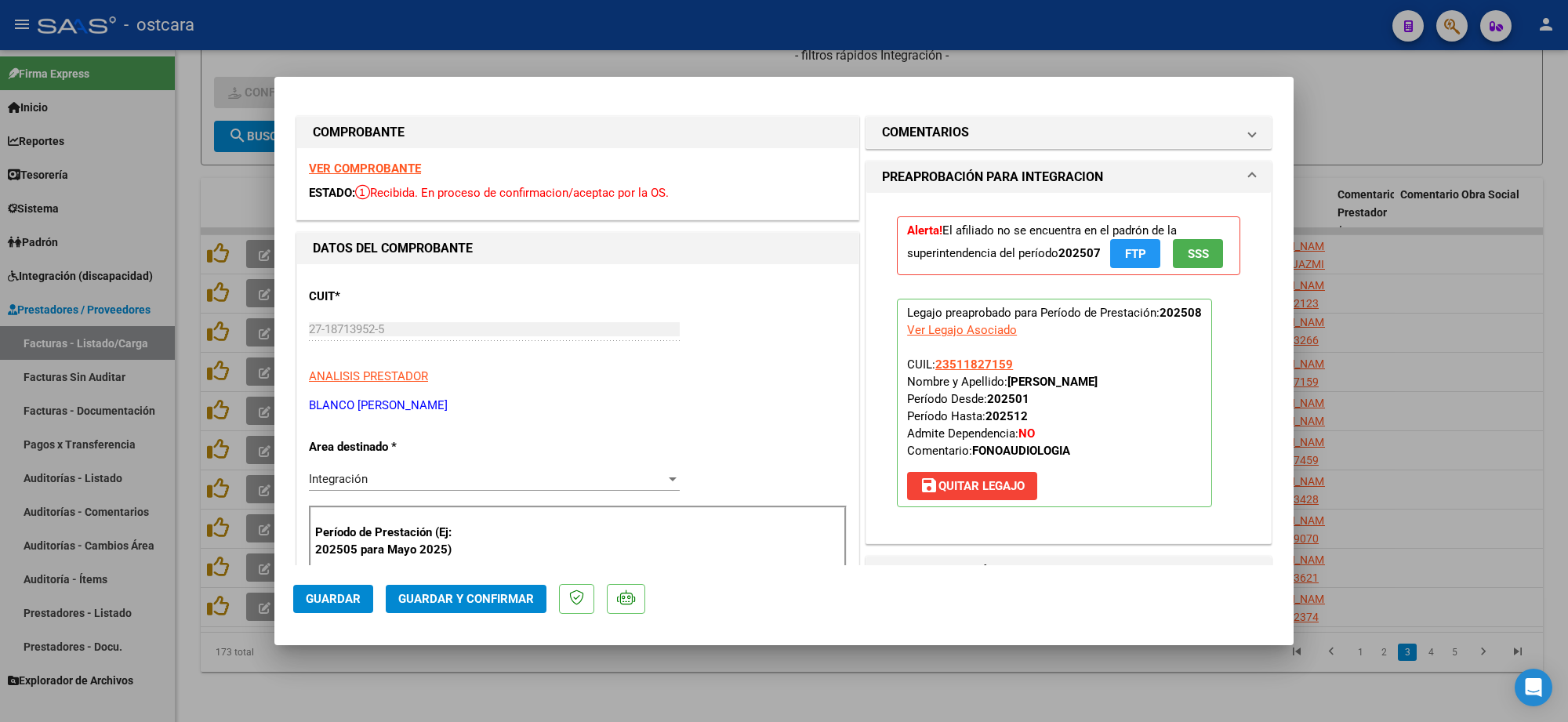
scroll to position [392, 0]
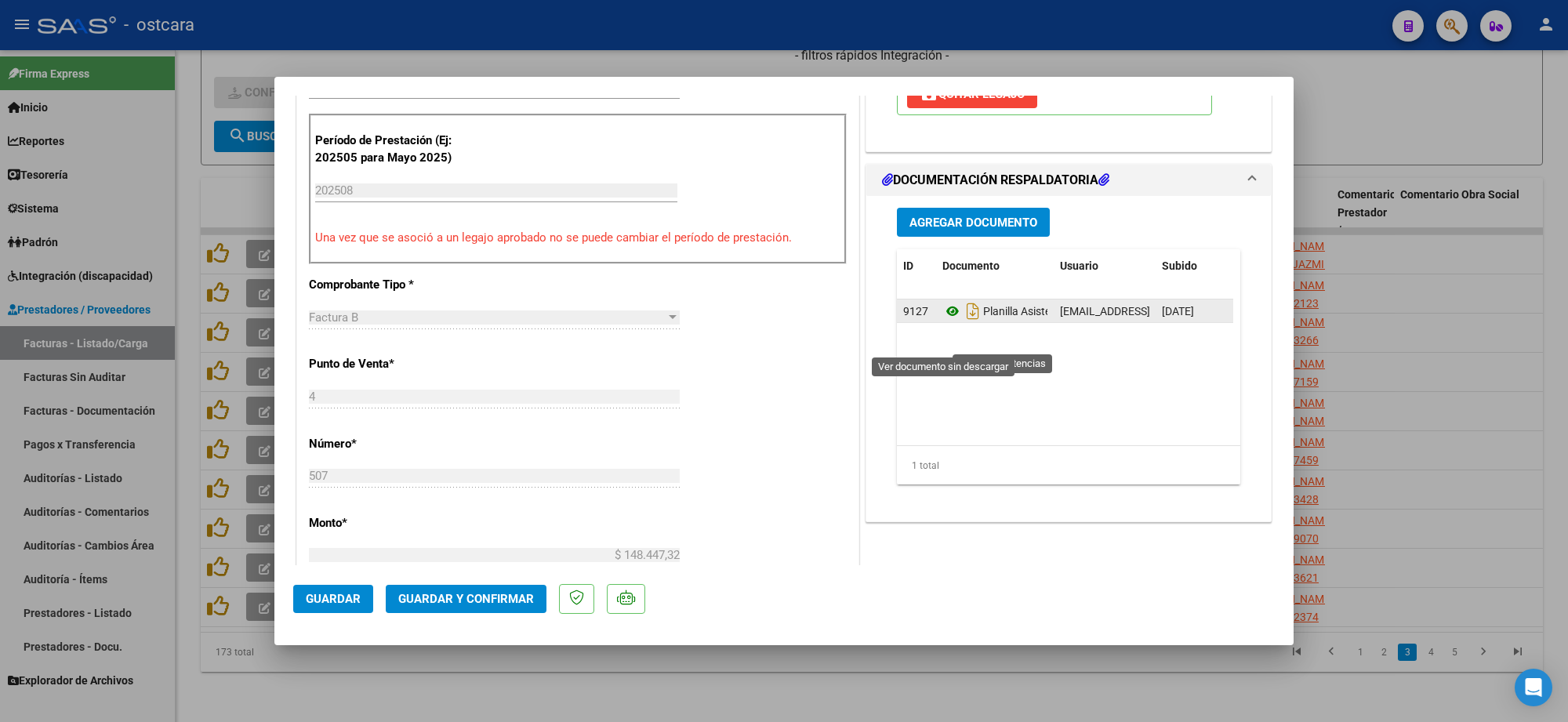
click at [942, 321] on icon at bounding box center [952, 311] width 21 height 19
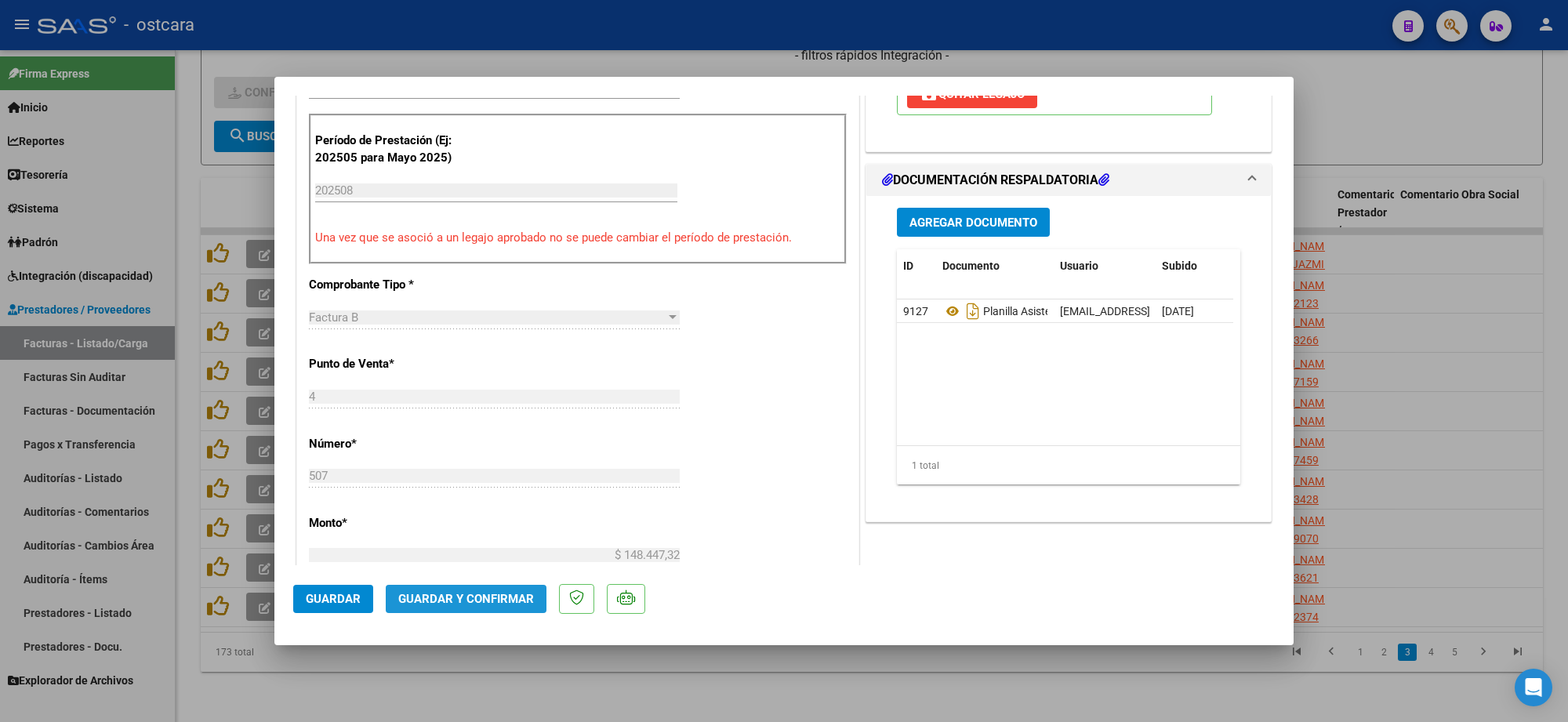
click at [480, 594] on span "Guardar y Confirmar" at bounding box center [467, 598] width 136 height 14
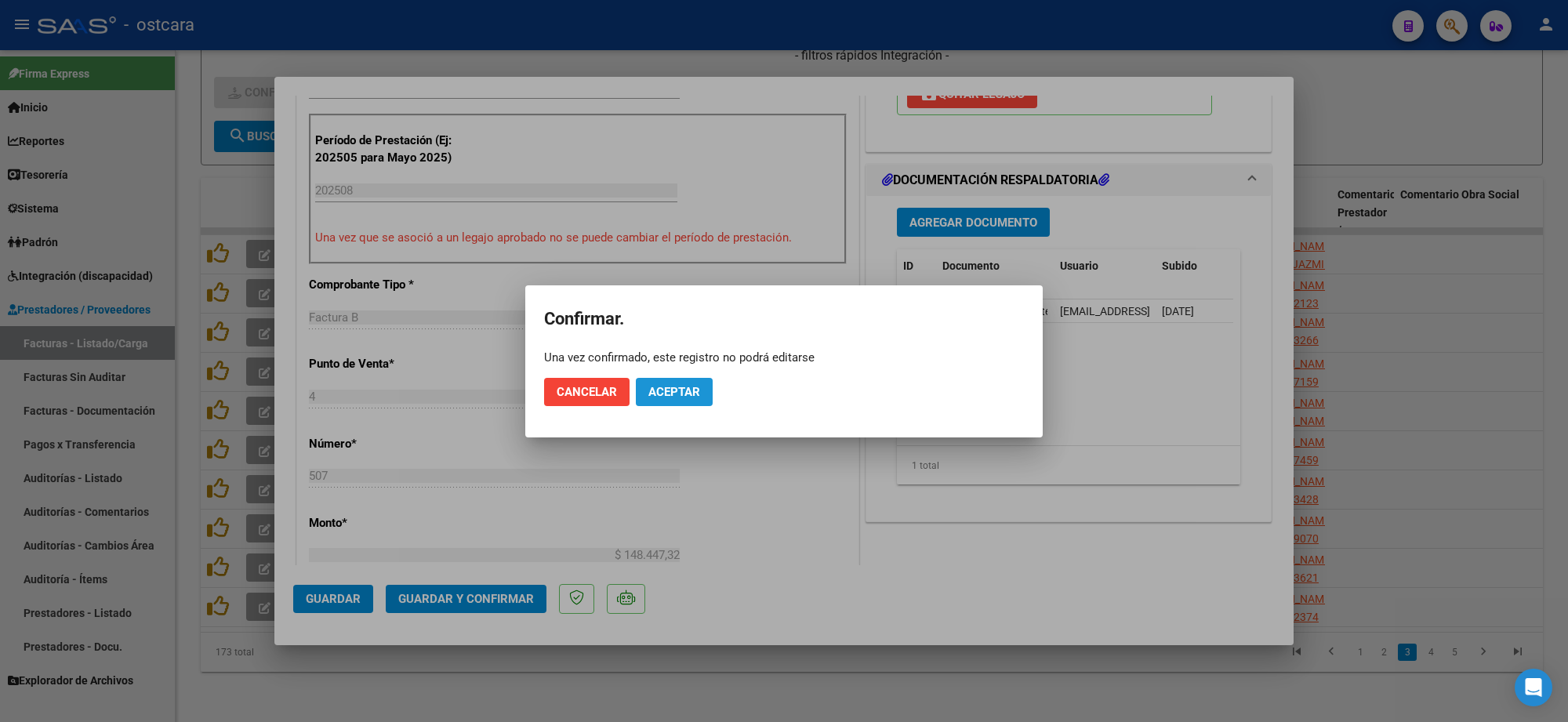
drag, startPoint x: 676, startPoint y: 397, endPoint x: 682, endPoint y: 385, distance: 13.4
click at [682, 385] on span "Aceptar" at bounding box center [674, 391] width 51 height 14
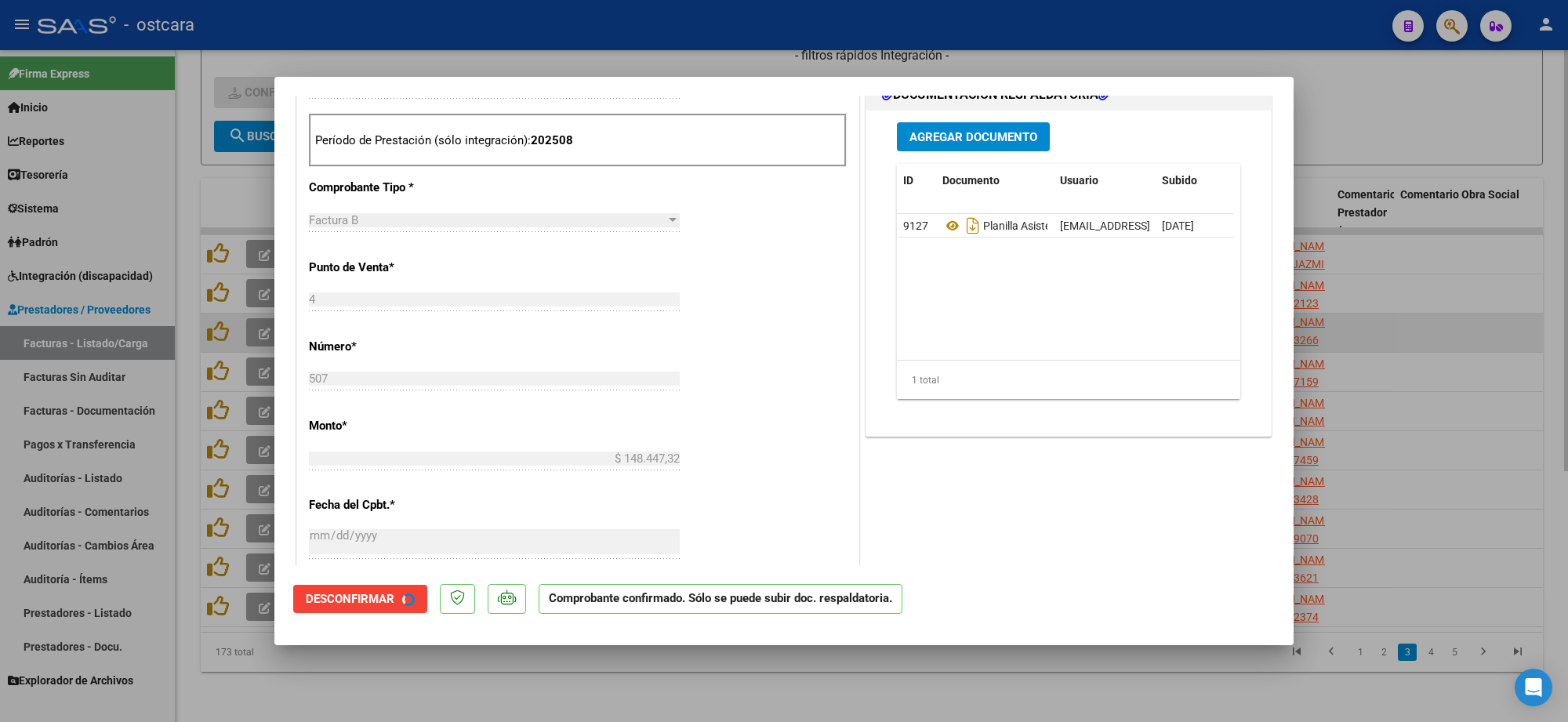
click at [1397, 312] on div at bounding box center [784, 361] width 1568 height 722
type input "$ 0,00"
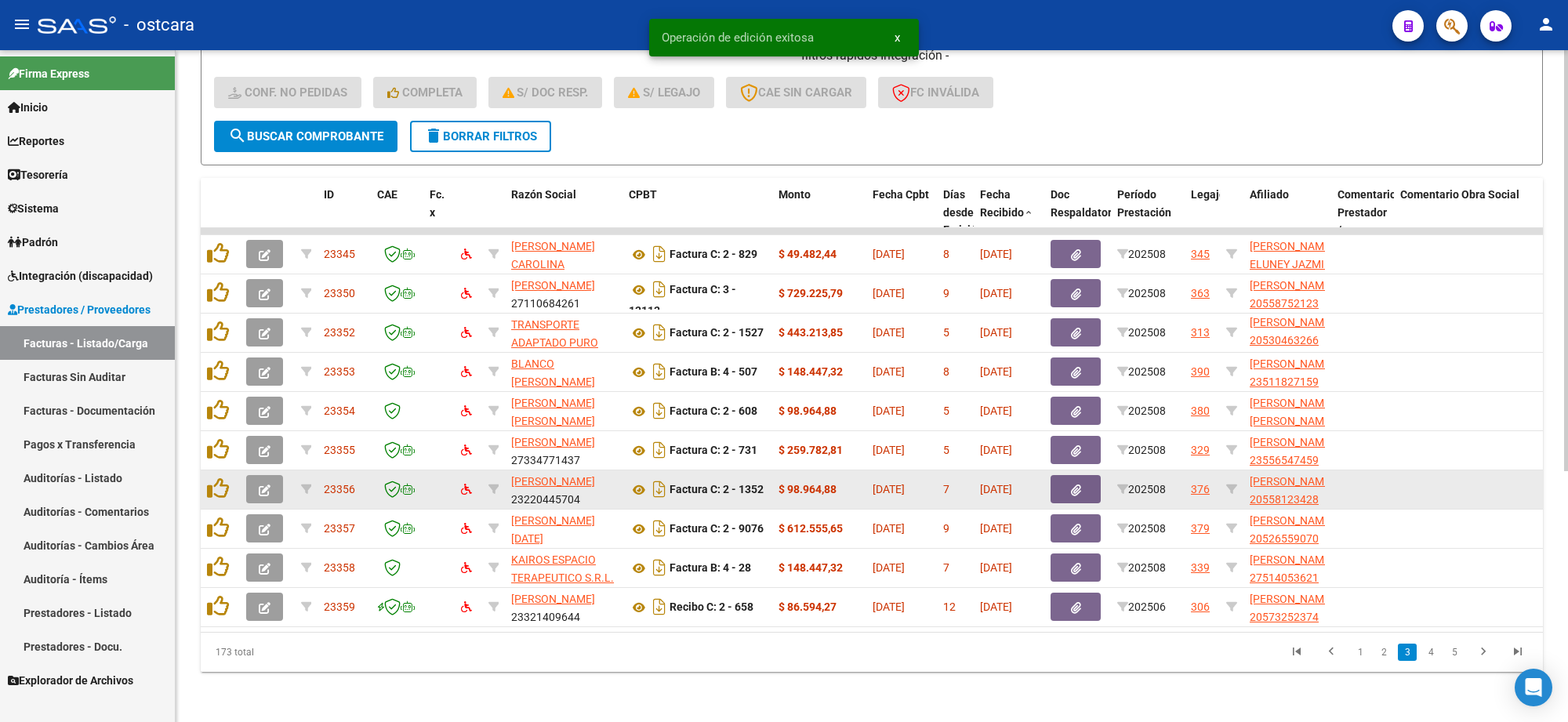
click at [255, 475] on button "button" at bounding box center [264, 489] width 36 height 28
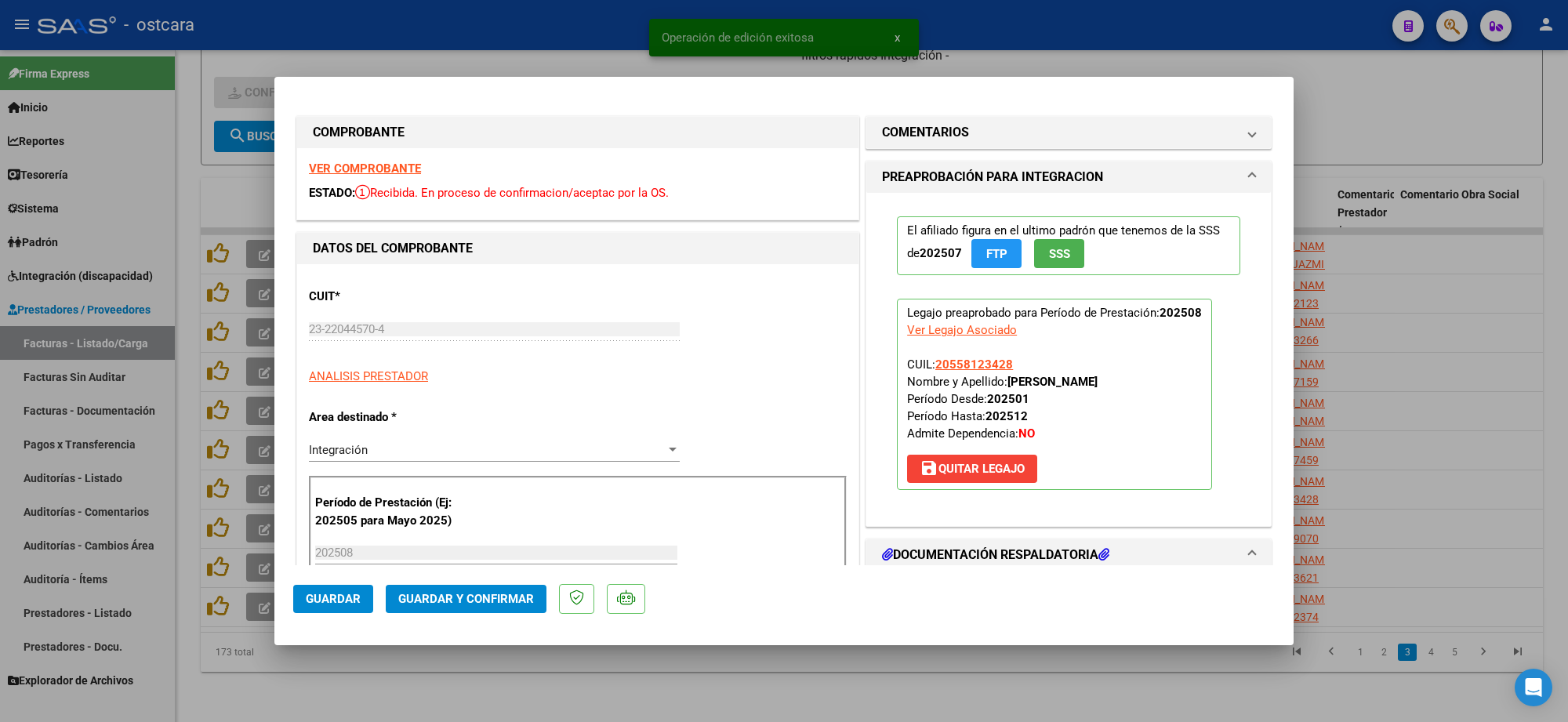
click at [357, 163] on strong "VER COMPROBANTE" at bounding box center [365, 168] width 112 height 14
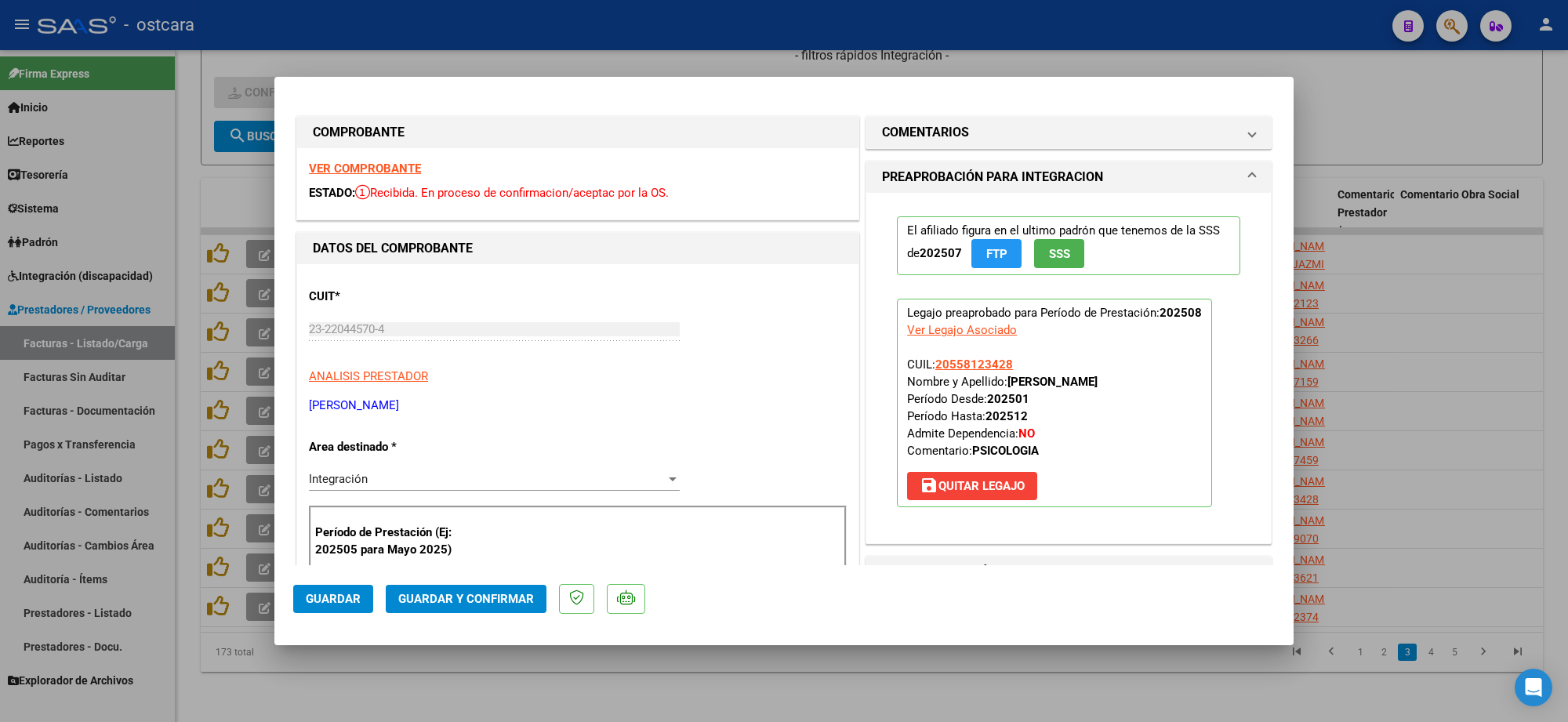
scroll to position [196, 0]
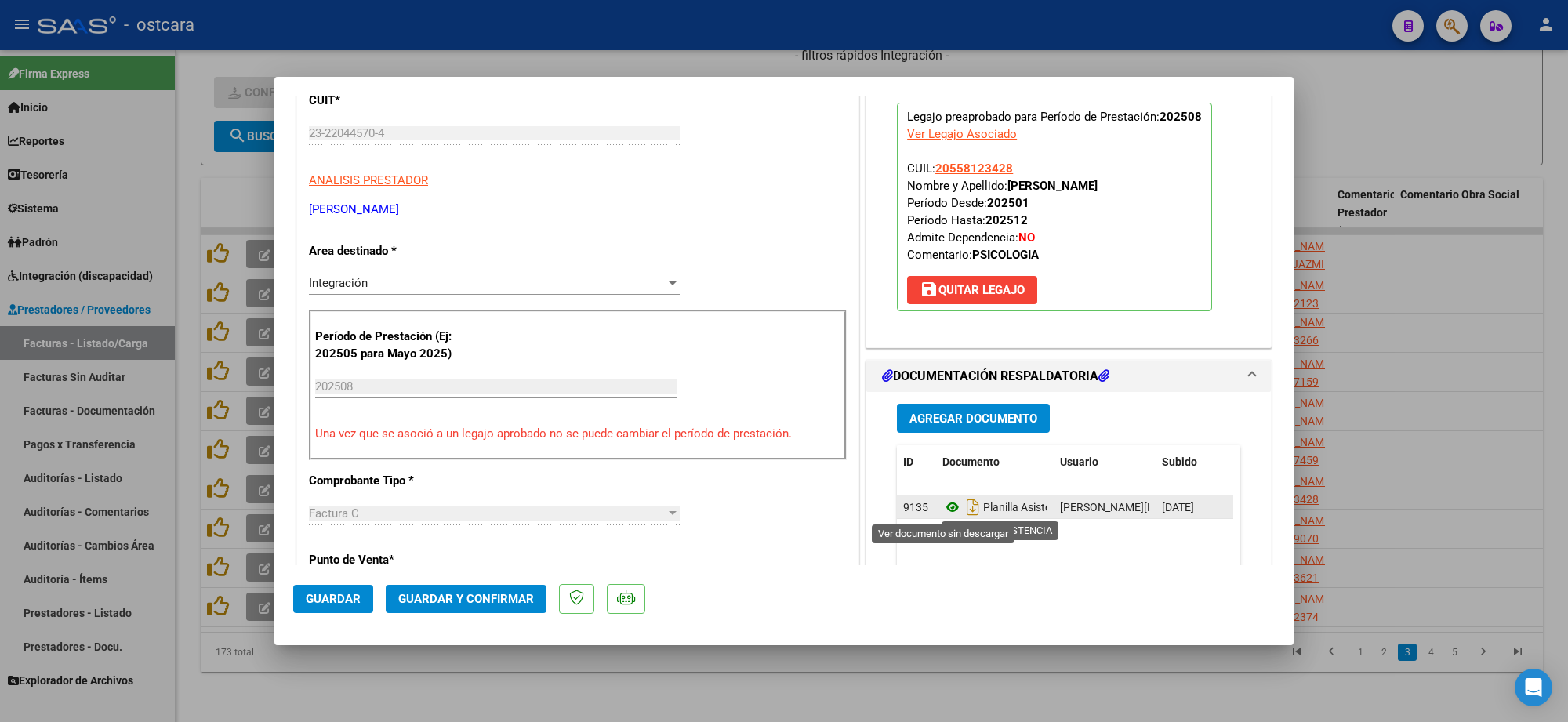
click at [943, 511] on icon at bounding box center [952, 507] width 21 height 19
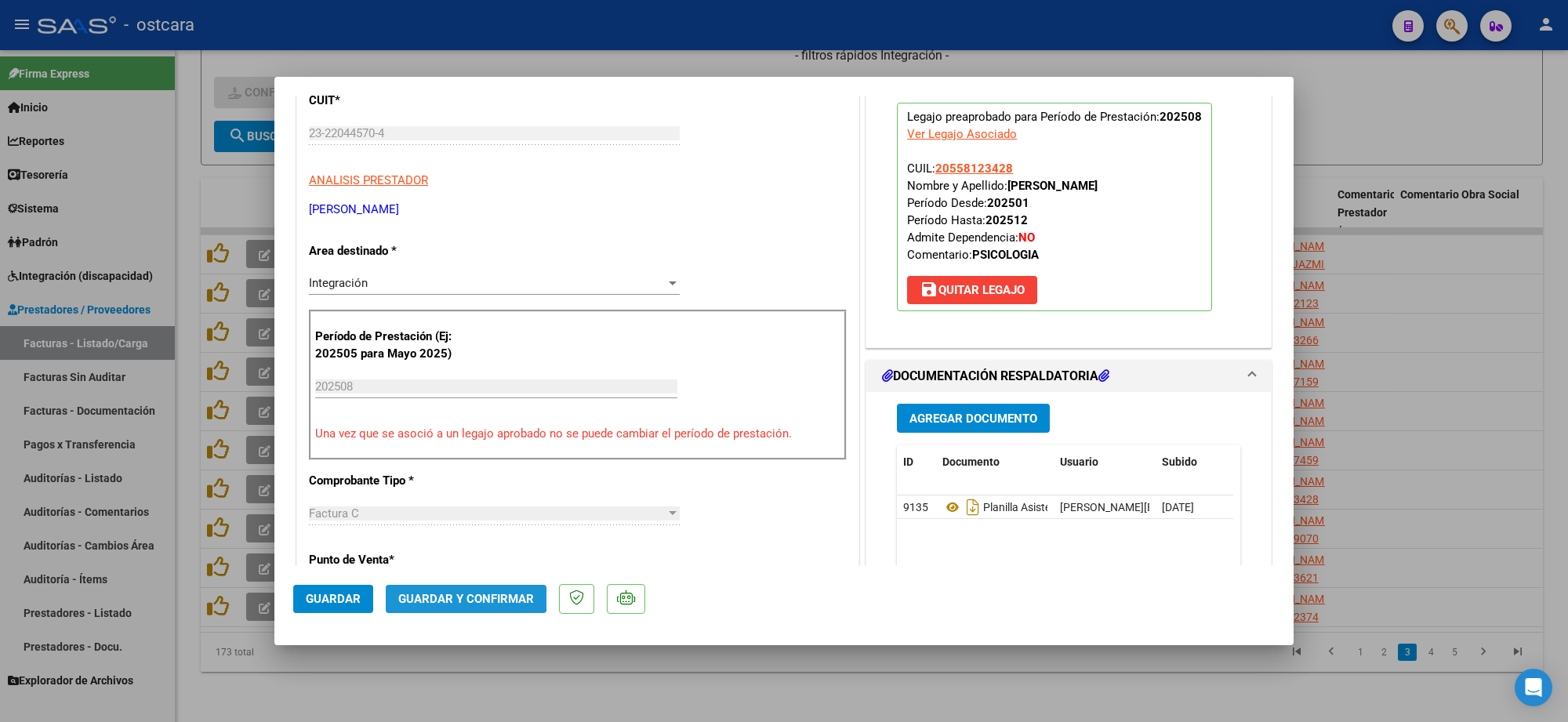
click at [461, 590] on button "Guardar y Confirmar" at bounding box center [466, 599] width 161 height 28
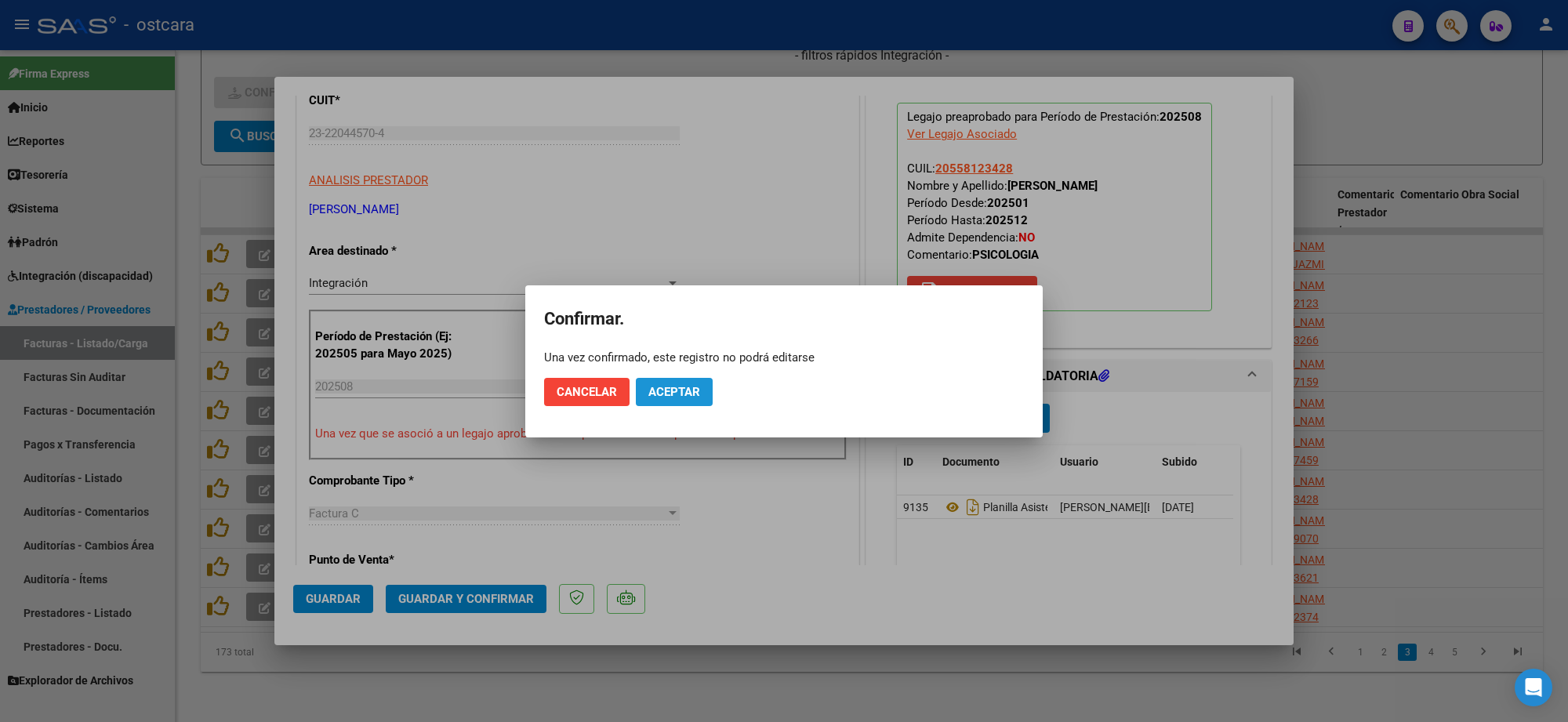
click at [685, 388] on span "Aceptar" at bounding box center [674, 391] width 51 height 14
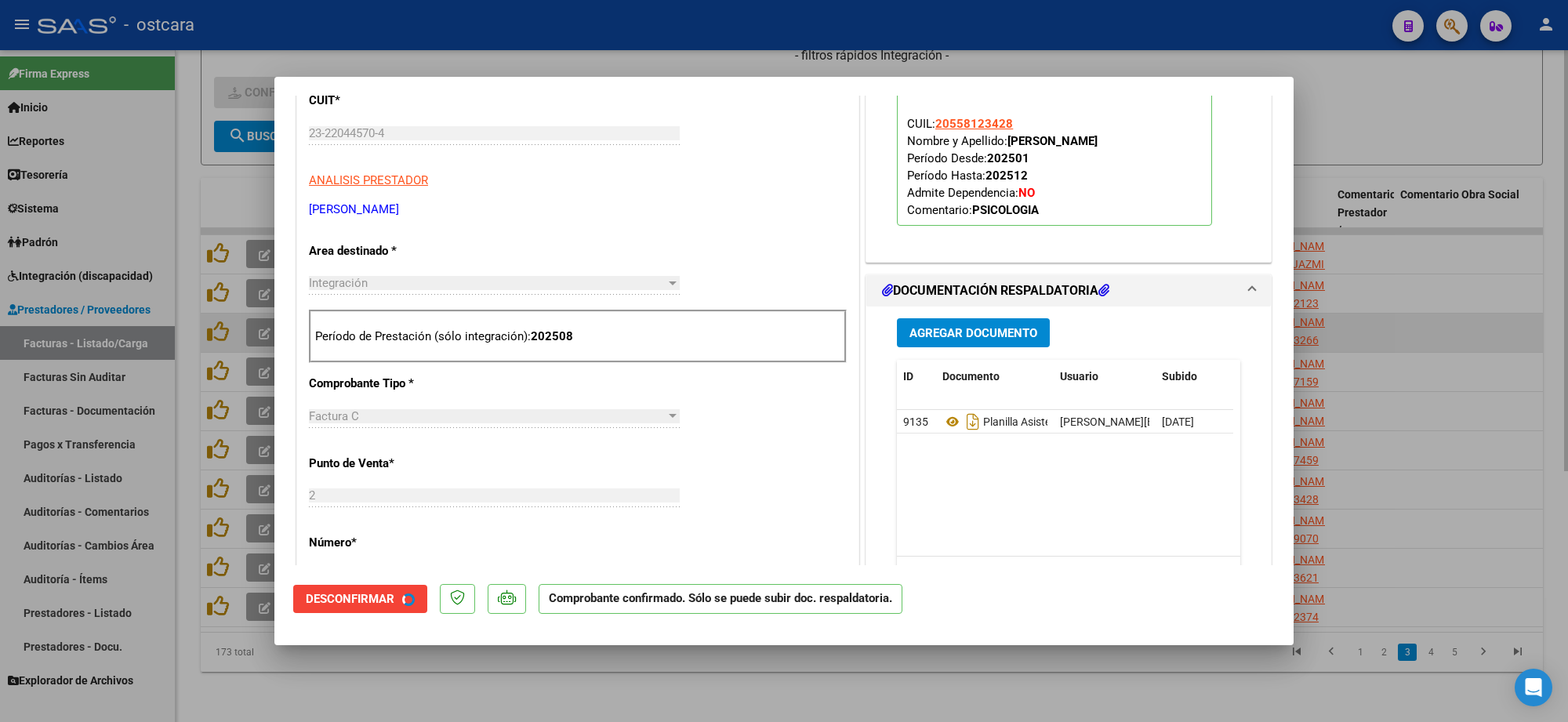
click at [1410, 304] on div at bounding box center [784, 361] width 1568 height 722
type input "$ 0,00"
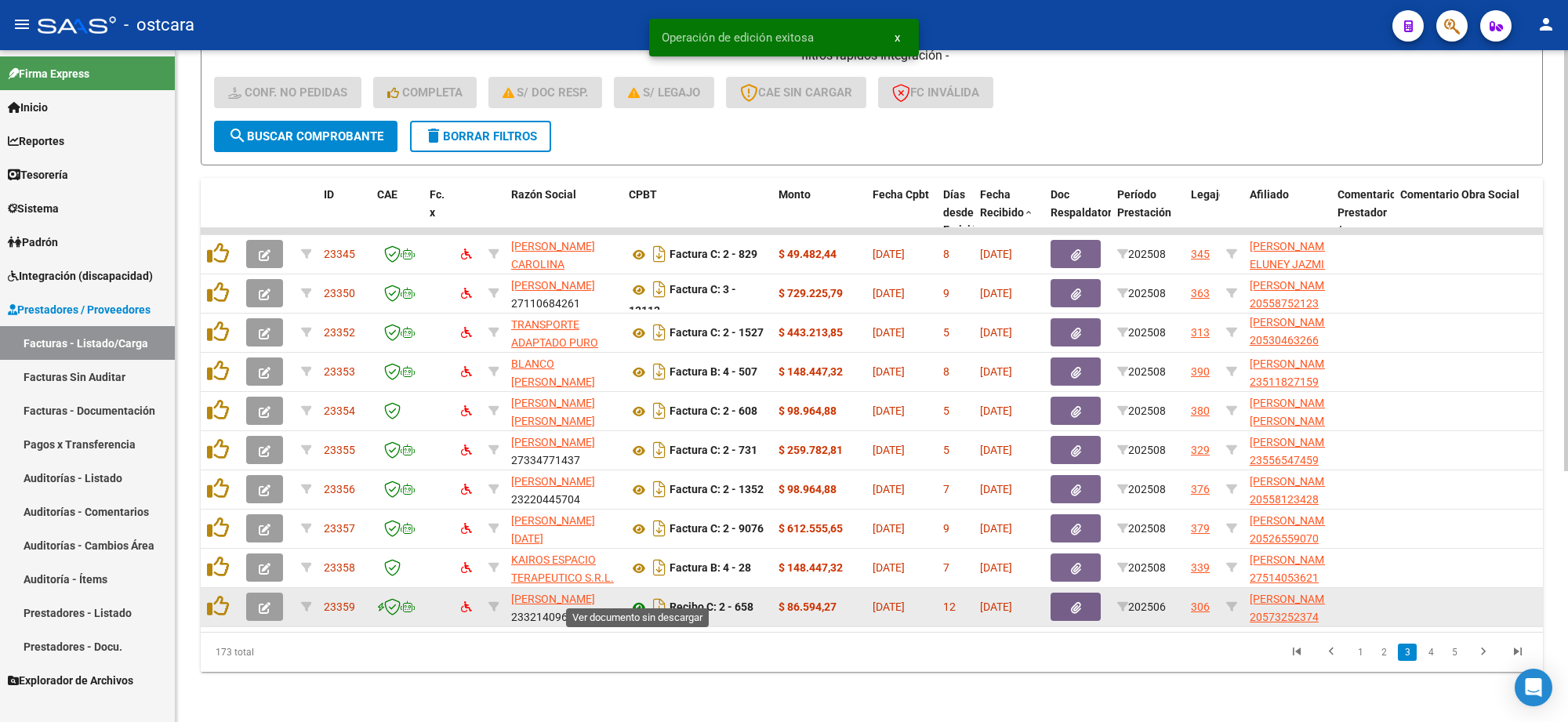
click at [636, 598] on icon at bounding box center [639, 608] width 21 height 19
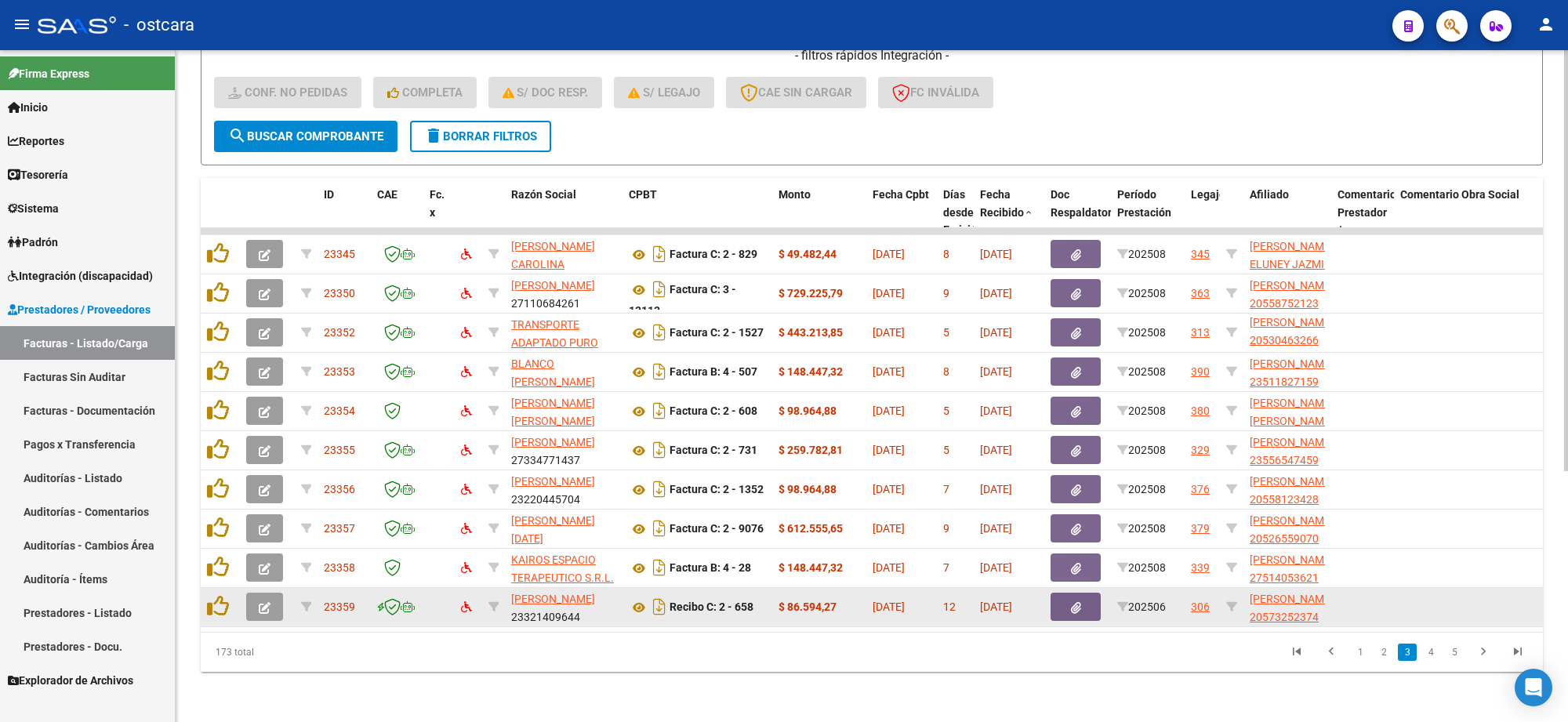
click at [1086, 594] on button "button" at bounding box center [1076, 607] width 51 height 28
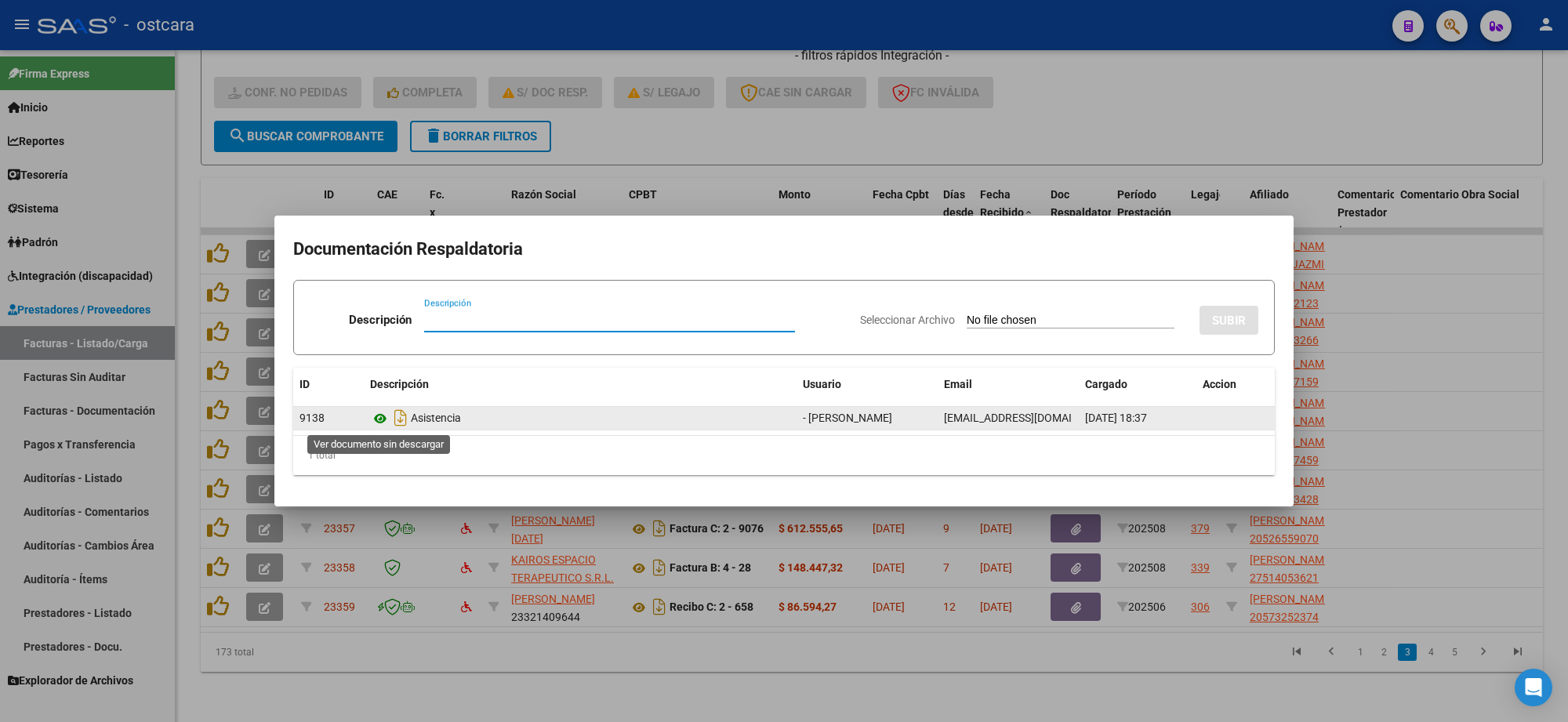
click at [373, 419] on icon at bounding box center [380, 419] width 21 height 19
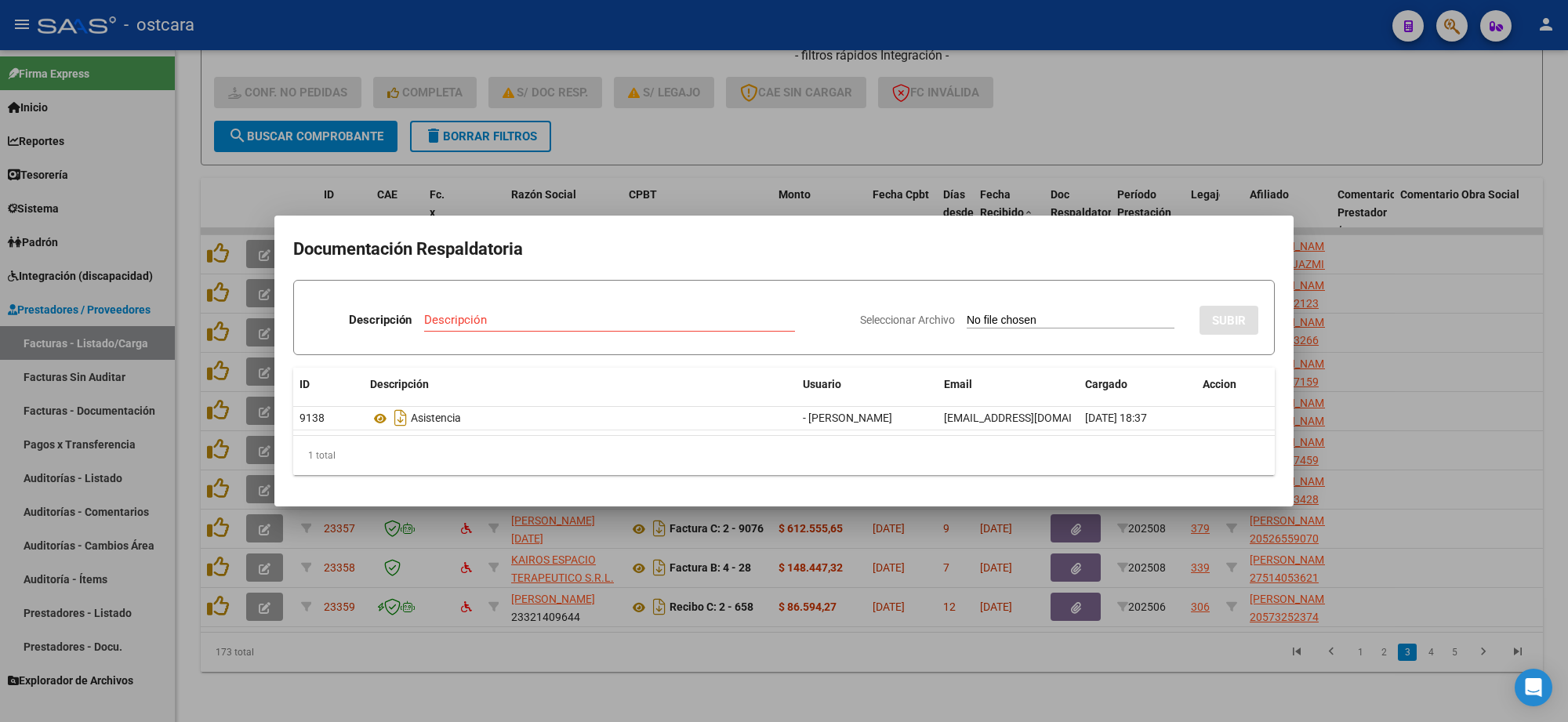
click at [1360, 589] on div at bounding box center [784, 361] width 1568 height 722
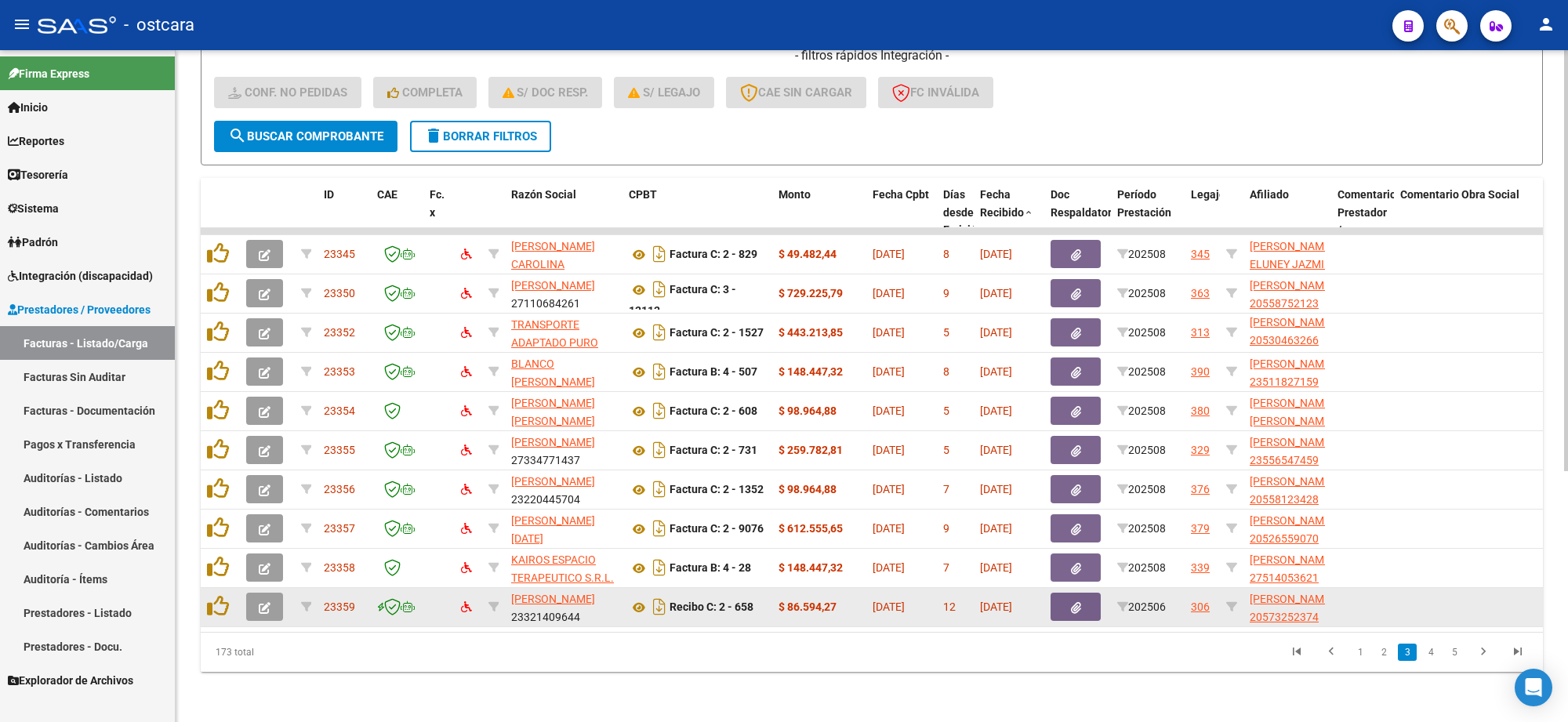
click at [269, 603] on icon "button" at bounding box center [264, 608] width 12 height 12
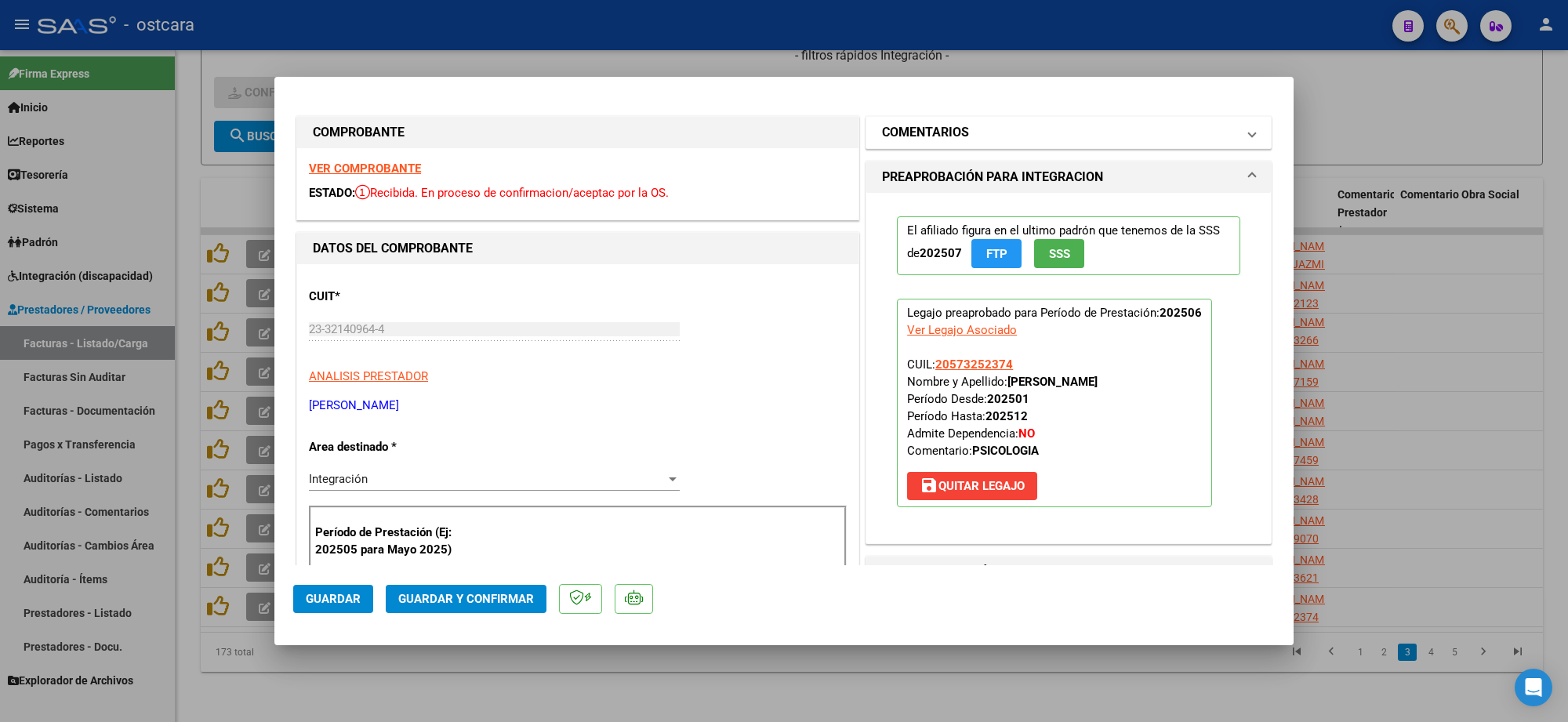
click at [988, 136] on mat-panel-title "COMENTARIOS" at bounding box center [1059, 133] width 355 height 19
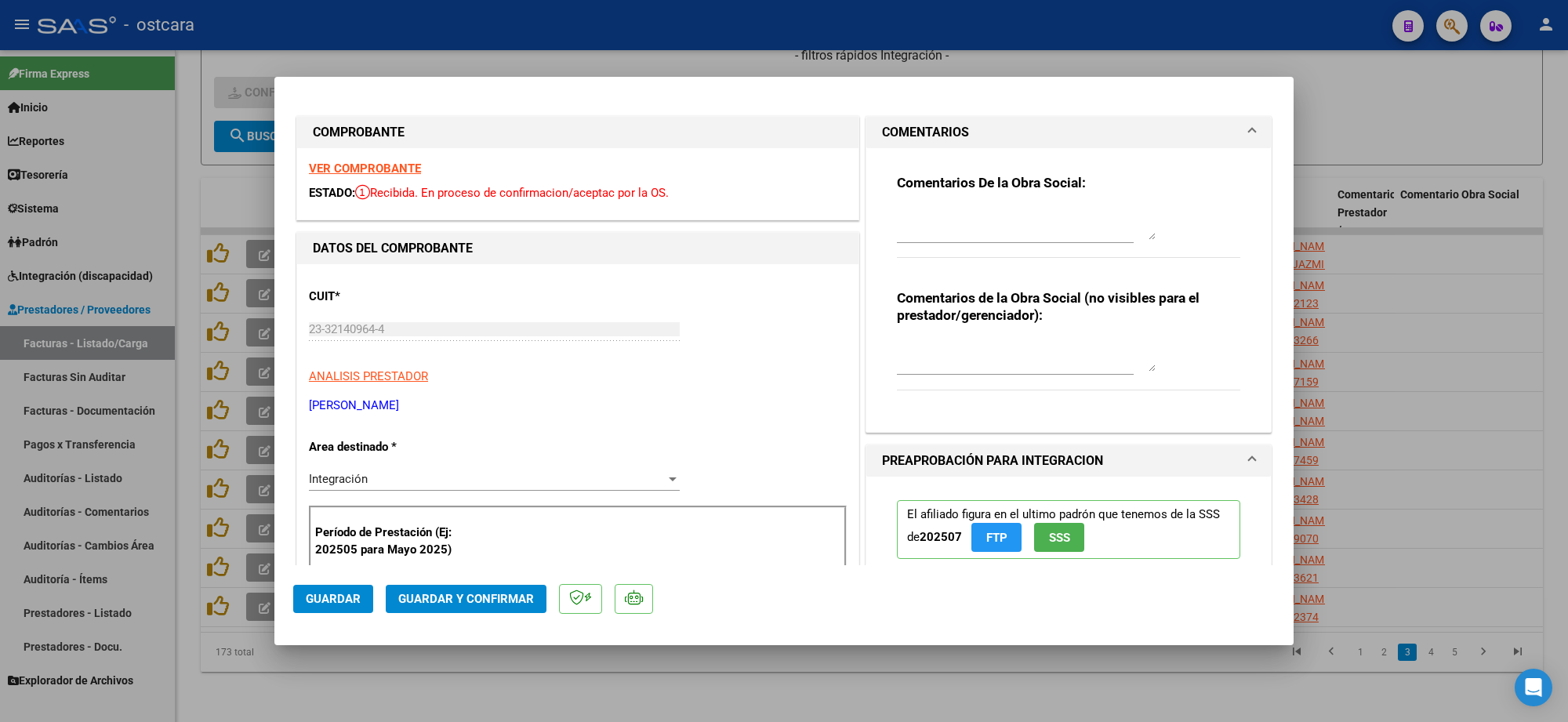
click at [996, 194] on div "Comentarios De la Obra Social:" at bounding box center [1068, 225] width 343 height 101
click at [996, 212] on textarea at bounding box center [1026, 225] width 259 height 31
paste textarea "Recordar indicar vinculo del firmante en las planillas de asistencia."
type textarea "Recordar indicar vinculo del firmante en las planillas de asistencia."
click at [464, 596] on span "Guardar y Confirmar" at bounding box center [467, 598] width 136 height 14
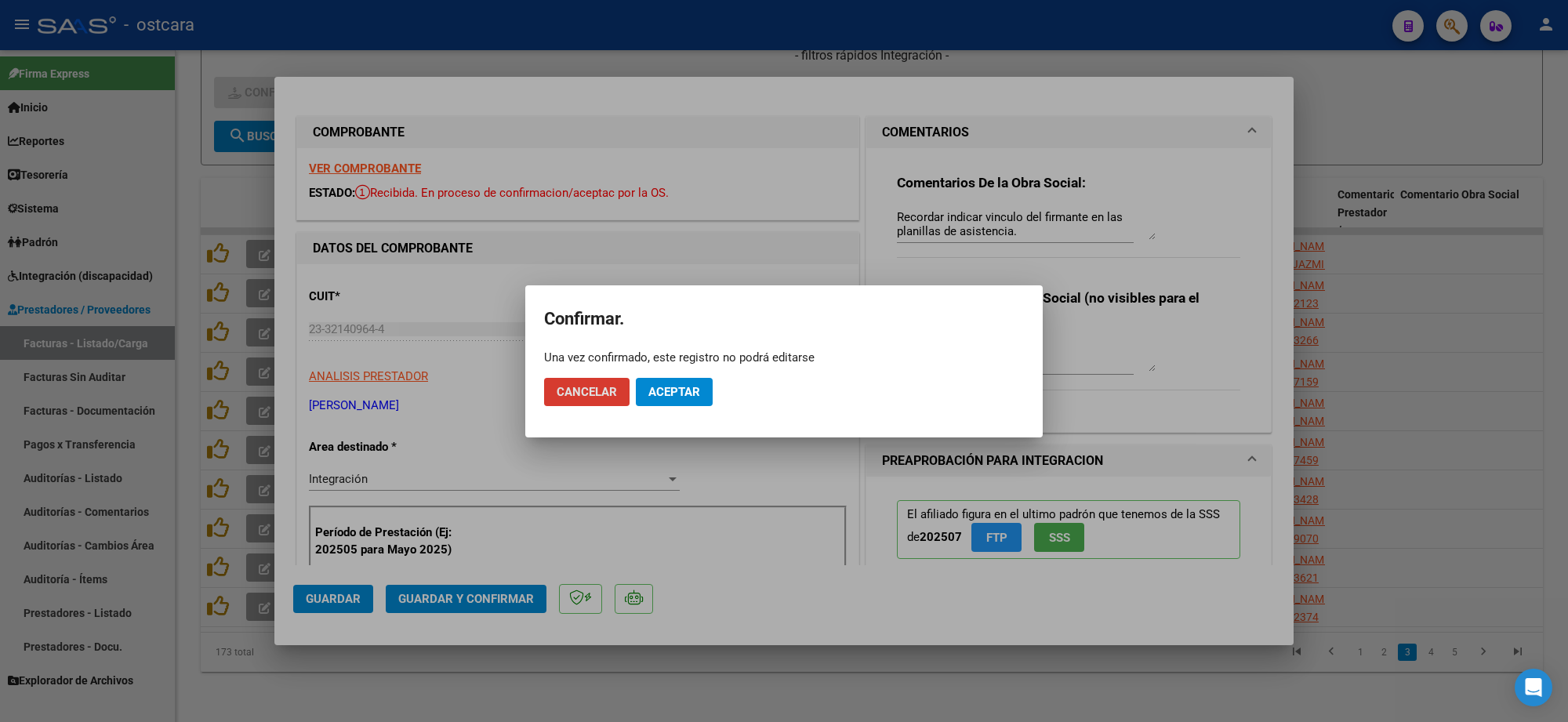
click at [665, 393] on span "Aceptar" at bounding box center [674, 391] width 51 height 14
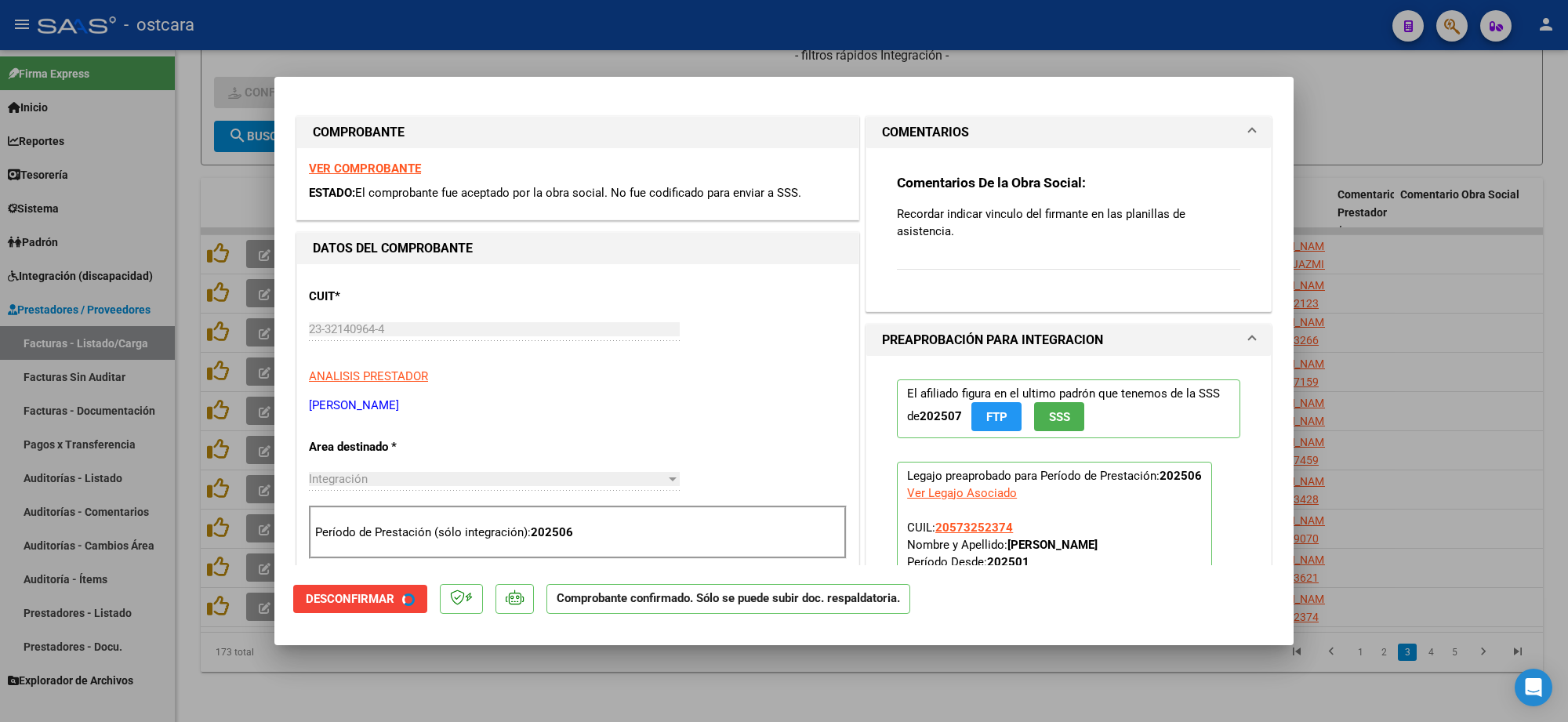
click at [1318, 313] on div at bounding box center [784, 361] width 1568 height 722
type input "$ 0,00"
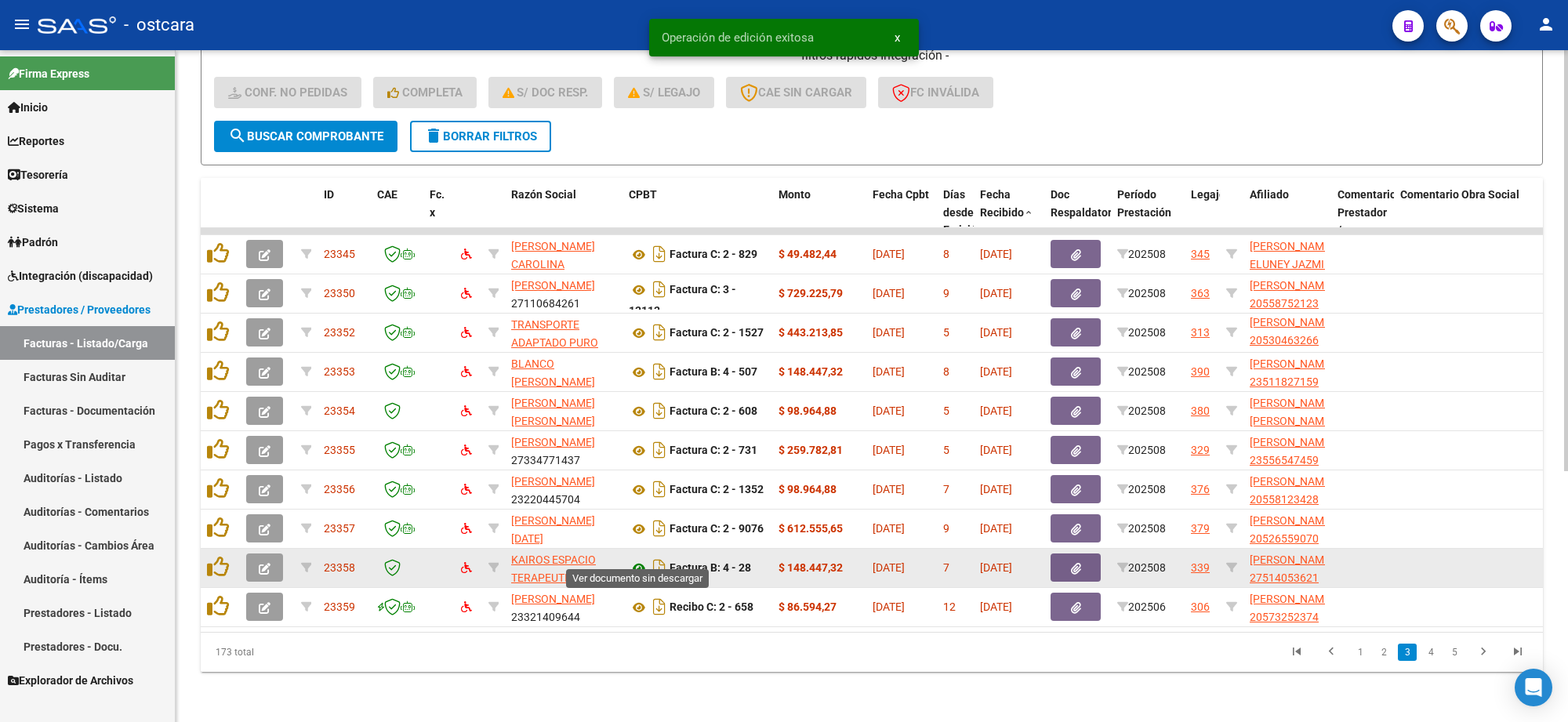
click at [644, 559] on icon at bounding box center [639, 568] width 21 height 19
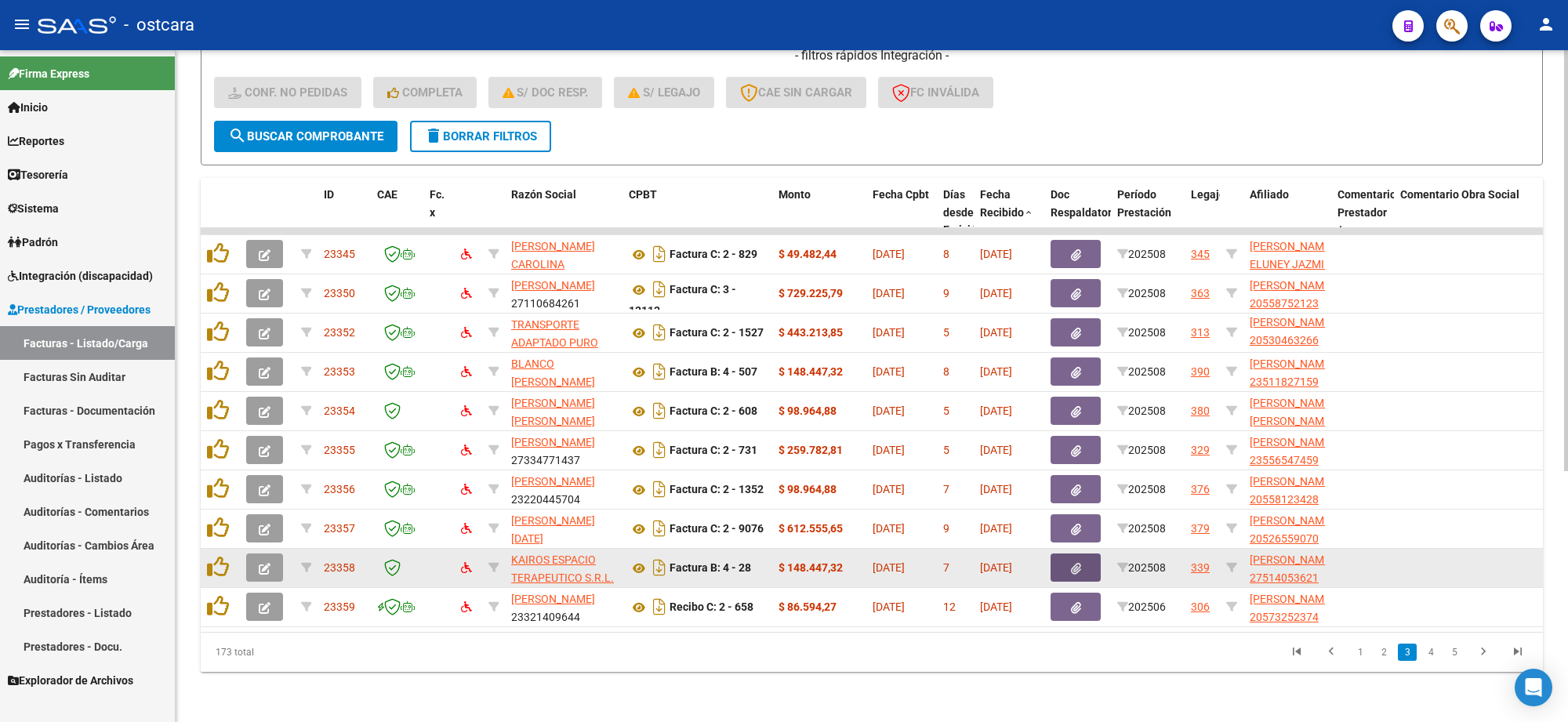
click at [1072, 563] on icon "button" at bounding box center [1076, 569] width 10 height 12
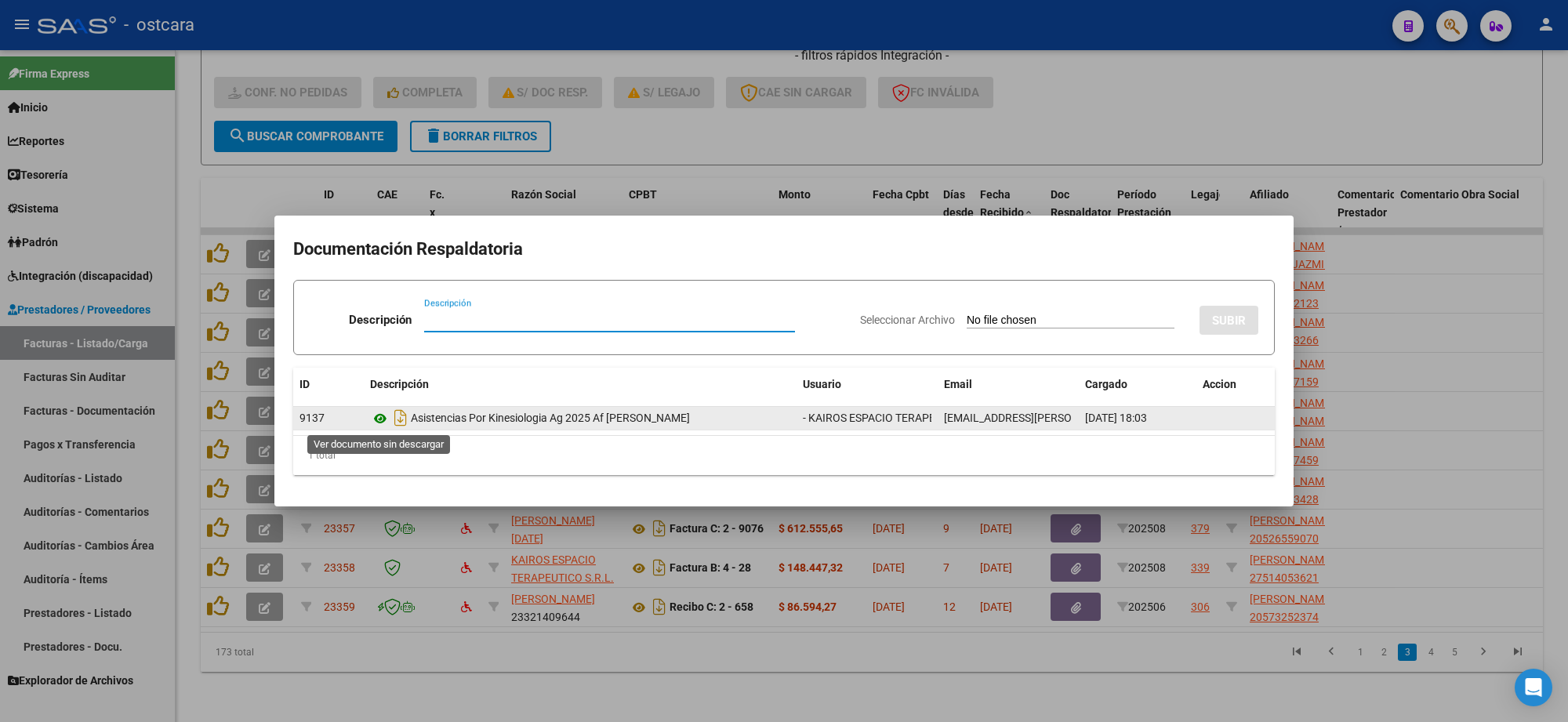
click at [385, 415] on icon at bounding box center [380, 419] width 21 height 19
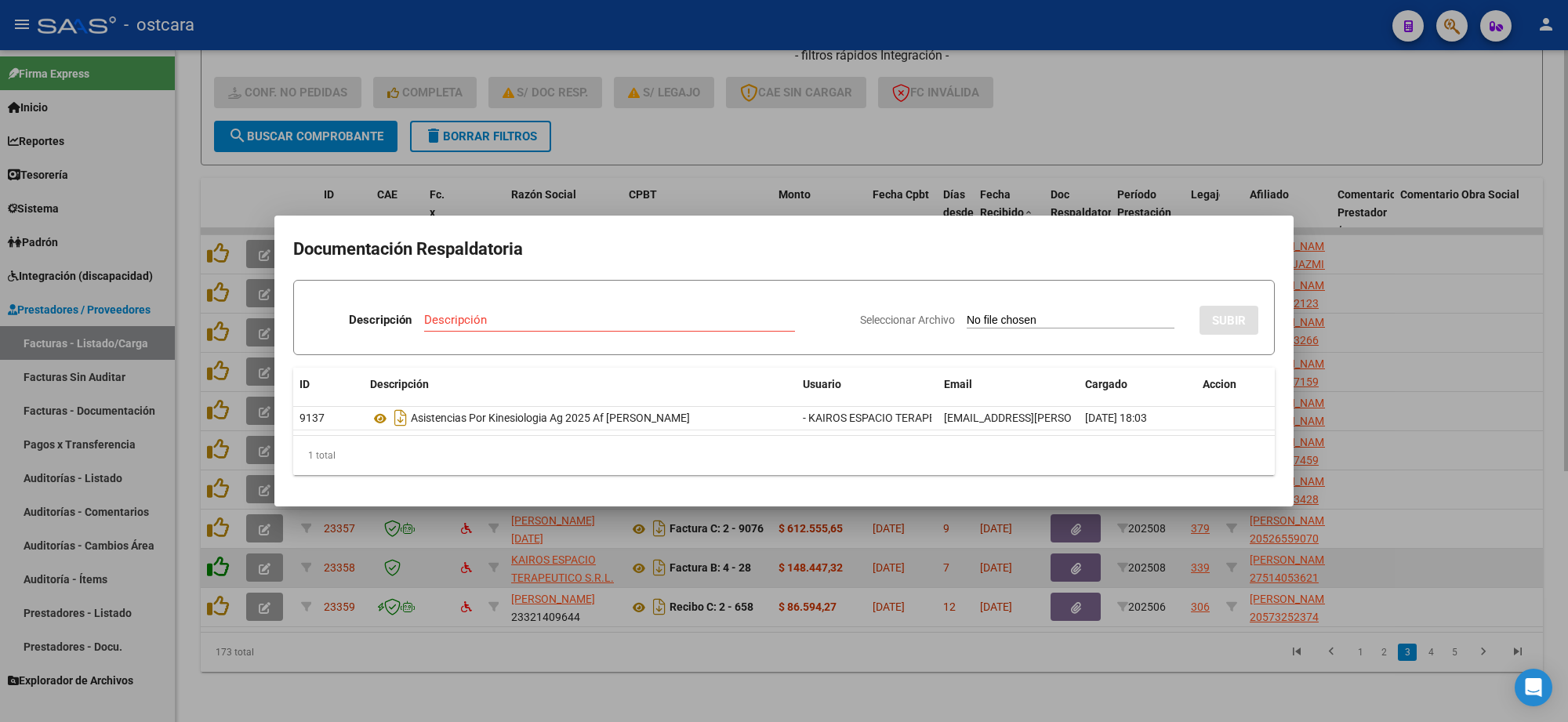
click at [222, 555] on div at bounding box center [784, 361] width 1568 height 722
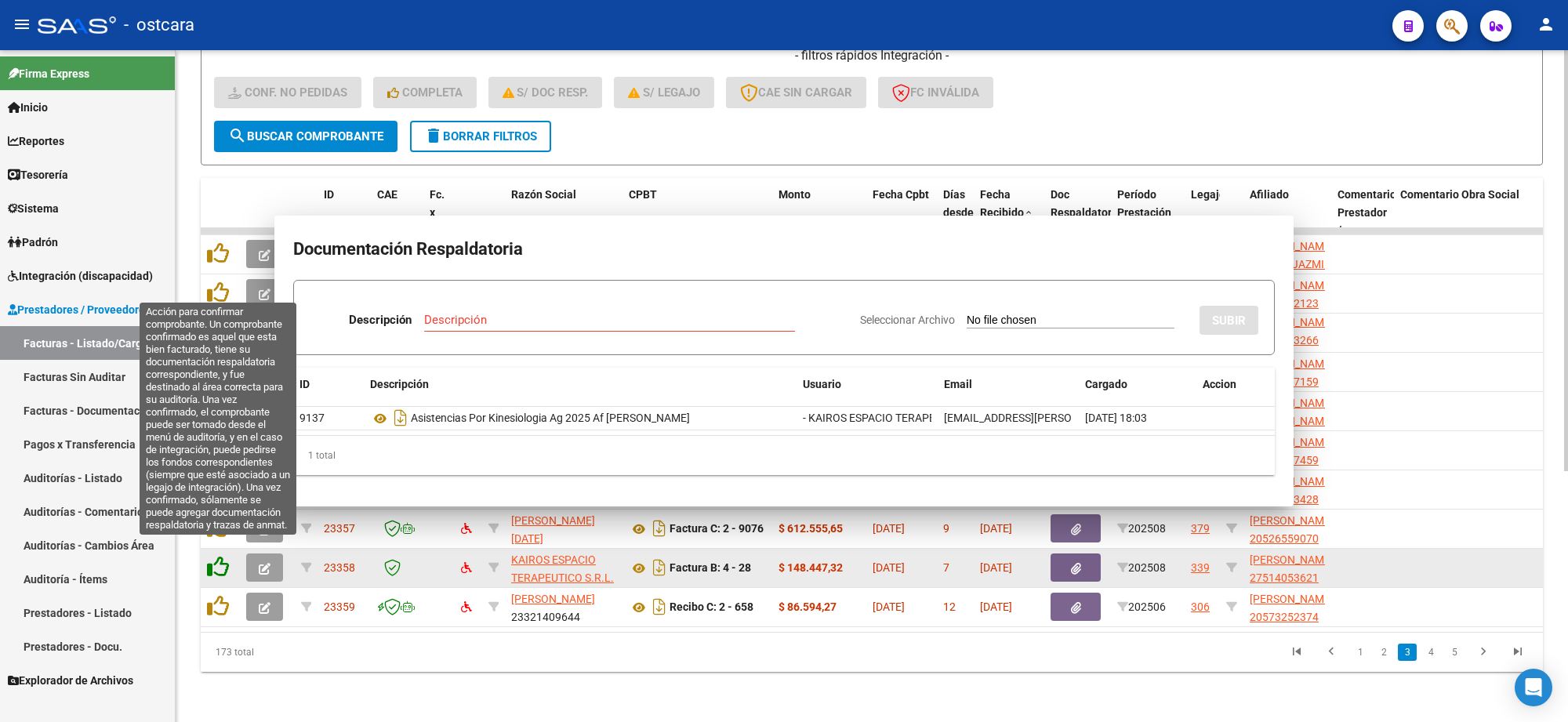
click at [220, 556] on icon at bounding box center [218, 567] width 22 height 22
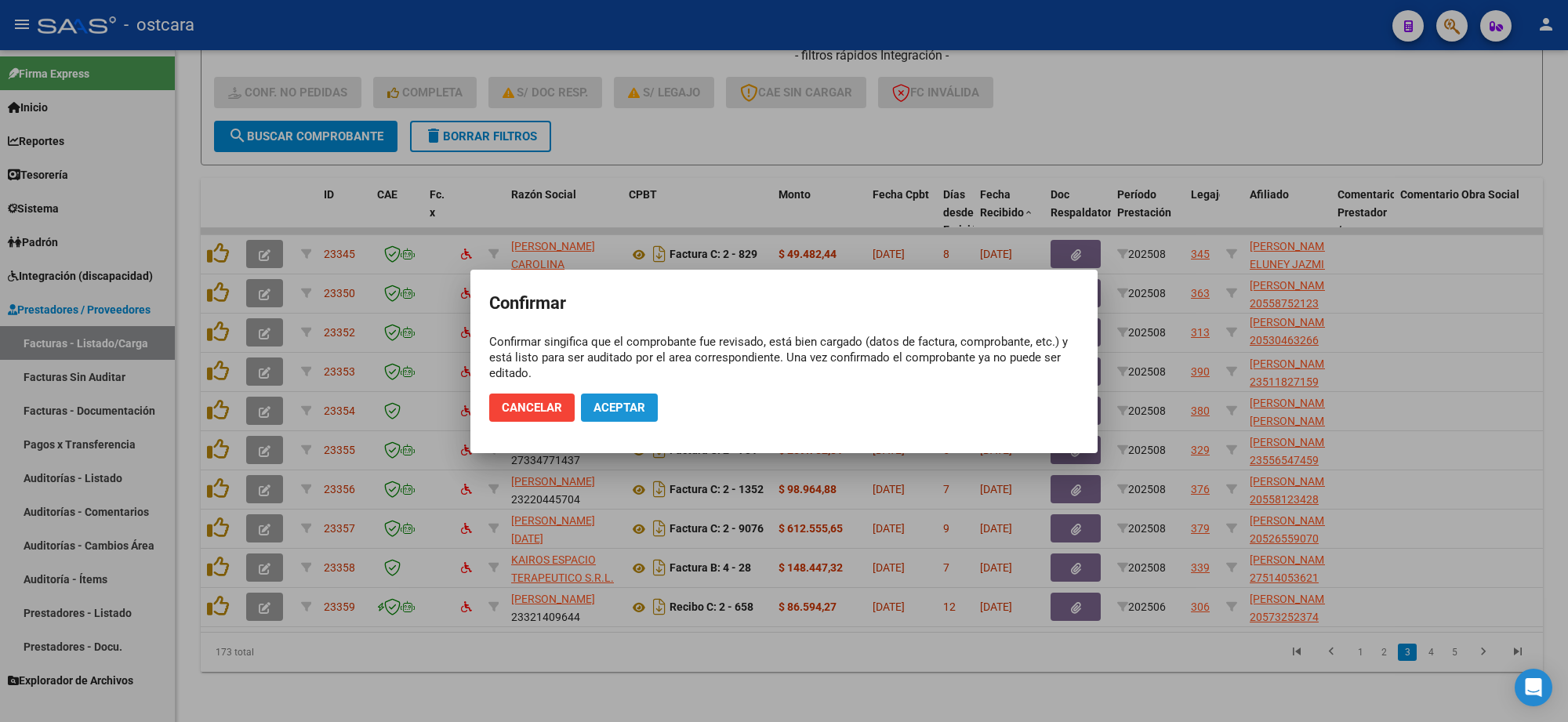
click at [632, 421] on button "Aceptar" at bounding box center [619, 408] width 77 height 28
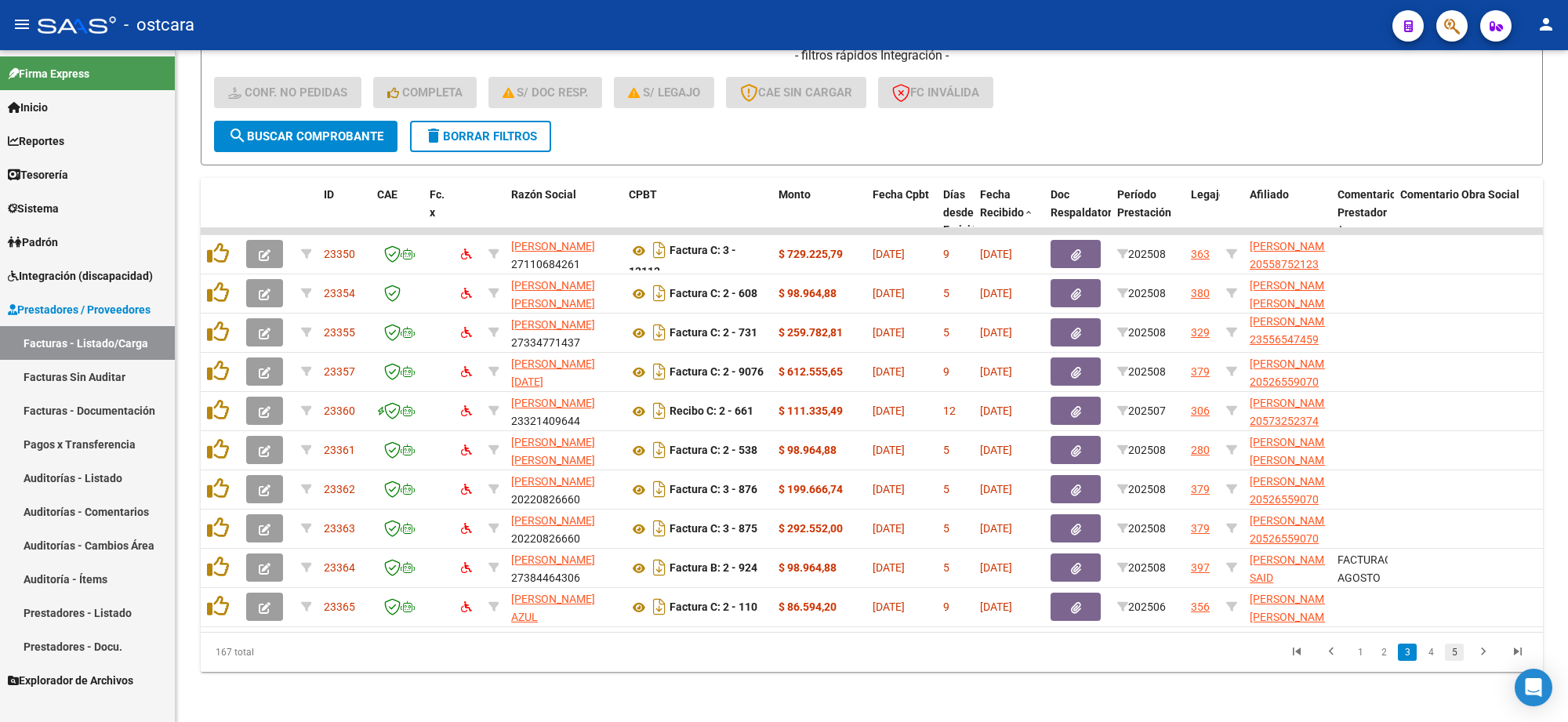
click at [1449, 648] on link "5" at bounding box center [1454, 652] width 19 height 17
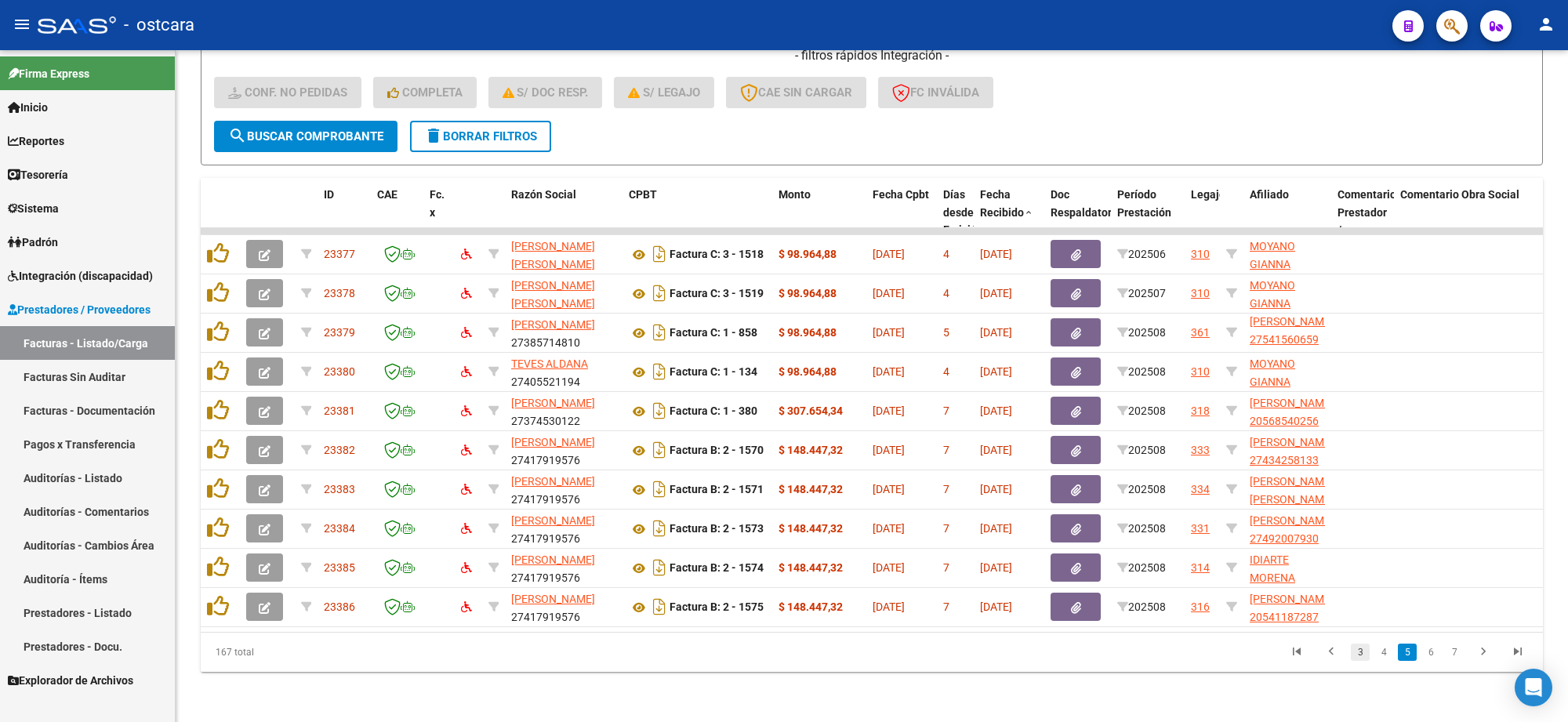
click at [1354, 657] on link "3" at bounding box center [1360, 652] width 19 height 17
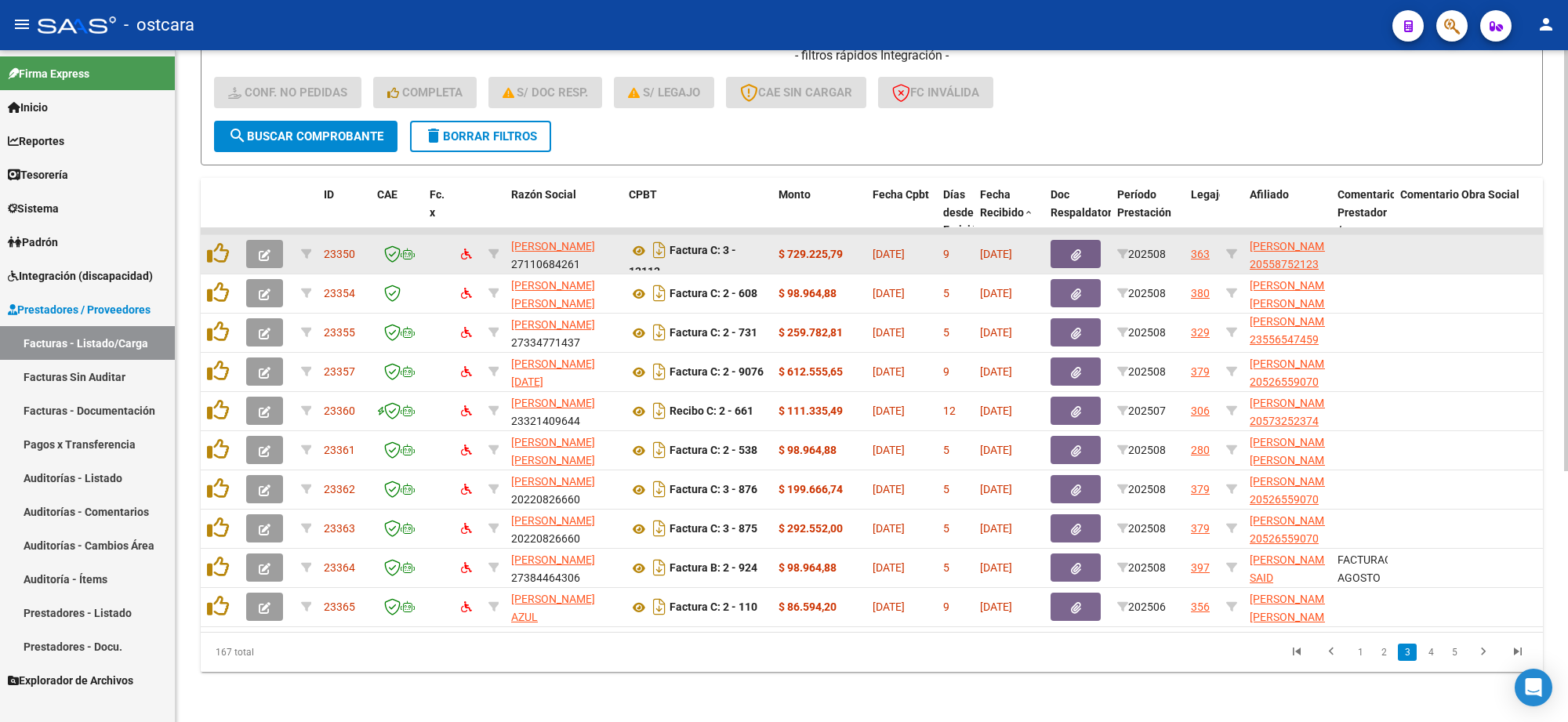
click at [269, 250] on icon "button" at bounding box center [264, 255] width 12 height 12
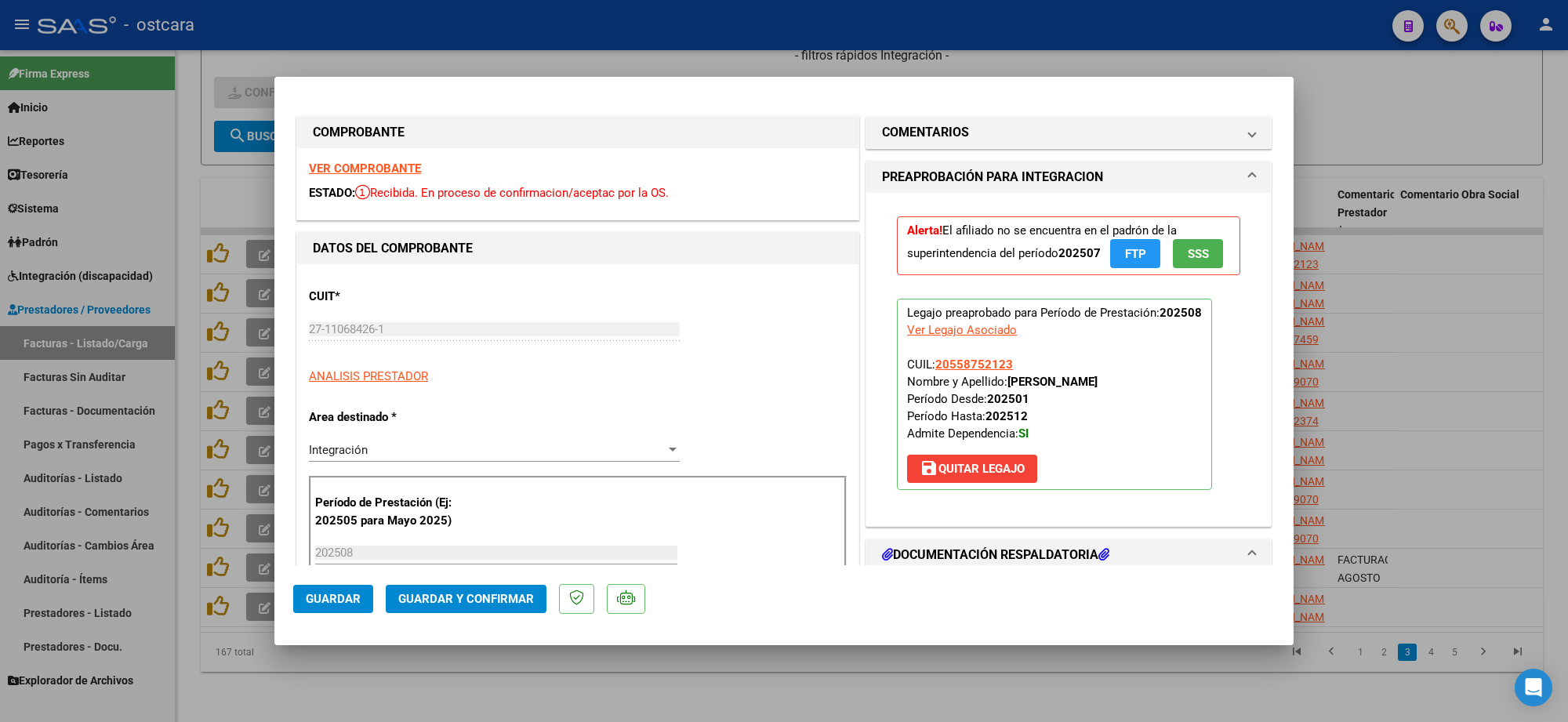
click at [377, 169] on strong "VER COMPROBANTE" at bounding box center [365, 168] width 112 height 14
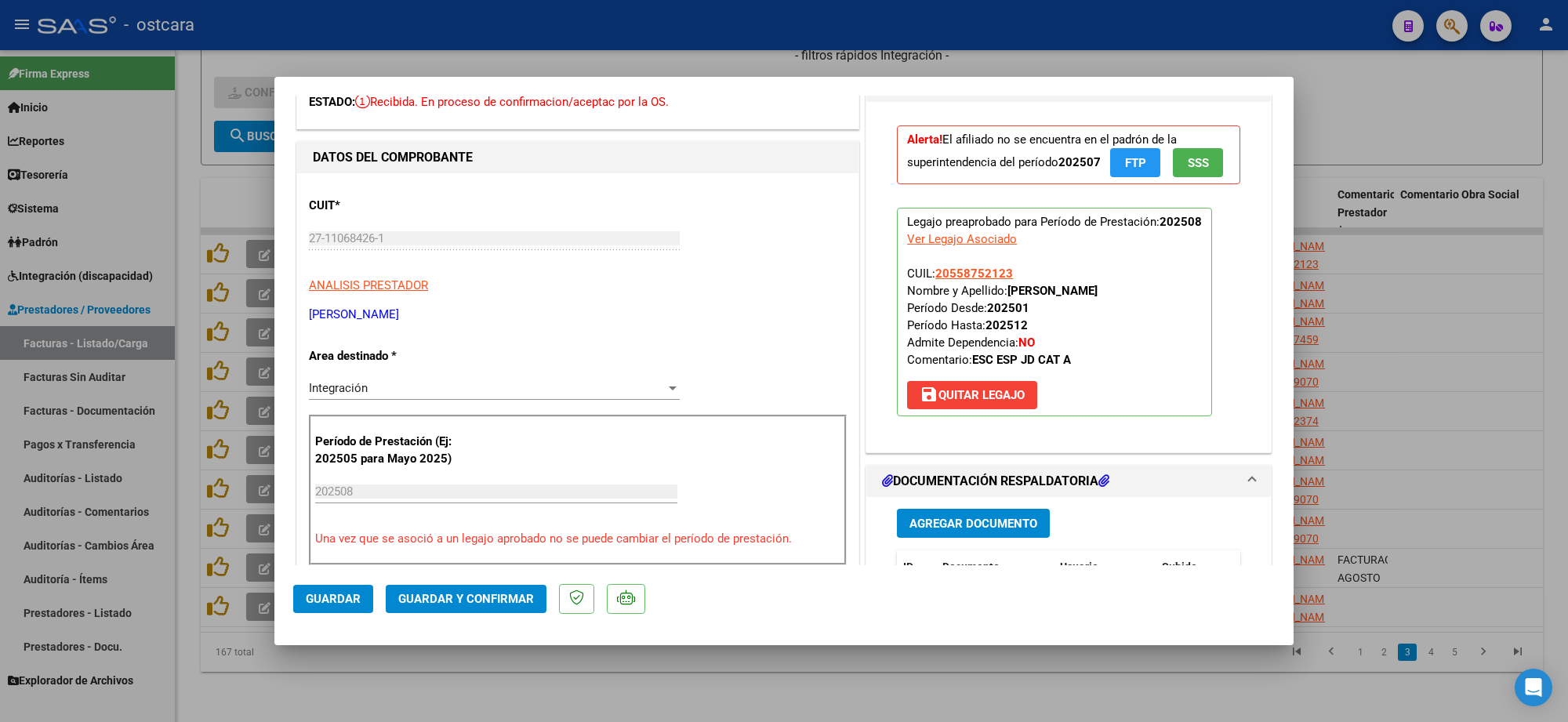
scroll to position [196, 0]
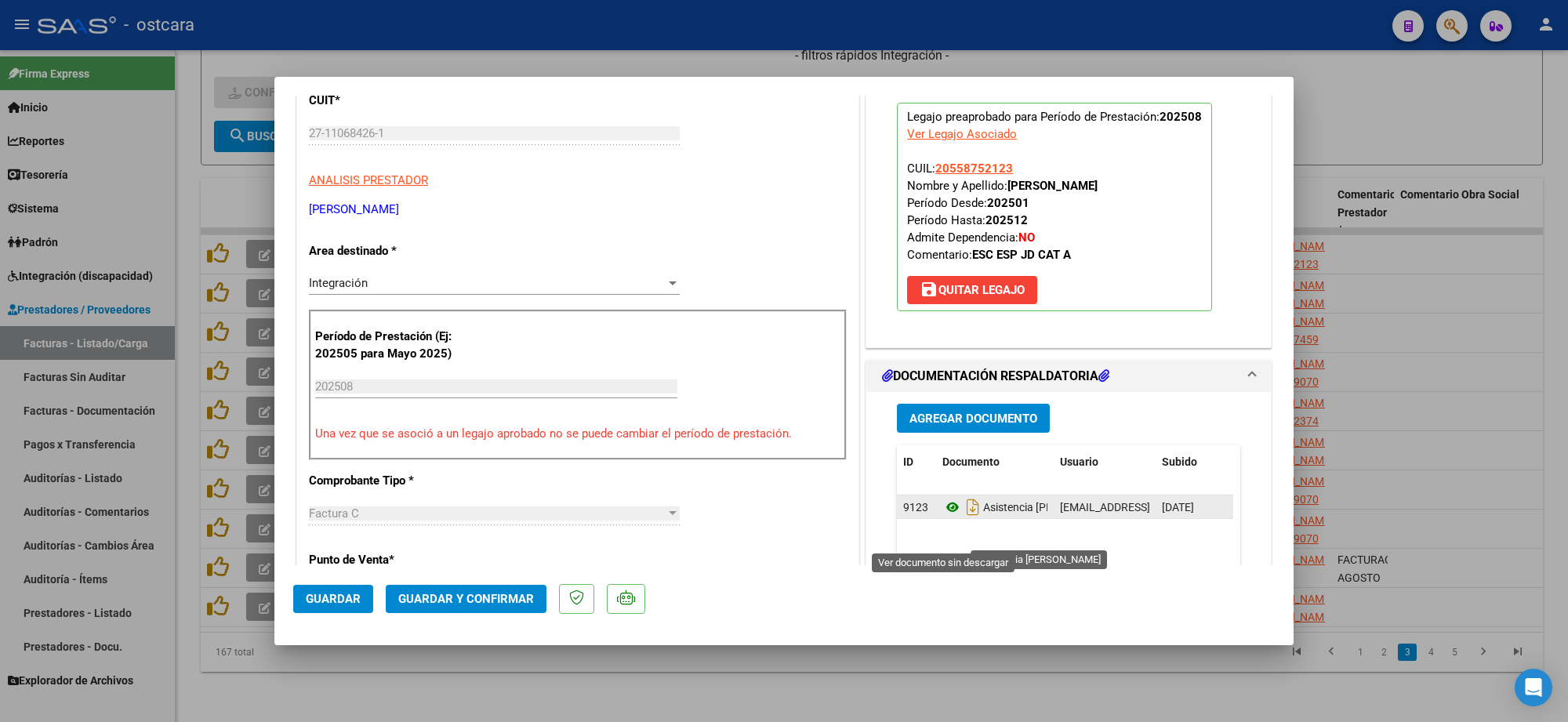
click at [949, 516] on icon at bounding box center [952, 507] width 21 height 19
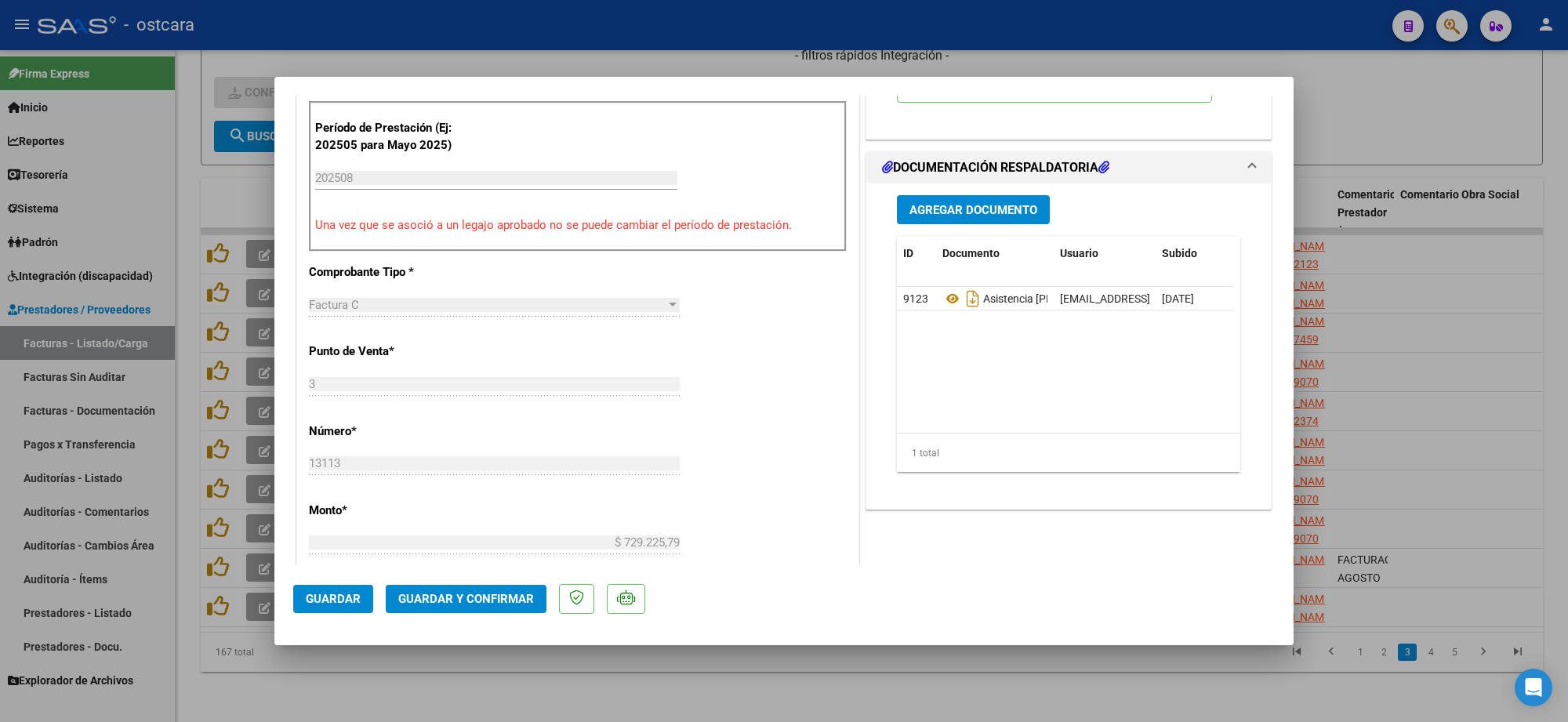
scroll to position [588, 0]
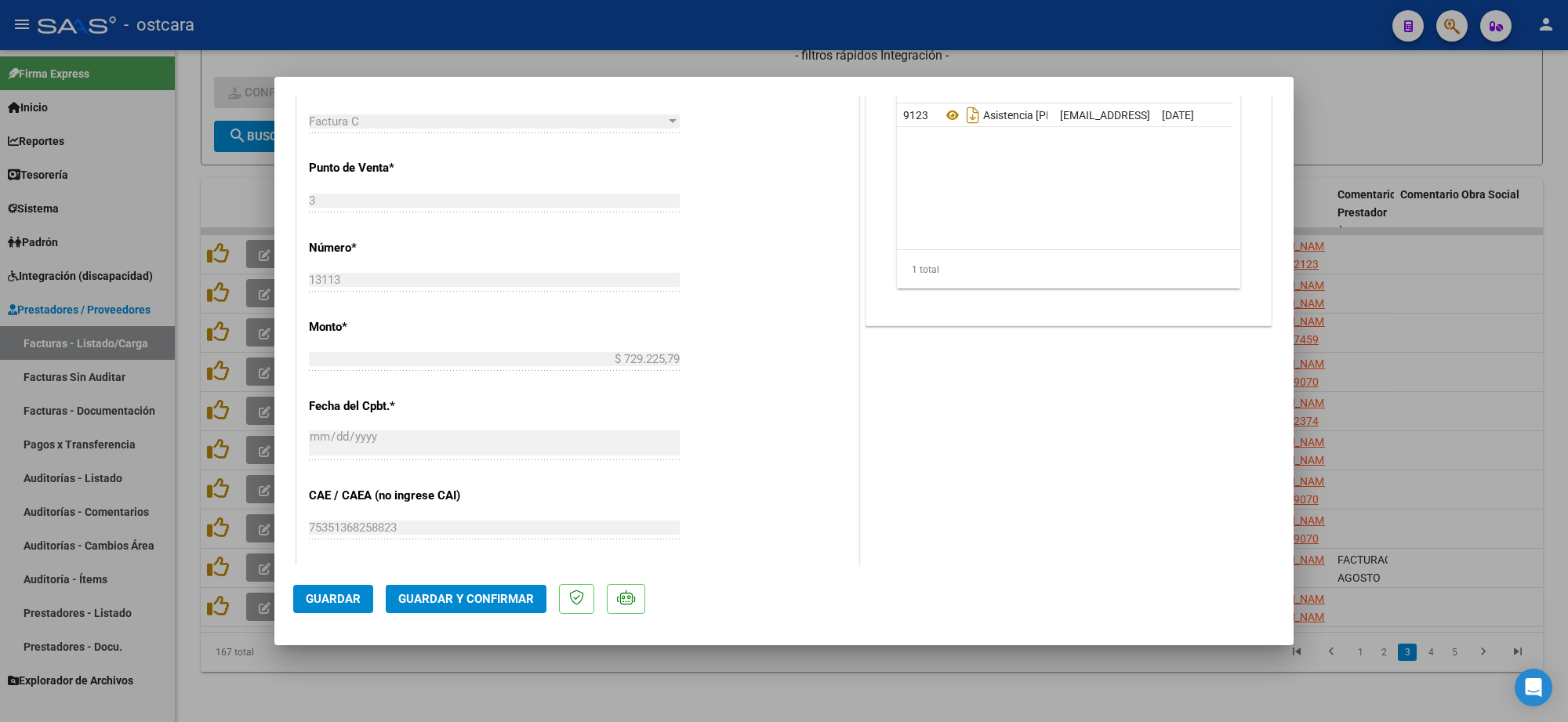
click at [506, 589] on button "Guardar y Confirmar" at bounding box center [466, 599] width 161 height 28
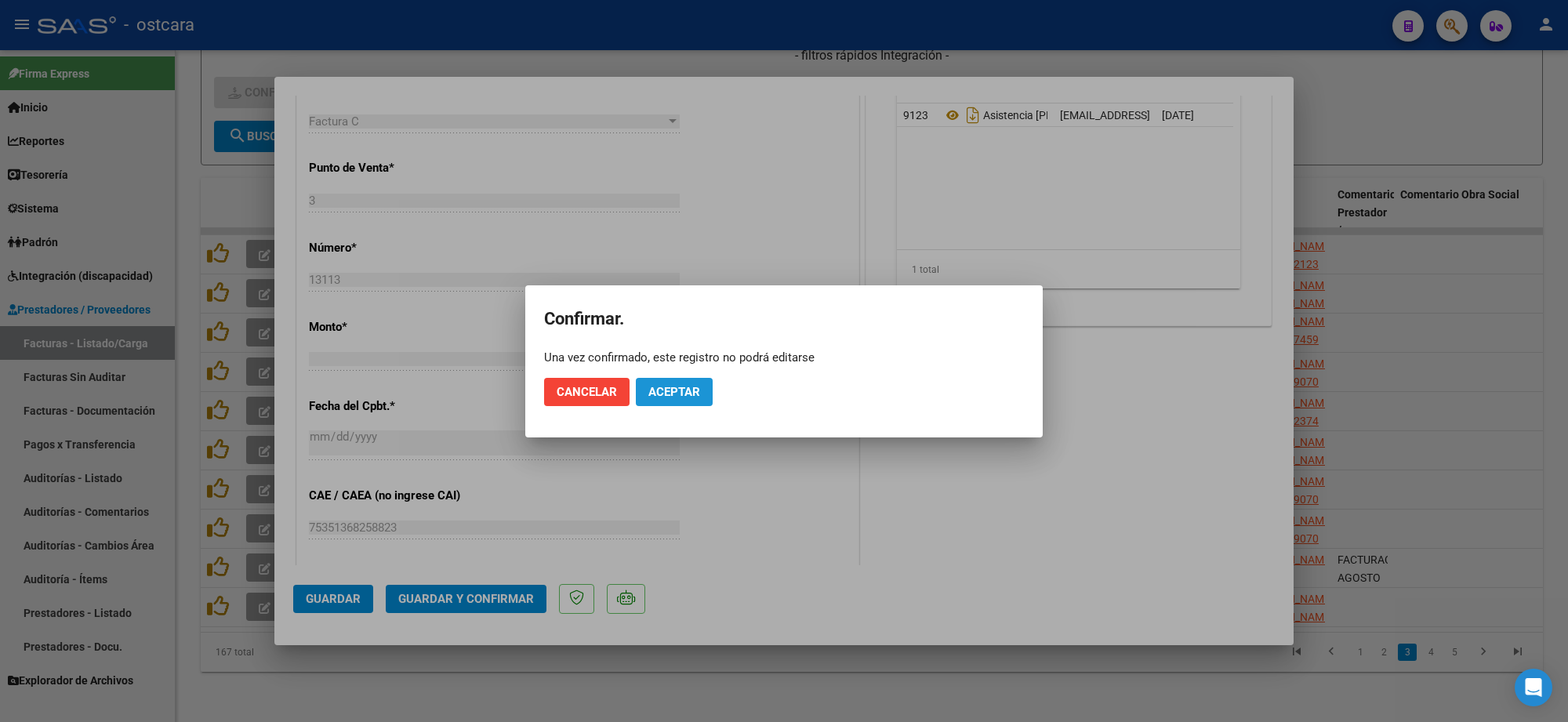
click at [675, 394] on span "Aceptar" at bounding box center [674, 391] width 51 height 14
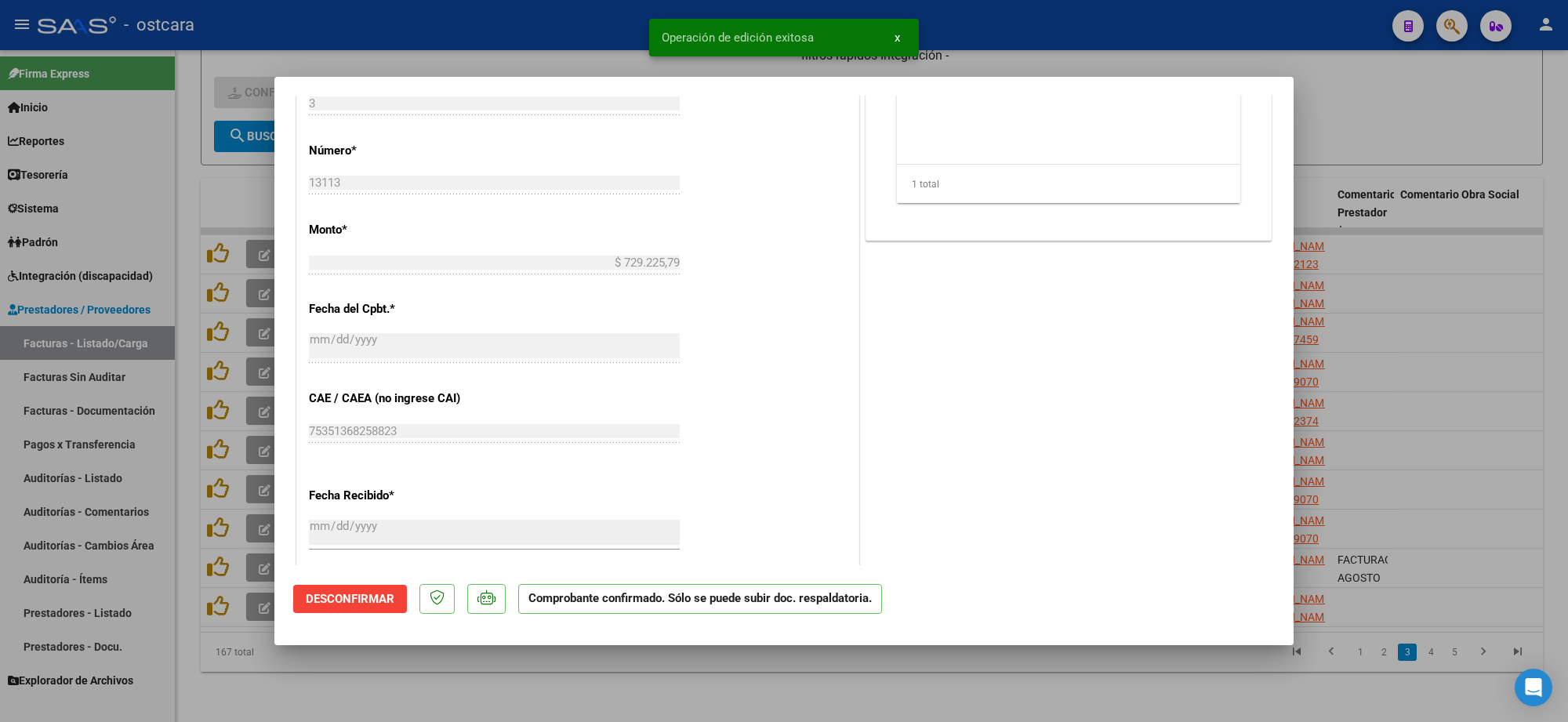
click at [1446, 298] on div at bounding box center [784, 361] width 1568 height 722
type input "$ 0,00"
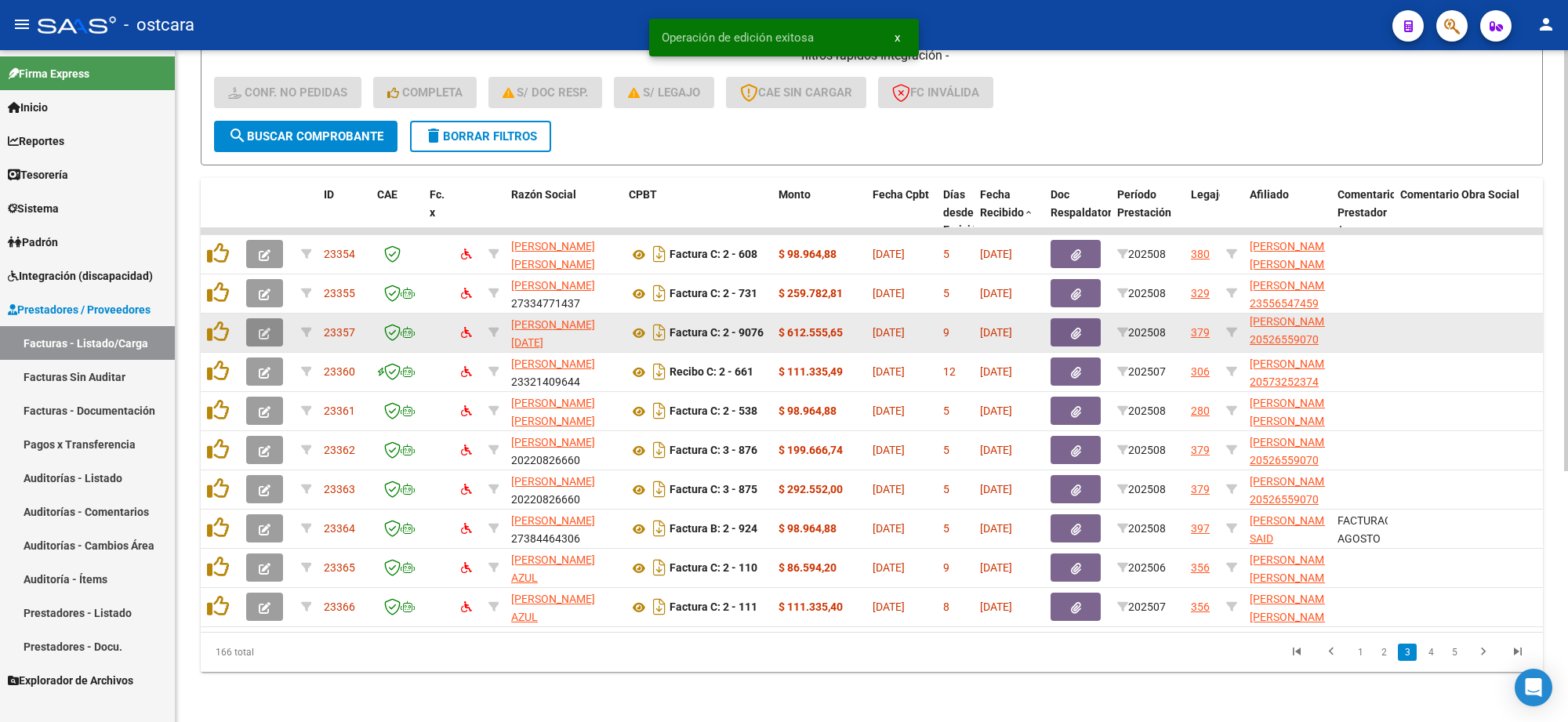
click at [259, 327] on icon "button" at bounding box center [264, 333] width 12 height 12
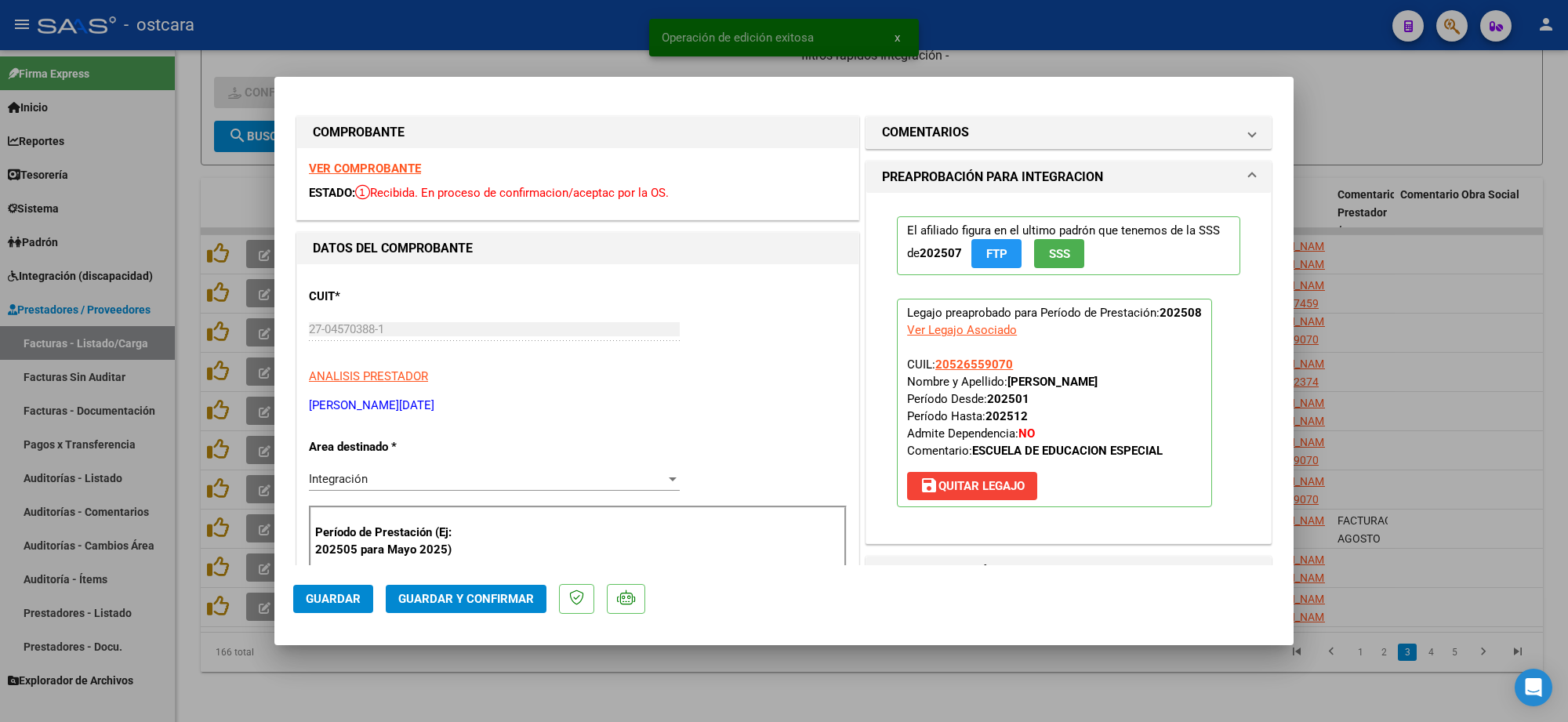
click at [393, 171] on strong "VER COMPROBANTE" at bounding box center [365, 168] width 112 height 14
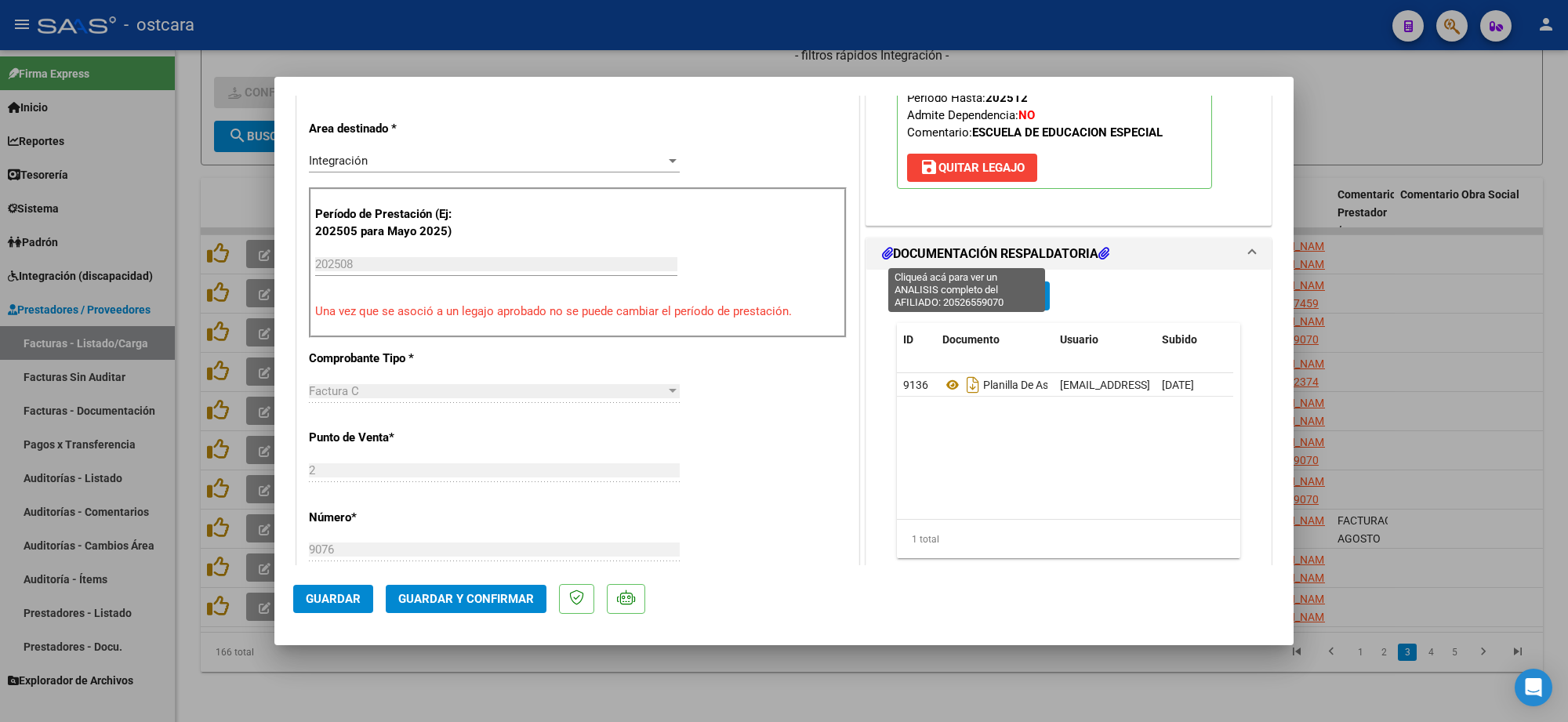
scroll to position [392, 0]
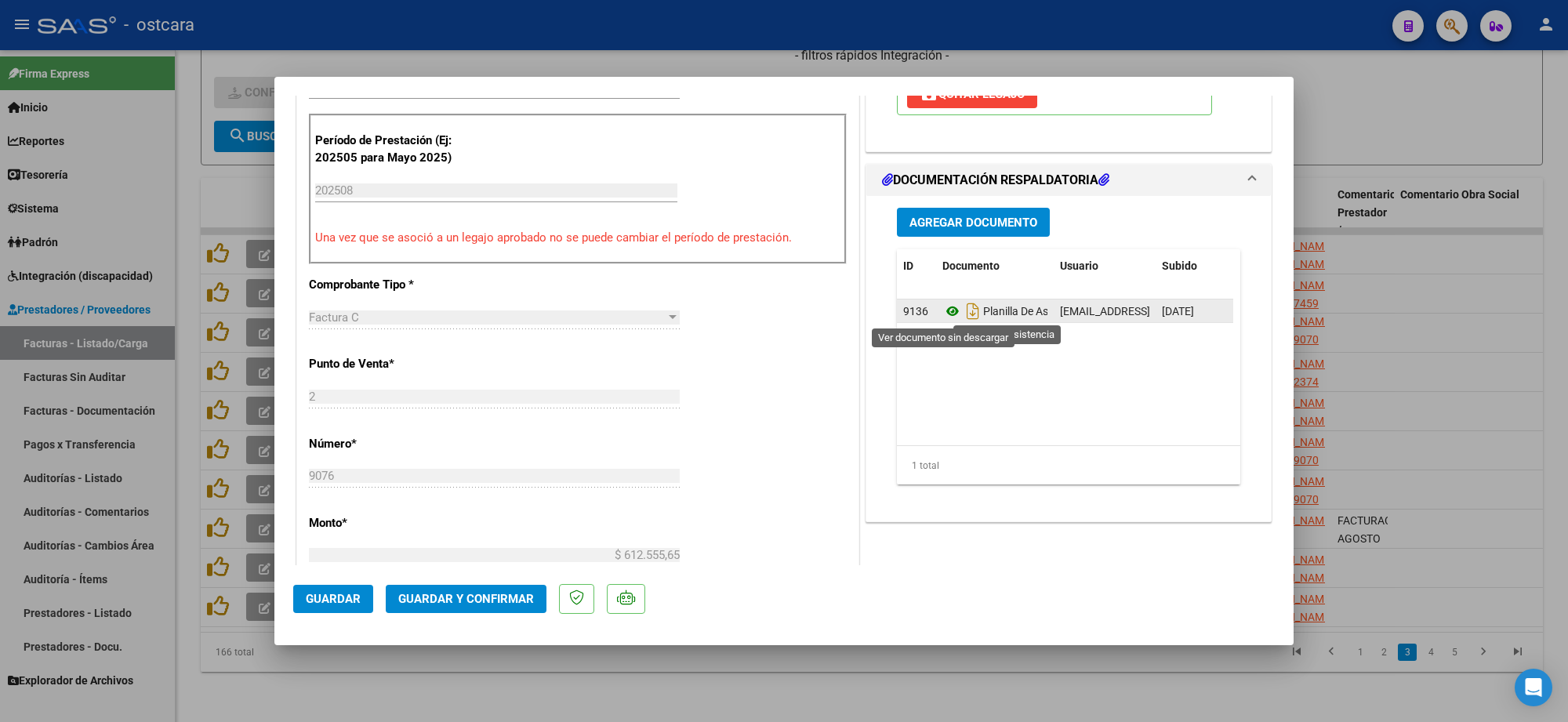
click at [942, 311] on icon at bounding box center [952, 311] width 21 height 19
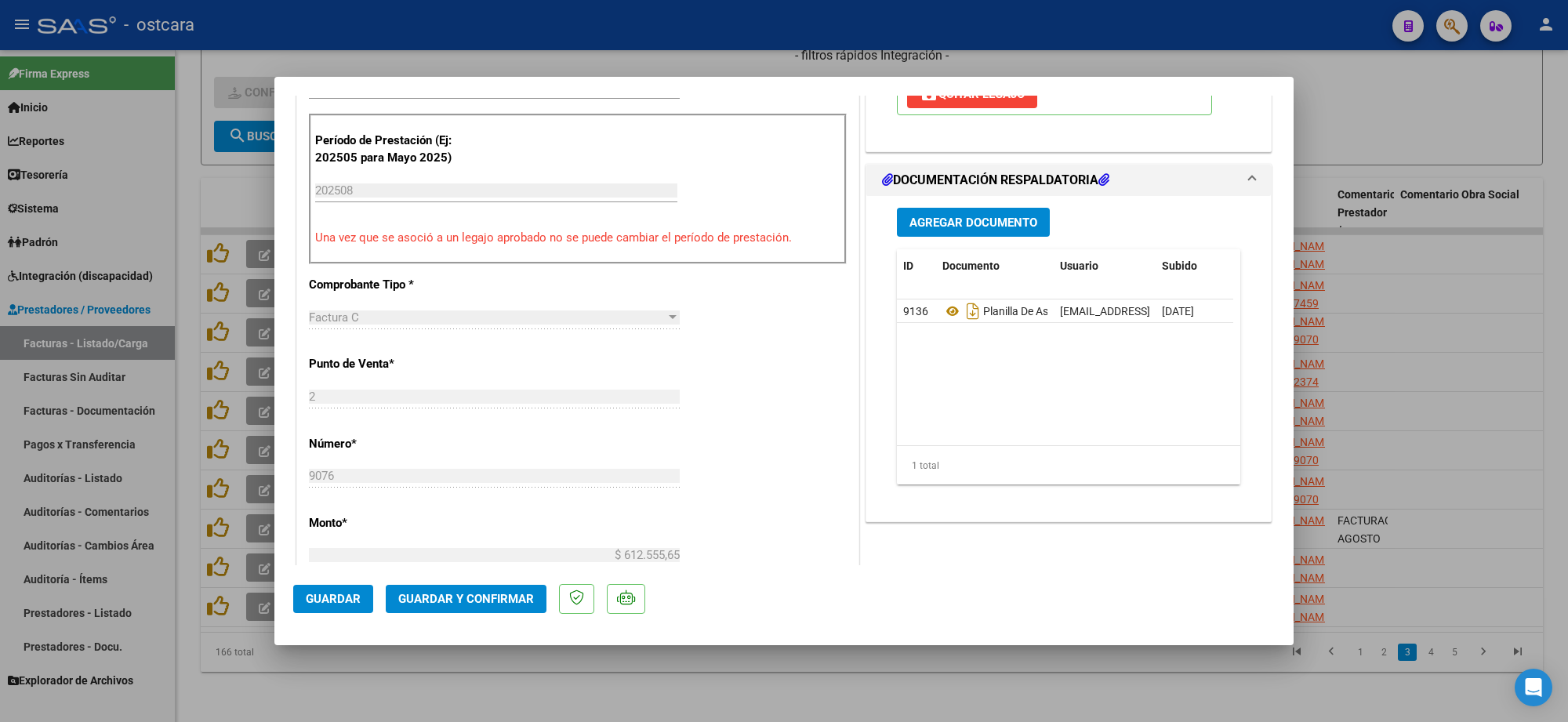
click at [501, 582] on mat-dialog-actions "Guardar Guardar y Confirmar" at bounding box center [784, 596] width 981 height 62
click at [476, 600] on span "Guardar y Confirmar" at bounding box center [467, 598] width 136 height 14
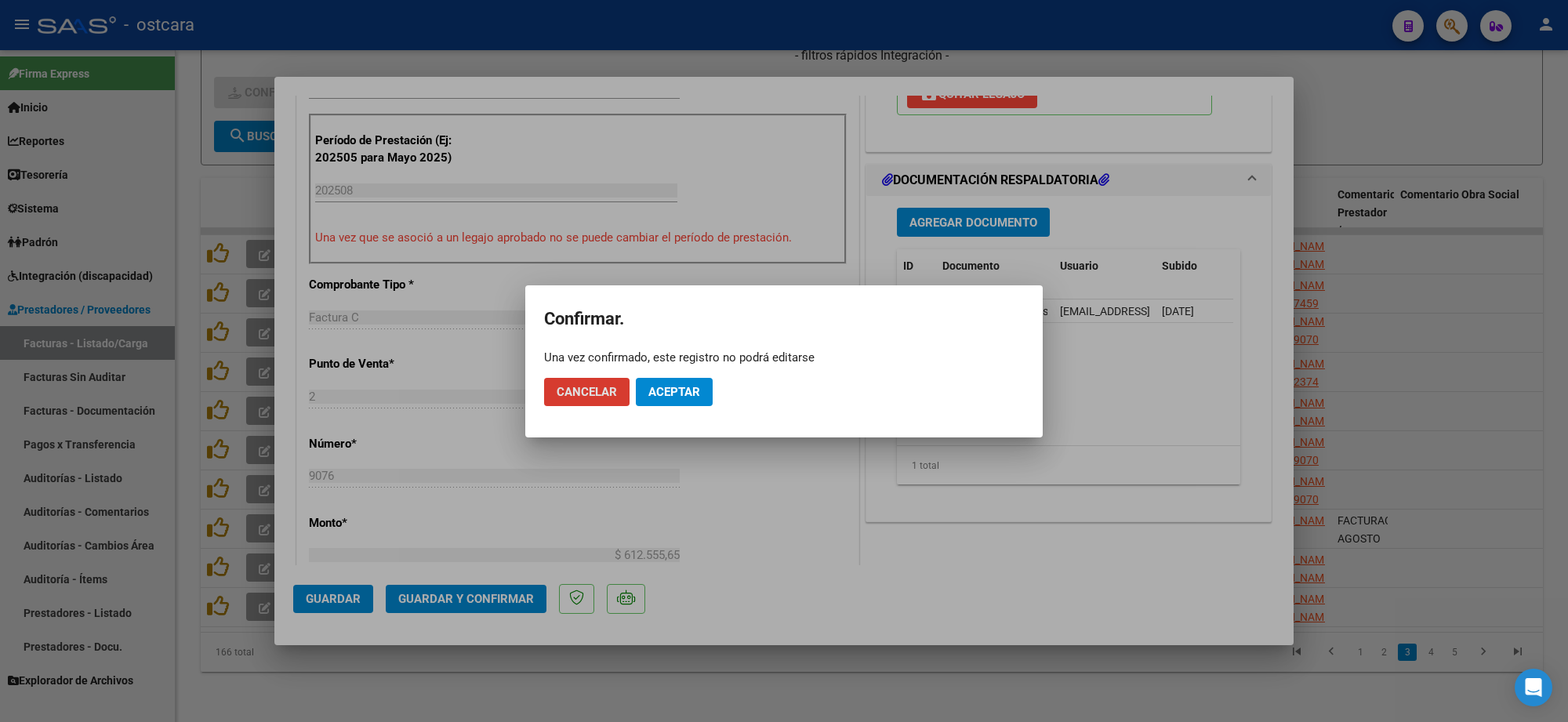
click at [673, 385] on span "Aceptar" at bounding box center [674, 391] width 51 height 14
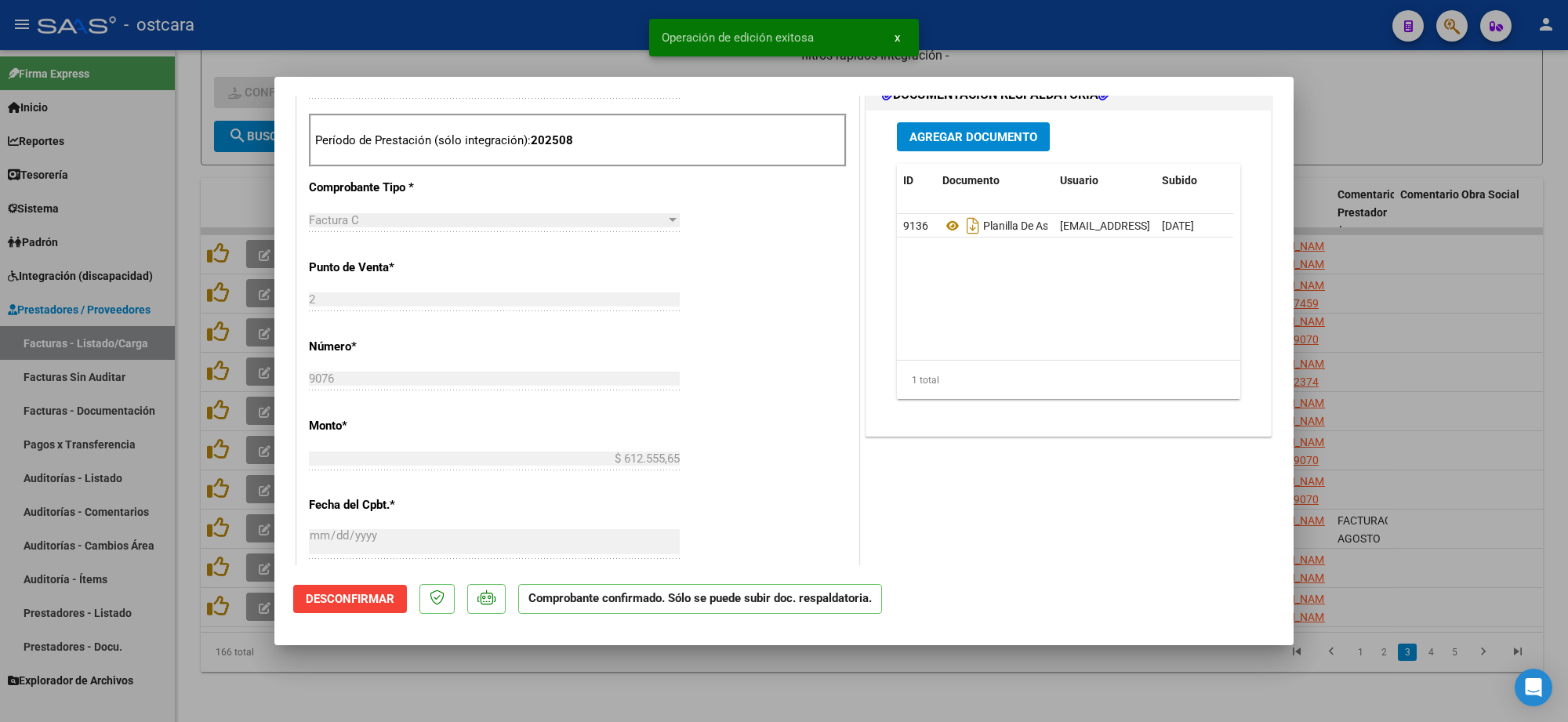
click at [1452, 296] on div at bounding box center [784, 361] width 1568 height 722
type input "$ 0,00"
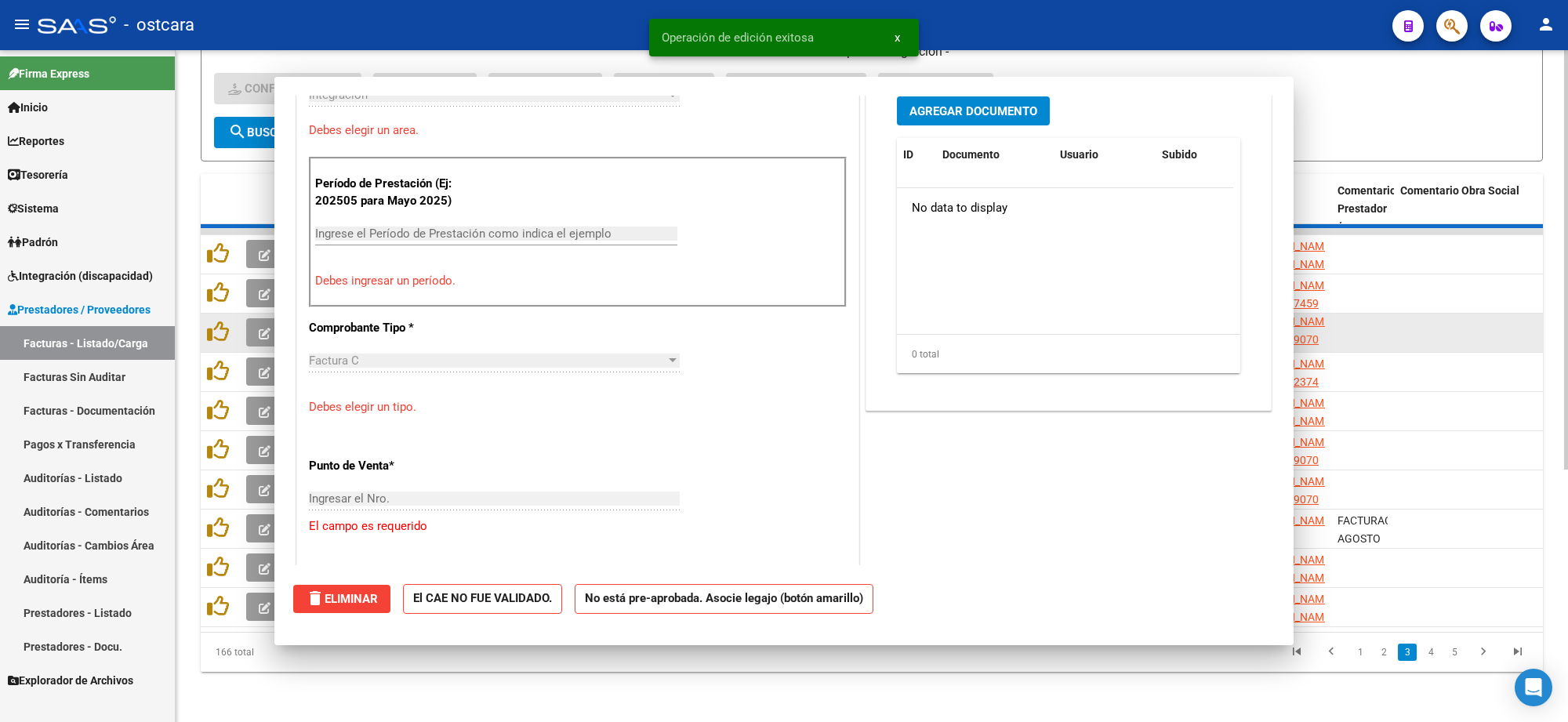
scroll to position [419, 0]
